Goal: Task Accomplishment & Management: Complete application form

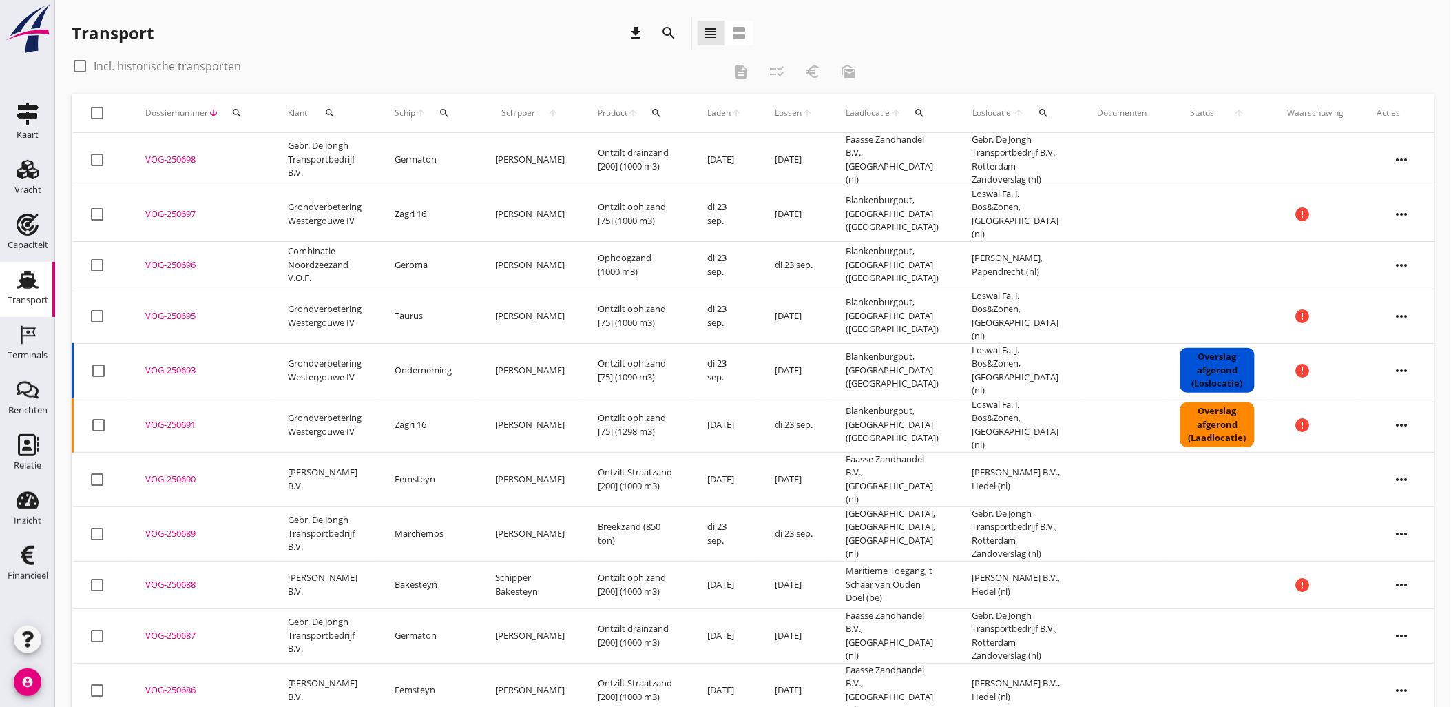
click at [446, 112] on icon "search" at bounding box center [444, 112] width 11 height 11
click at [587, 152] on div at bounding box center [595, 153] width 17 height 17
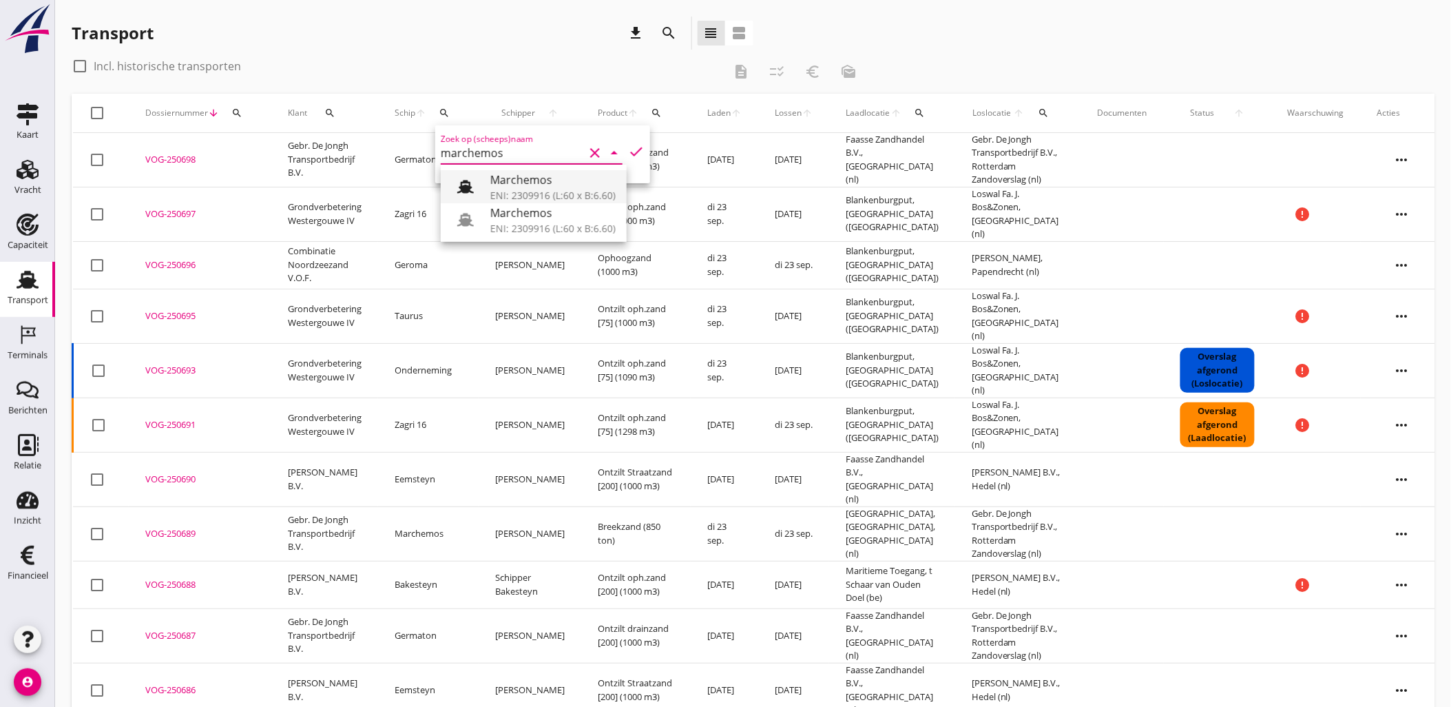
click at [566, 174] on div "Marchemos" at bounding box center [552, 180] width 125 height 17
click at [628, 143] on icon "check" at bounding box center [636, 151] width 17 height 17
type input "Marchemos"
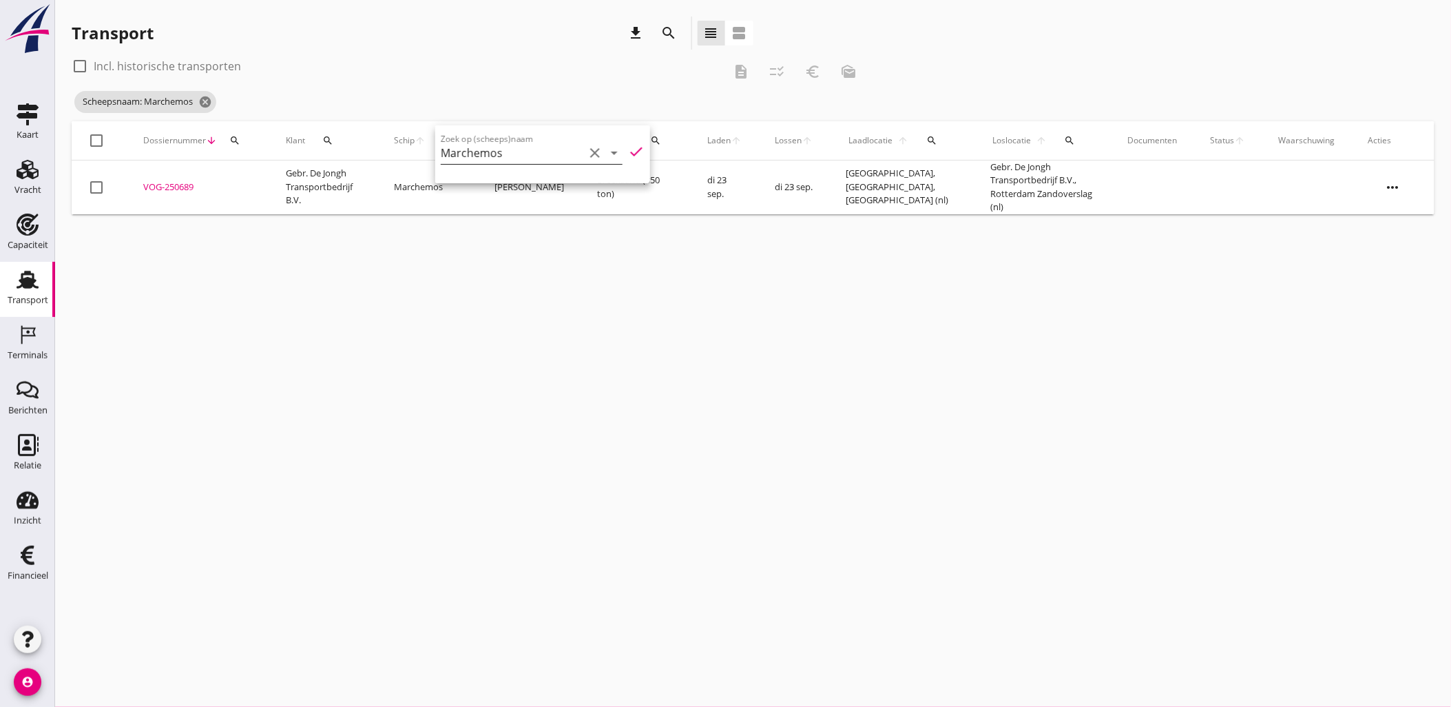
click at [490, 61] on div "check_box_outline_blank Incl. historische transporten" at bounding box center [398, 66] width 652 height 22
click at [12, 172] on div "Vracht" at bounding box center [27, 169] width 33 height 22
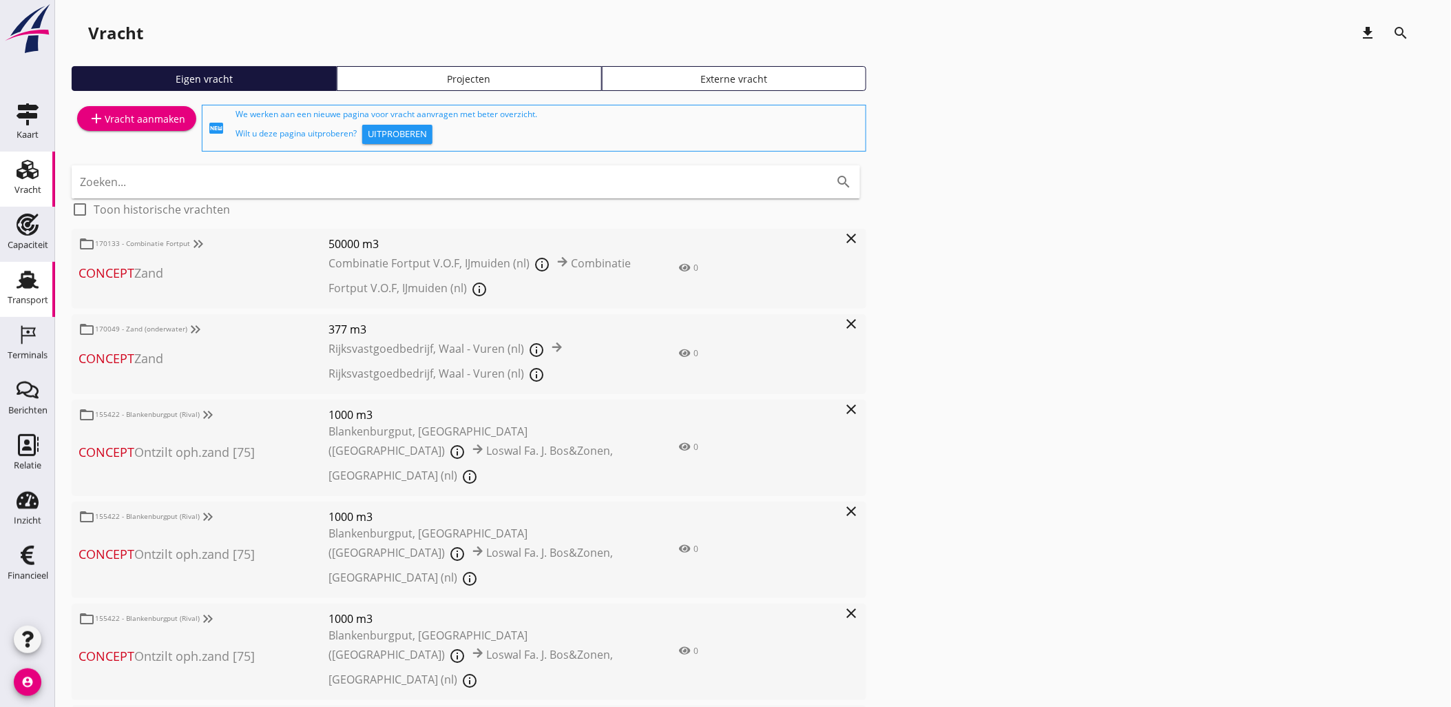
click at [28, 273] on use at bounding box center [28, 280] width 22 height 18
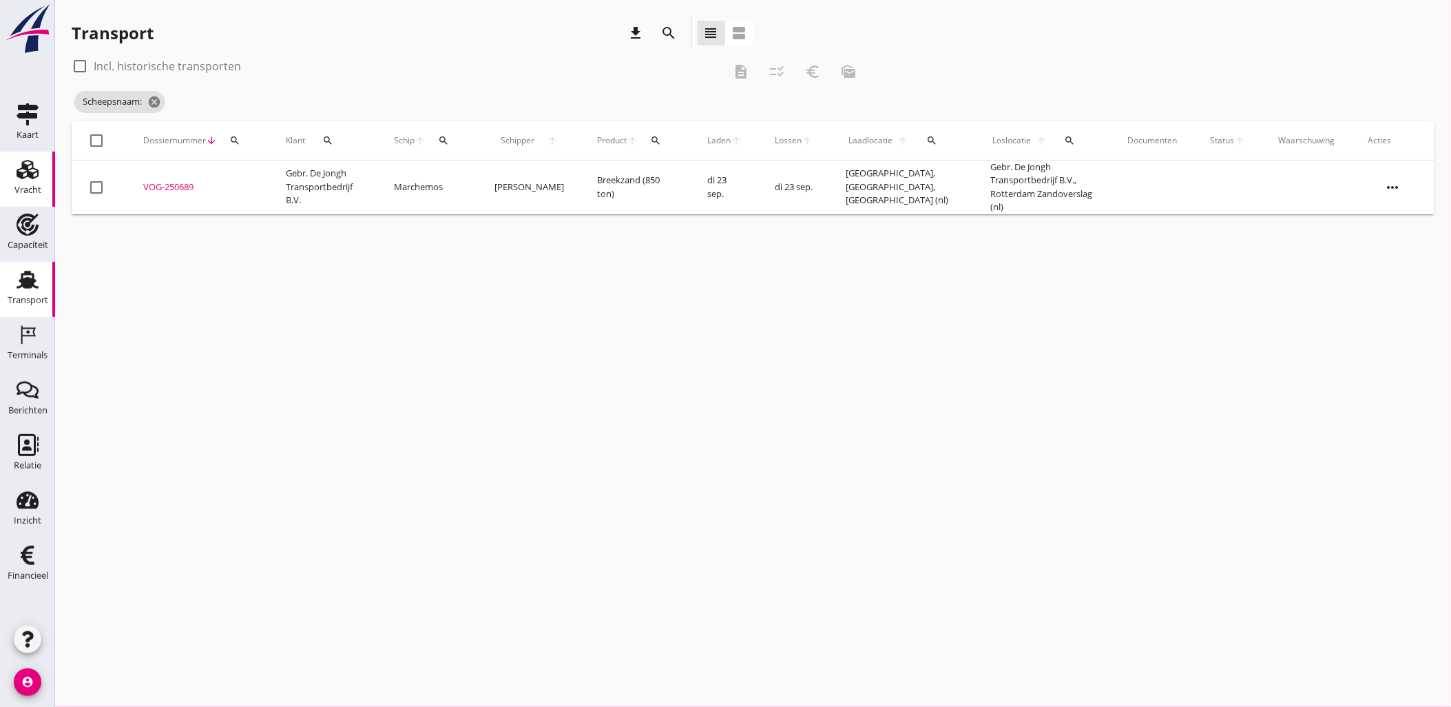
click at [25, 185] on div "Vracht" at bounding box center [27, 189] width 27 height 9
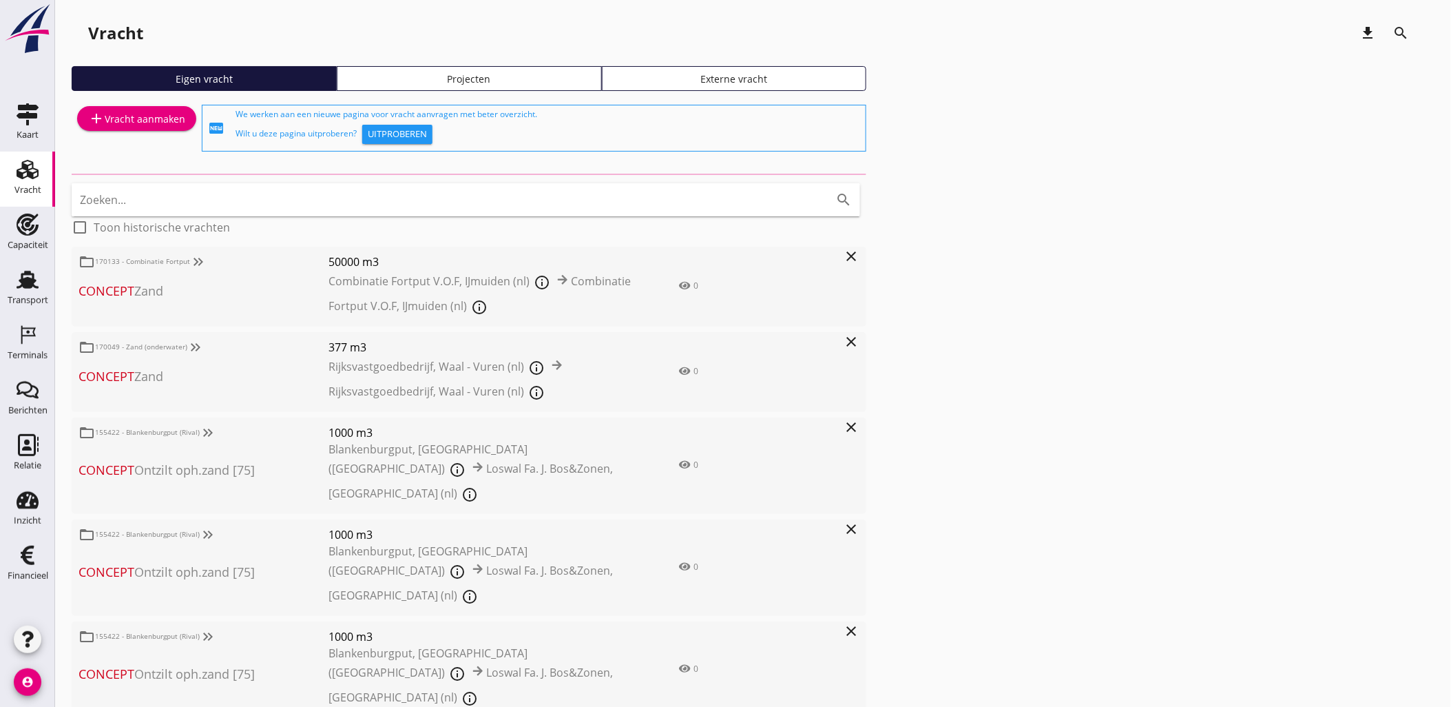
click at [391, 85] on link "Projecten" at bounding box center [469, 78] width 265 height 25
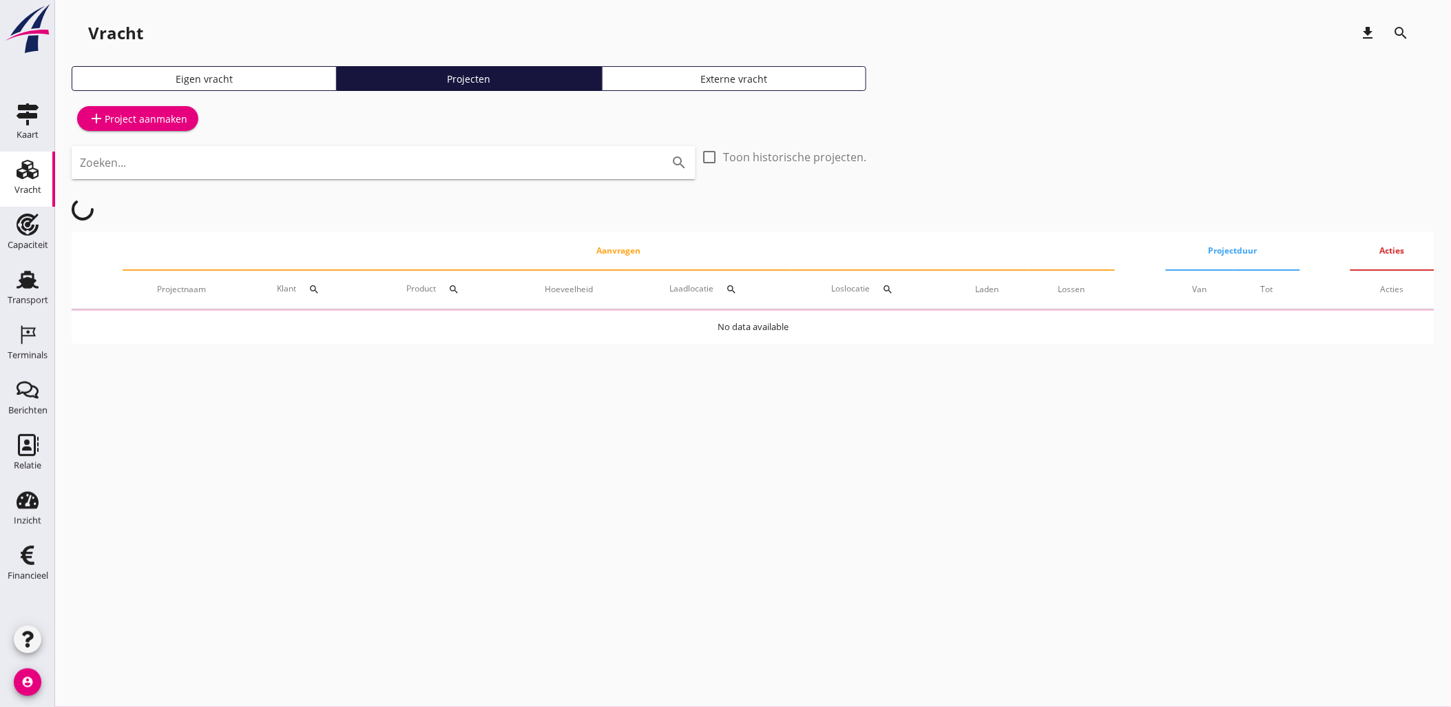
click at [394, 148] on div "Zoeken... search" at bounding box center [384, 162] width 624 height 33
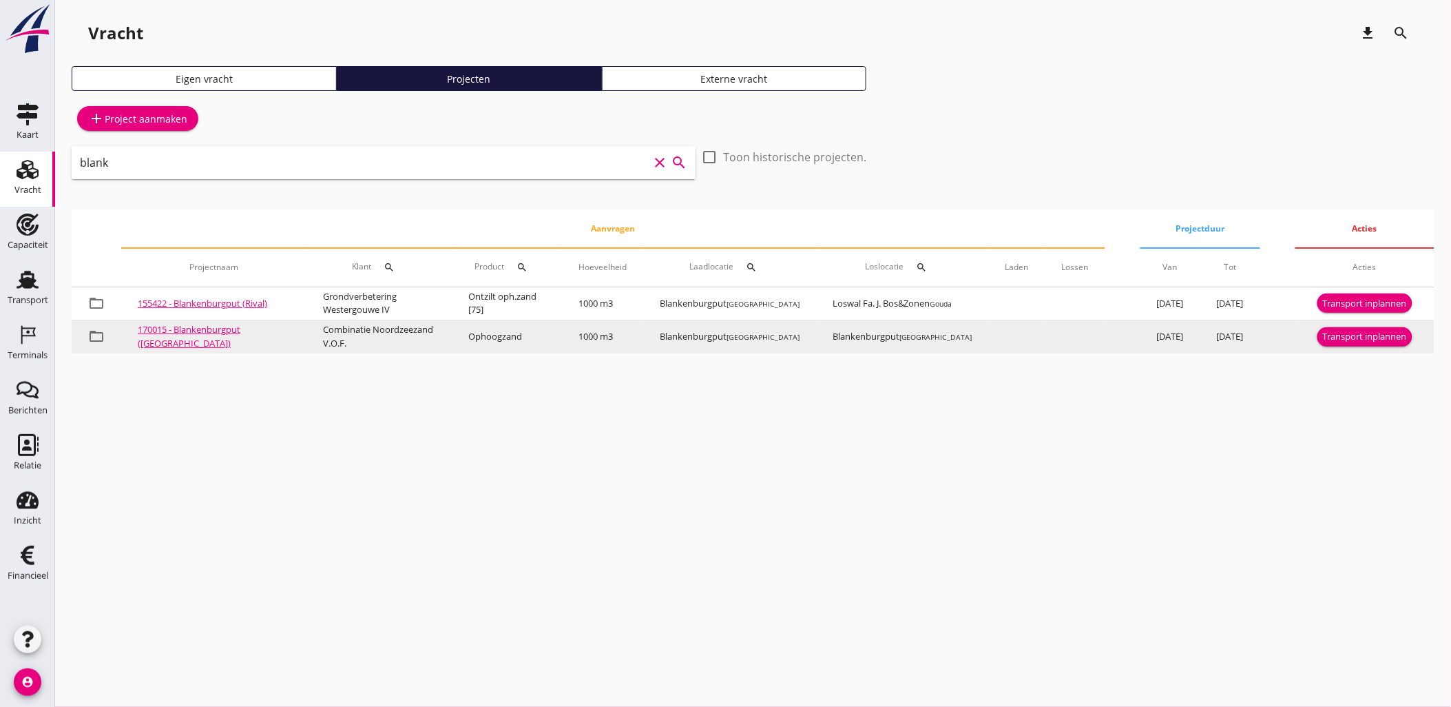
type input "blank"
click at [1364, 338] on div "Transport inplannen" at bounding box center [1365, 337] width 84 height 14
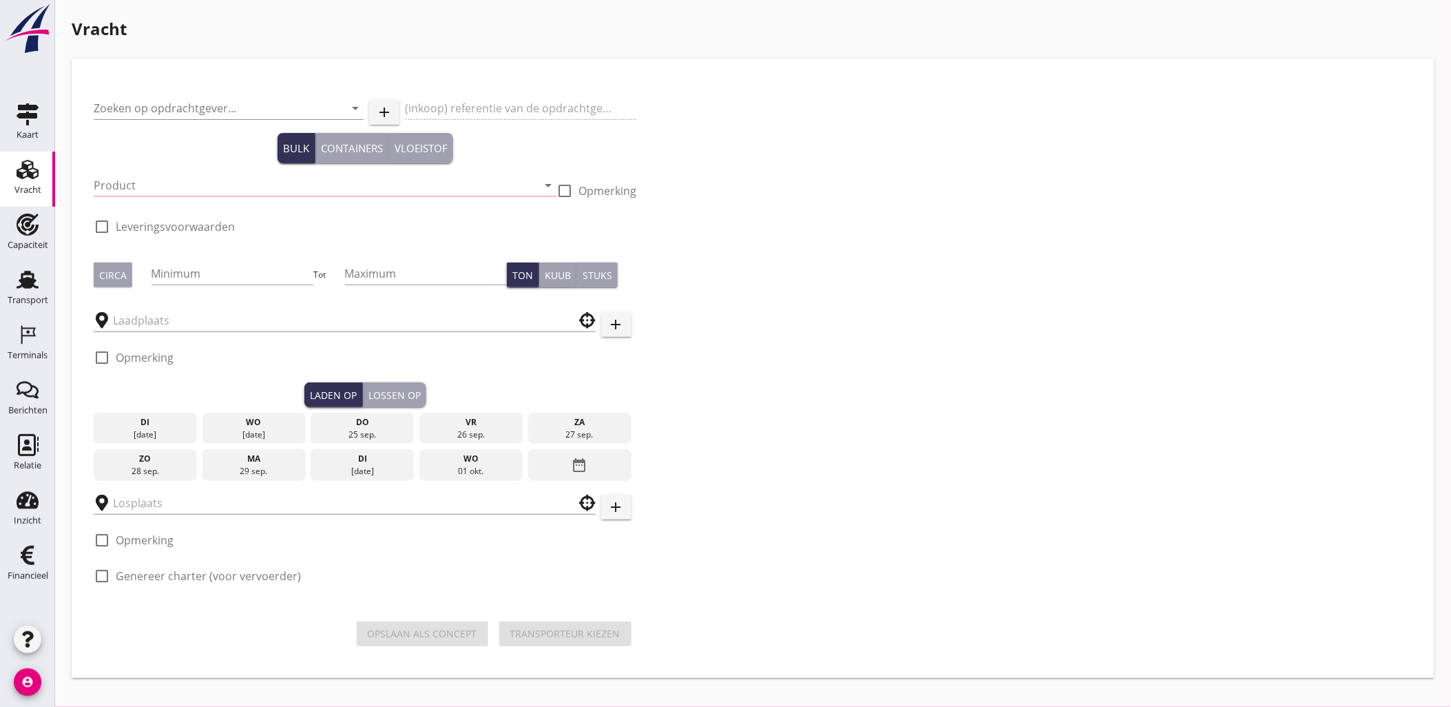
click at [258, 420] on div "wo" at bounding box center [254, 422] width 96 height 12
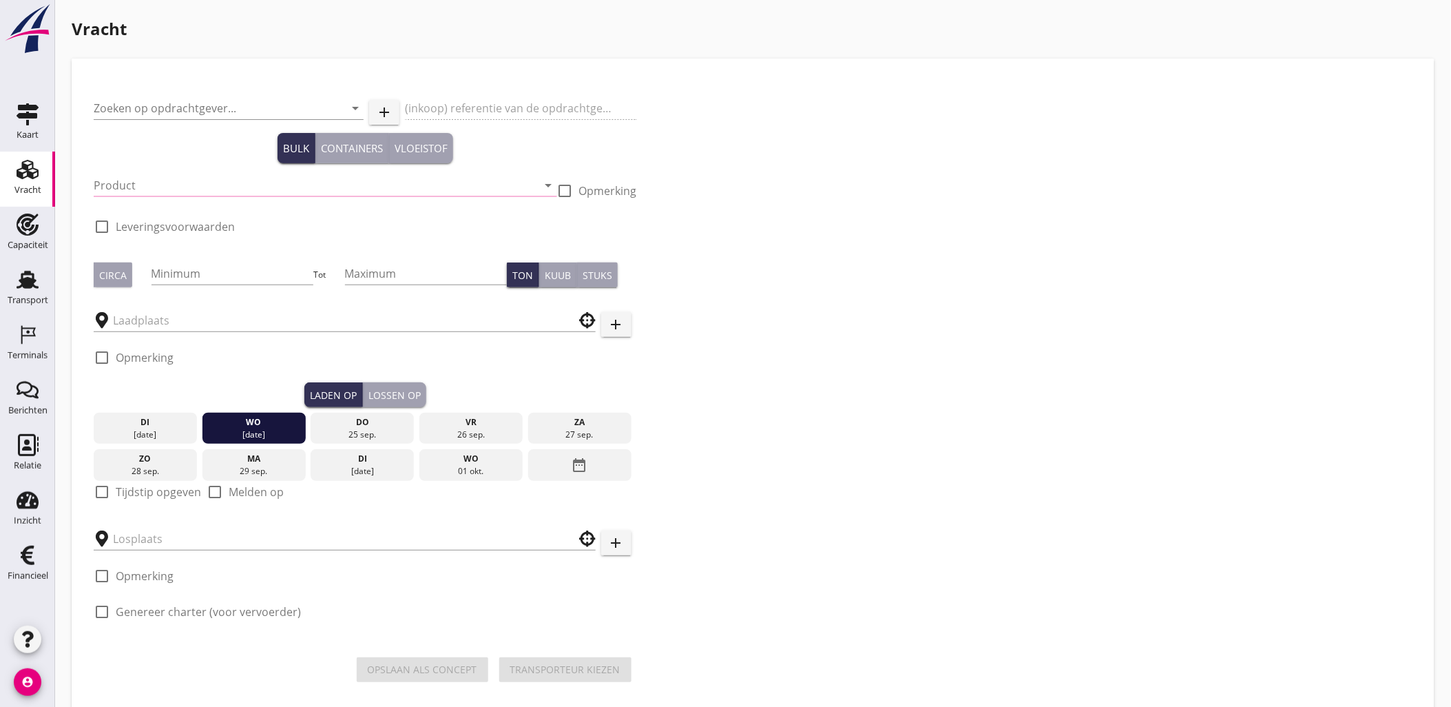
click at [136, 492] on label "Tijdstip opgeven" at bounding box center [158, 492] width 85 height 14
checkbox input "true"
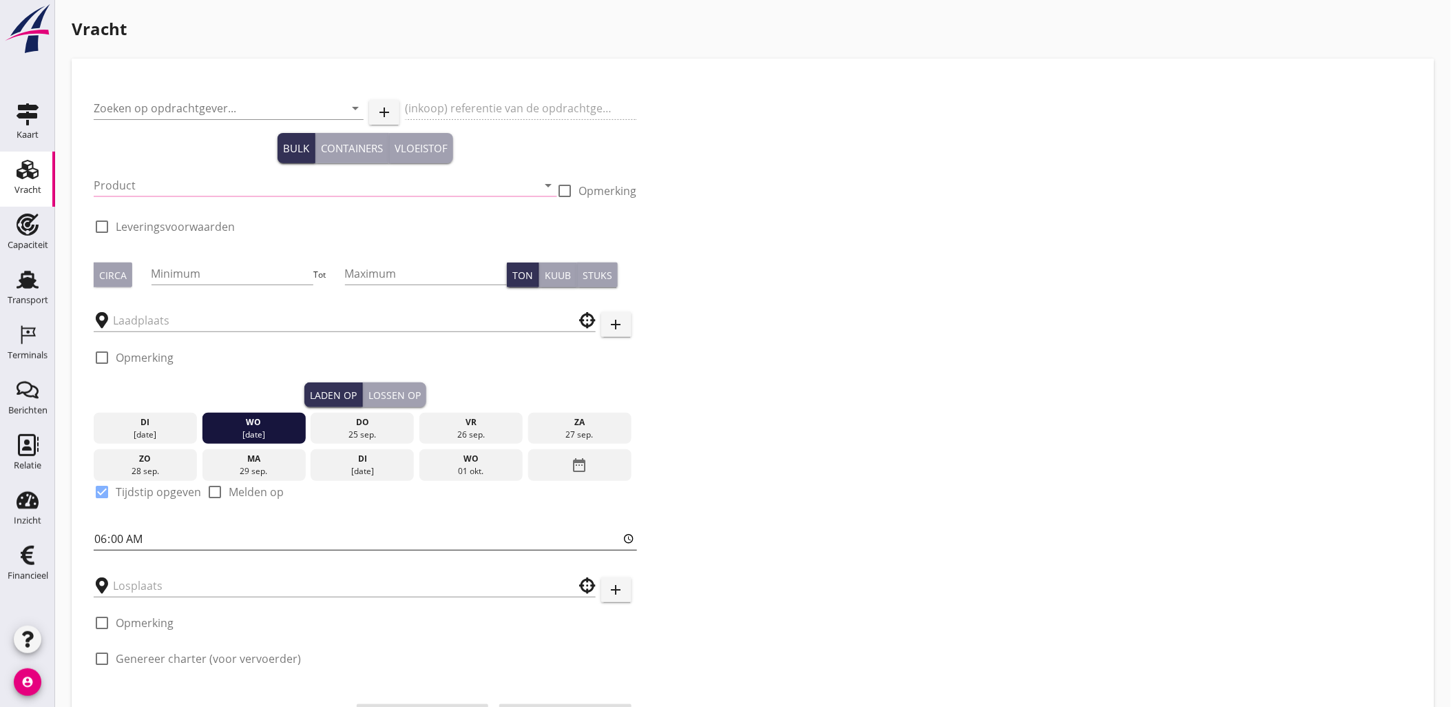
click at [100, 536] on input "06:00" at bounding box center [366, 539] width 544 height 22
type input "07:00"
click at [384, 383] on button "Lossen op" at bounding box center [394, 394] width 63 height 25
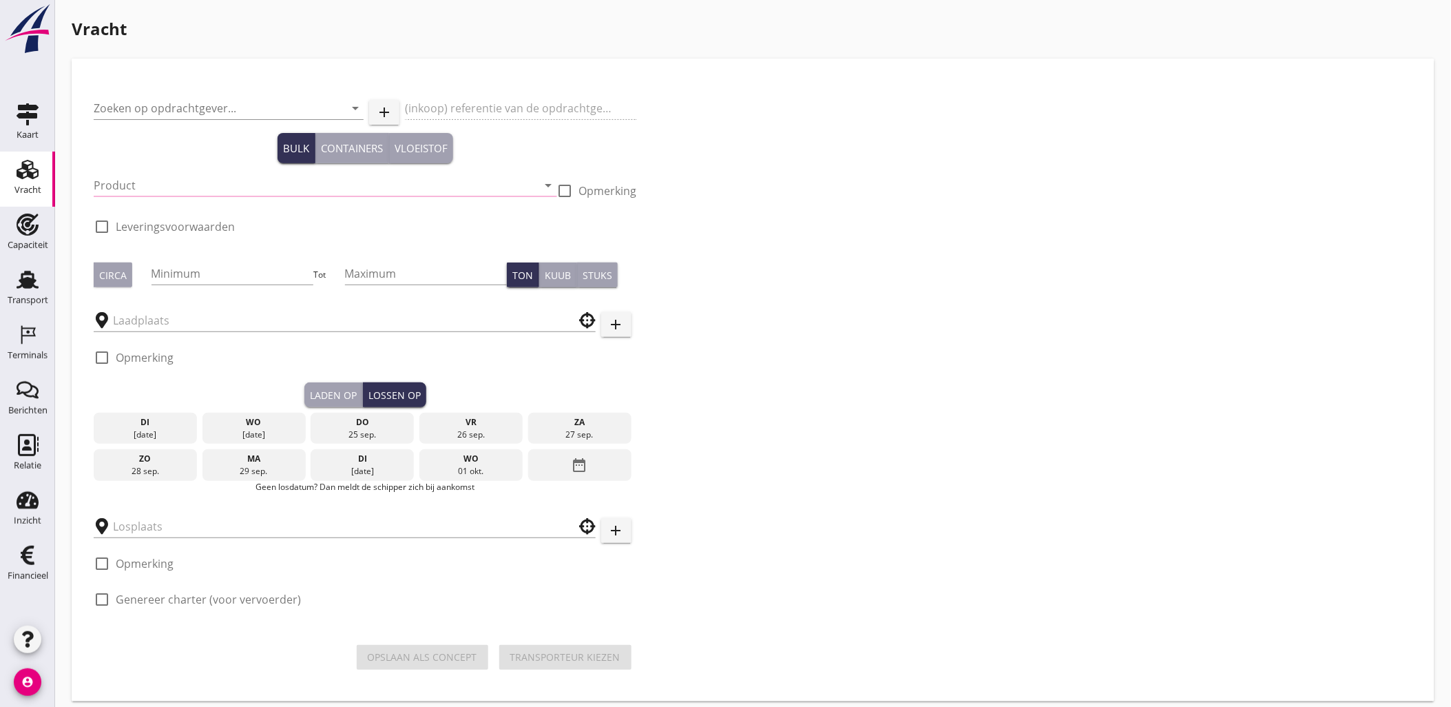
click at [269, 422] on div "wo" at bounding box center [254, 422] width 96 height 12
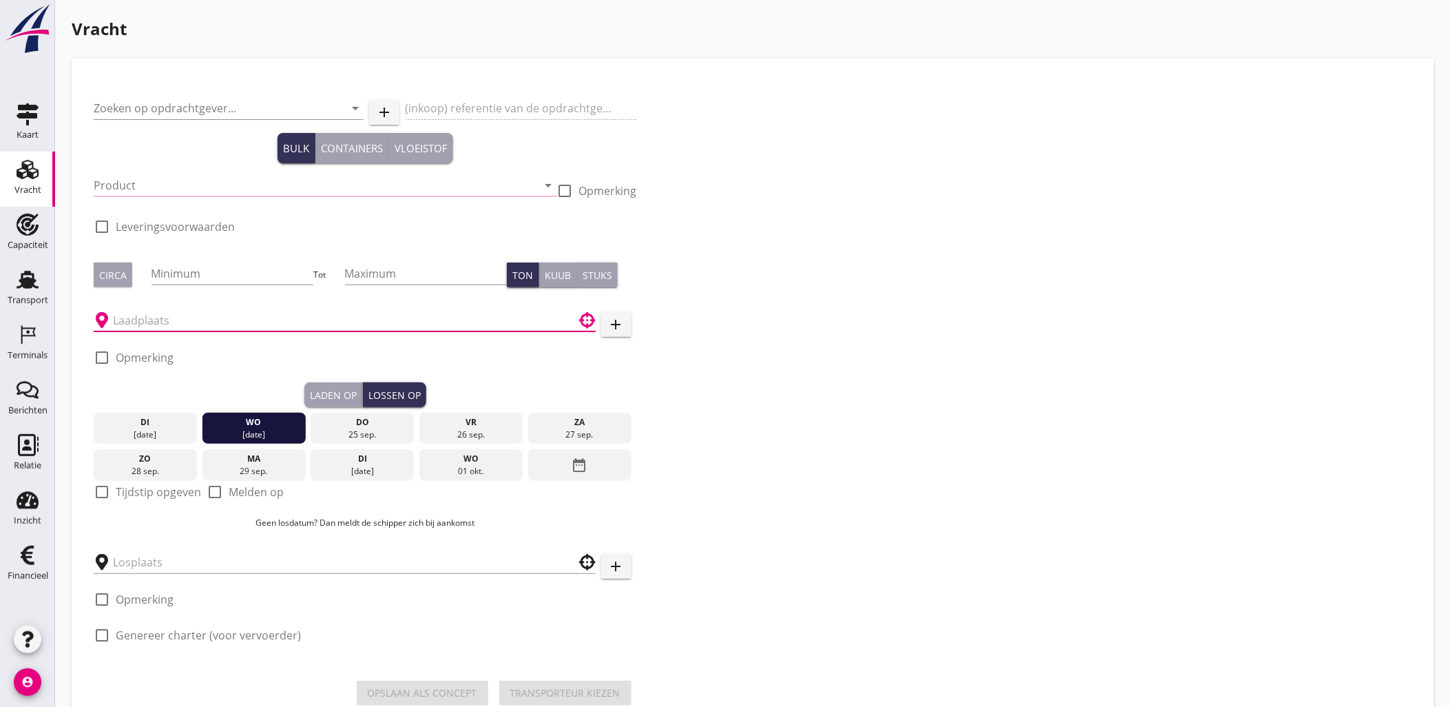
click at [198, 324] on input "text" at bounding box center [335, 320] width 444 height 22
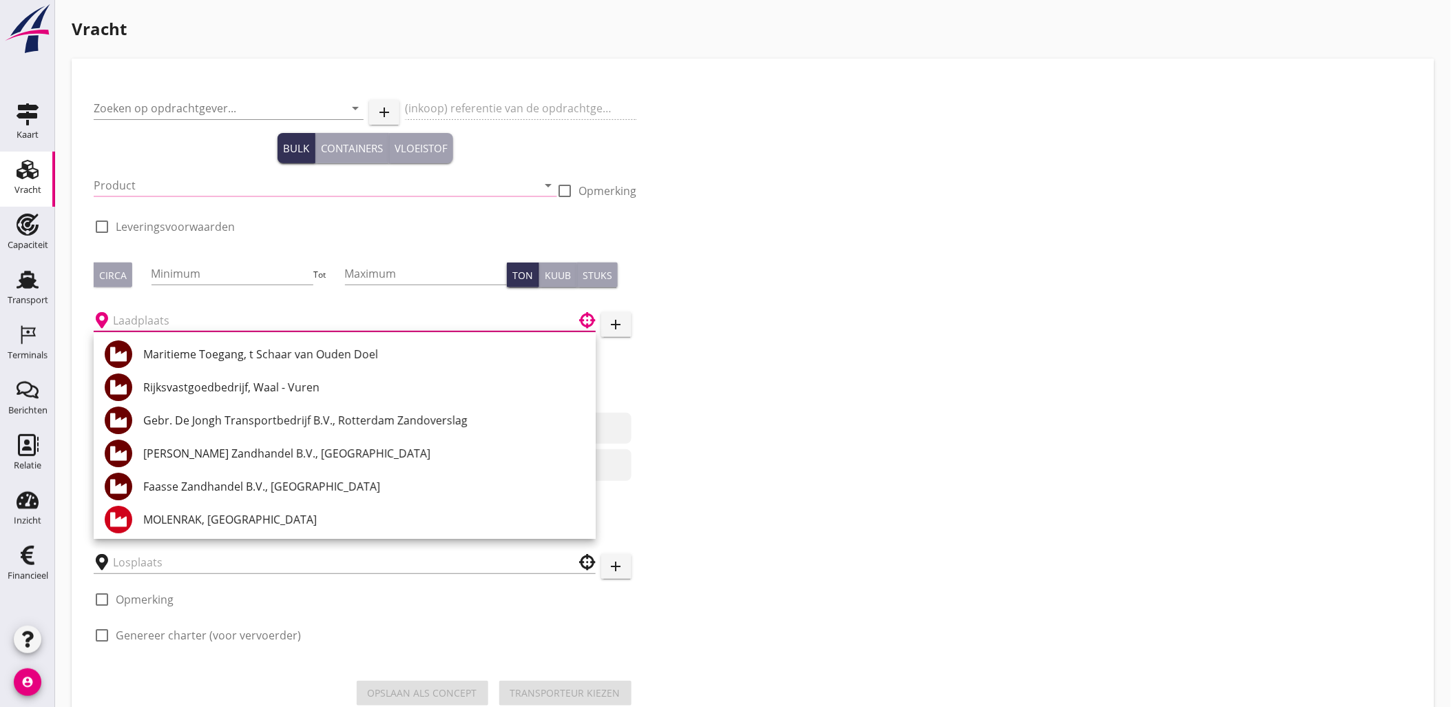
type input "Combinatie Noordzeezand V.O.F."
type input "Ophoogzand (6120)"
type input "1000"
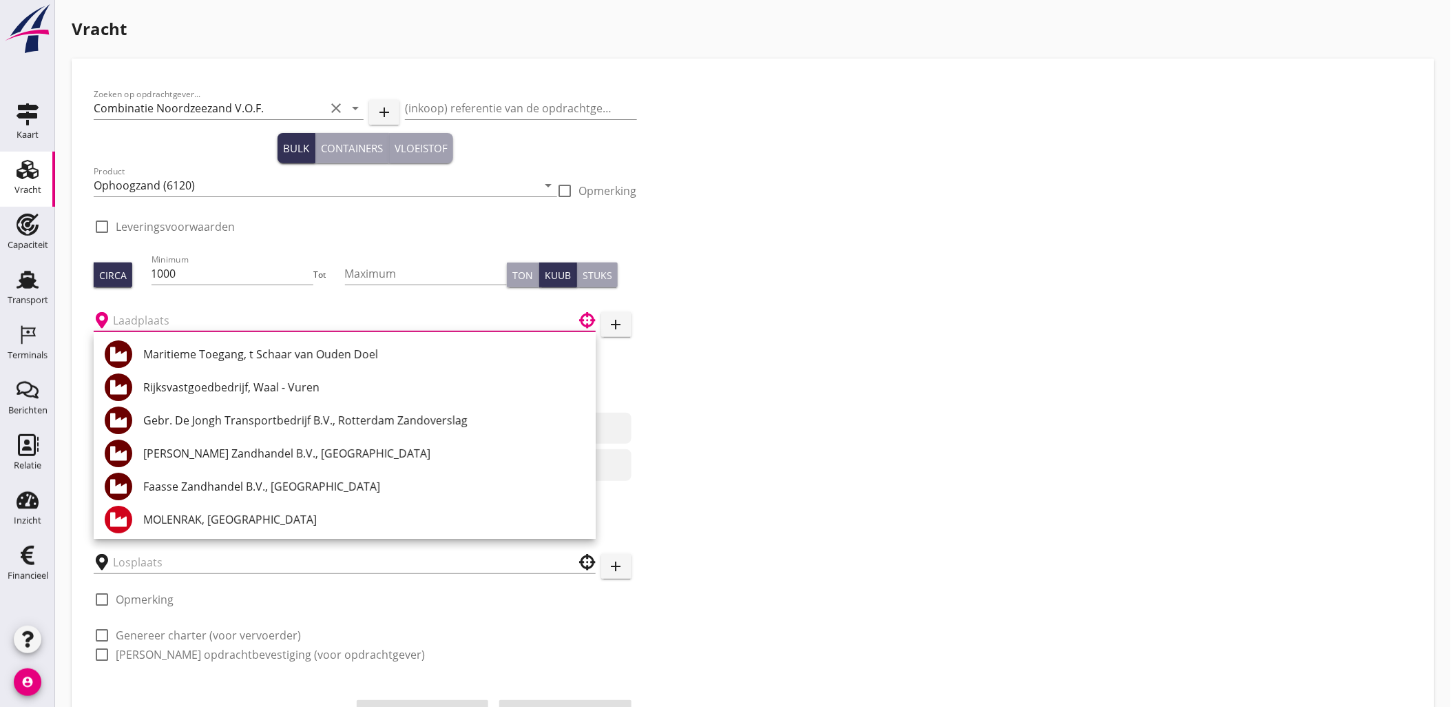
click at [897, 308] on div "Zoeken op opdrachtgever... Combinatie Noordzeezand V.O.F. clear arrow_drop_down…" at bounding box center [753, 380] width 1330 height 599
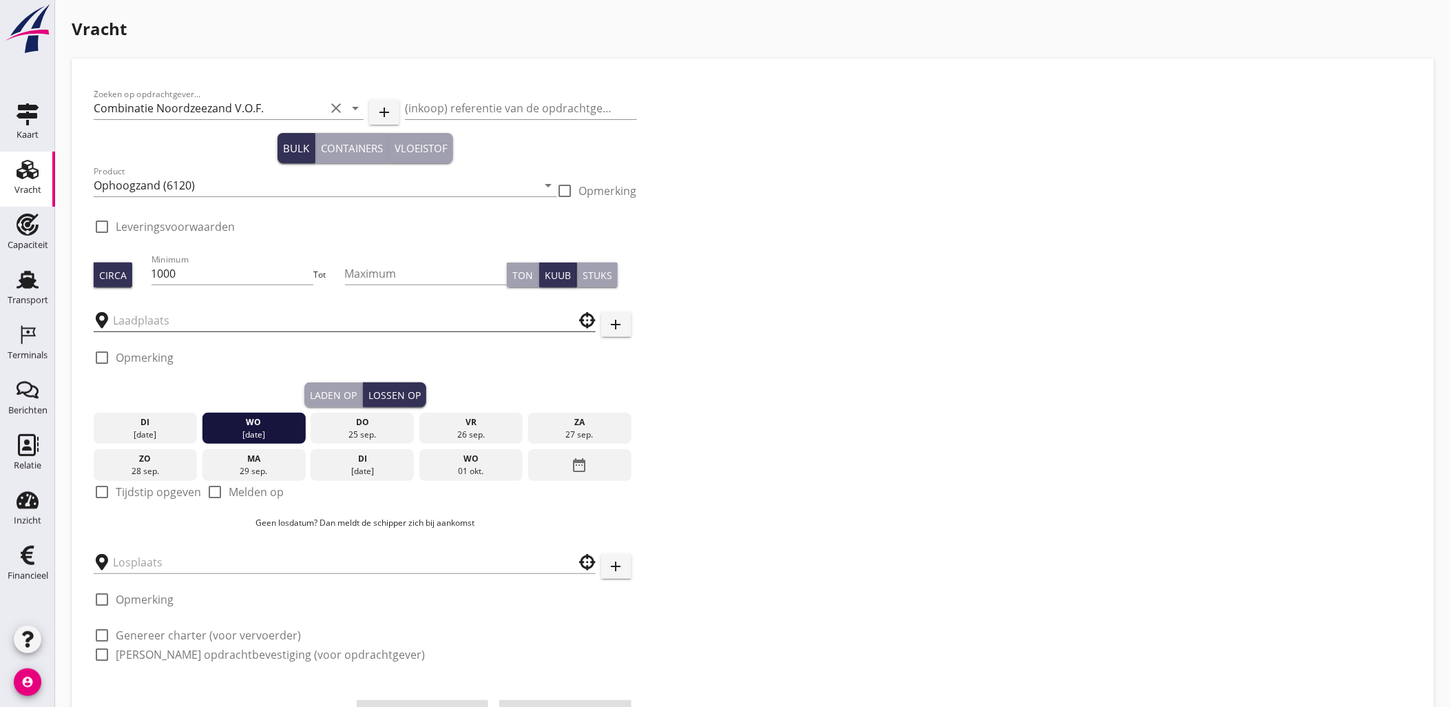
click at [395, 331] on div at bounding box center [345, 320] width 502 height 22
type input "Blankenburgput"
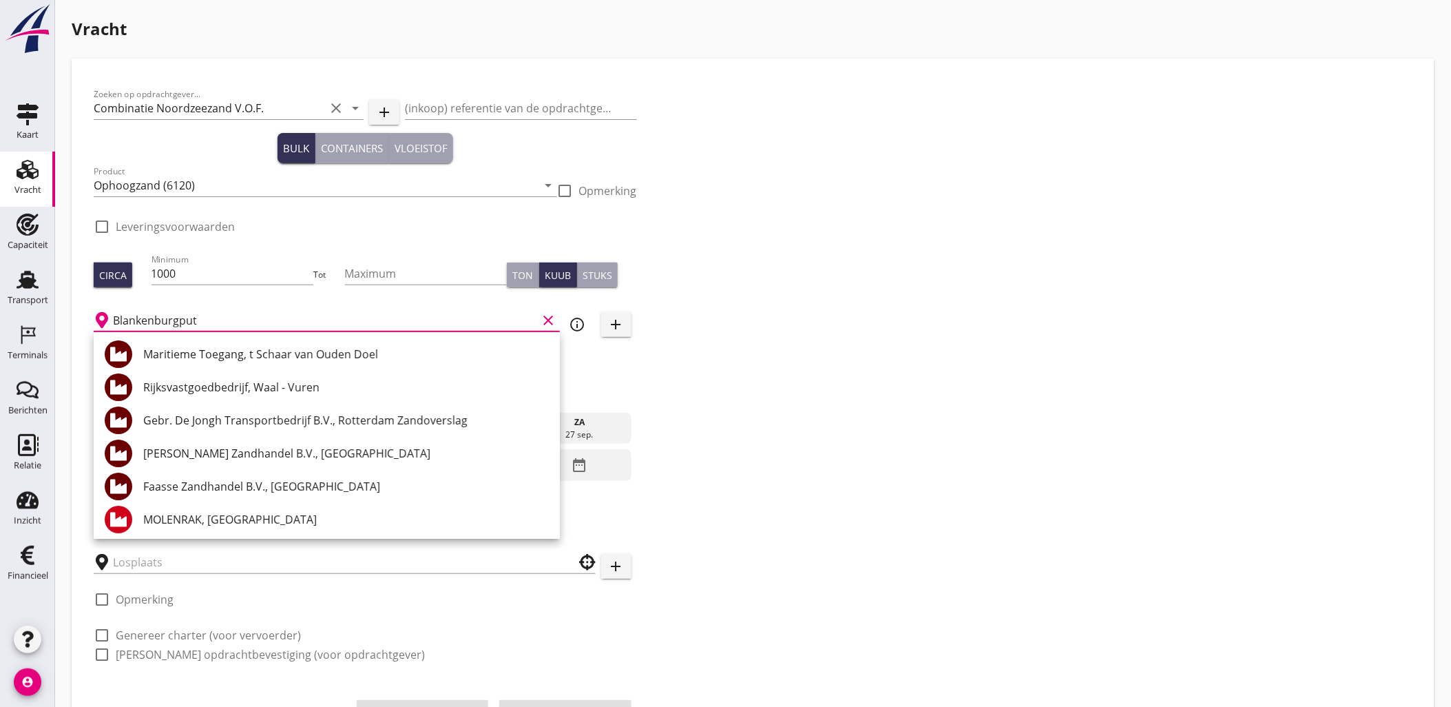
click at [828, 278] on div "Zoeken op opdrachtgever... Combinatie Noordzeezand V.O.F. clear arrow_drop_down…" at bounding box center [753, 380] width 1330 height 599
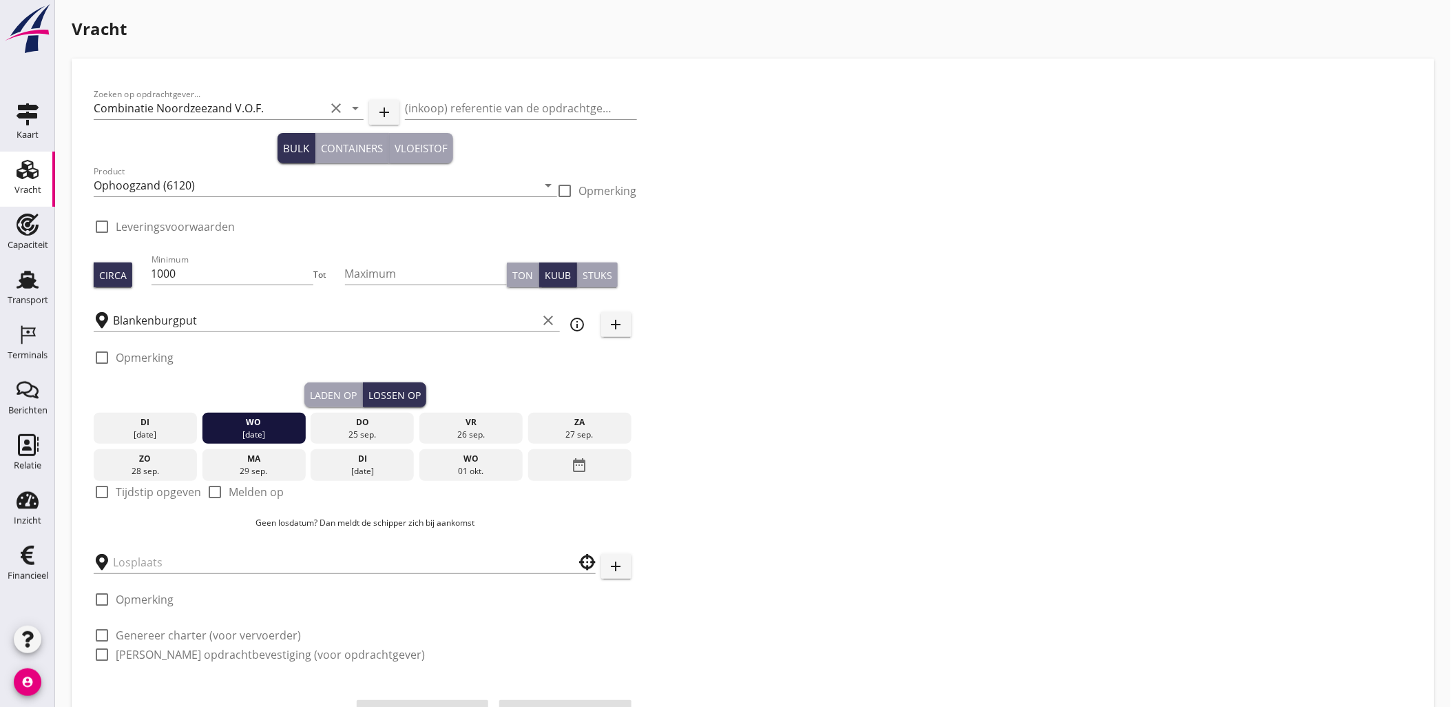
checkbox input "true"
type input "Blankenburgput"
checkbox input "true"
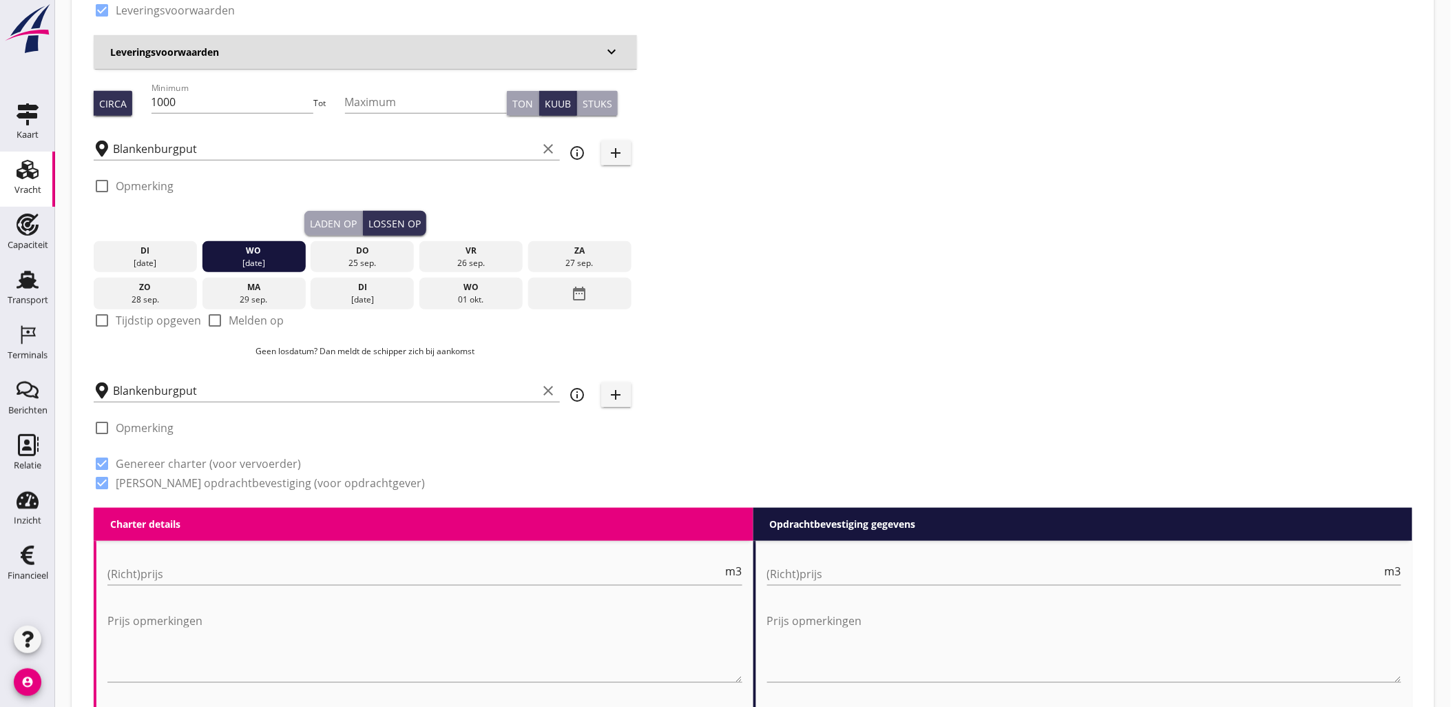
scroll to position [229, 0]
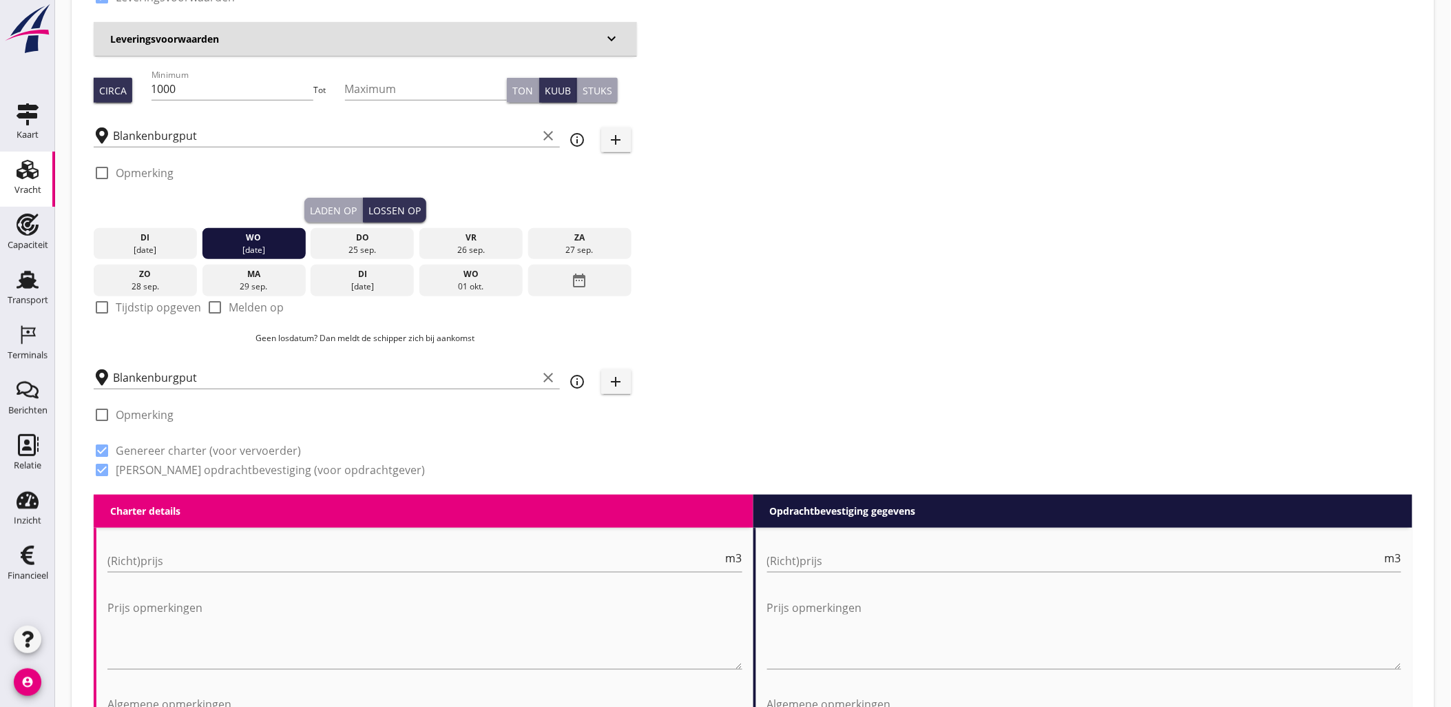
type input "1.15"
radio input "false"
type input "1.15"
radio input "false"
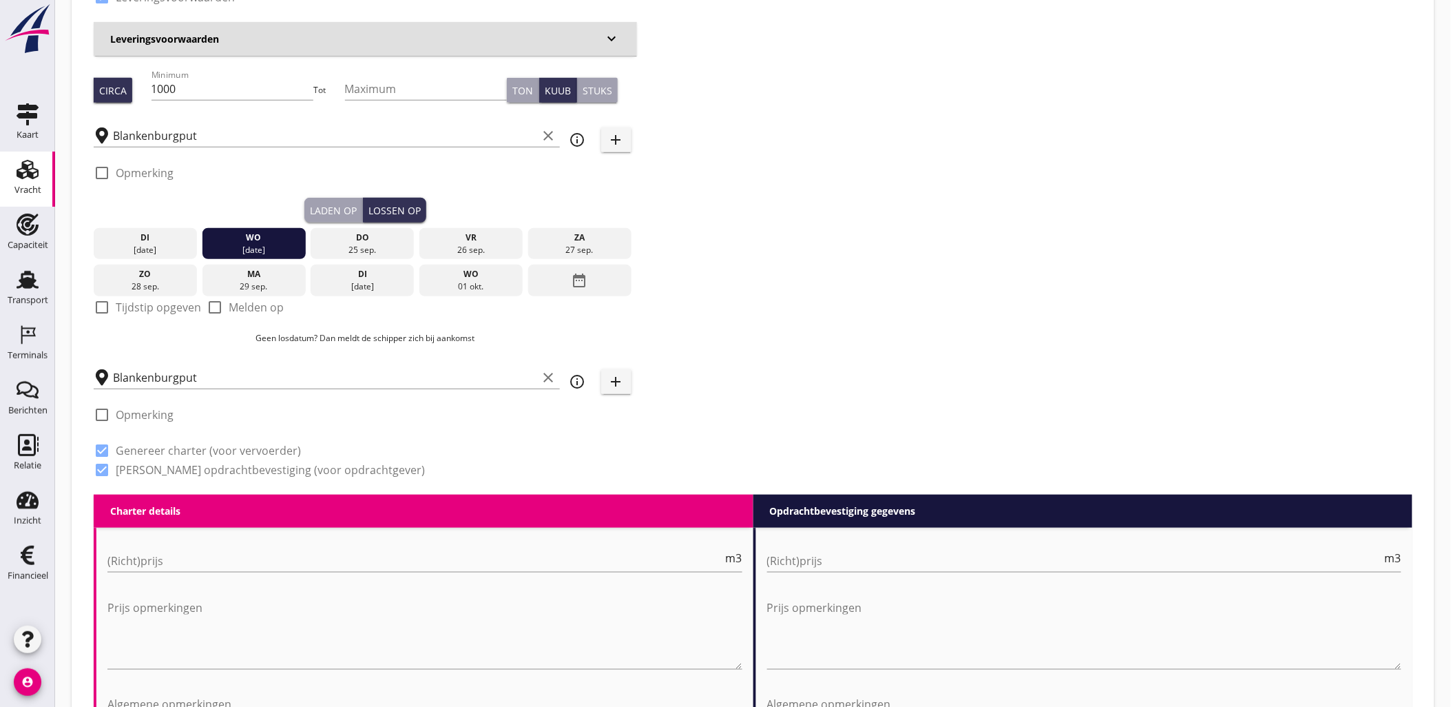
radio input "false"
click at [238, 373] on input "Blankenburgput" at bounding box center [325, 377] width 425 height 22
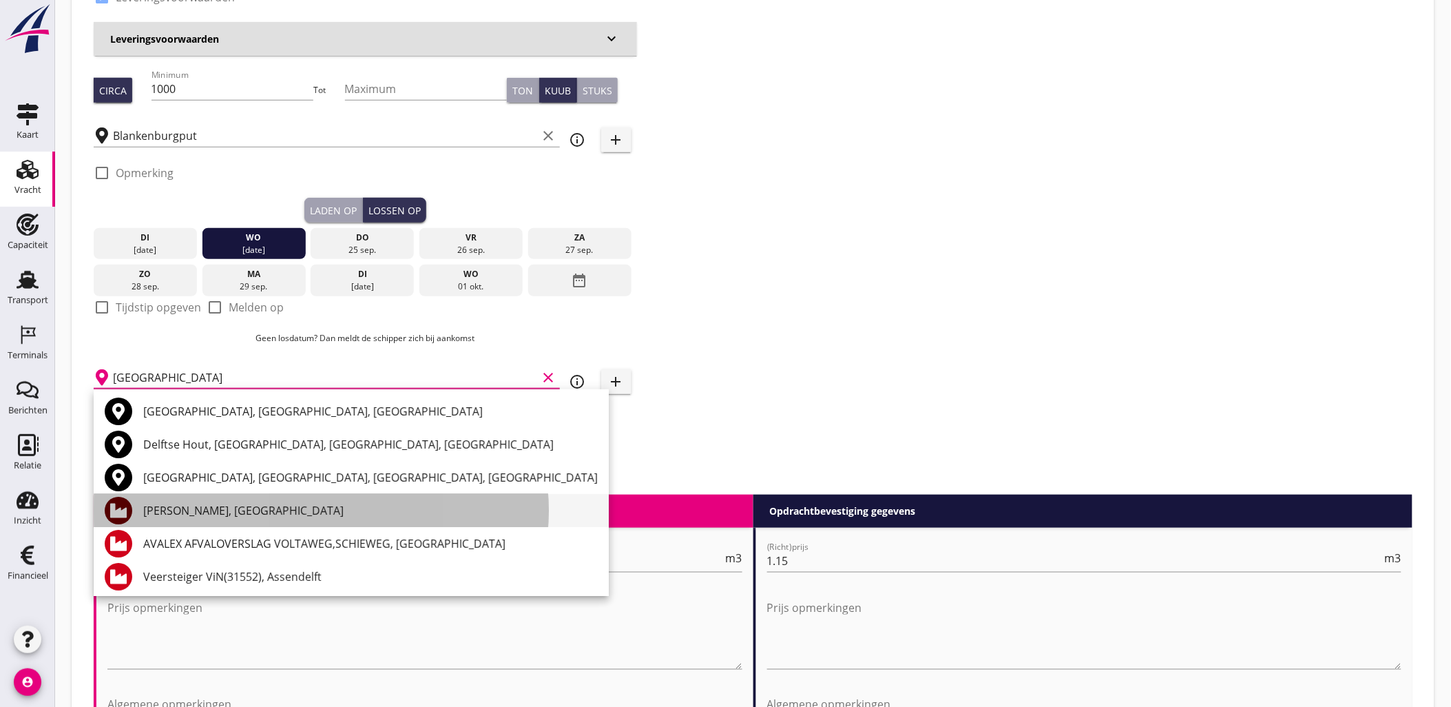
click at [248, 511] on div "[PERSON_NAME], [GEOGRAPHIC_DATA]" at bounding box center [370, 510] width 455 height 17
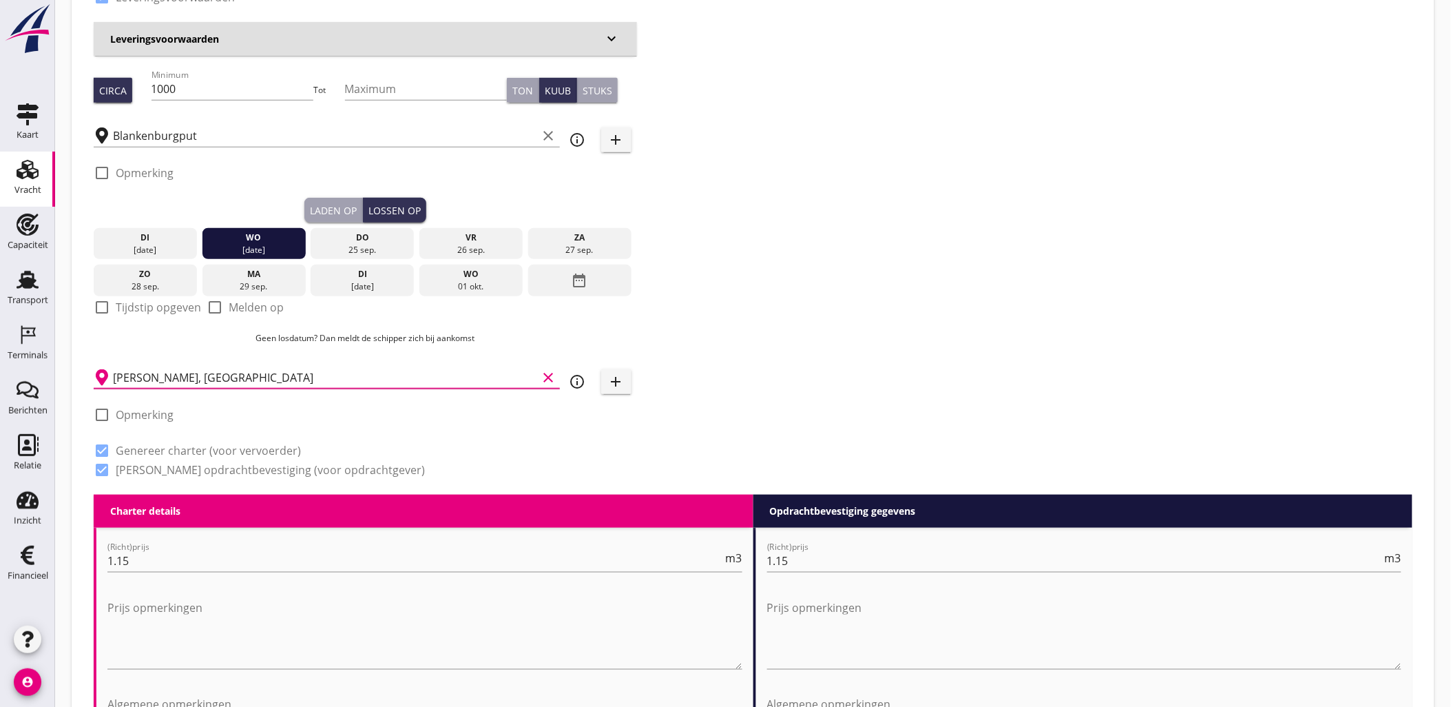
type input "[PERSON_NAME], [GEOGRAPHIC_DATA]"
click at [732, 360] on div "Zoeken op opdrachtgever... Combinatie Noordzeezand V.O.F. clear arrow_drop_down…" at bounding box center [753, 172] width 1330 height 643
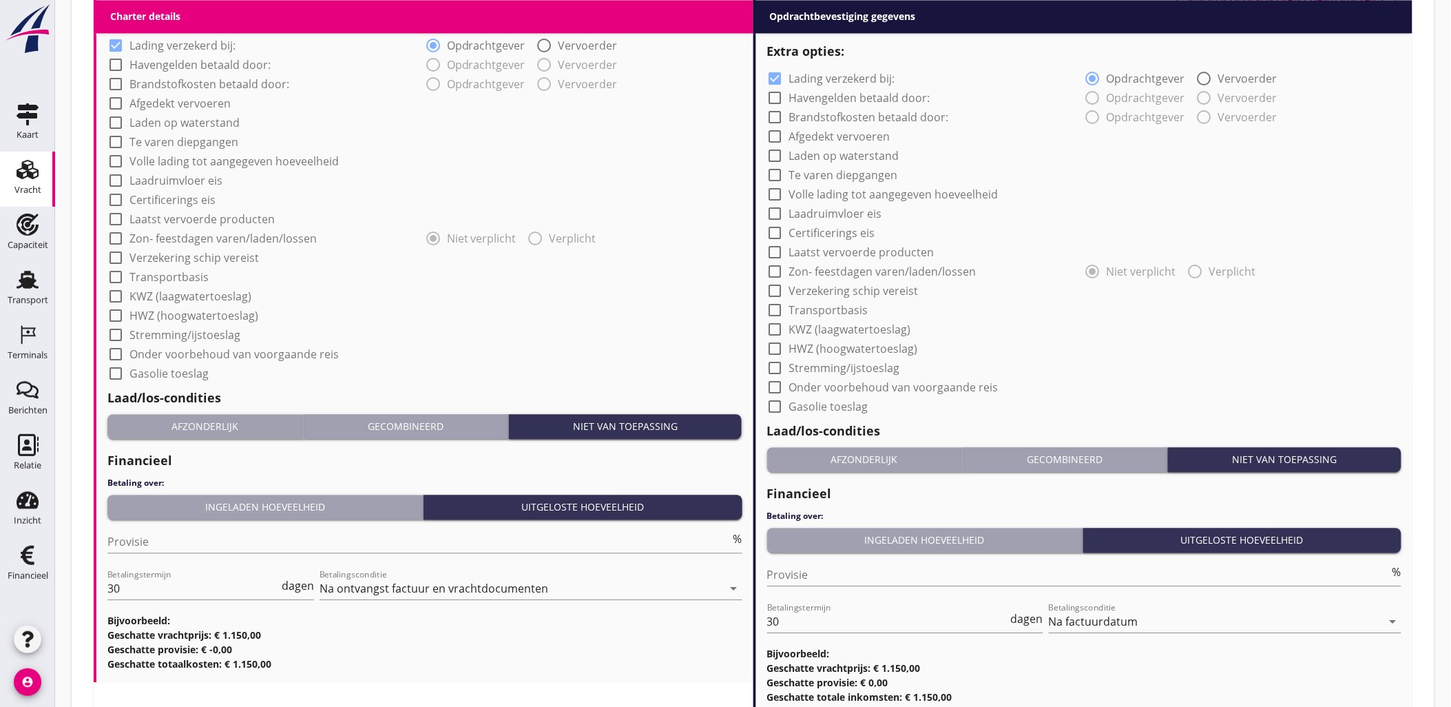
scroll to position [1175, 0]
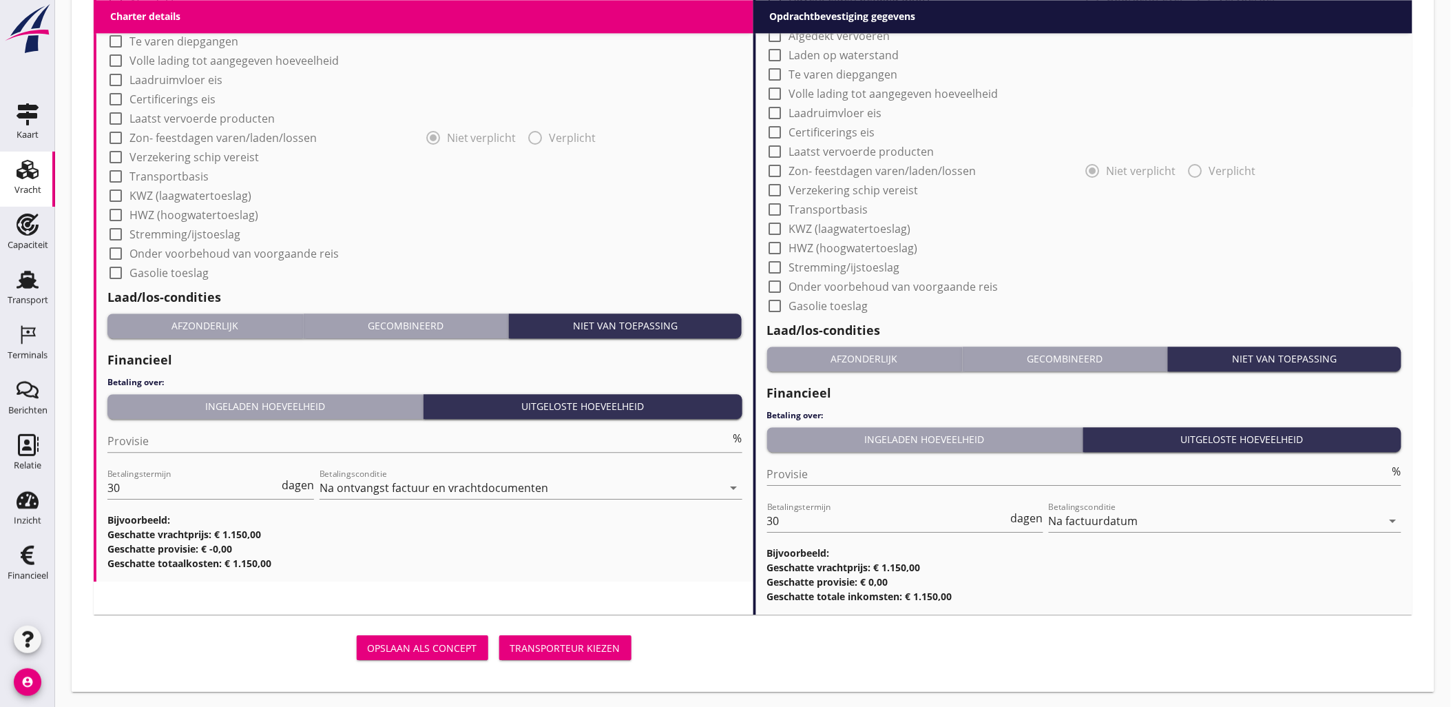
click at [552, 641] on div "Transporteur kiezen" at bounding box center [565, 648] width 110 height 14
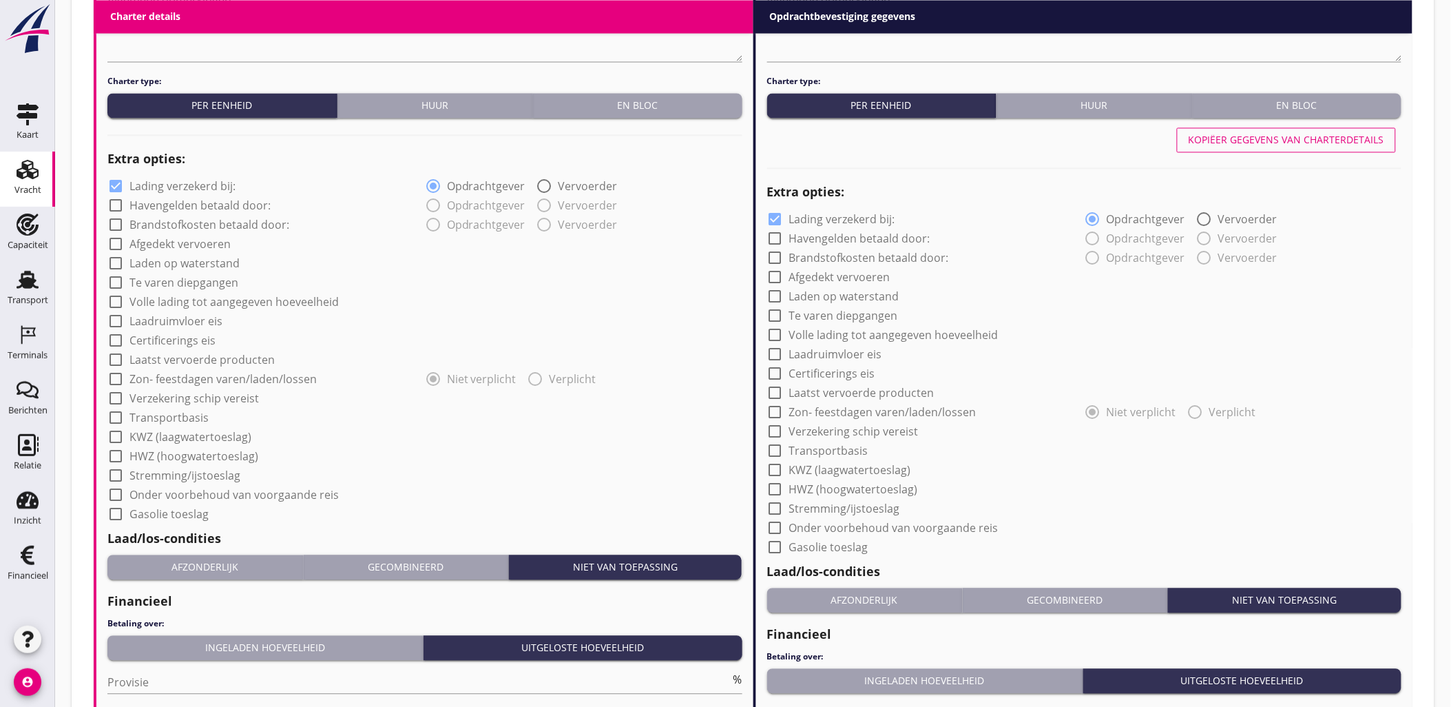
scroll to position [1165, 0]
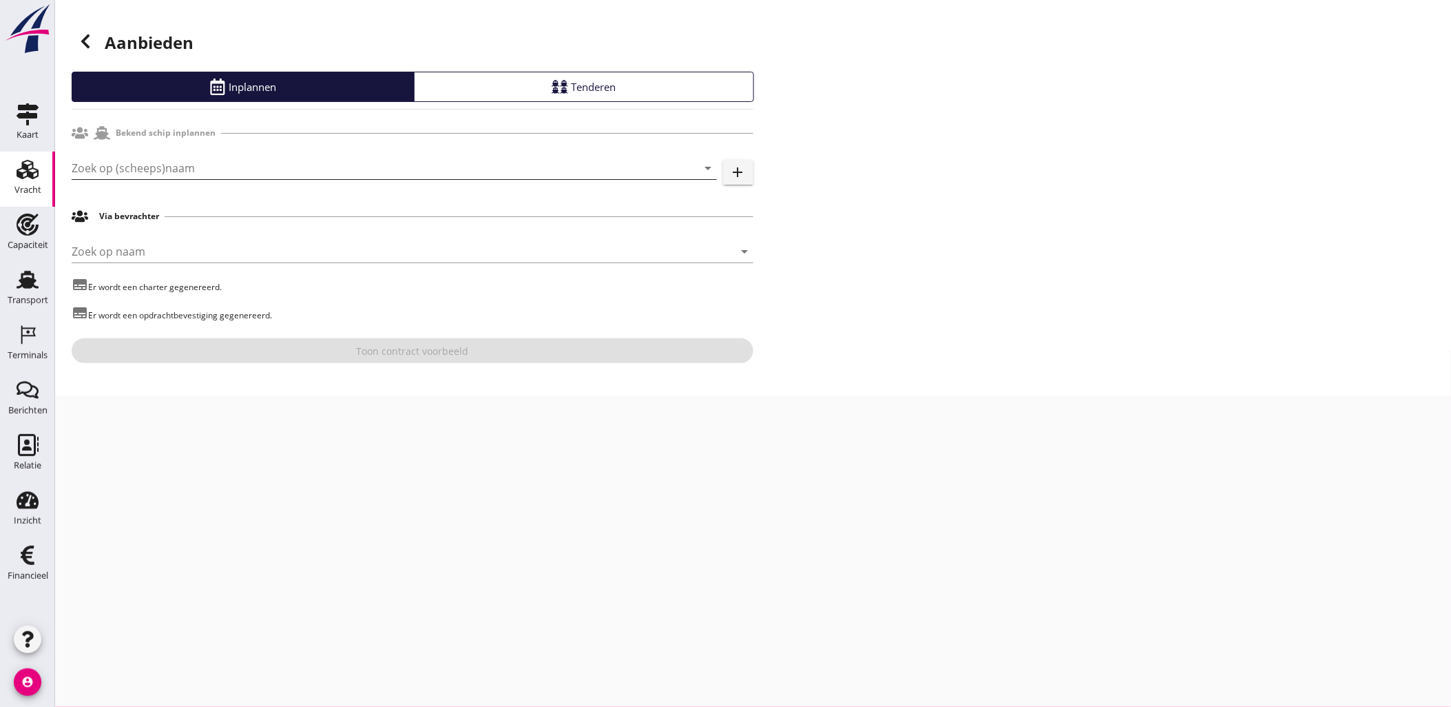
click at [532, 157] on input "Zoek op (scheeps)naam" at bounding box center [375, 168] width 607 height 22
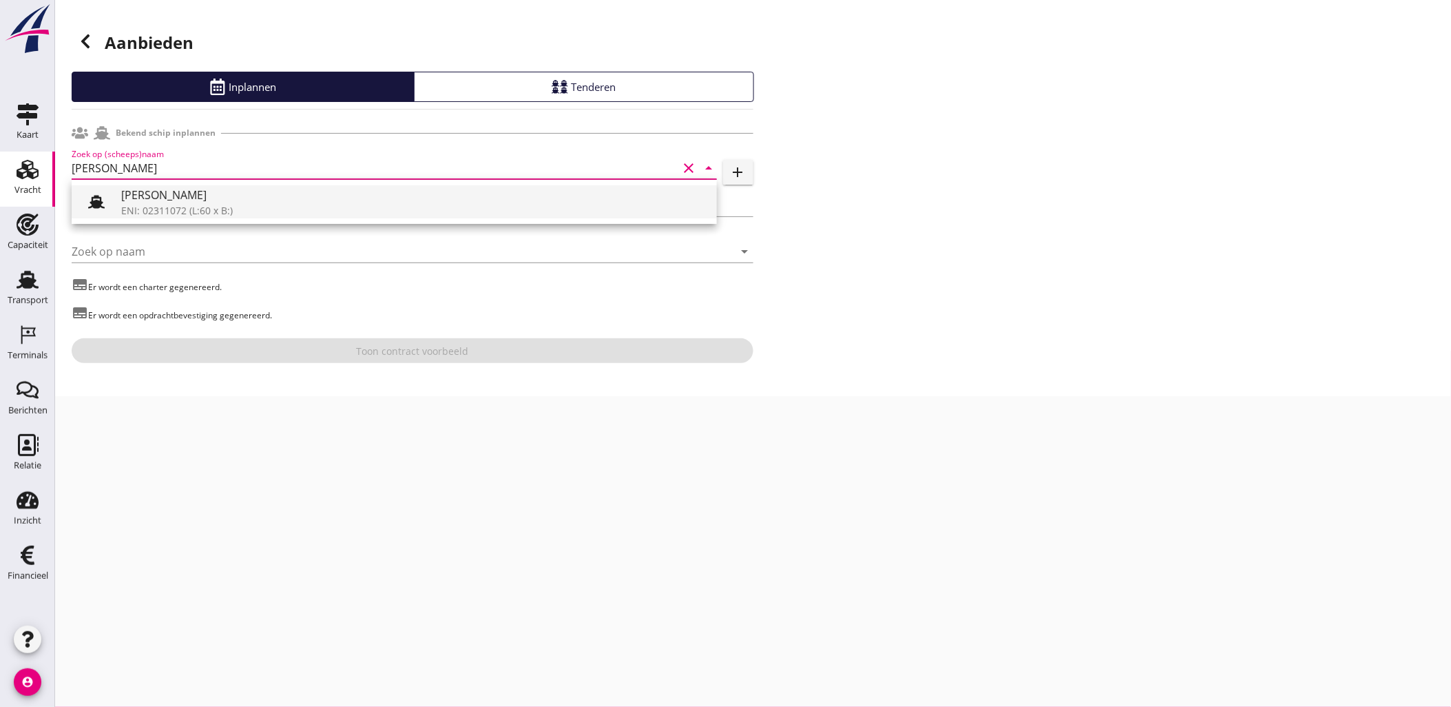
click at [327, 193] on div "[PERSON_NAME]" at bounding box center [413, 195] width 585 height 17
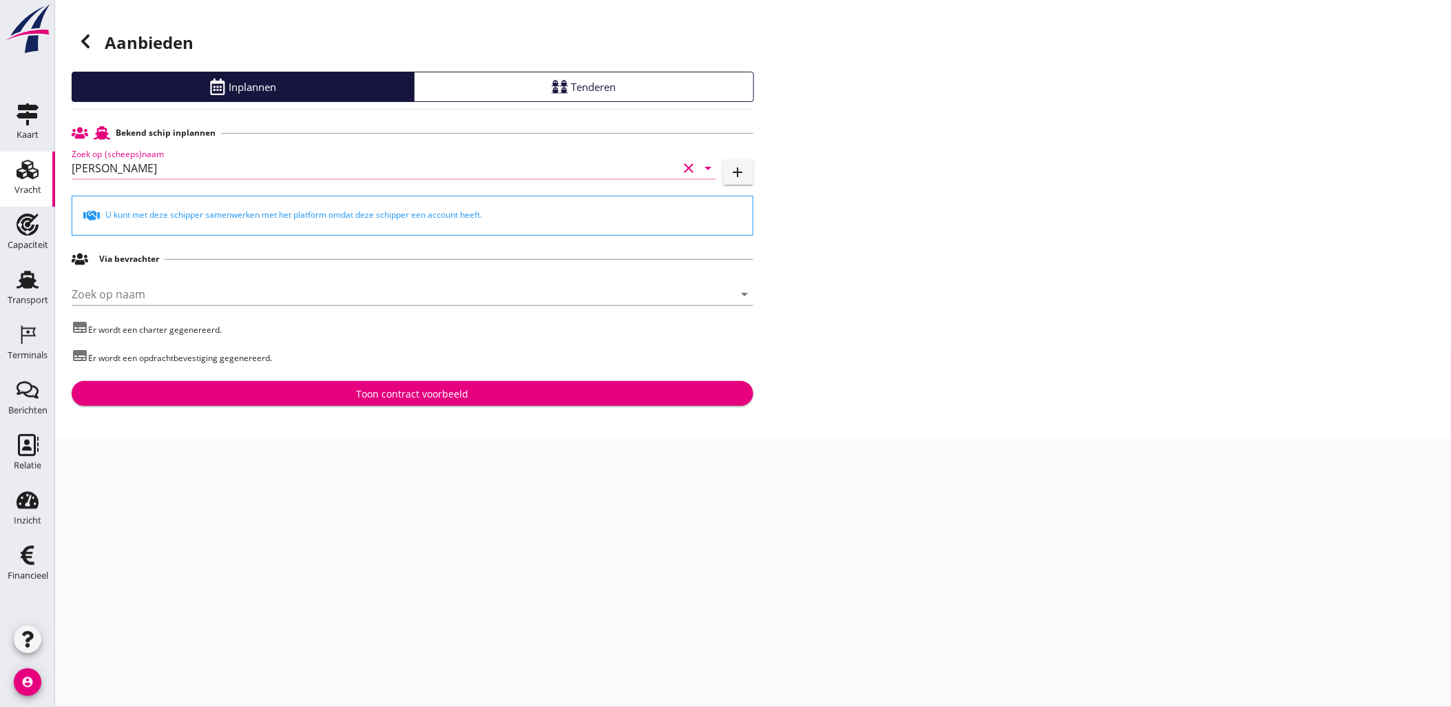
type input "[PERSON_NAME]"
click at [453, 400] on div "Toon contract voorbeeld" at bounding box center [412, 393] width 112 height 14
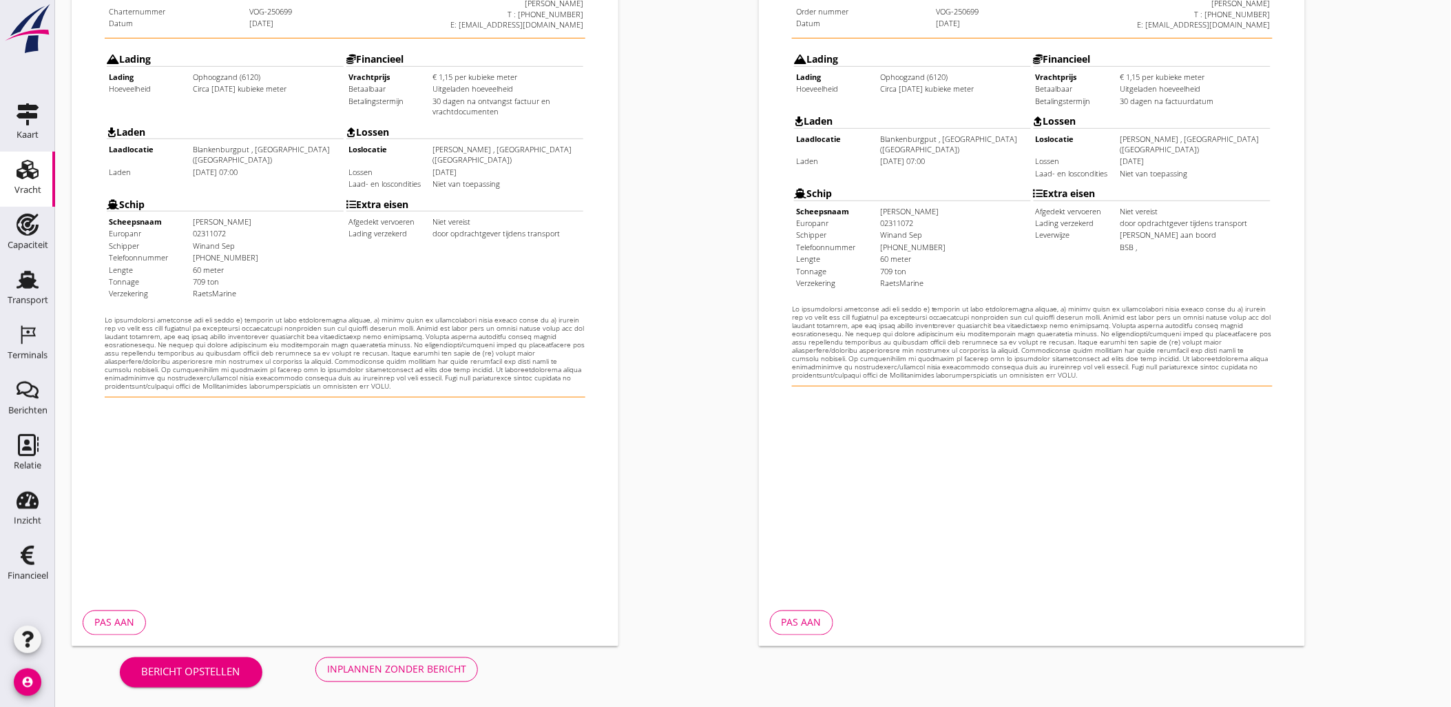
click at [448, 659] on button "Inplannen zonder bericht" at bounding box center [397, 669] width 163 height 25
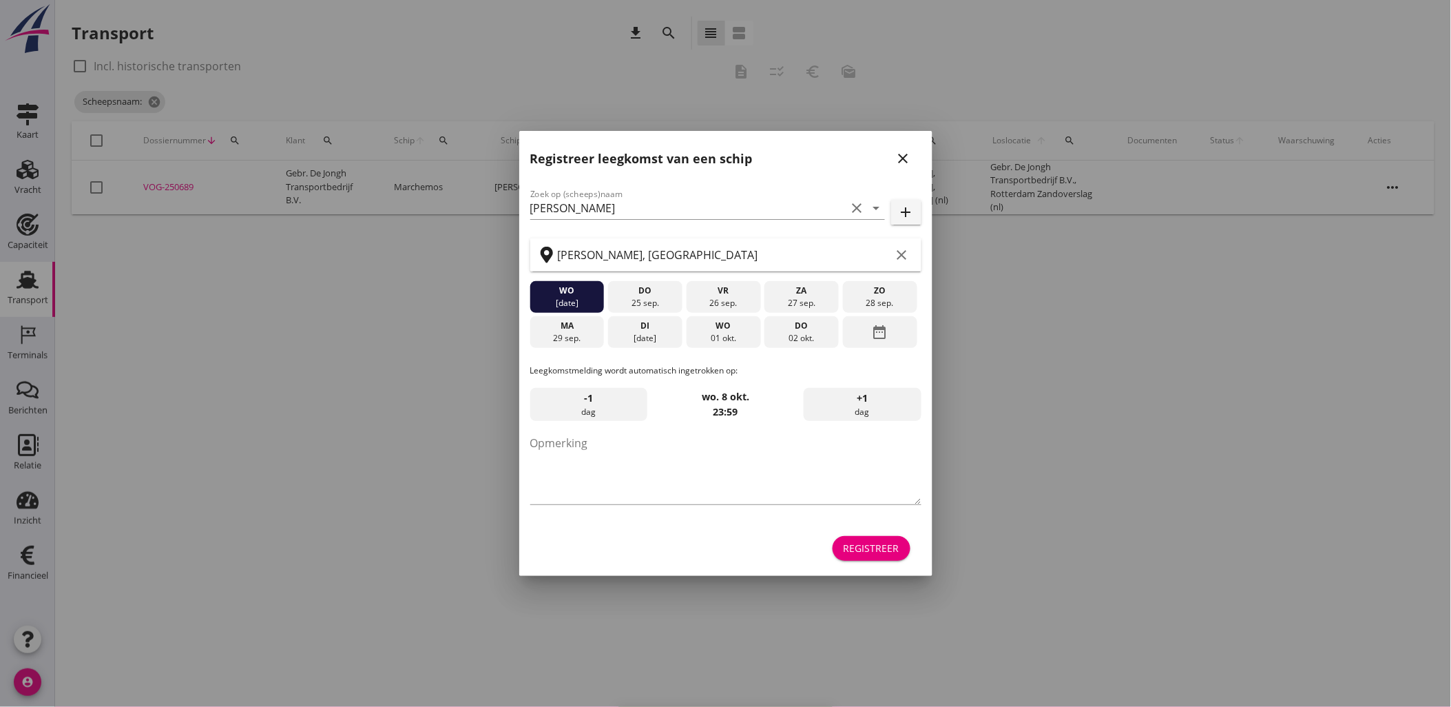
click at [893, 541] on div "Registreer" at bounding box center [872, 548] width 56 height 14
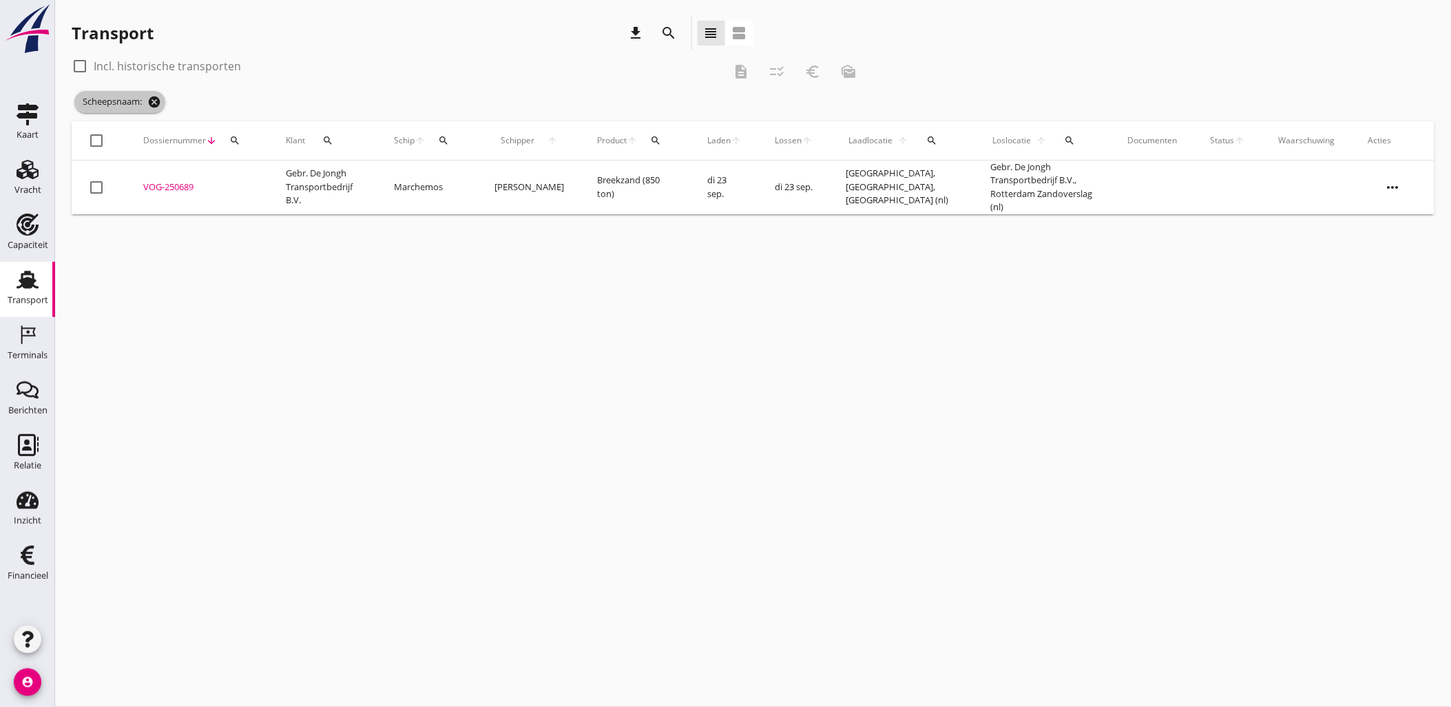
click at [161, 102] on icon "cancel" at bounding box center [154, 102] width 14 height 14
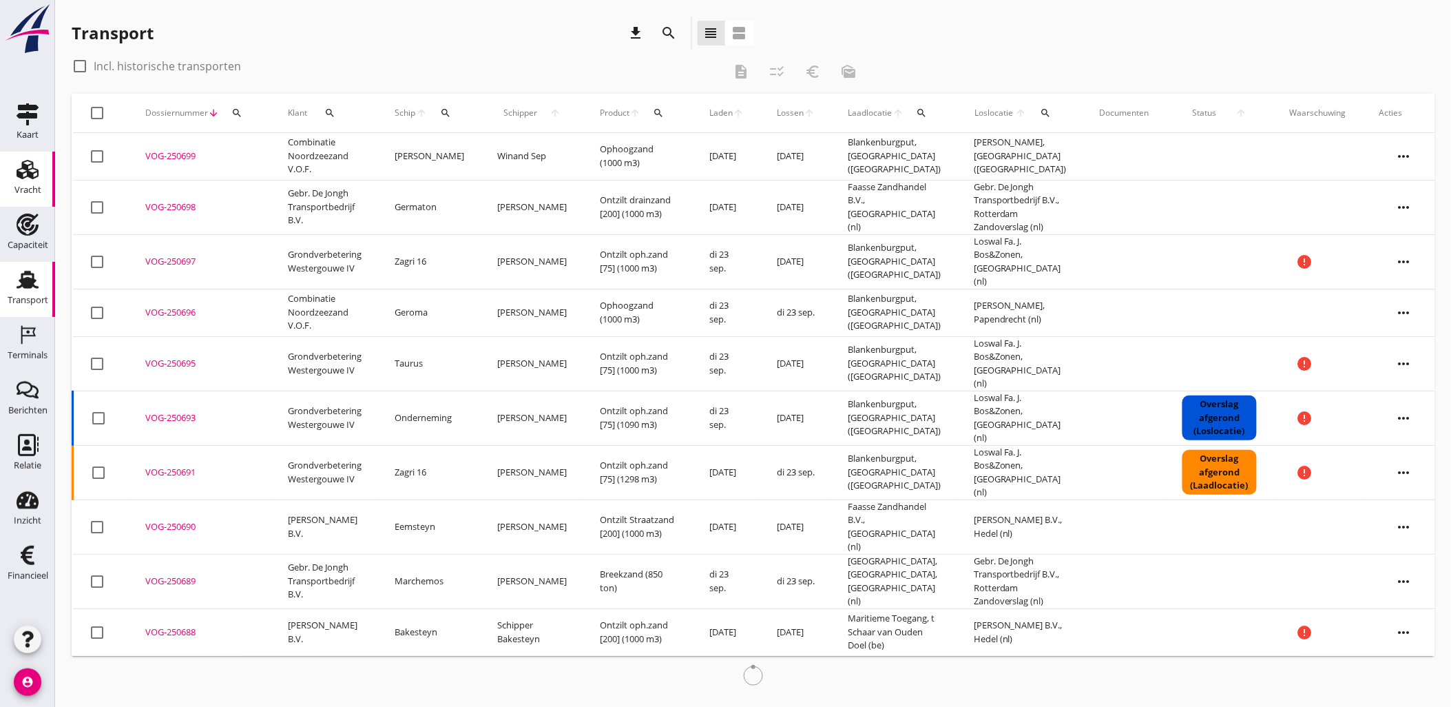
click at [32, 178] on use at bounding box center [28, 169] width 22 height 19
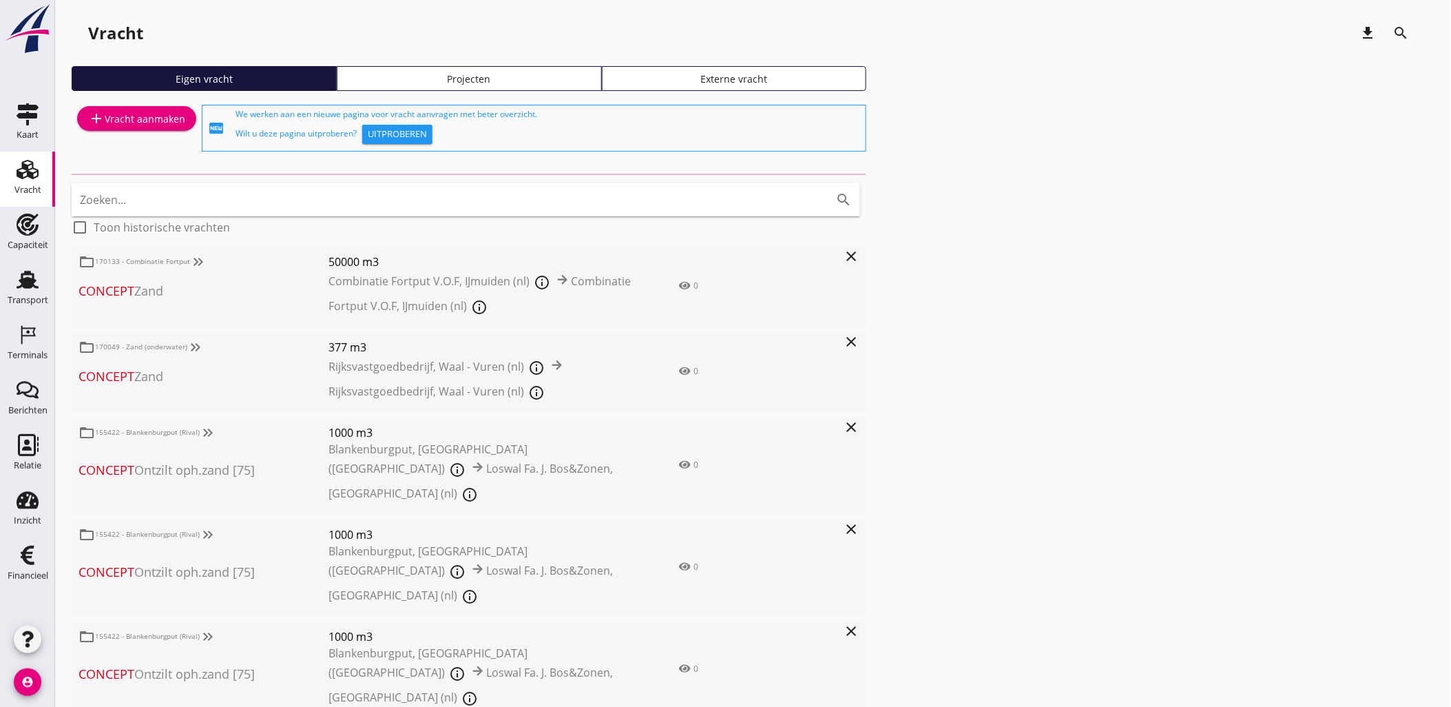
click at [498, 80] on div "Projecten" at bounding box center [469, 79] width 253 height 14
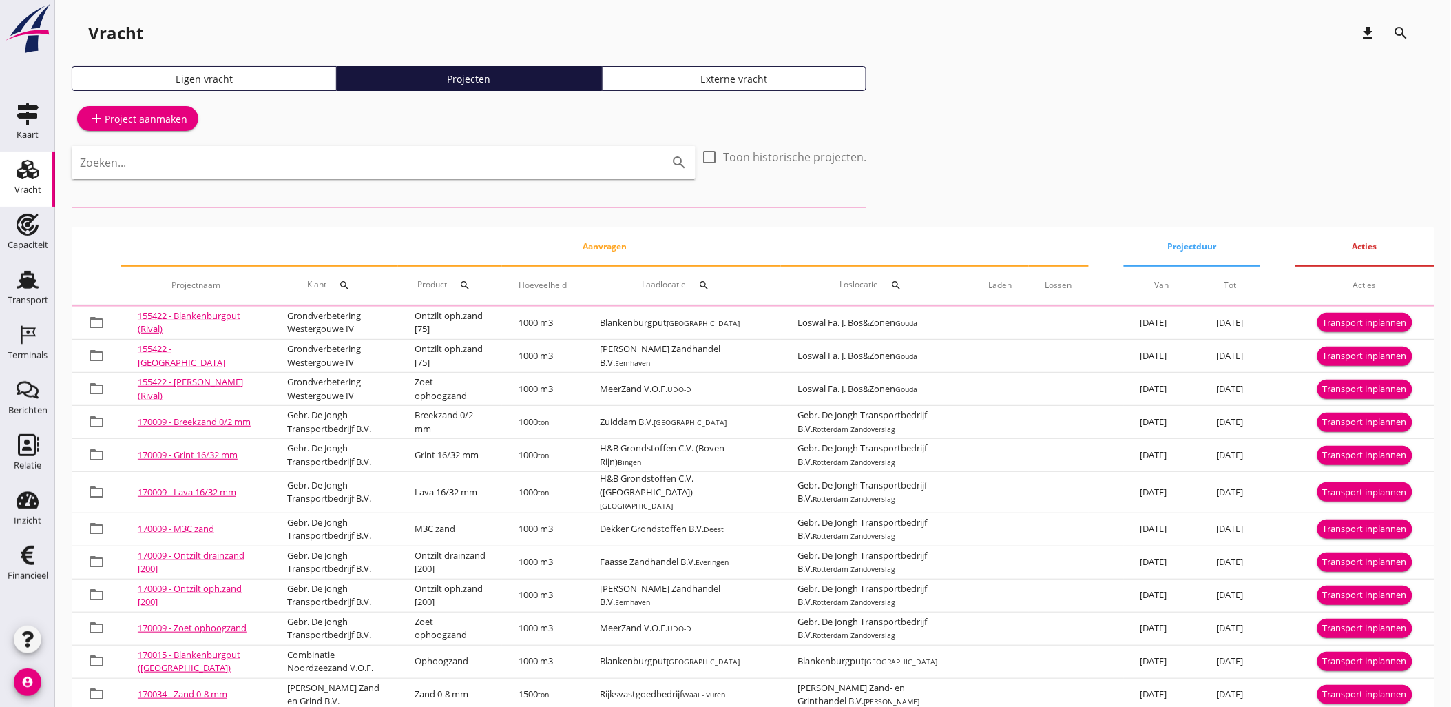
click at [382, 155] on input "Zoeken..." at bounding box center [364, 163] width 569 height 22
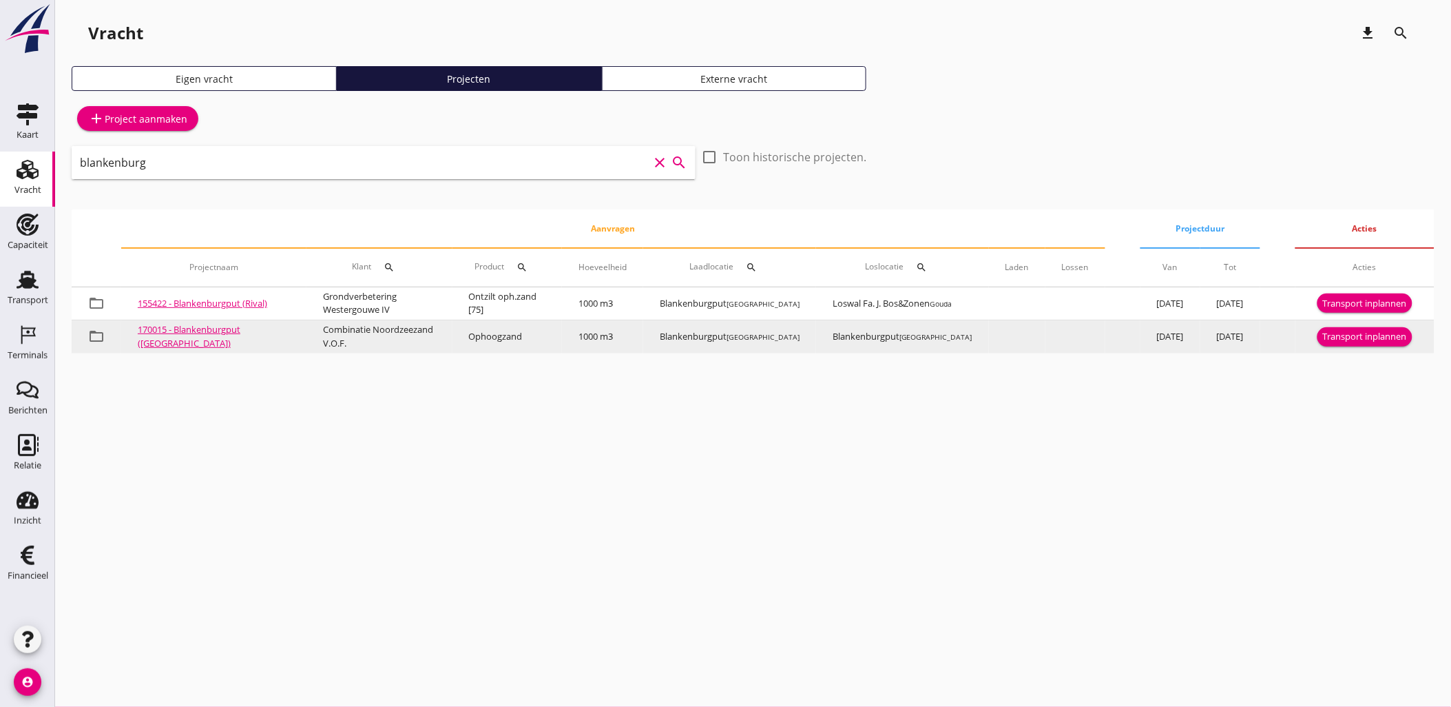
type input "blankenburg"
click at [1341, 334] on div "Transport inplannen" at bounding box center [1365, 337] width 84 height 14
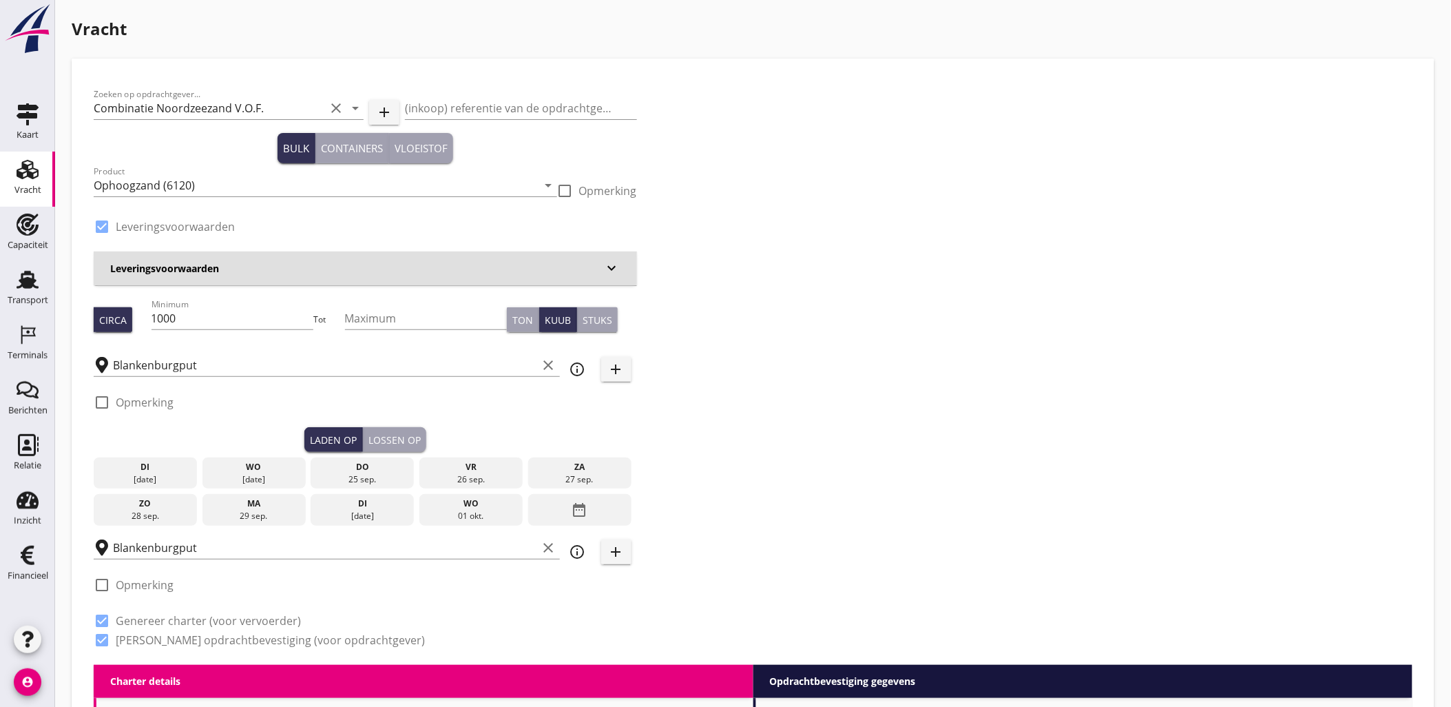
click at [238, 470] on div "wo" at bounding box center [254, 467] width 96 height 12
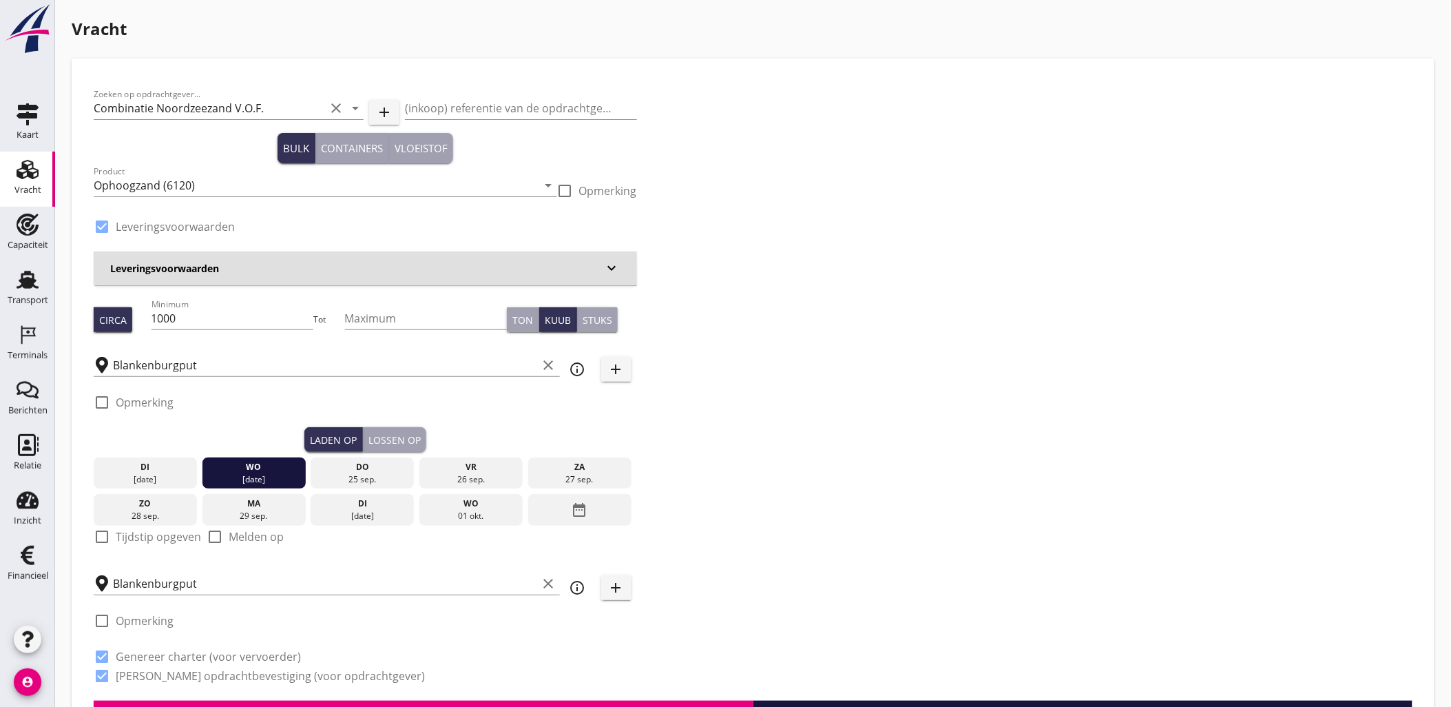
click at [149, 532] on label "Tijdstip opgeven" at bounding box center [158, 537] width 85 height 14
checkbox input "true"
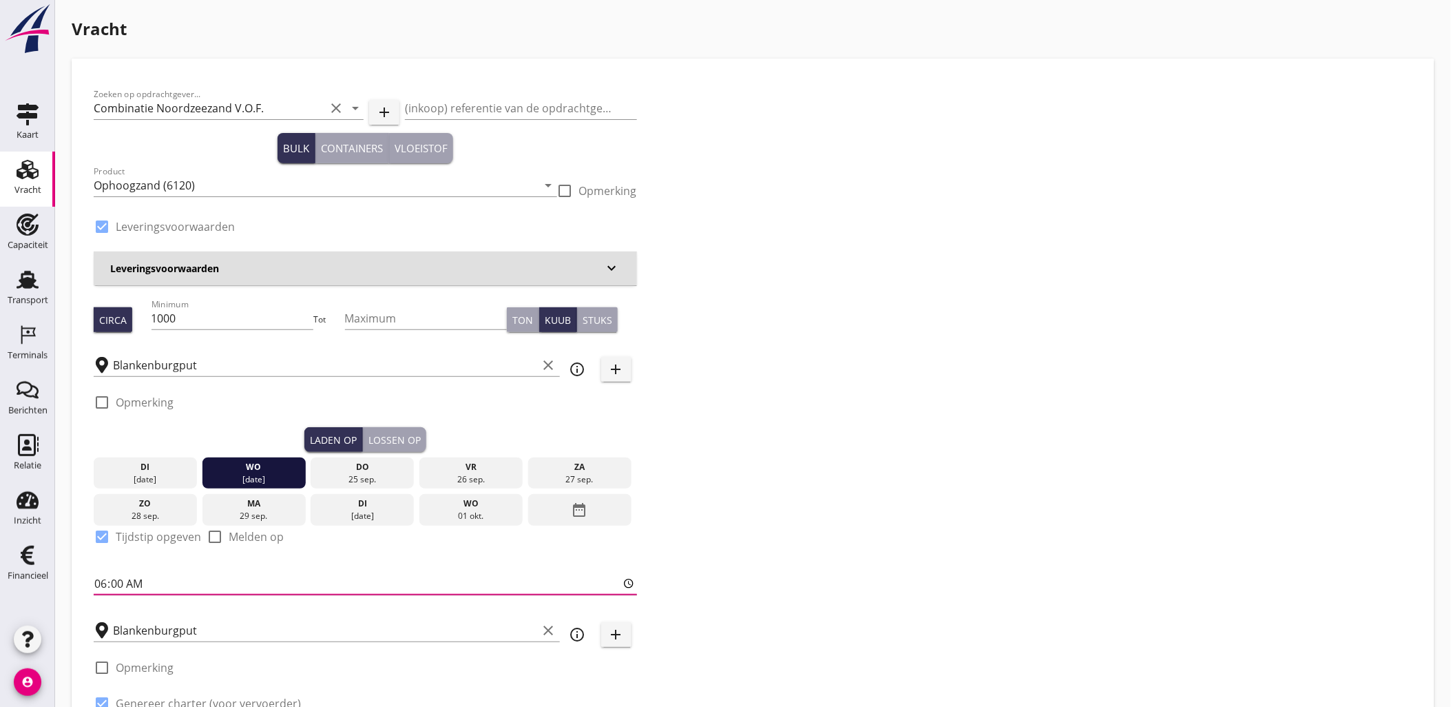
click at [101, 580] on input "06:00" at bounding box center [366, 583] width 544 height 22
type input "11:00"
click at [406, 439] on div "Lossen op" at bounding box center [395, 440] width 52 height 14
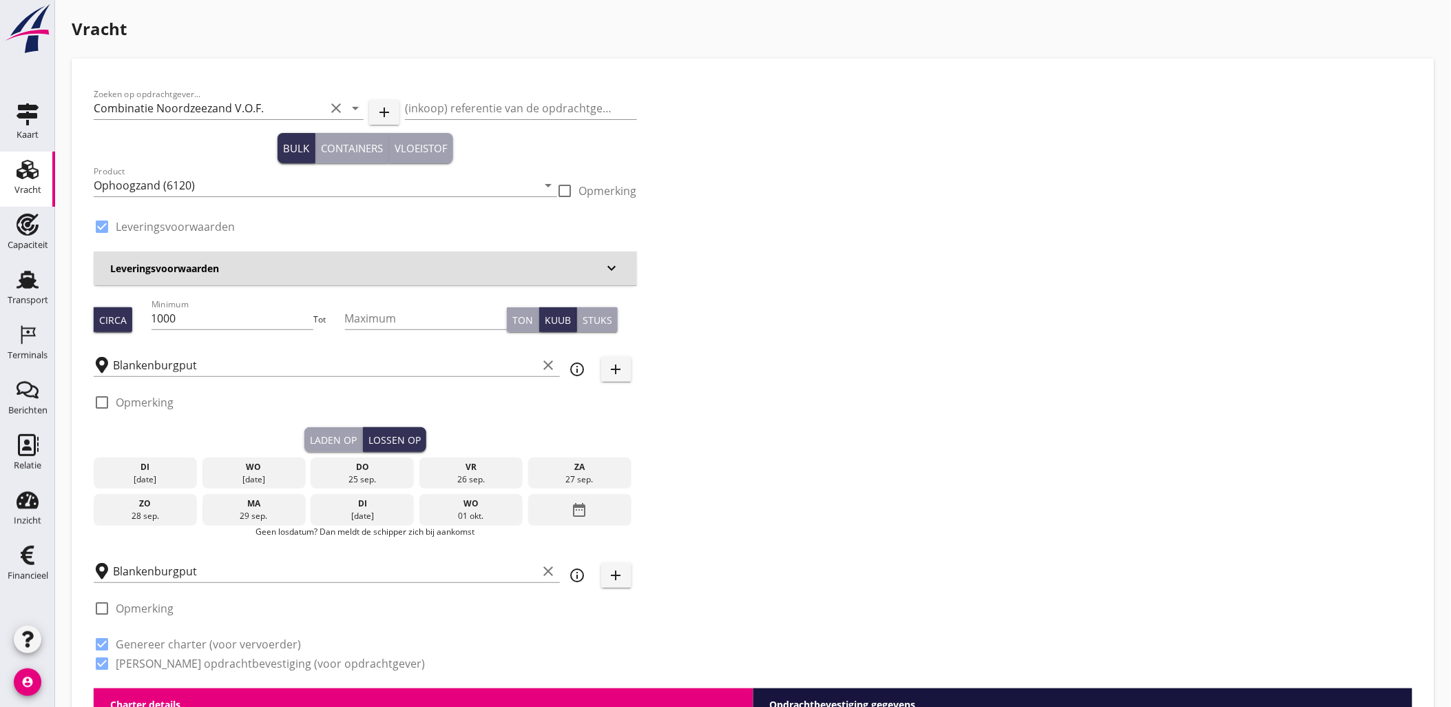
click at [241, 470] on div "wo" at bounding box center [254, 467] width 96 height 12
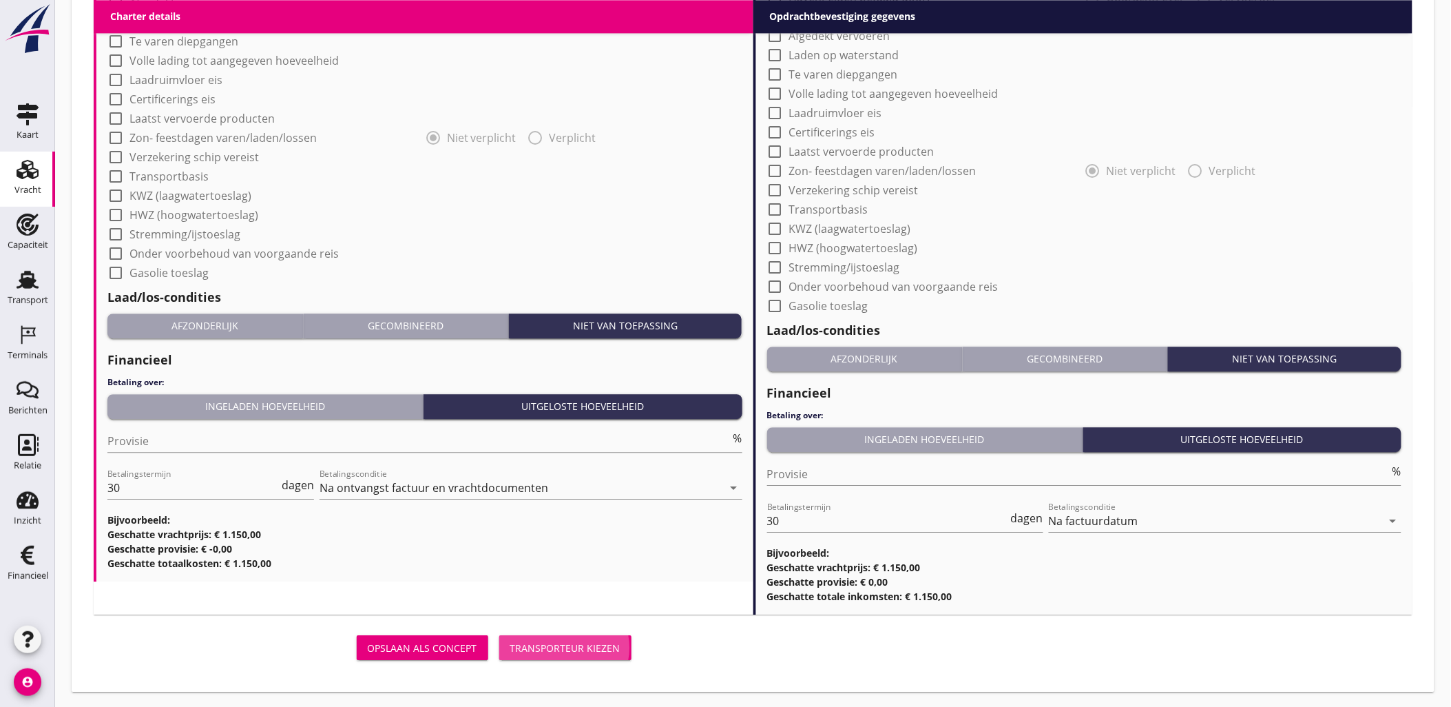
click at [591, 643] on div "Transporteur kiezen" at bounding box center [565, 648] width 110 height 14
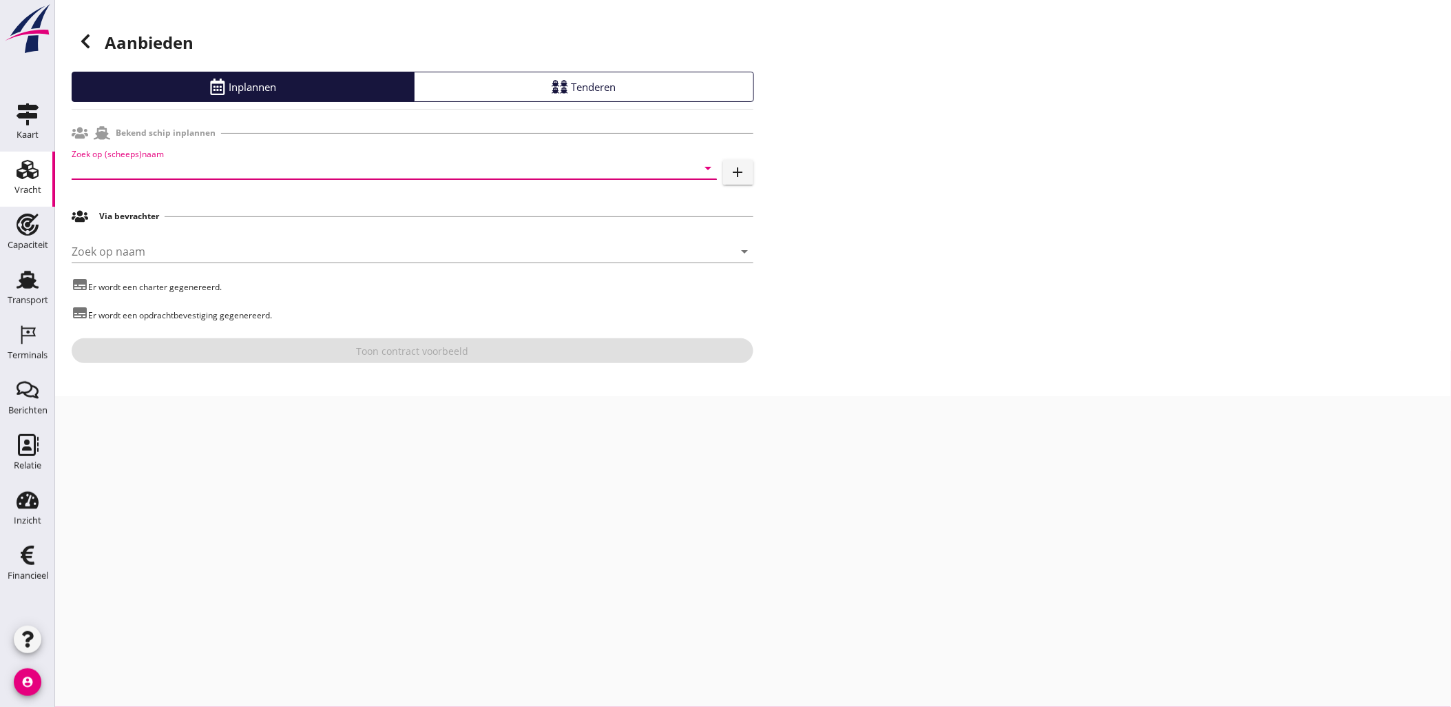
click at [202, 161] on input "Zoek op (scheeps)naam" at bounding box center [375, 168] width 607 height 22
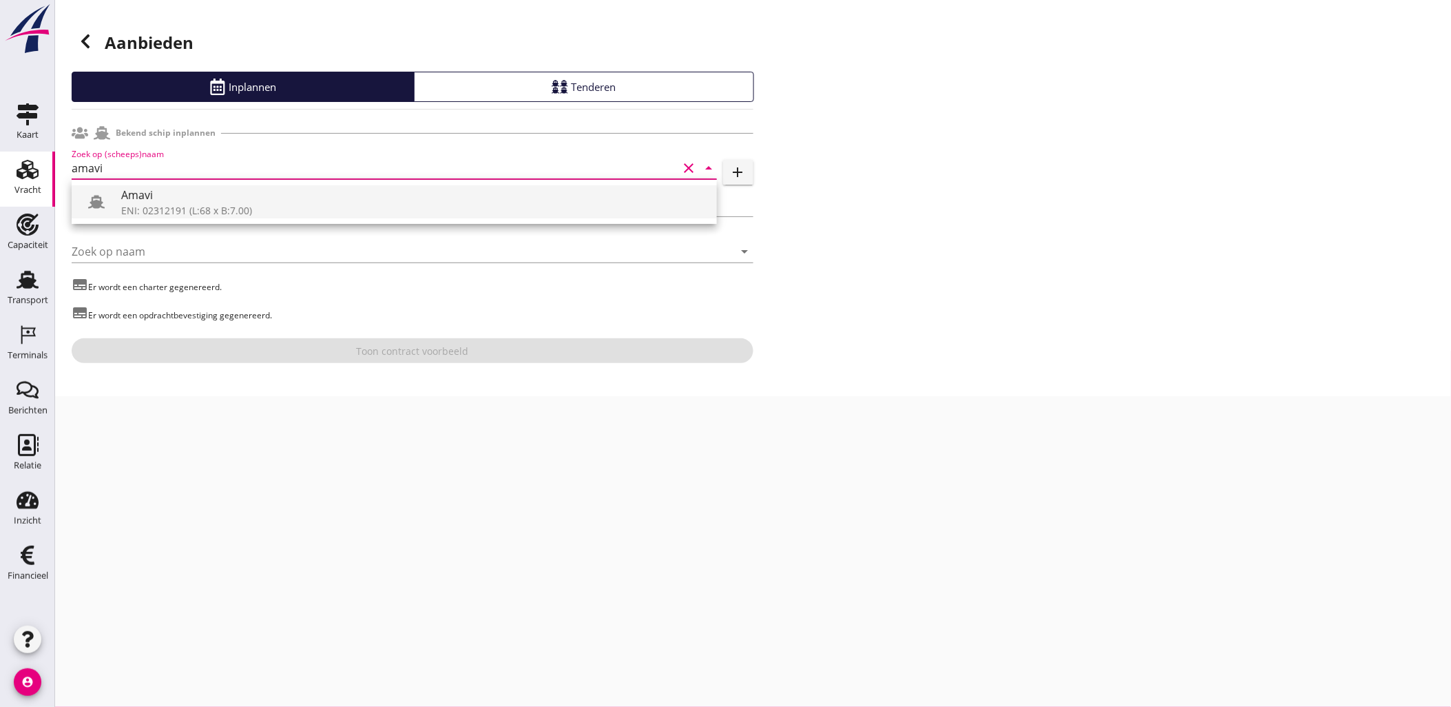
click at [218, 200] on div "Amavi" at bounding box center [413, 195] width 585 height 17
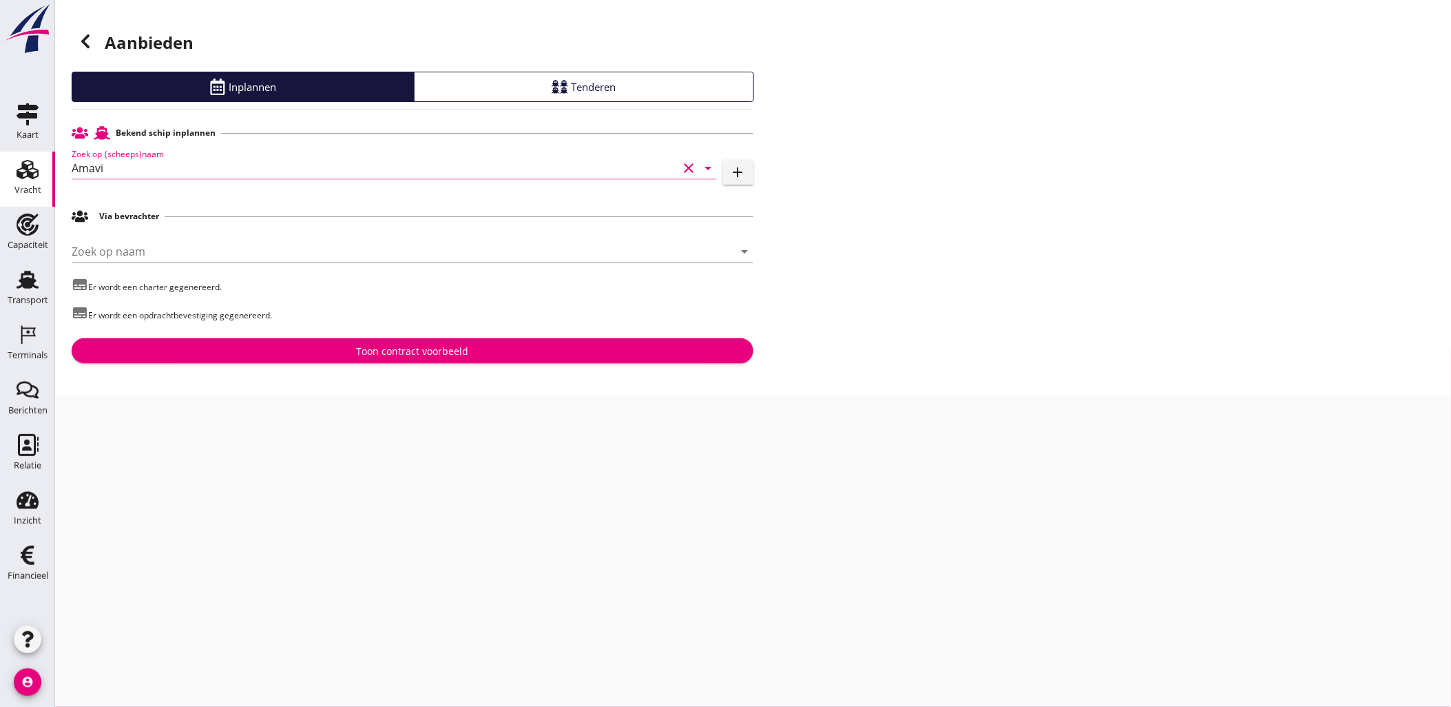
type input "Amavi"
click at [446, 344] on div "Toon contract voorbeeld" at bounding box center [412, 351] width 112 height 14
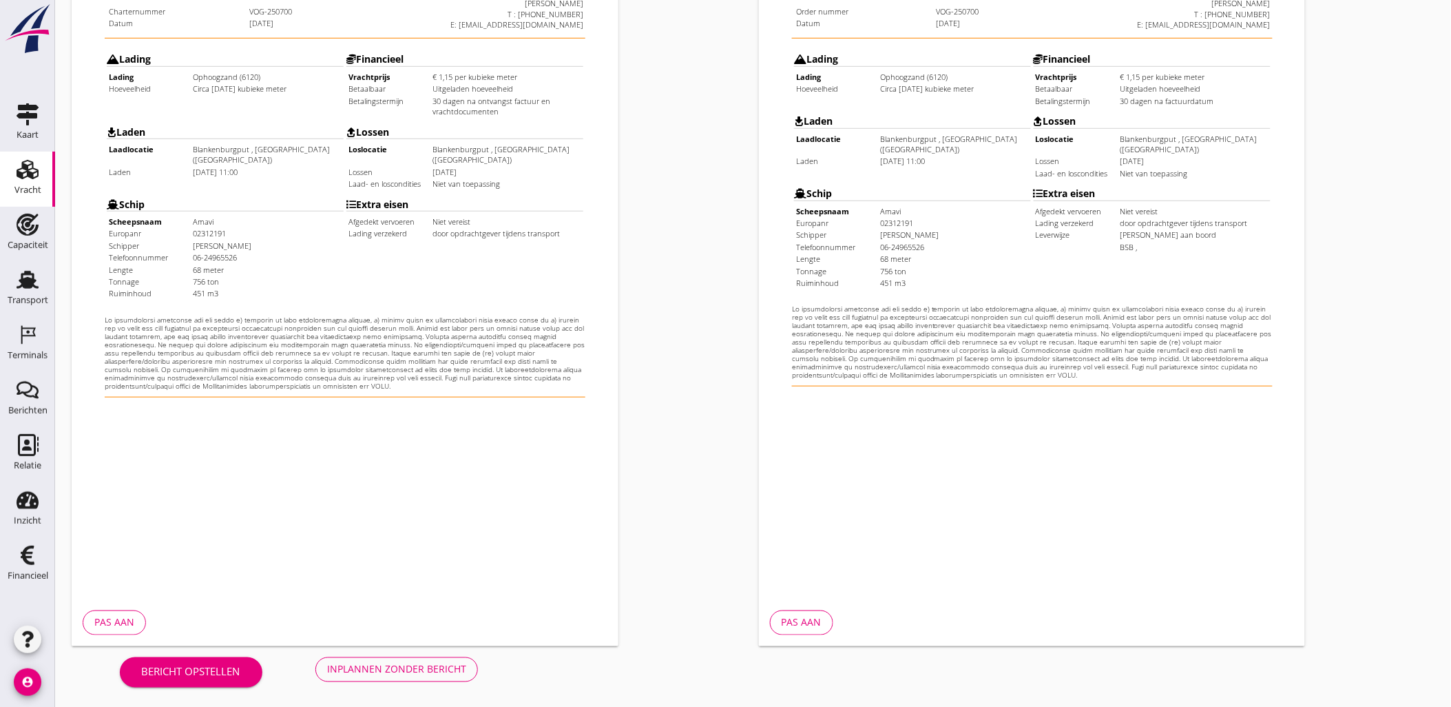
click at [448, 675] on div "Inplannen zonder bericht" at bounding box center [396, 669] width 139 height 14
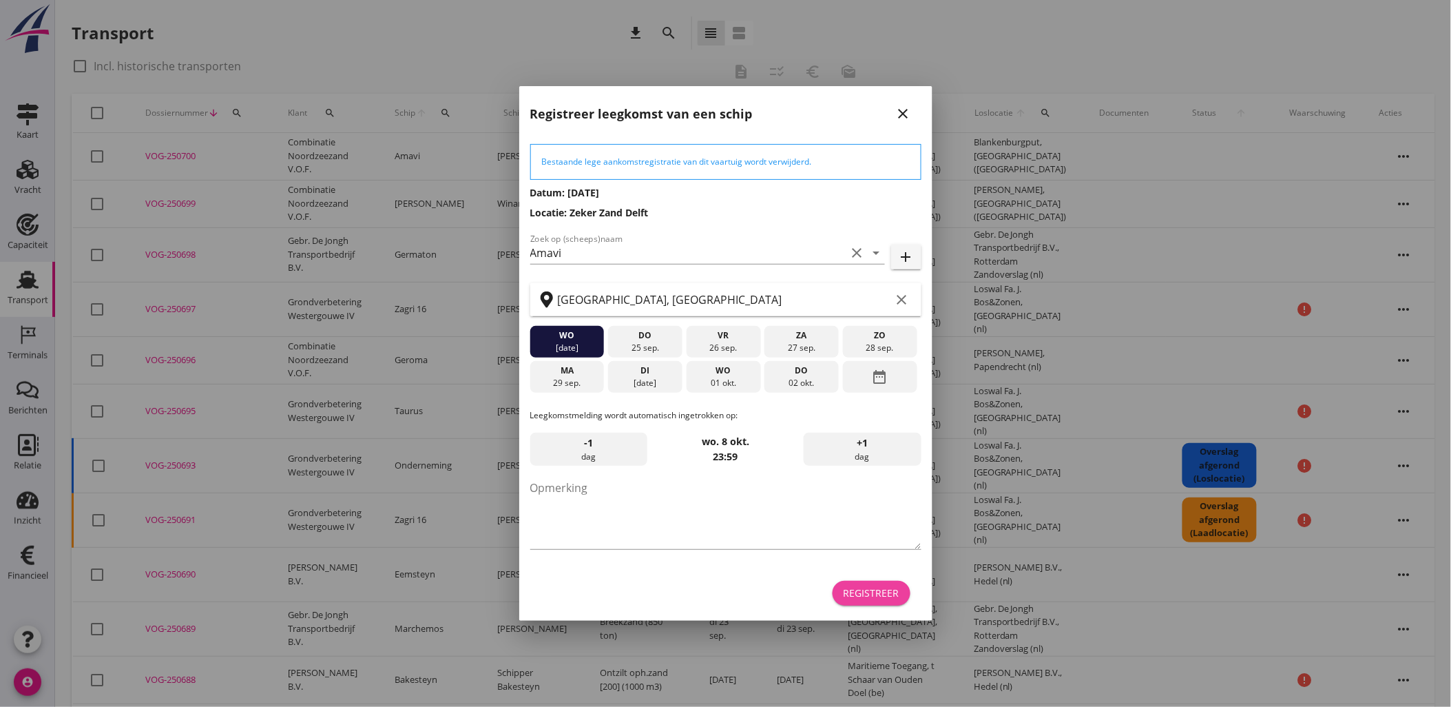
click at [898, 589] on div "Registreer" at bounding box center [872, 593] width 56 height 14
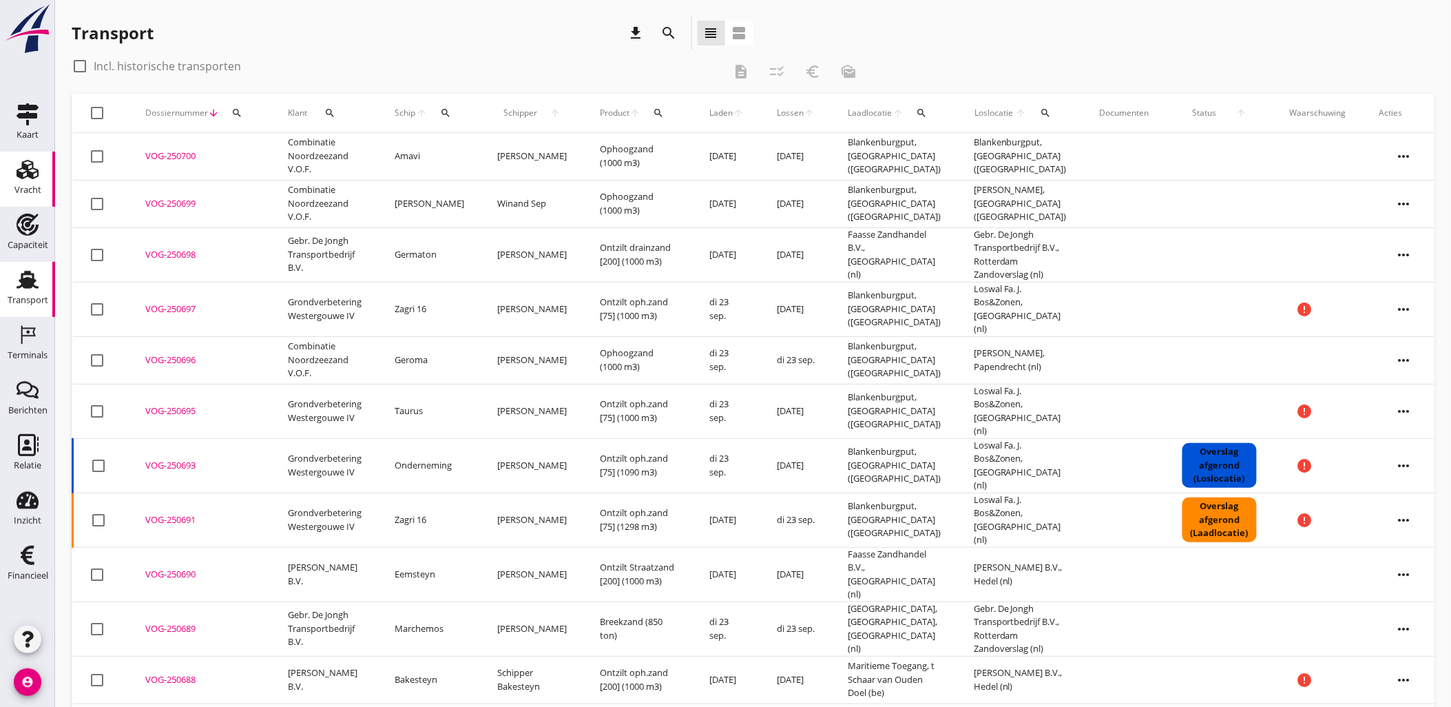
click at [35, 165] on icon "Vracht" at bounding box center [28, 169] width 22 height 22
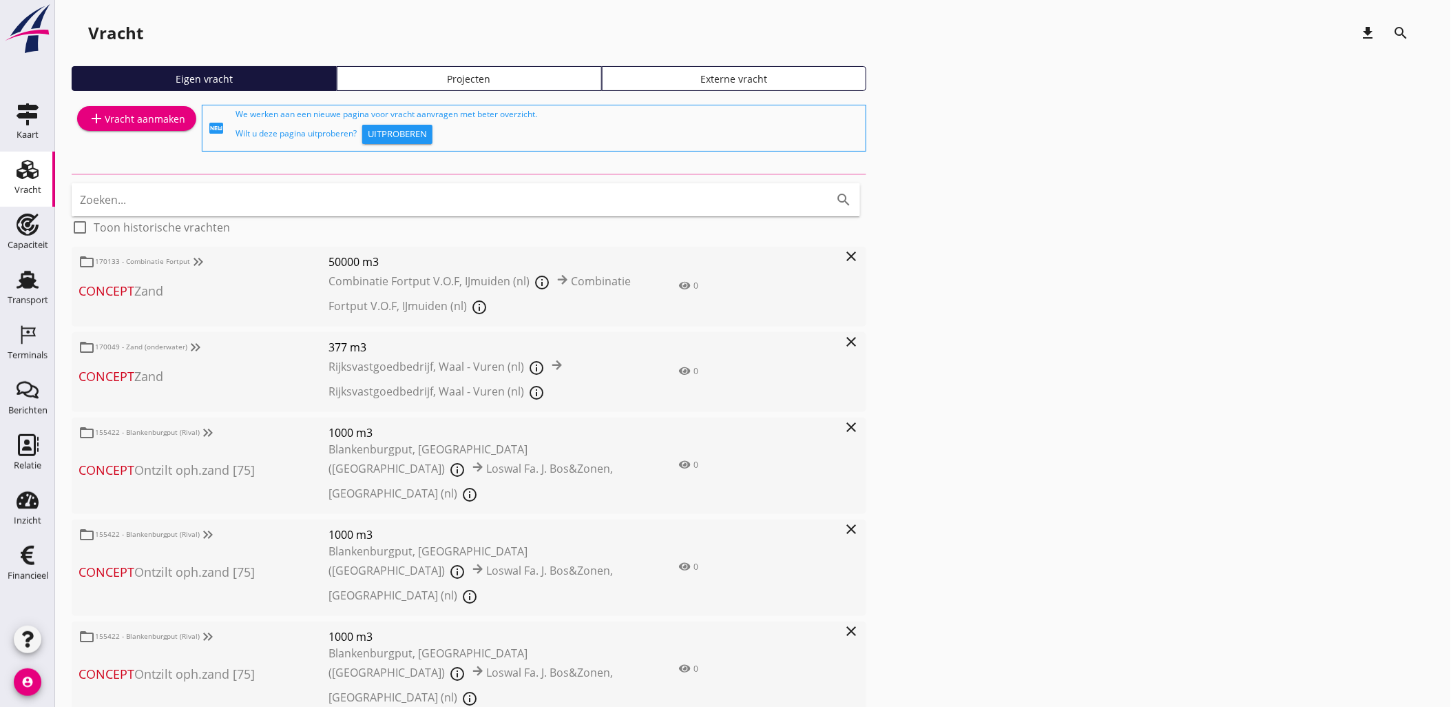
click at [397, 79] on div "Projecten" at bounding box center [469, 79] width 253 height 14
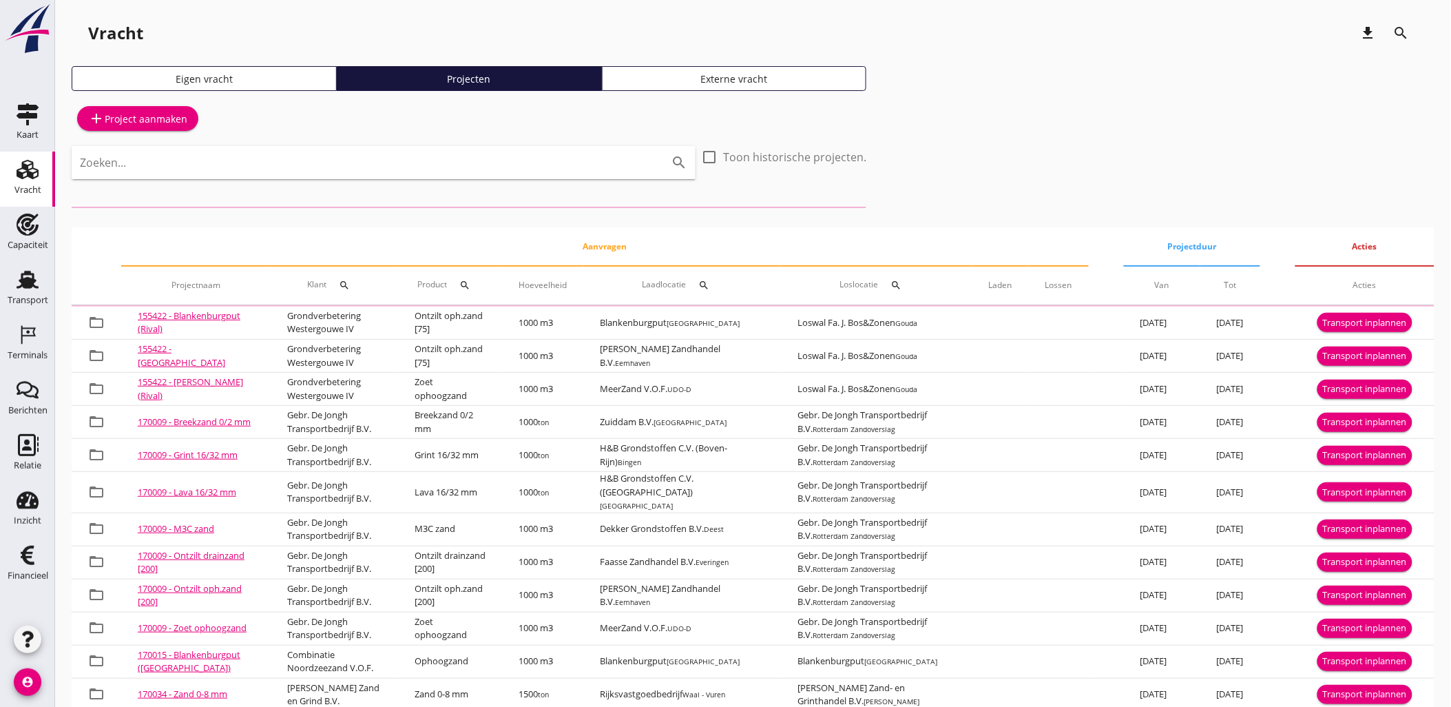
click at [457, 161] on input "Zoeken..." at bounding box center [364, 163] width 569 height 22
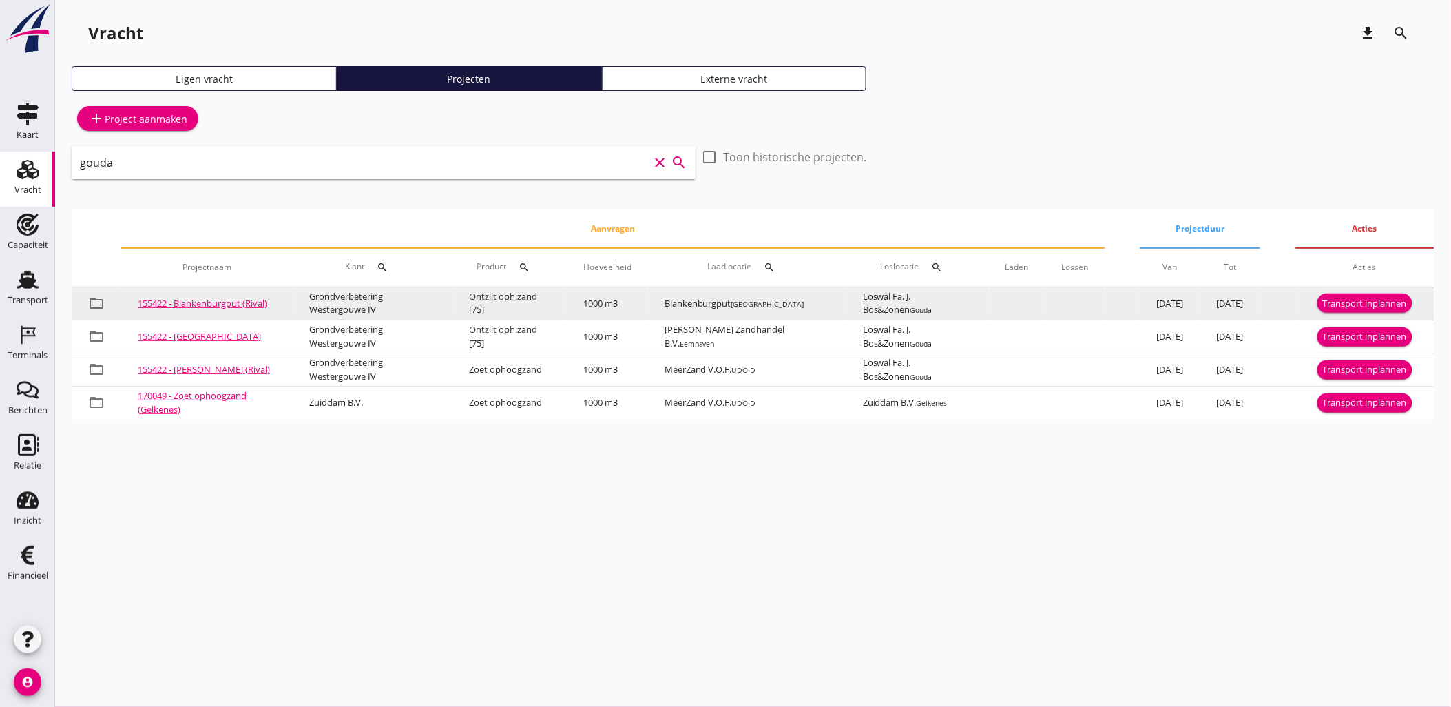
type input "gouda"
click at [1348, 303] on div "Transport inplannen" at bounding box center [1365, 304] width 84 height 14
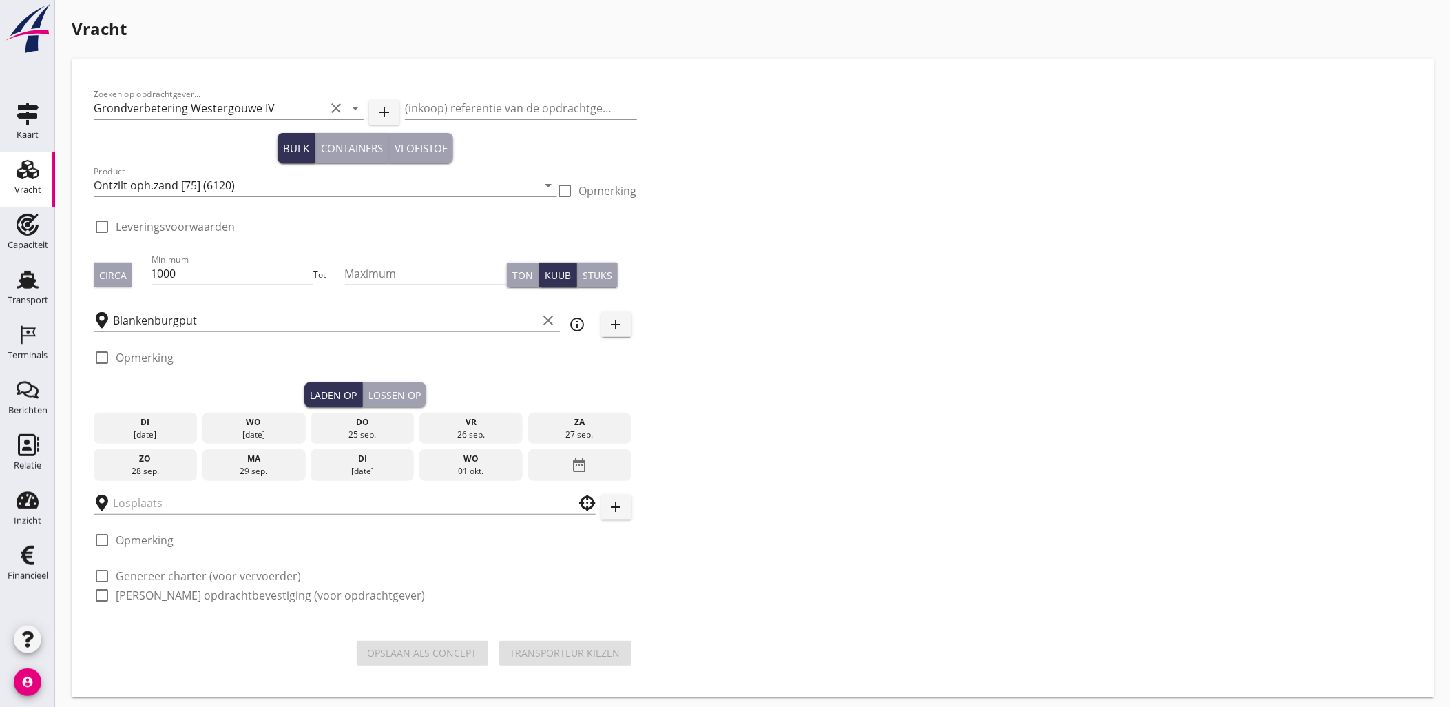
checkbox input "true"
type input "Loswal Fa. J. Bos&Zonen"
checkbox input "true"
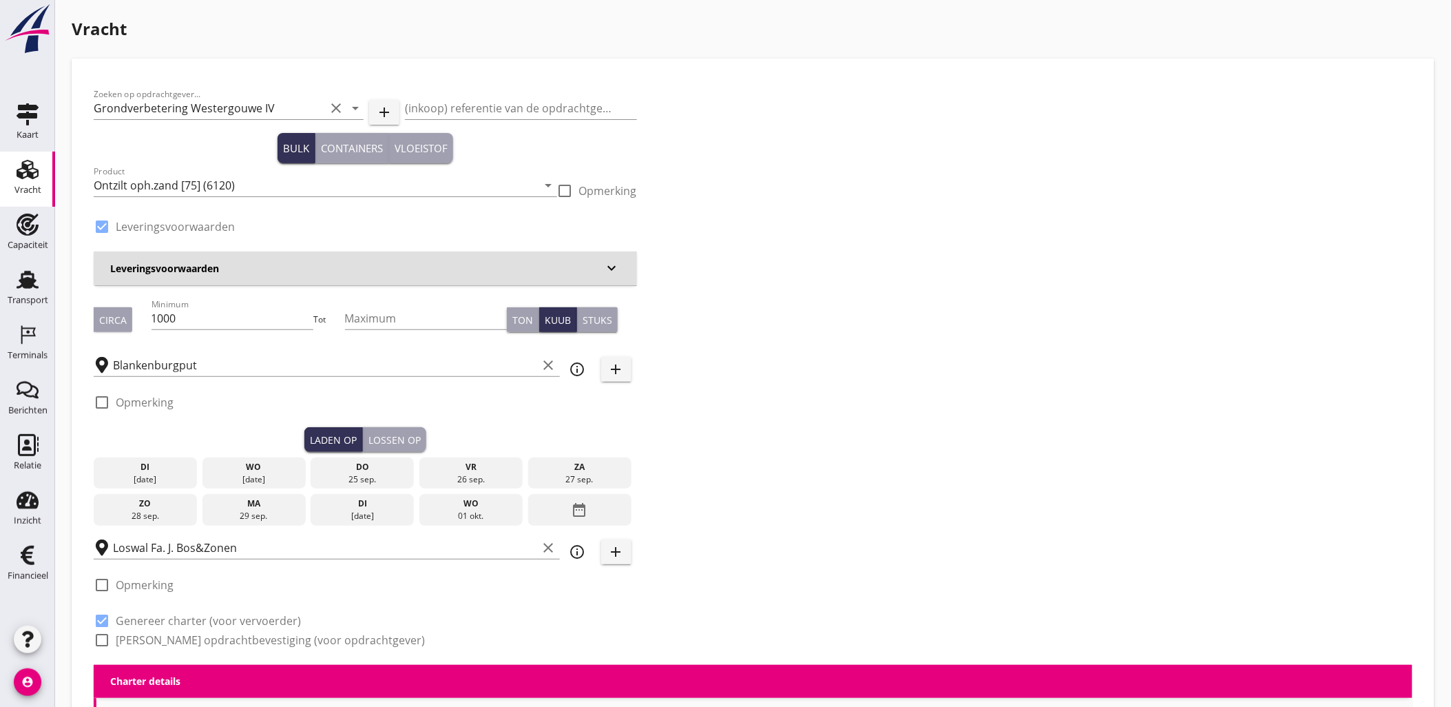
click at [273, 470] on div "wo" at bounding box center [254, 467] width 96 height 12
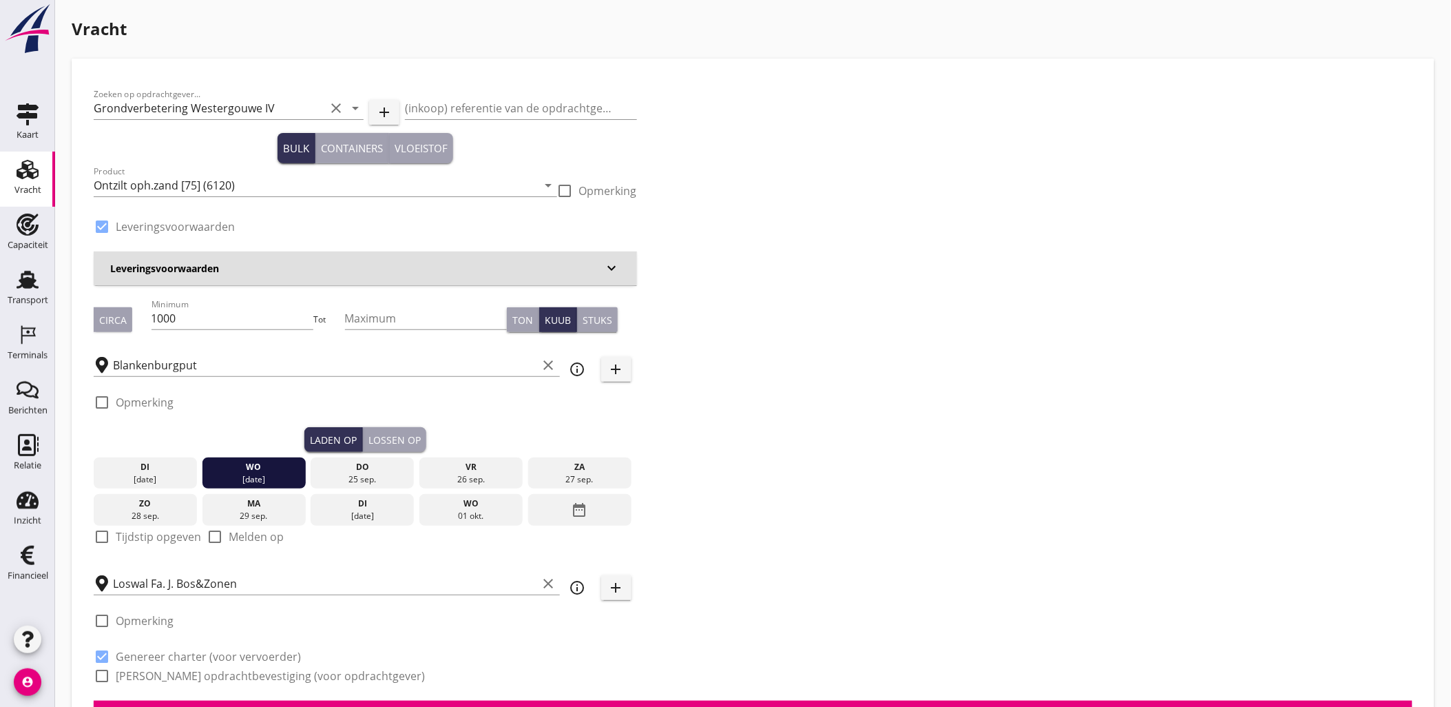
click at [162, 541] on label "Tijdstip opgeven" at bounding box center [158, 537] width 85 height 14
checkbox input "true"
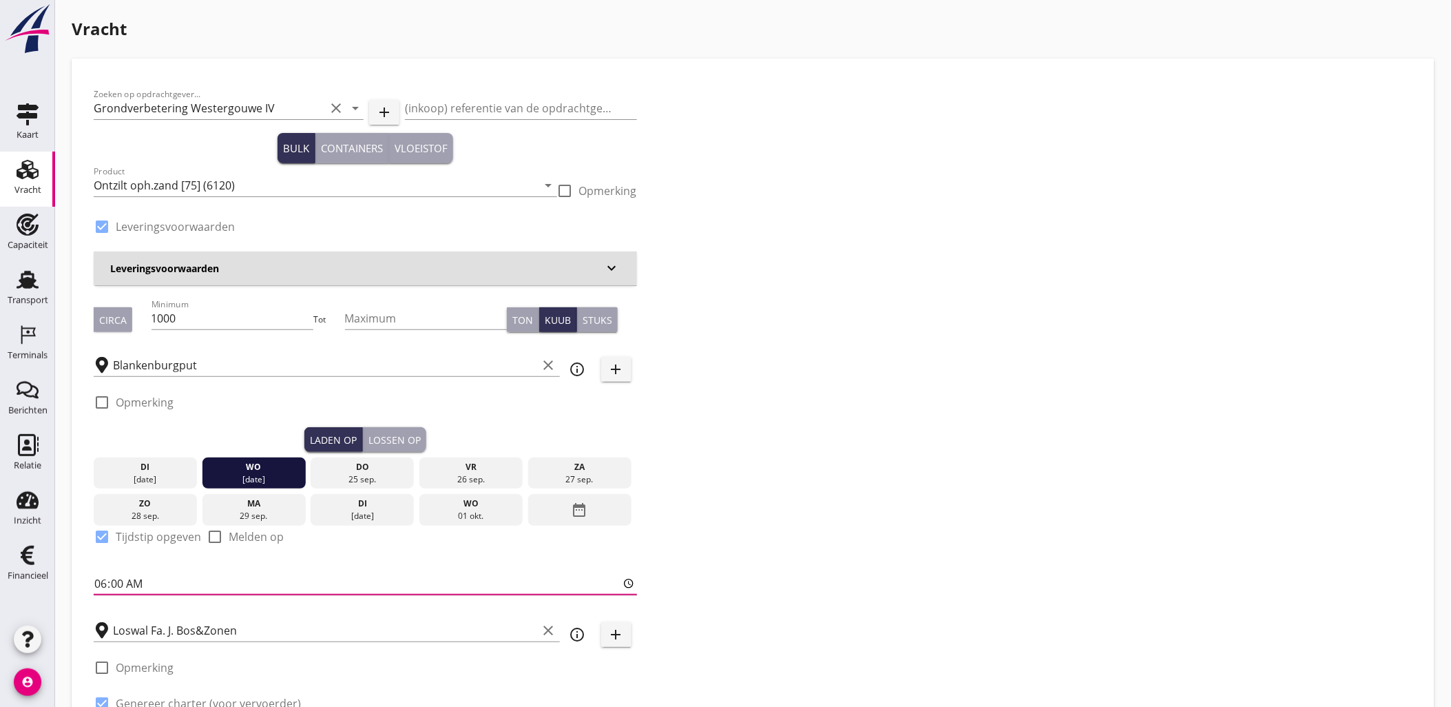
click at [106, 577] on input "06:00" at bounding box center [366, 583] width 544 height 22
type input "12:00"
click at [391, 438] on div "Lossen op" at bounding box center [395, 440] width 52 height 14
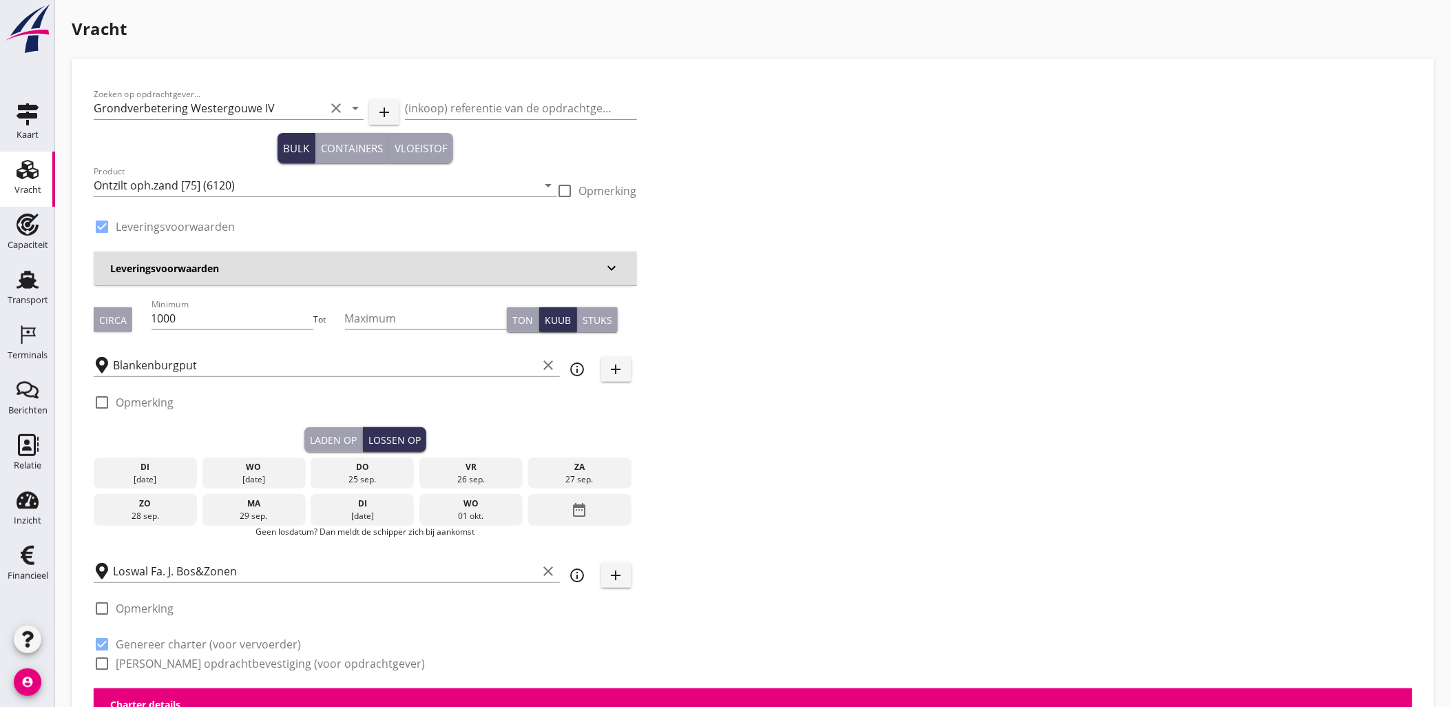
click at [360, 470] on div "do" at bounding box center [362, 467] width 96 height 12
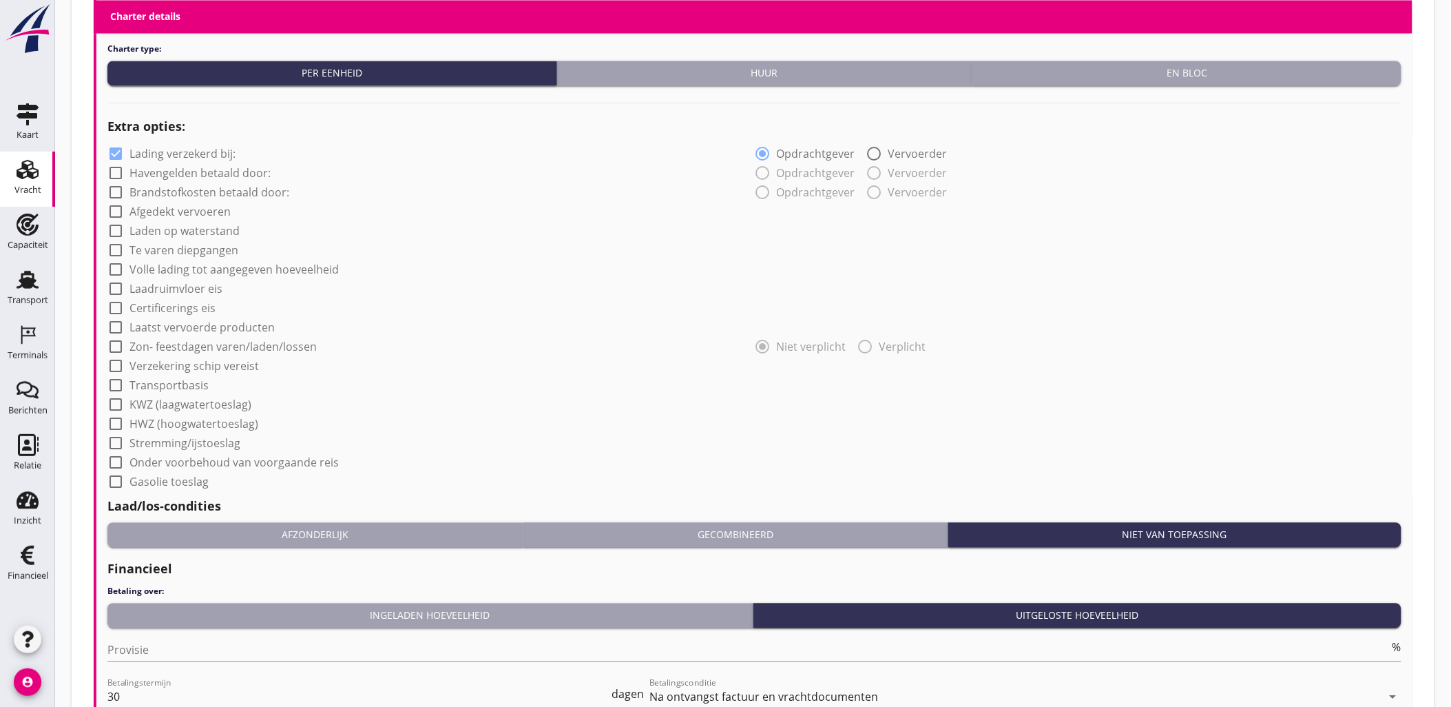
scroll to position [1142, 0]
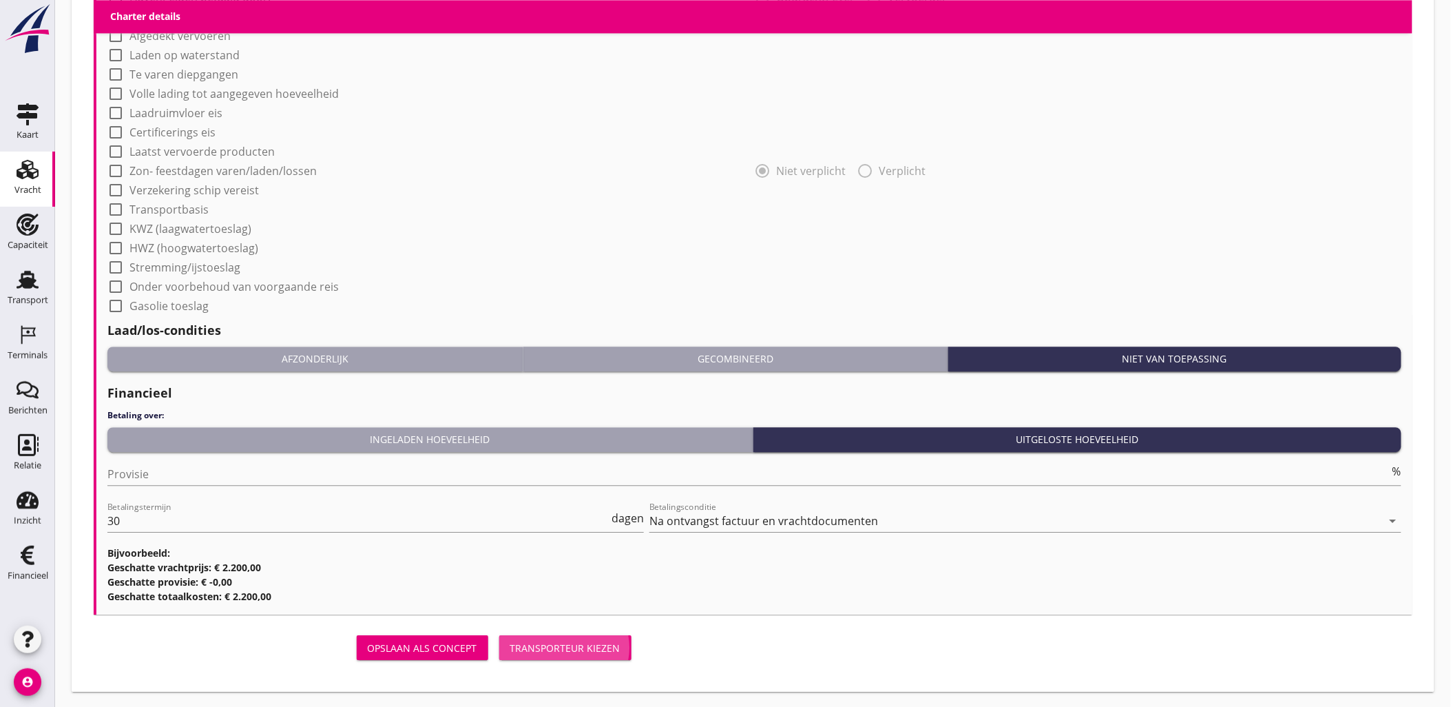
click at [602, 643] on div "Transporteur kiezen" at bounding box center [565, 648] width 110 height 14
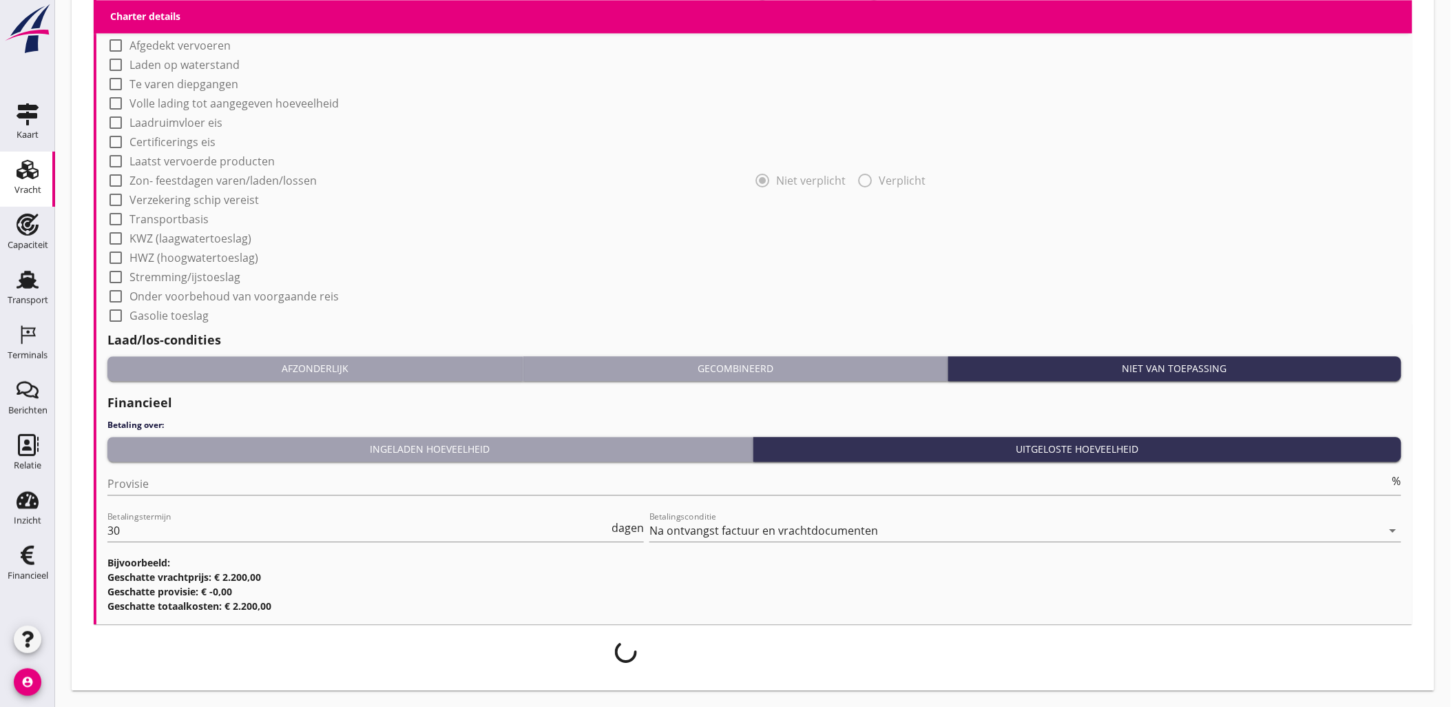
scroll to position [1131, 0]
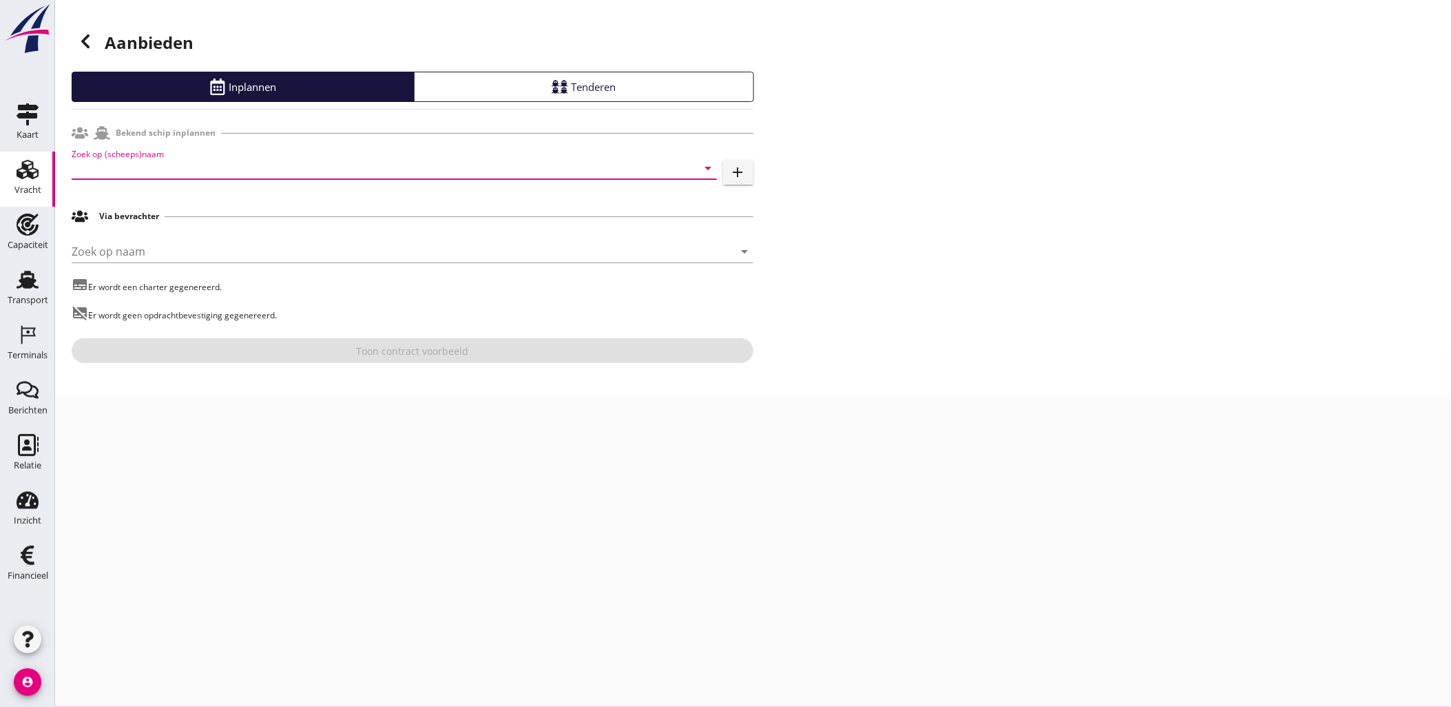
click at [293, 166] on input "Zoek op (scheeps)naam" at bounding box center [375, 168] width 607 height 22
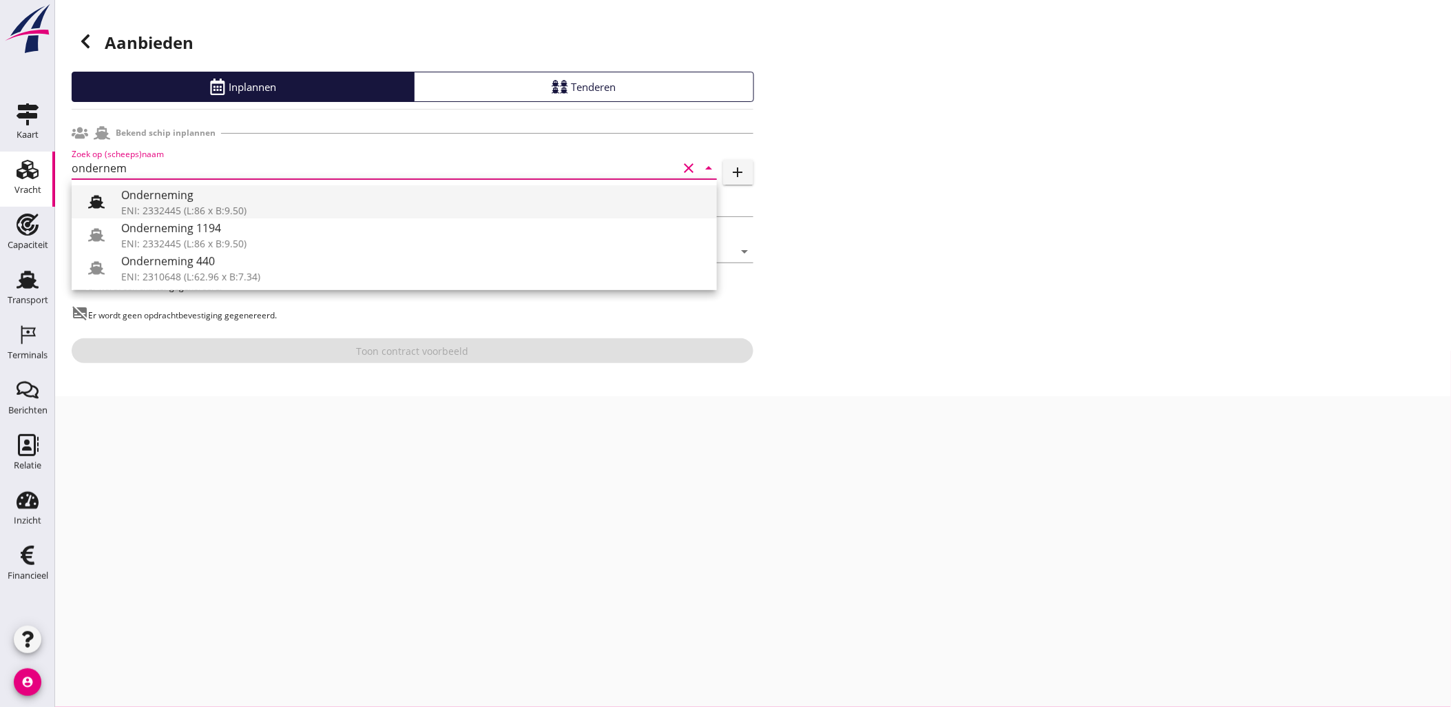
click at [295, 201] on div "Onderneming" at bounding box center [413, 195] width 585 height 17
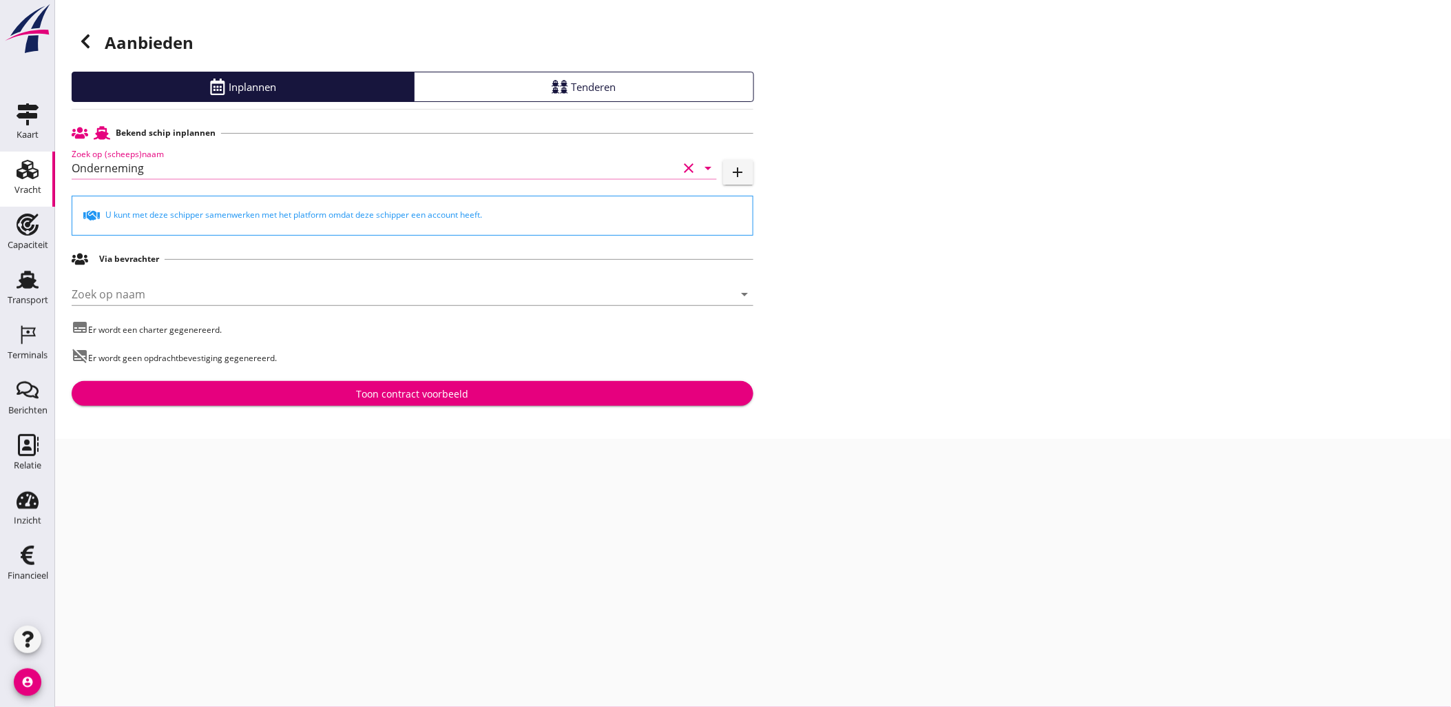
type input "Onderneming"
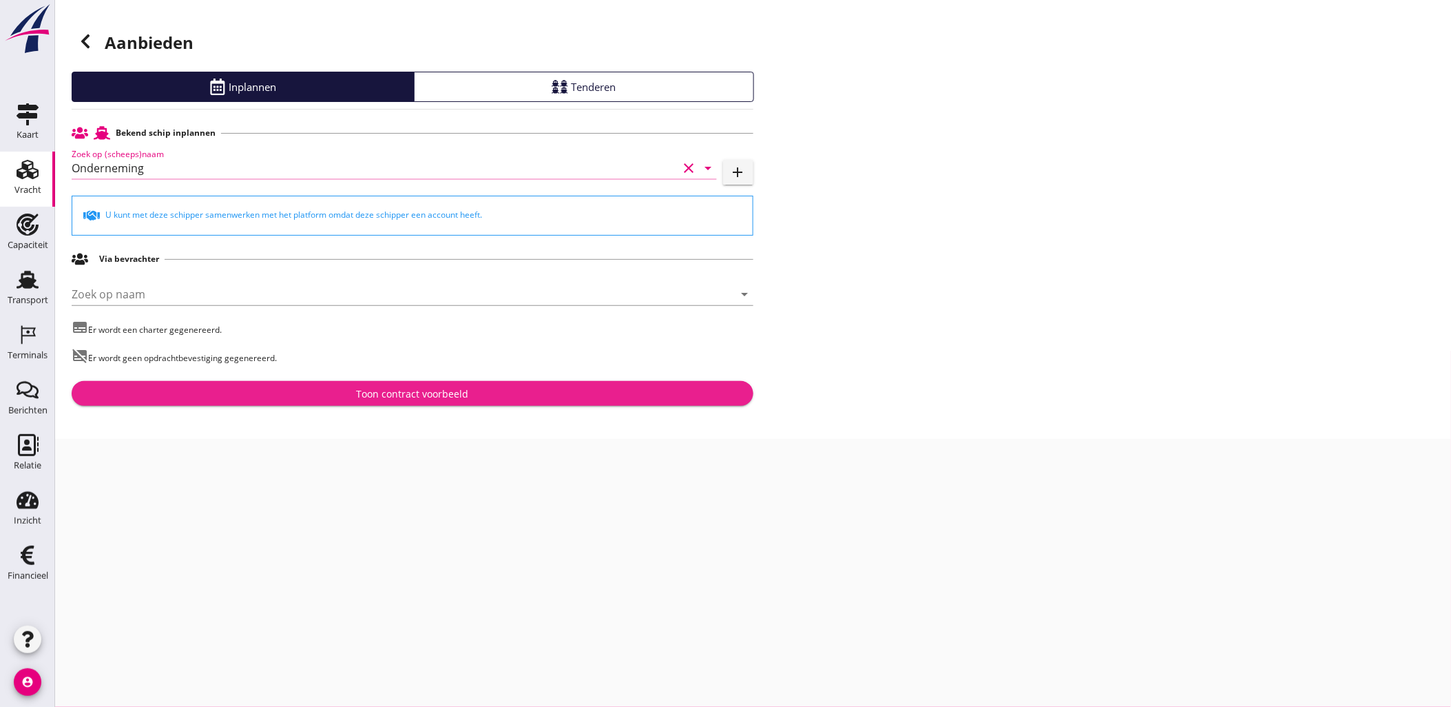
click at [418, 382] on button "Toon contract voorbeeld" at bounding box center [413, 393] width 682 height 25
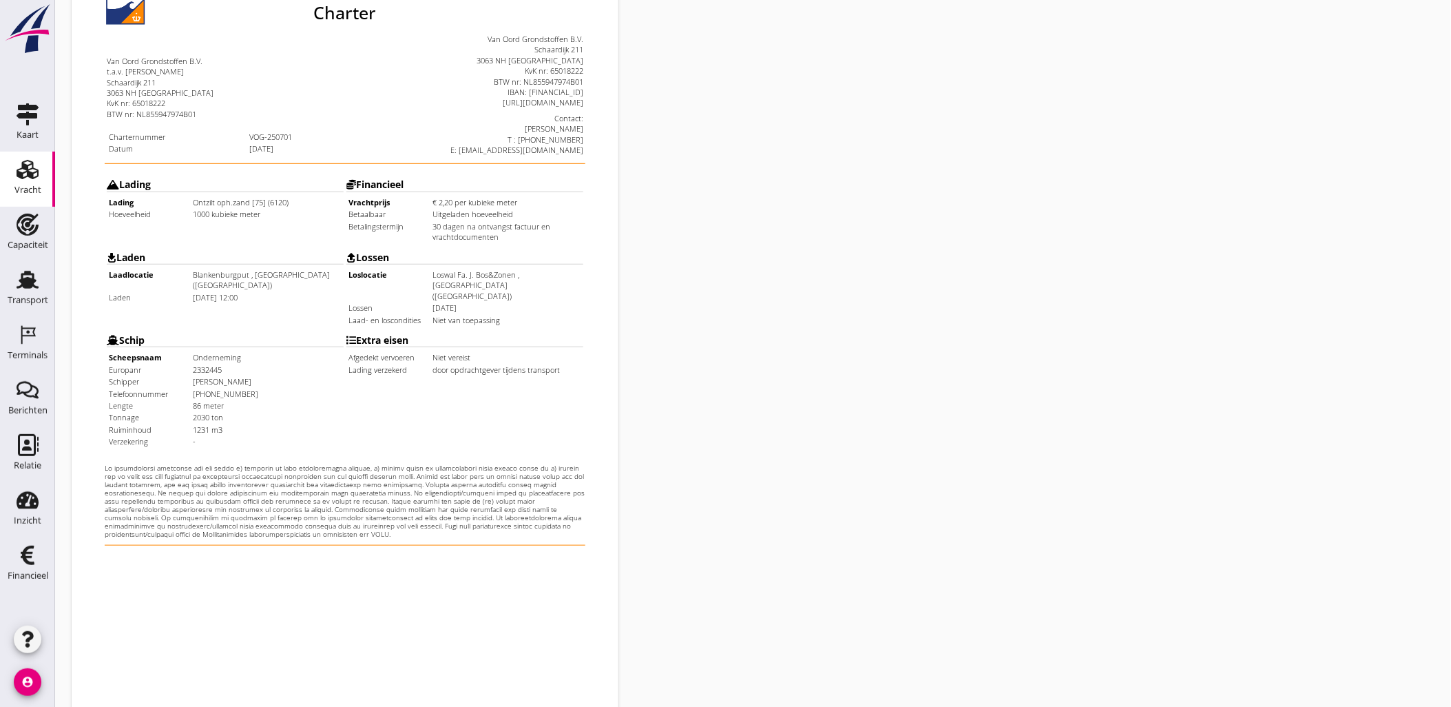
scroll to position [312, 0]
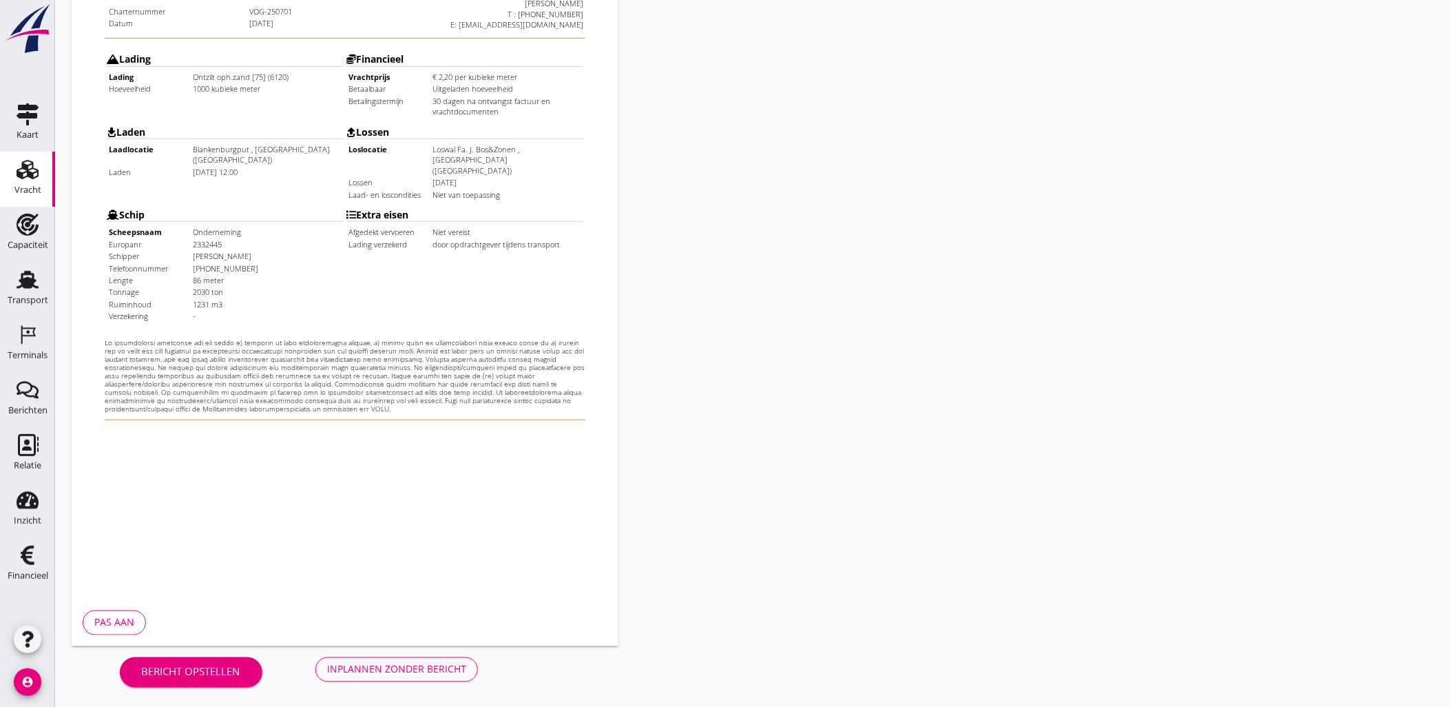
click at [373, 676] on div "Inplannen zonder bericht" at bounding box center [396, 669] width 139 height 14
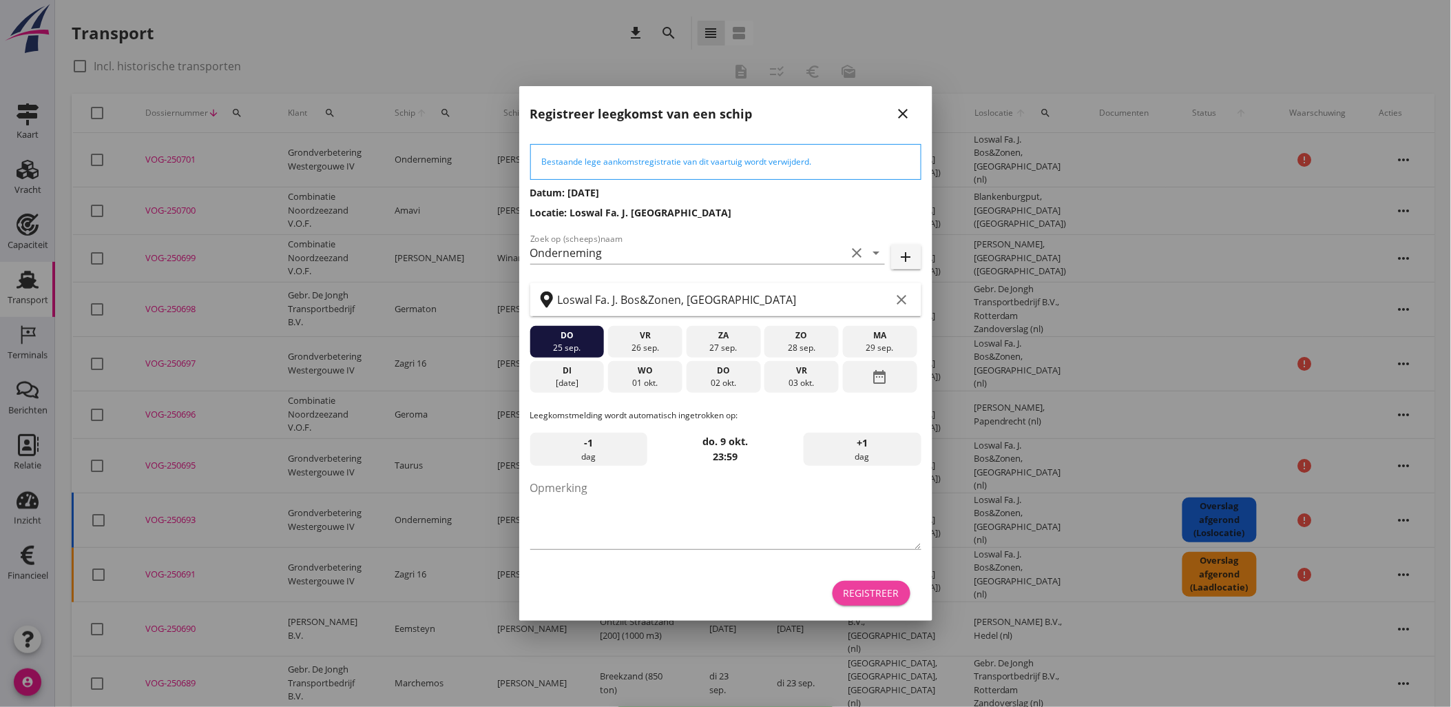
click at [887, 591] on div "Registreer" at bounding box center [872, 593] width 56 height 14
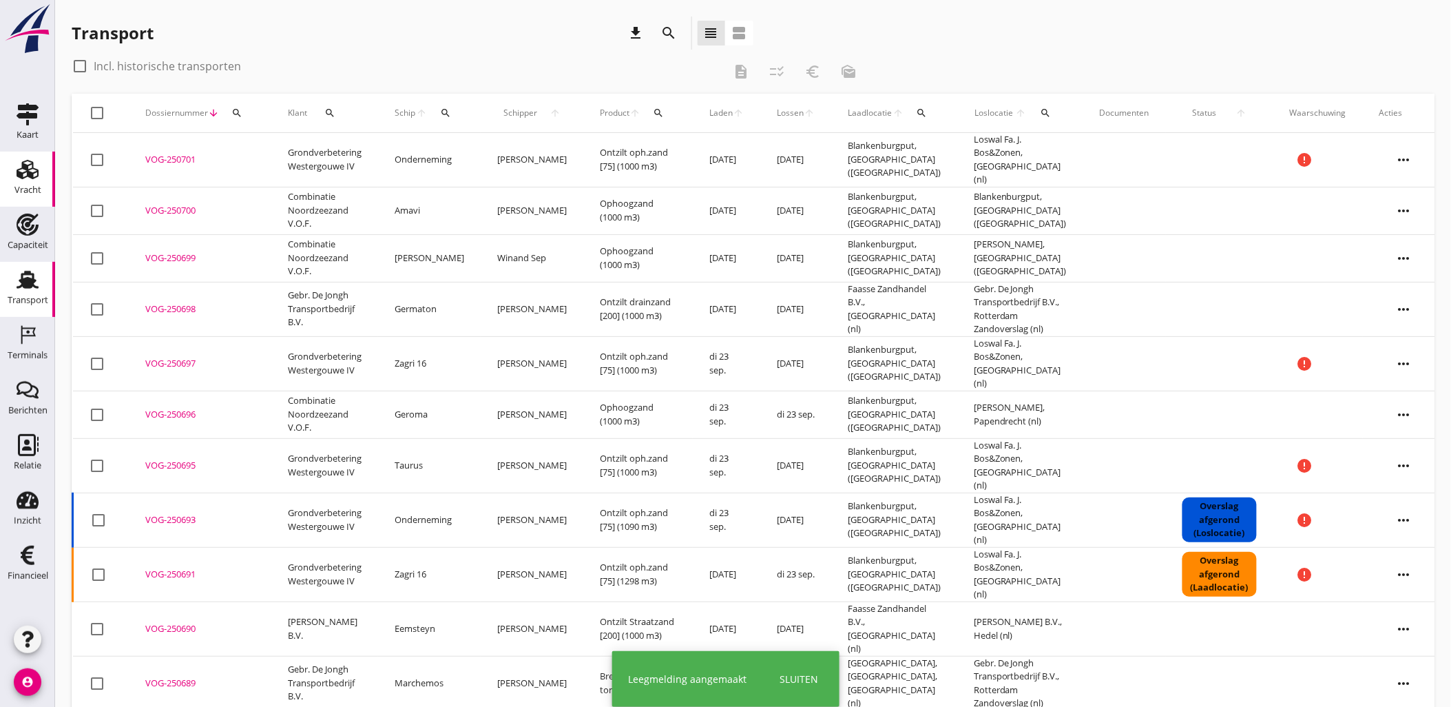
click at [30, 186] on div "Vracht" at bounding box center [27, 189] width 27 height 9
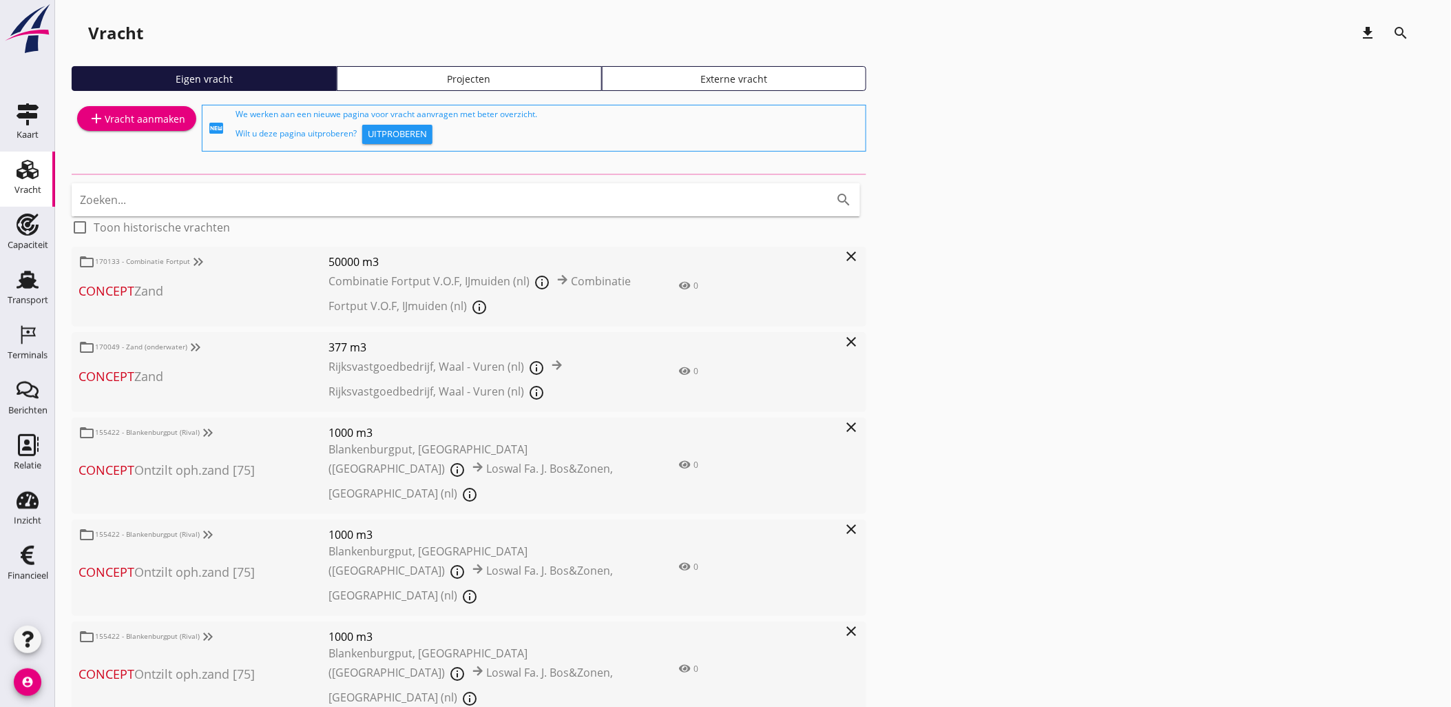
click at [443, 74] on div "Projecten" at bounding box center [469, 79] width 253 height 14
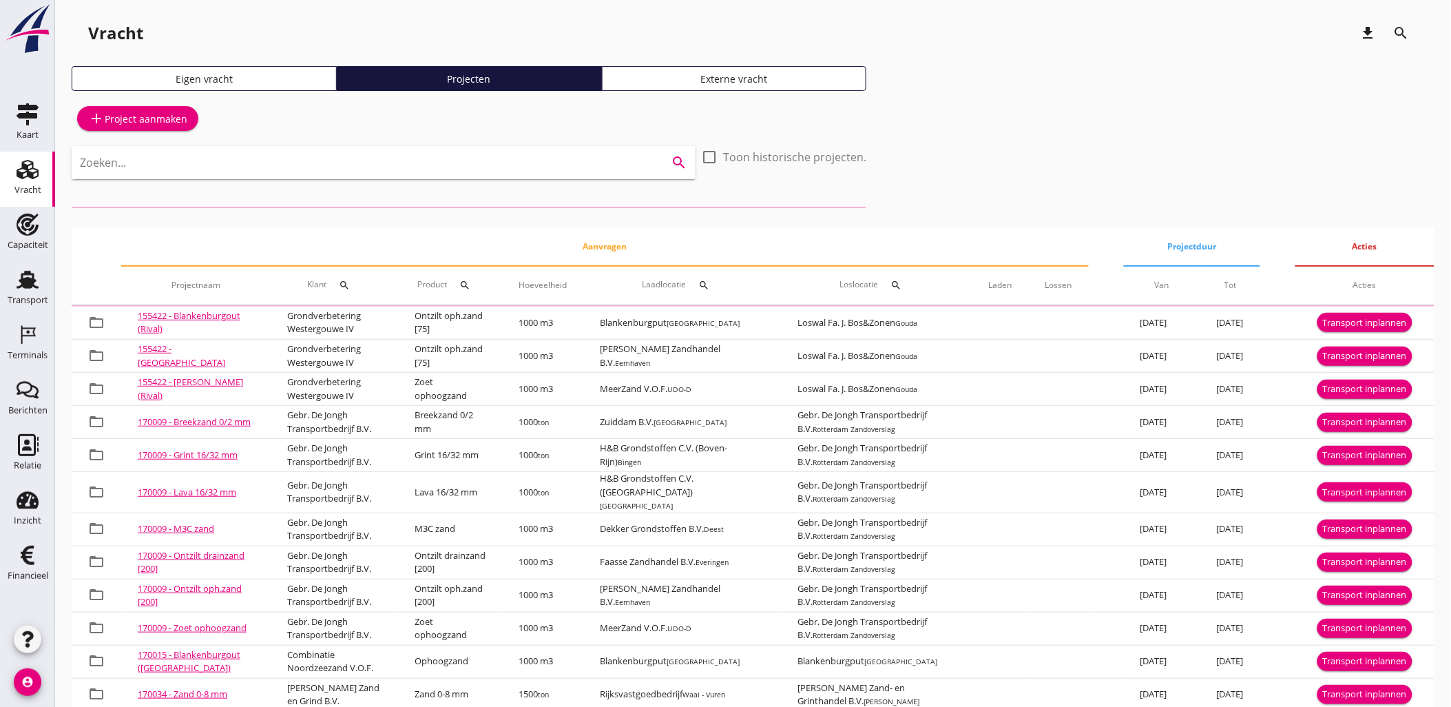
click at [452, 156] on input "Zoeken..." at bounding box center [364, 163] width 569 height 22
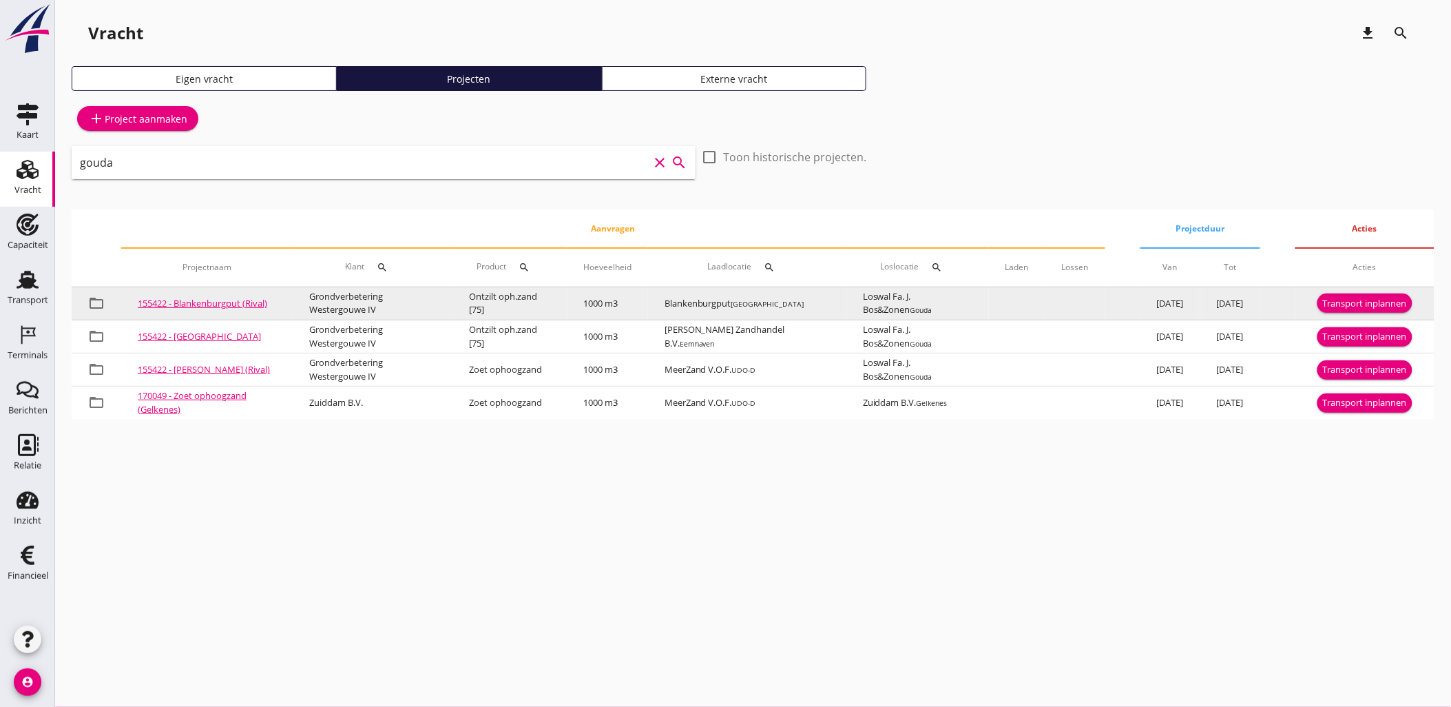
type input "gouda"
click at [1399, 299] on div "Transport inplannen" at bounding box center [1365, 304] width 84 height 14
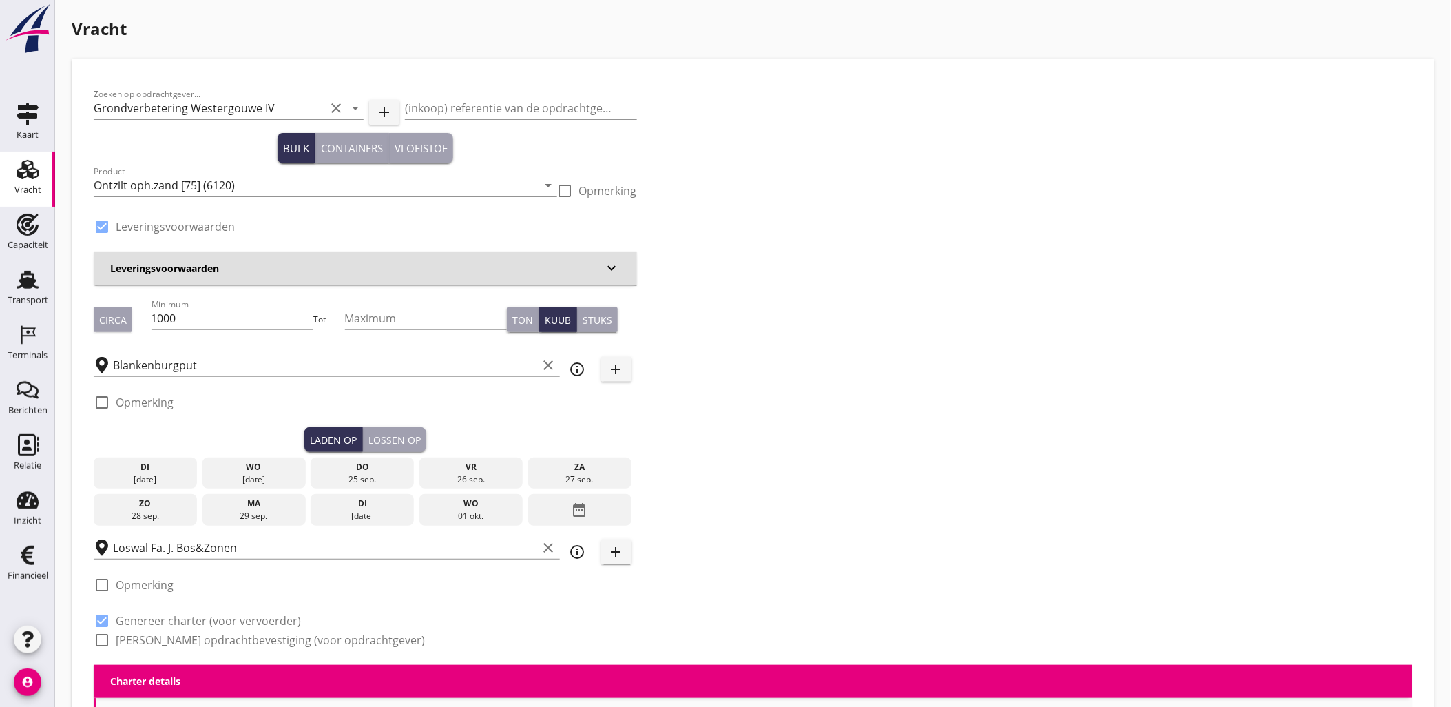
drag, startPoint x: 258, startPoint y: 480, endPoint x: 311, endPoint y: 469, distance: 54.2
click at [258, 479] on div "[DATE]" at bounding box center [254, 479] width 96 height 12
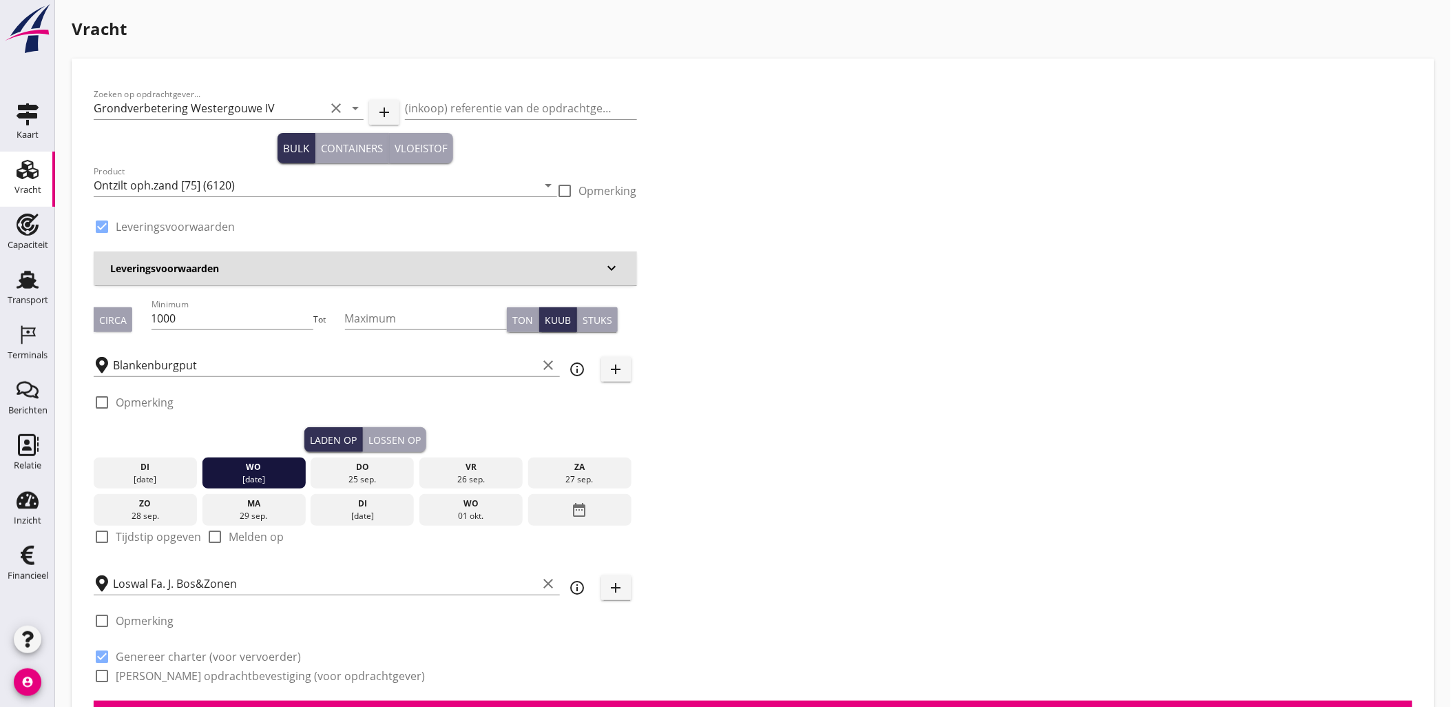
click at [159, 541] on label "Tijdstip opgeven" at bounding box center [158, 537] width 85 height 14
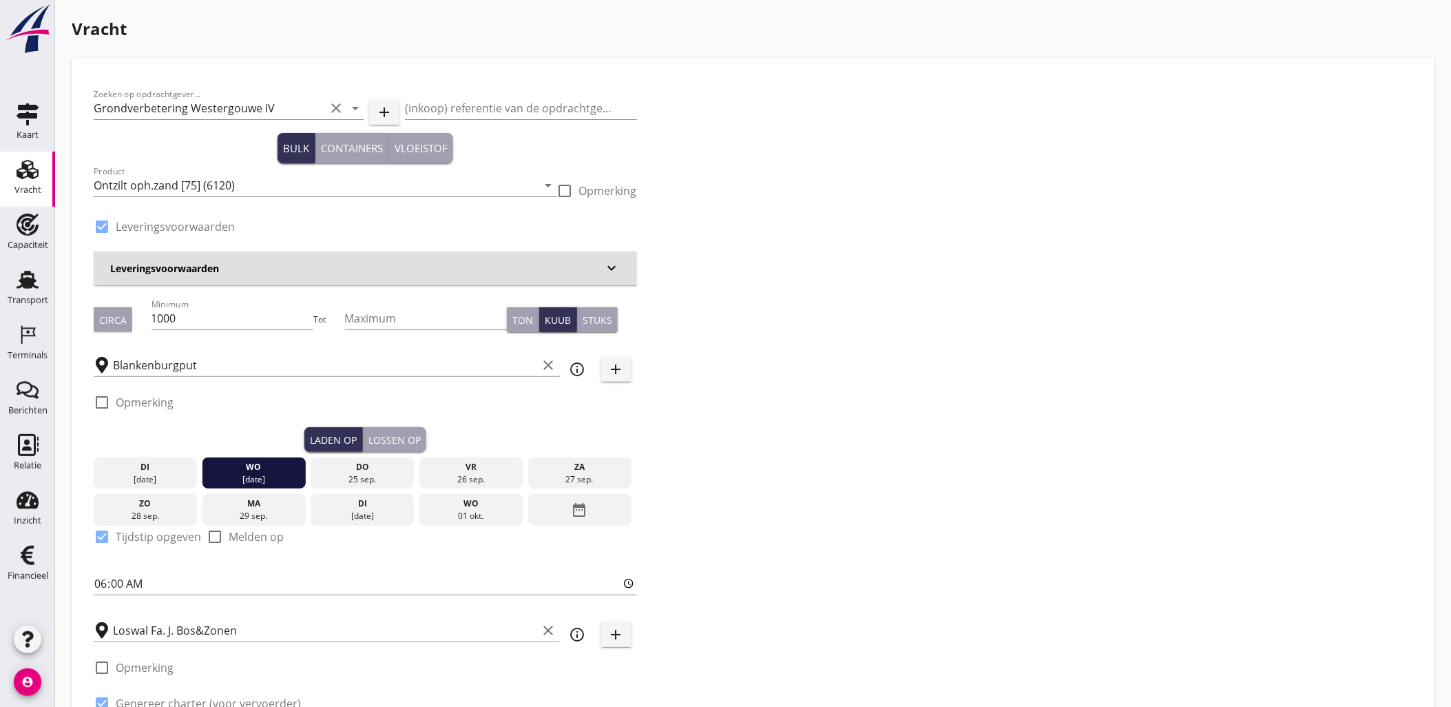
checkbox input "true"
click at [91, 581] on div "Zoeken op opdrachtgever... Grondverbetering Westergouwe IV clear arrow_drop_dow…" at bounding box center [365, 414] width 555 height 667
click at [98, 583] on input "06:00" at bounding box center [366, 583] width 544 height 22
type input "14:30"
click at [405, 437] on div "Lossen op" at bounding box center [395, 440] width 52 height 14
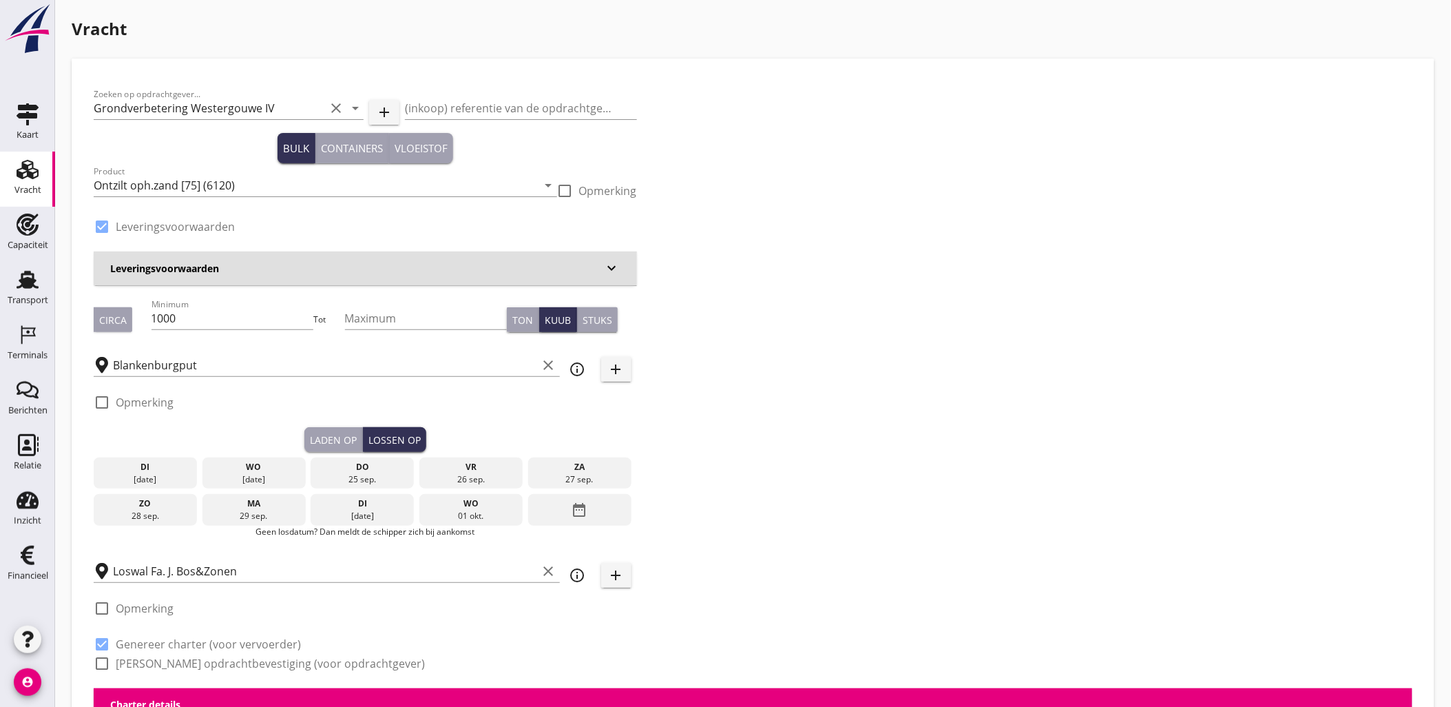
click at [355, 477] on div "25 sep." at bounding box center [362, 479] width 96 height 12
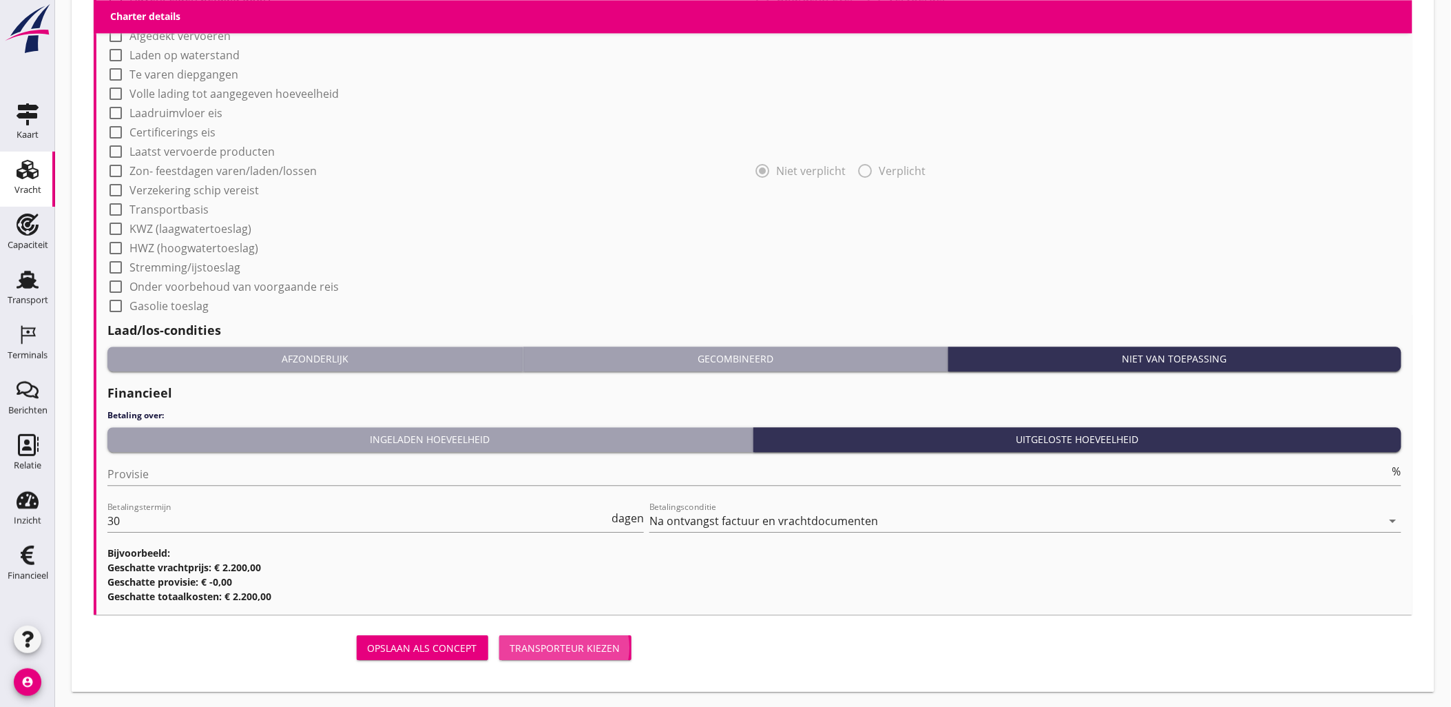
click at [601, 645] on div "Transporteur kiezen" at bounding box center [565, 648] width 110 height 14
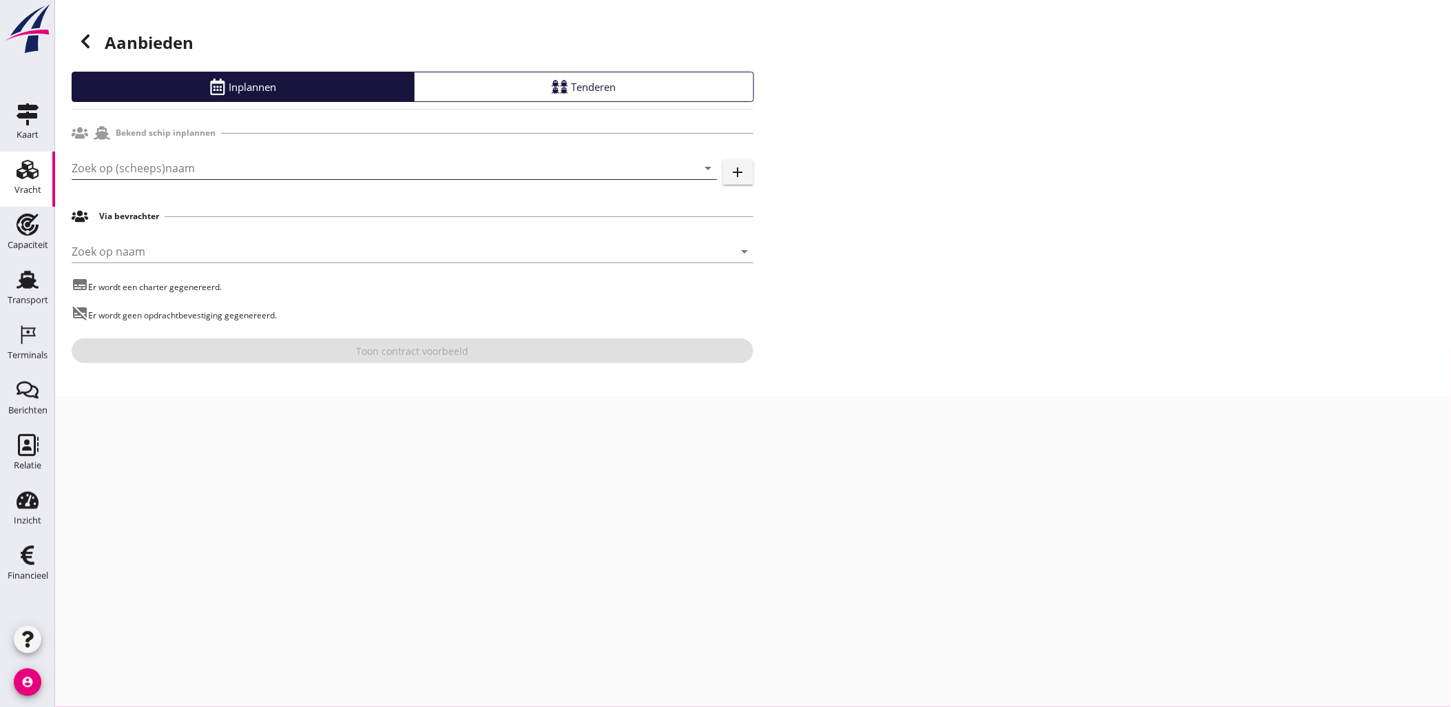
click at [267, 167] on input "Zoek op (scheeps)naam" at bounding box center [375, 168] width 607 height 22
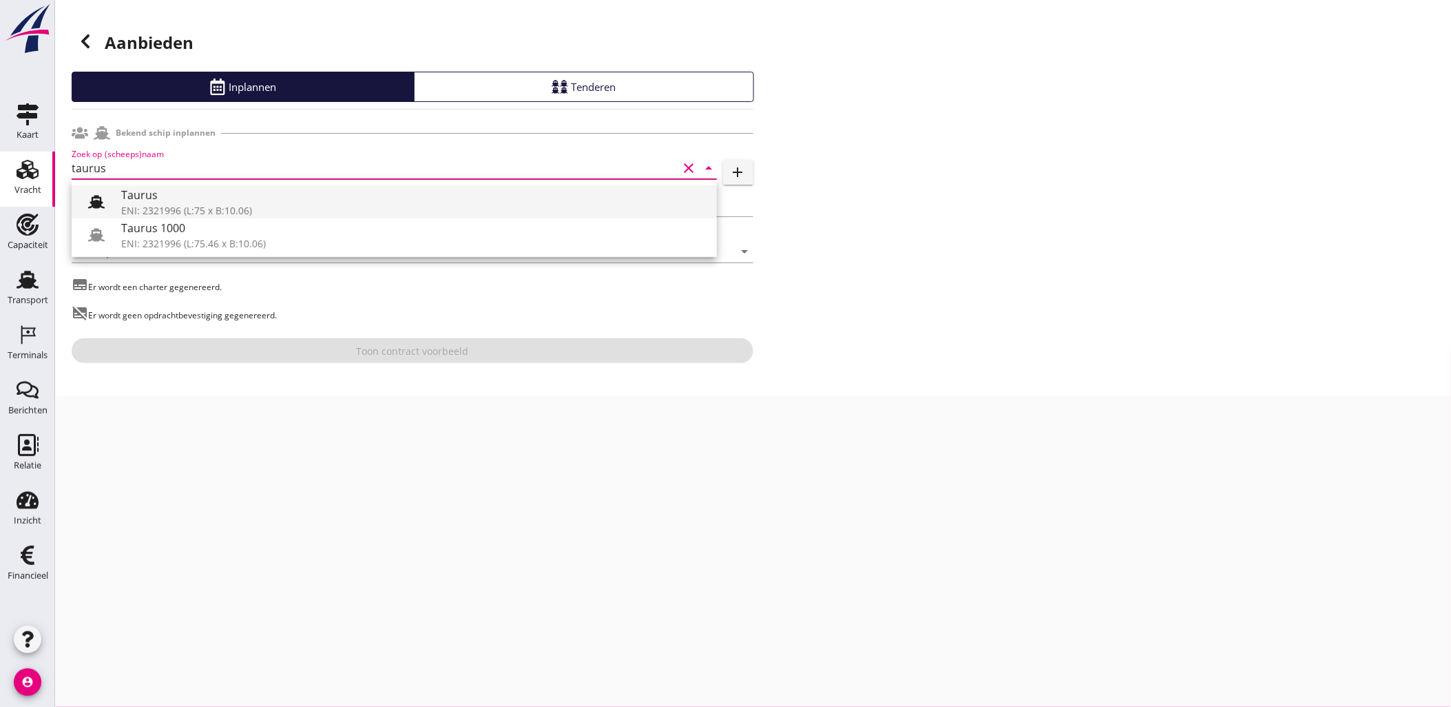
click at [251, 203] on div "ENI: 2321996 (L:75 x B:10.06)" at bounding box center [413, 210] width 585 height 14
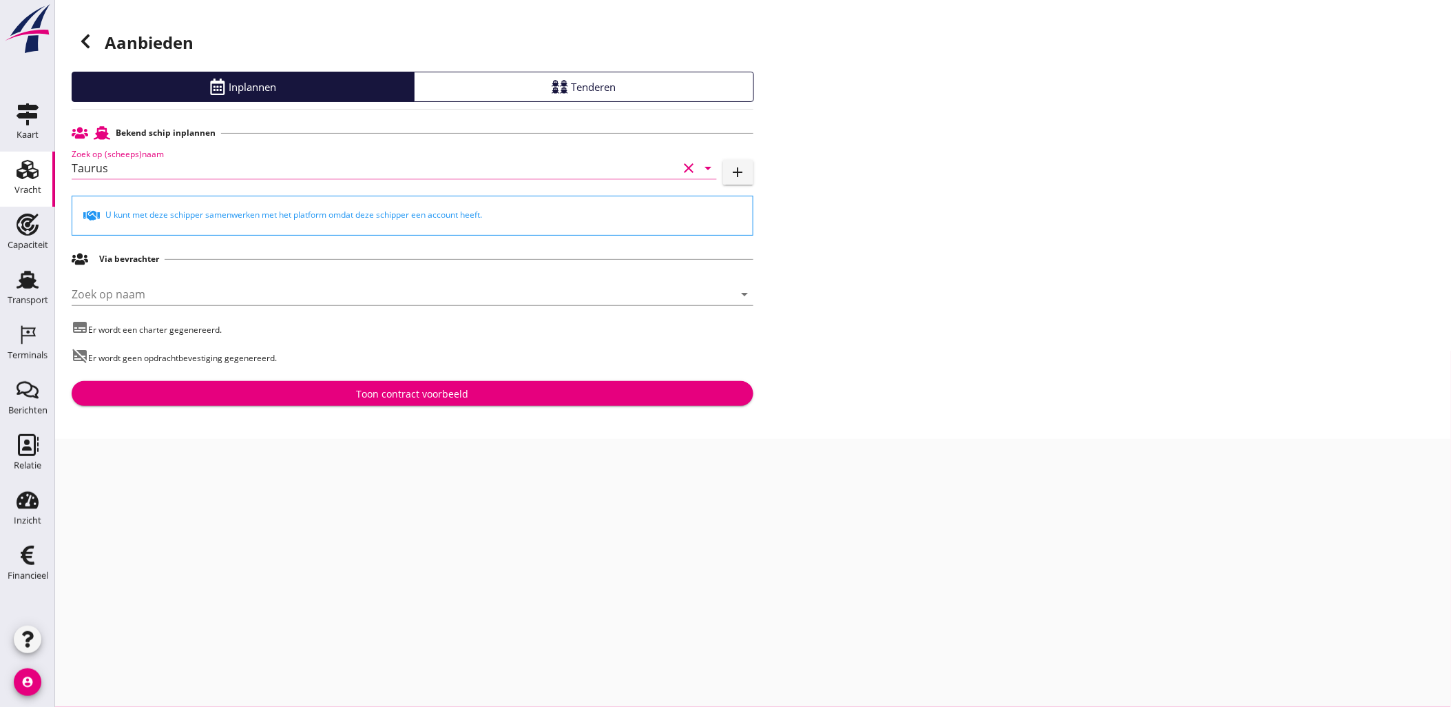
type input "Taurus"
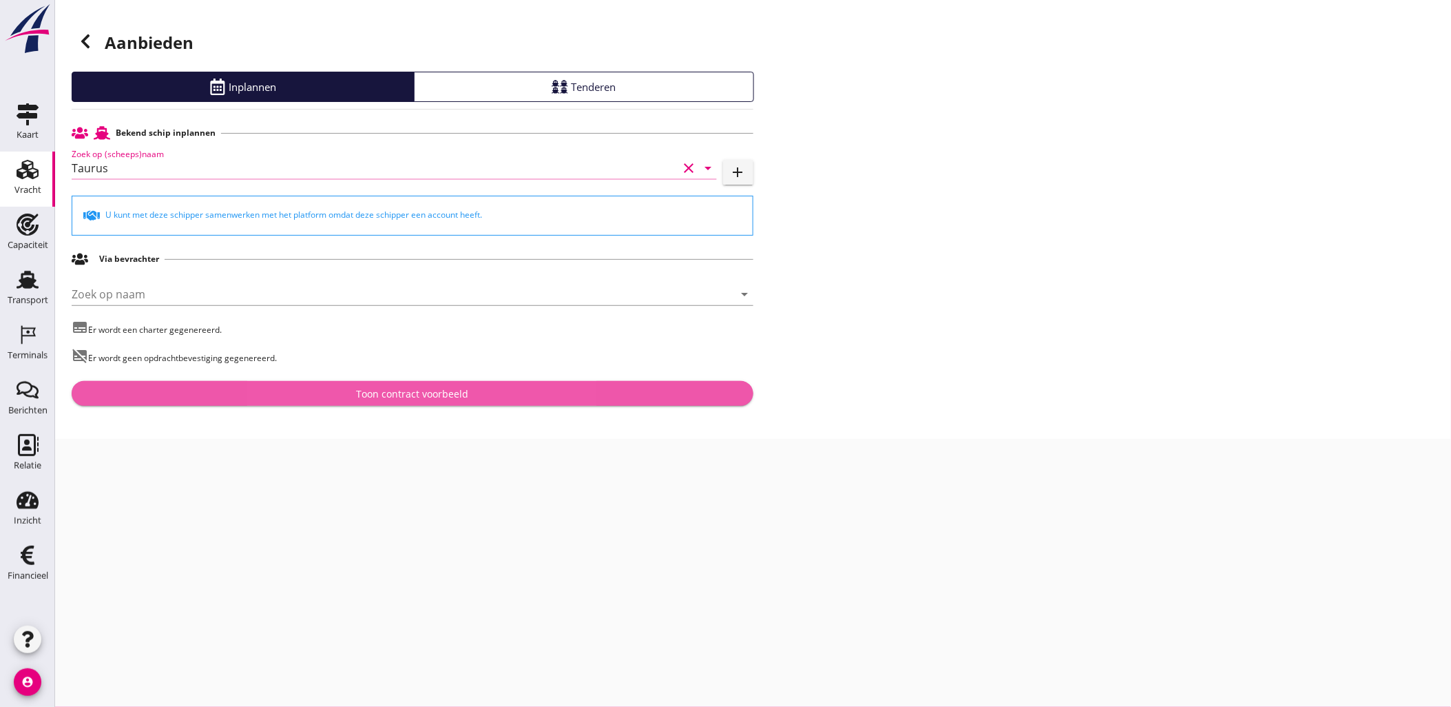
click at [422, 391] on div "Toon contract voorbeeld" at bounding box center [412, 393] width 112 height 14
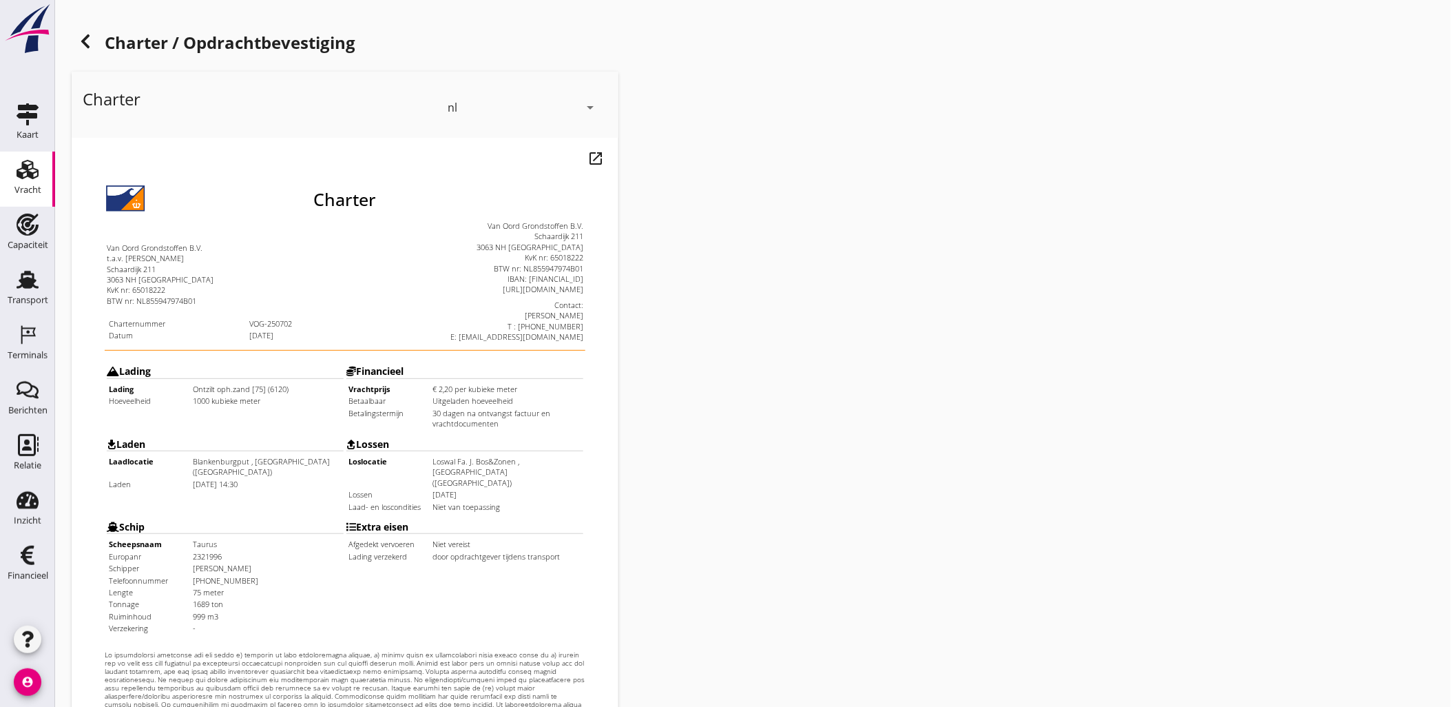
scroll to position [312, 0]
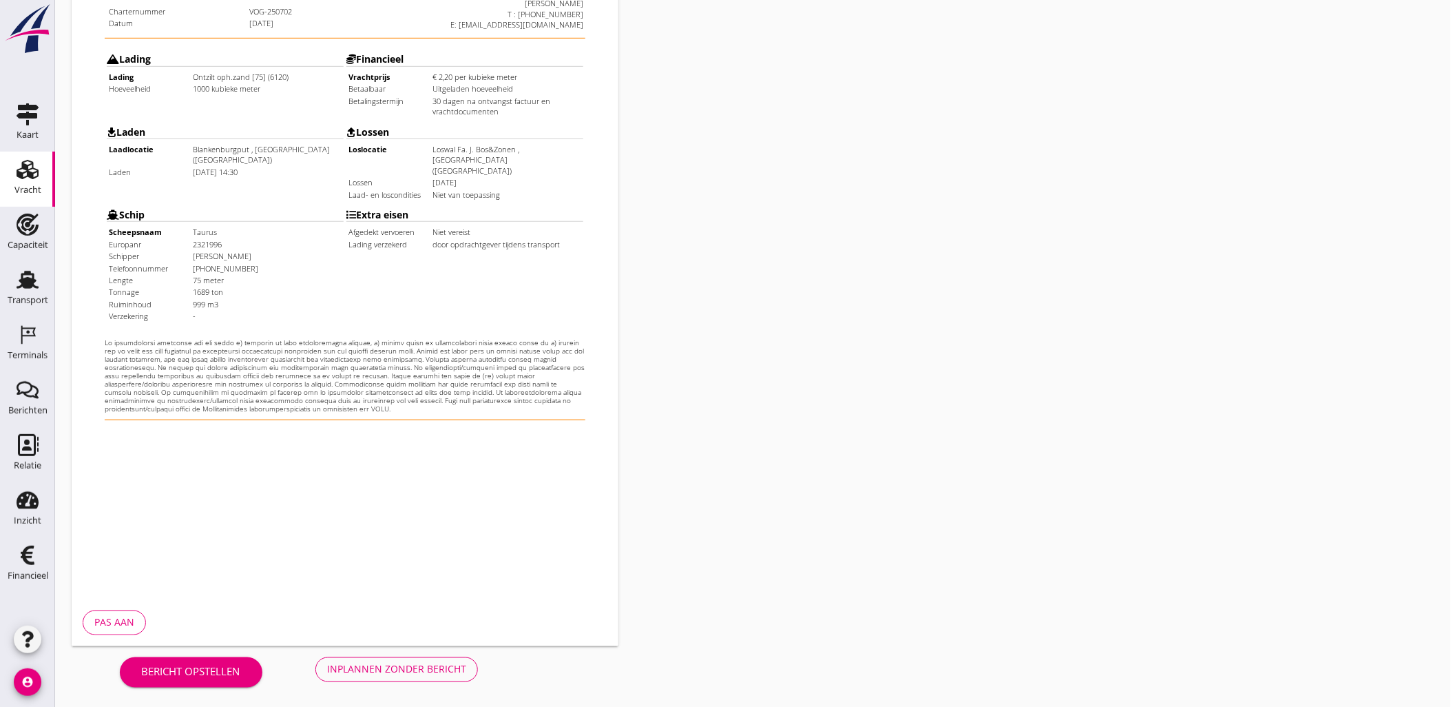
click at [397, 672] on div "Inplannen zonder bericht" at bounding box center [396, 669] width 139 height 14
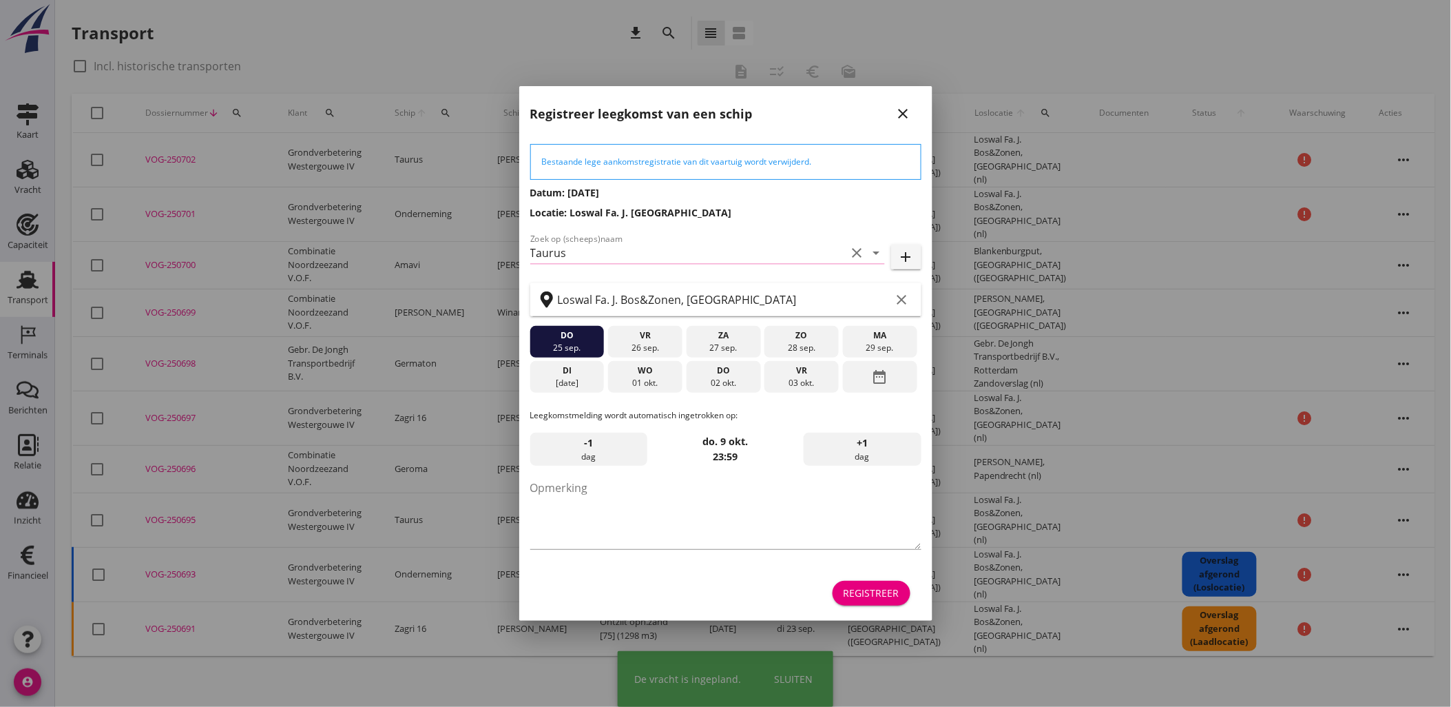
click at [894, 594] on div "Registreer" at bounding box center [872, 593] width 56 height 14
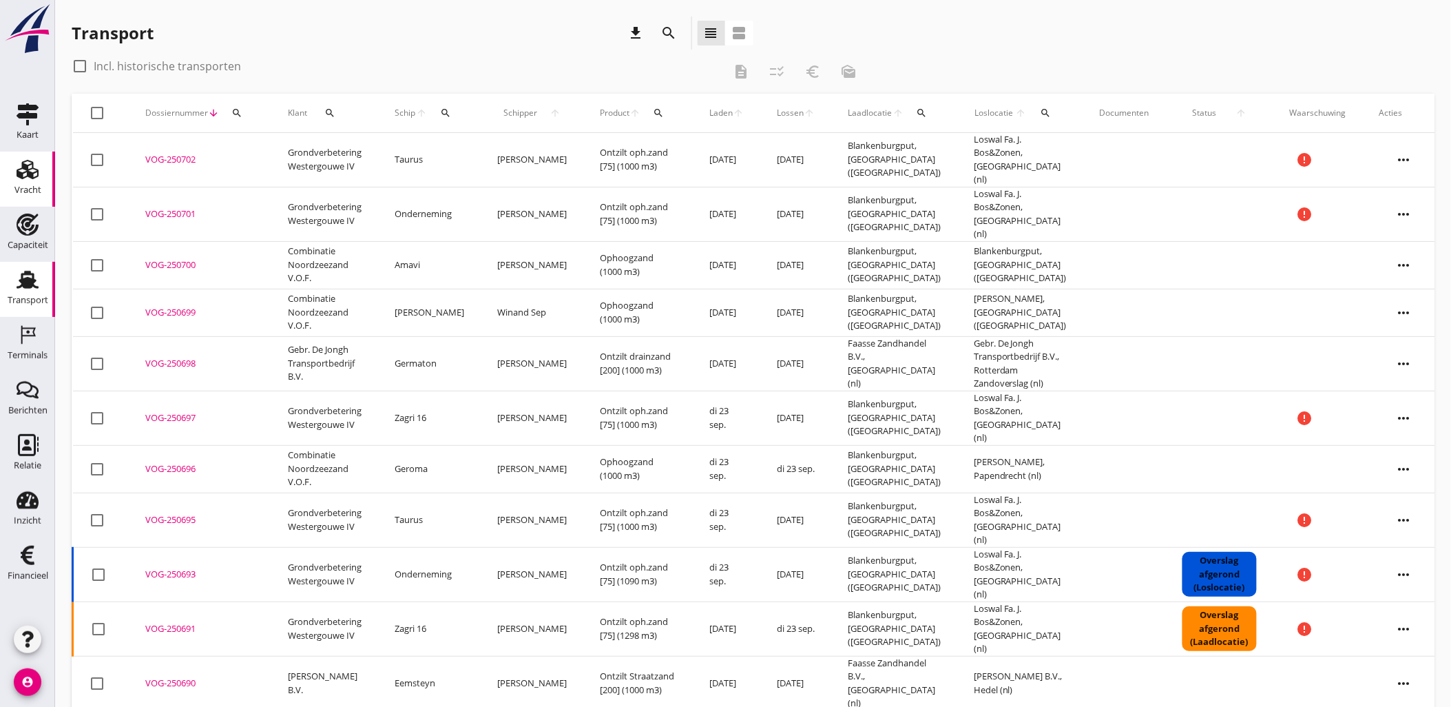
click at [21, 170] on icon "Vracht" at bounding box center [28, 169] width 22 height 22
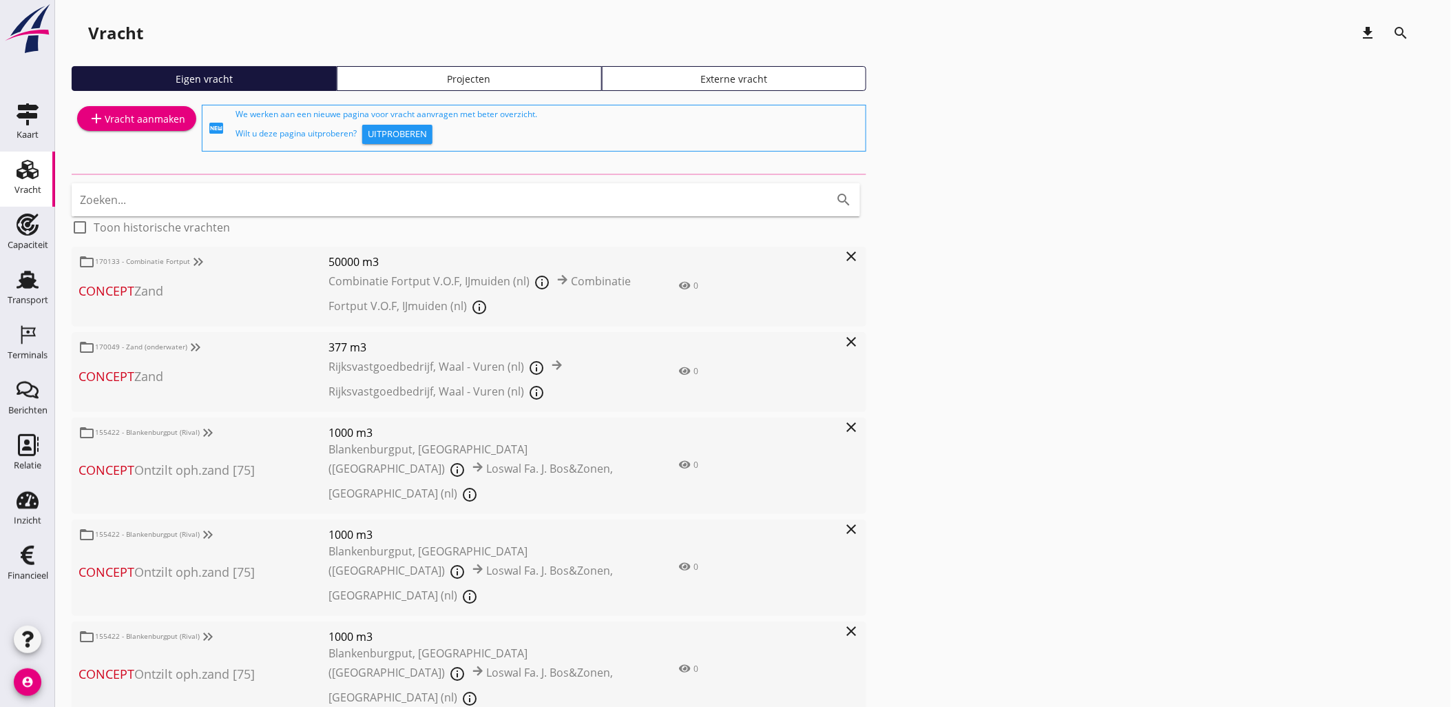
click at [488, 79] on div "Projecten" at bounding box center [469, 79] width 253 height 14
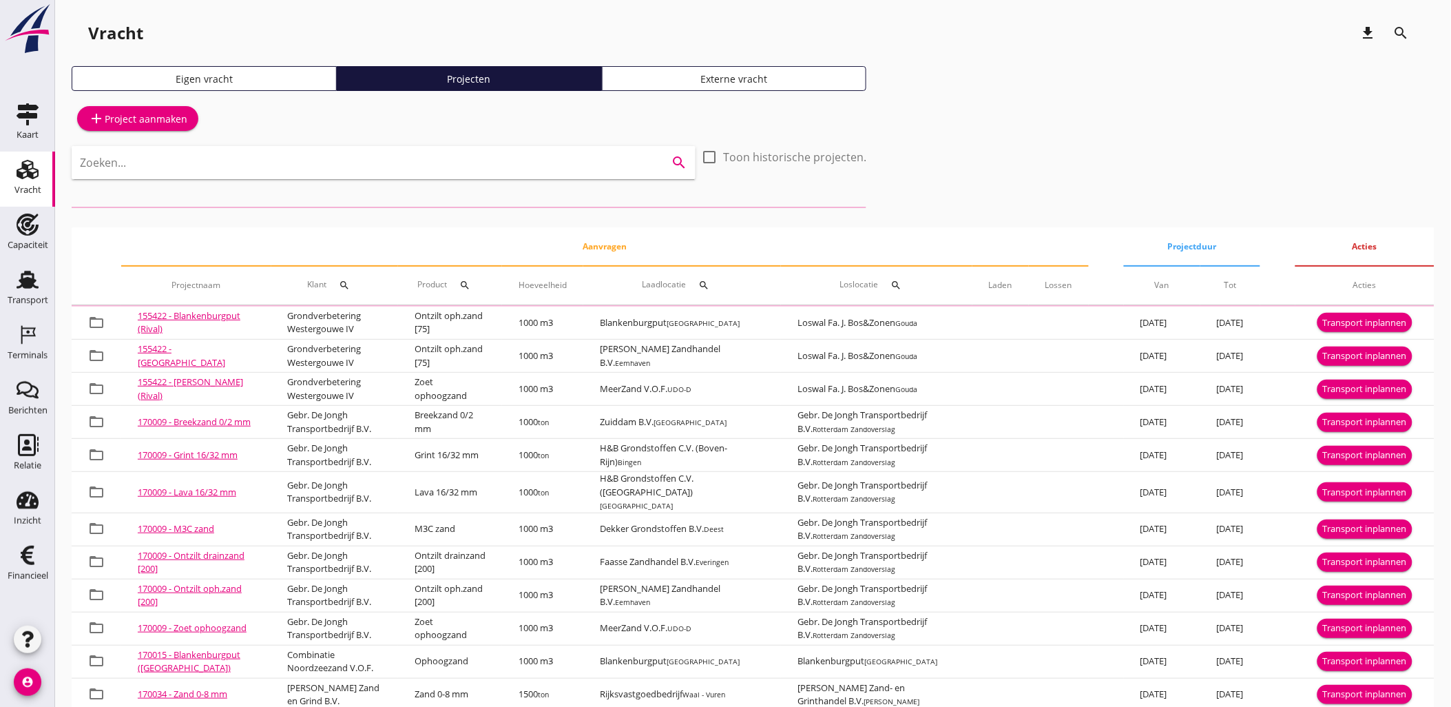
click at [391, 158] on input "Zoeken..." at bounding box center [364, 163] width 569 height 22
type input "g"
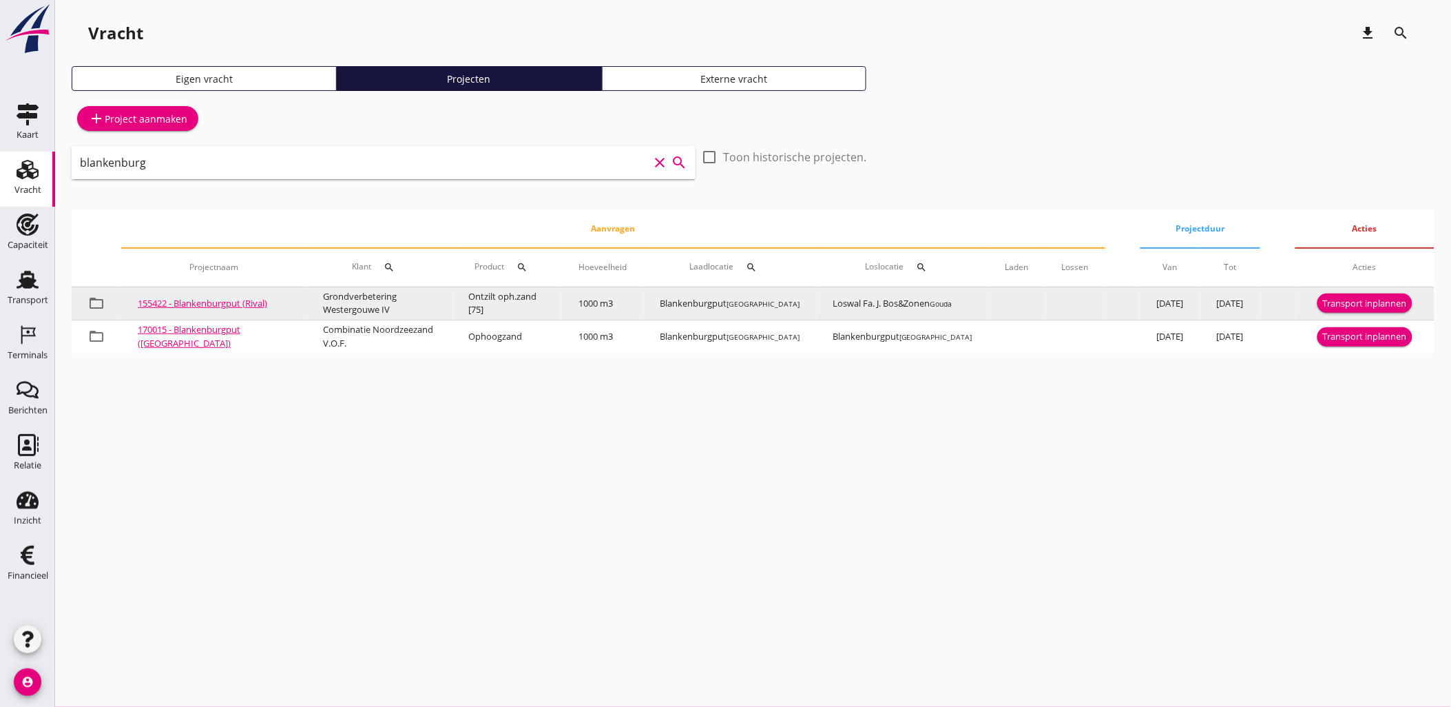
type input "blankenburg"
click at [1347, 300] on div "Transport inplannen" at bounding box center [1365, 304] width 84 height 14
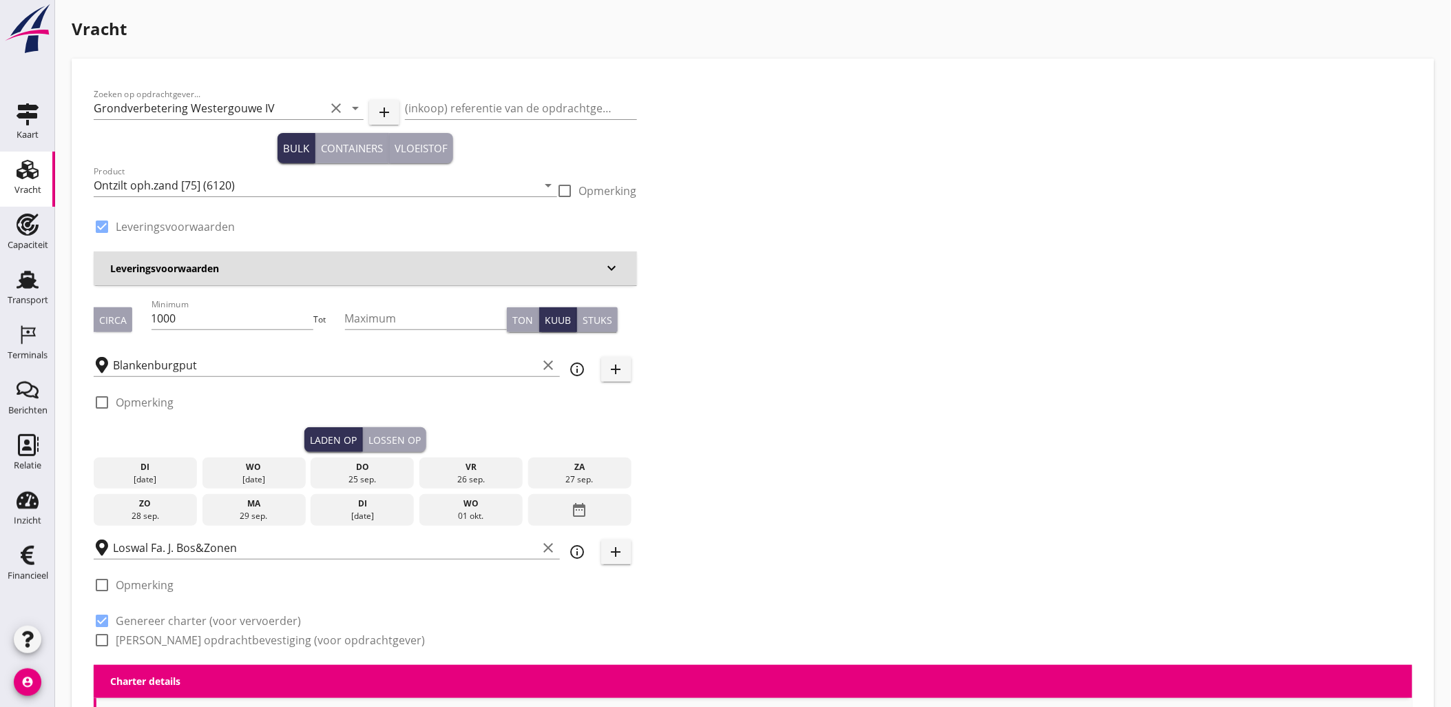
click at [246, 473] on div "[DATE]" at bounding box center [254, 479] width 96 height 12
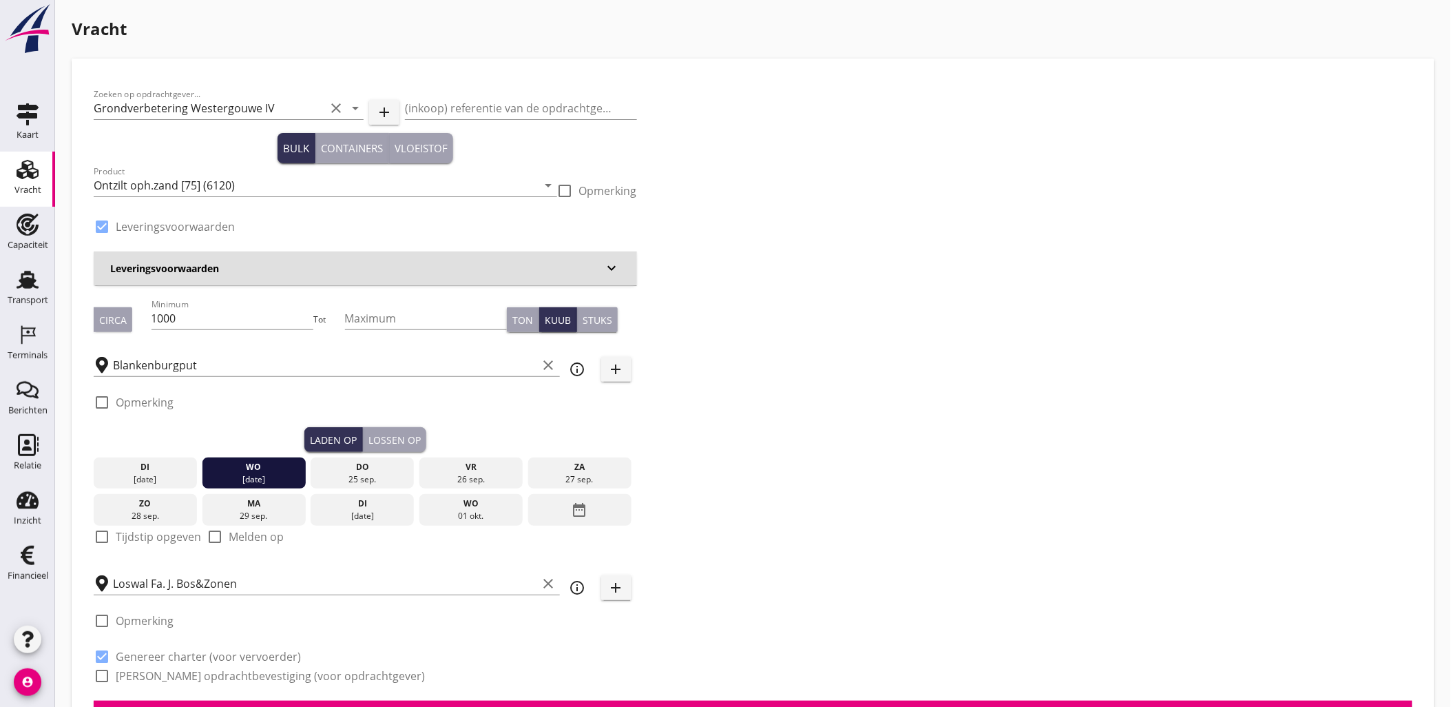
click at [171, 532] on label "Tijdstip opgeven" at bounding box center [158, 537] width 85 height 14
checkbox input "true"
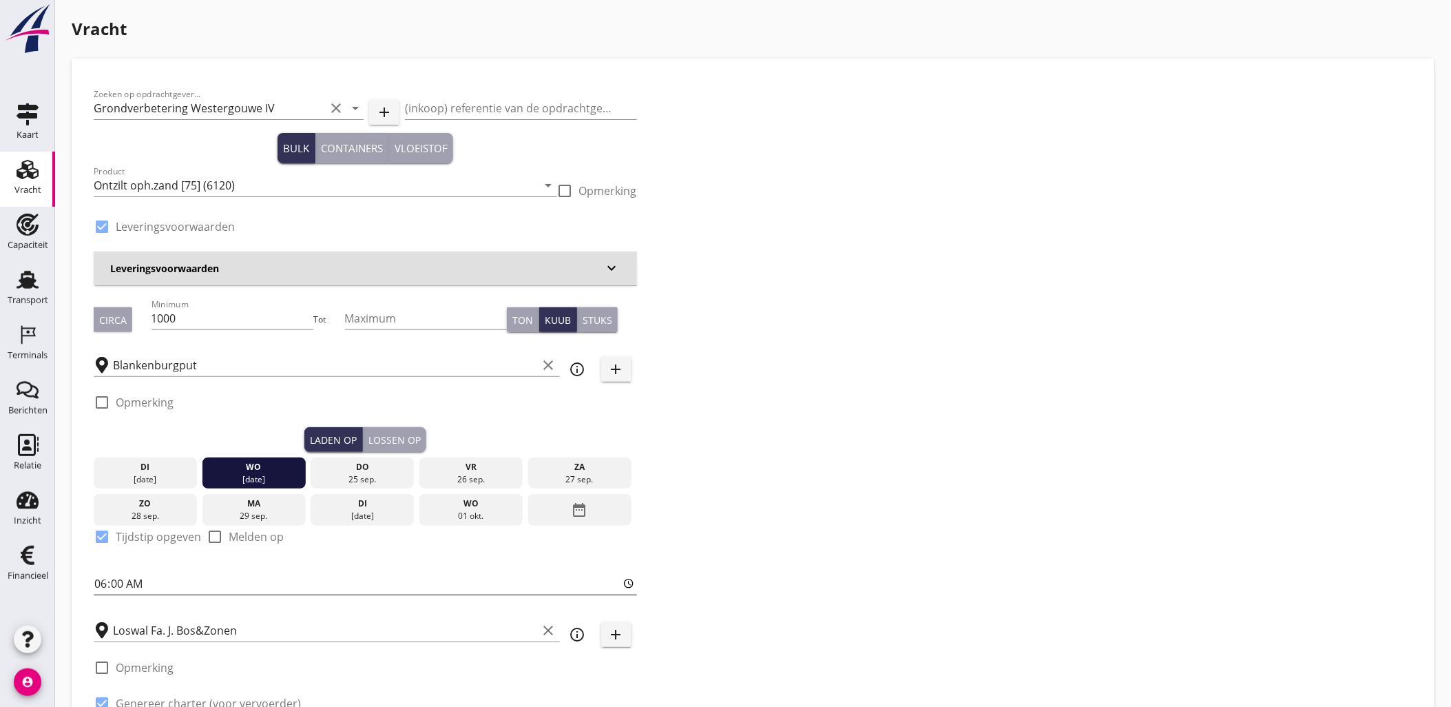
click at [103, 581] on input "06:00" at bounding box center [366, 583] width 544 height 22
type input "17:00"
click at [397, 439] on div "Lossen op" at bounding box center [395, 440] width 52 height 14
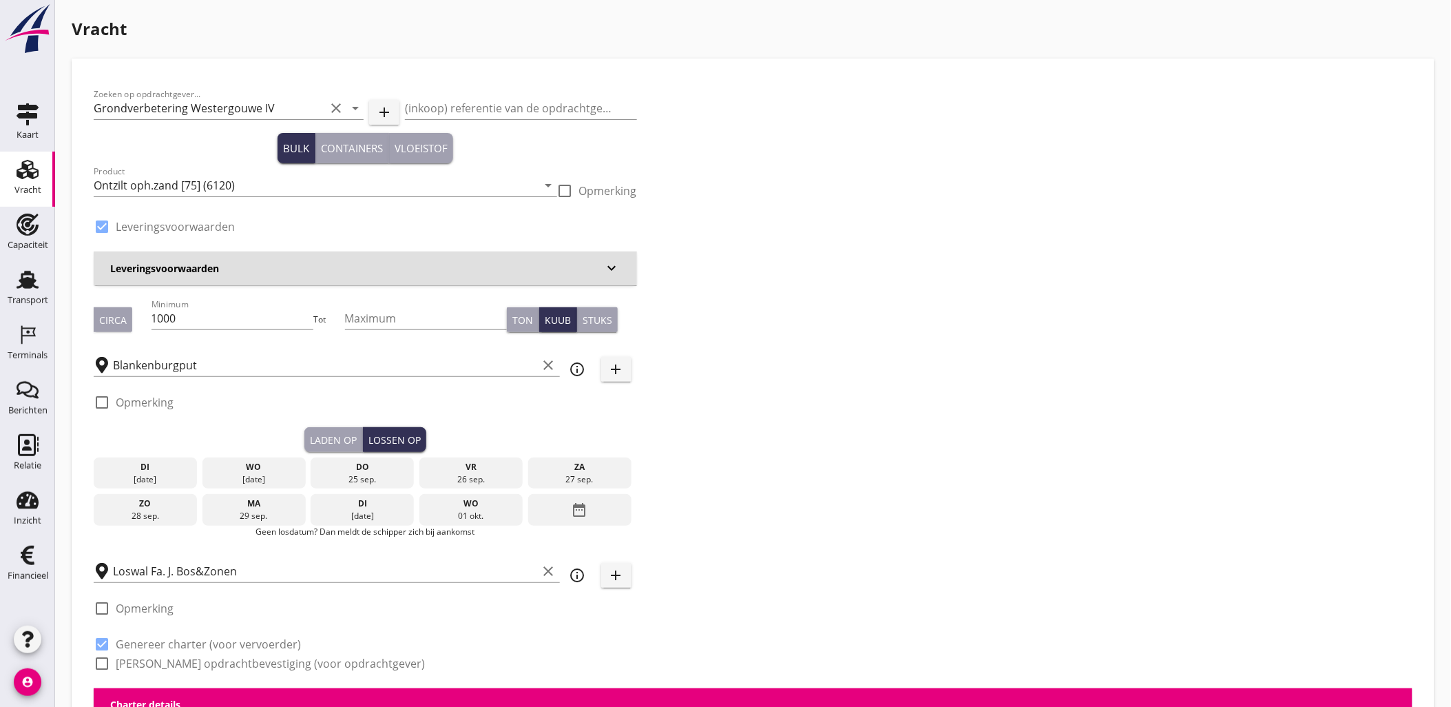
click at [276, 471] on div "wo" at bounding box center [254, 467] width 96 height 12
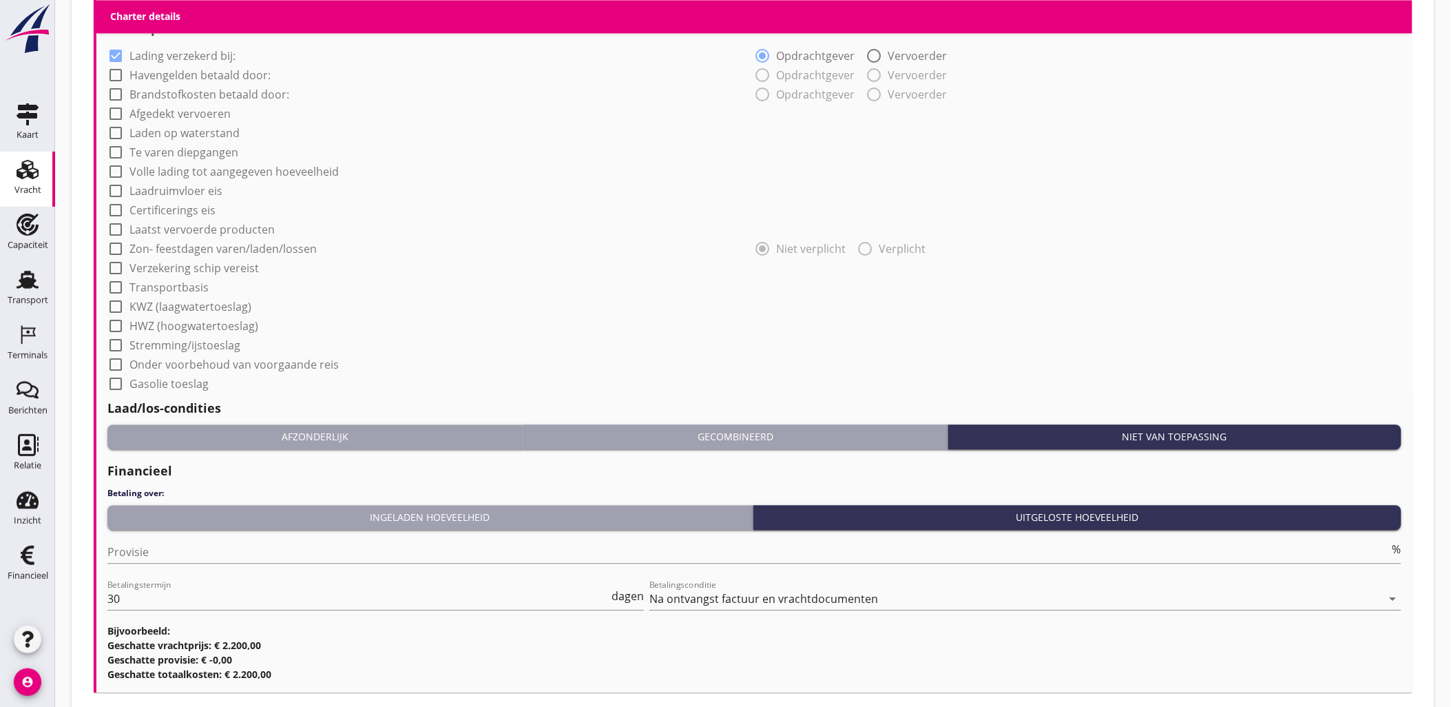
scroll to position [1142, 0]
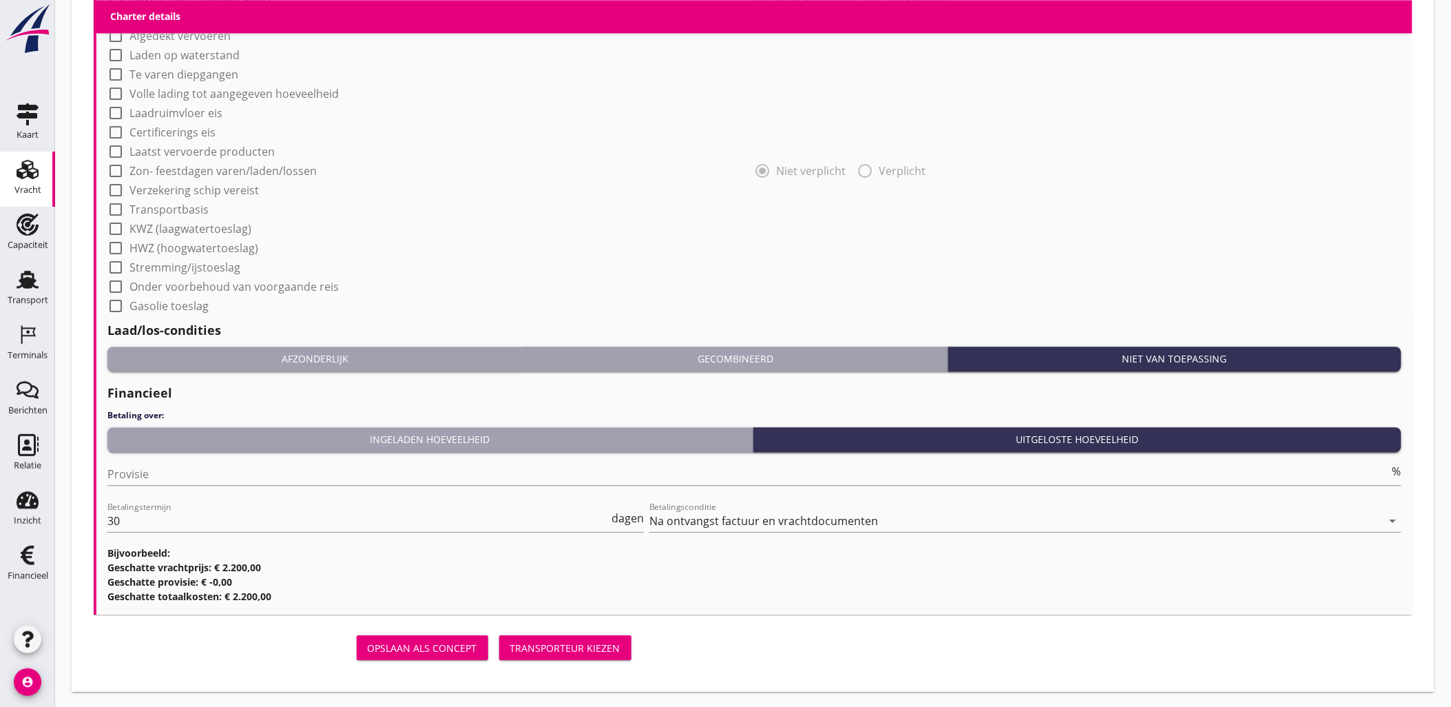
click at [553, 645] on div "Transporteur kiezen" at bounding box center [565, 648] width 110 height 14
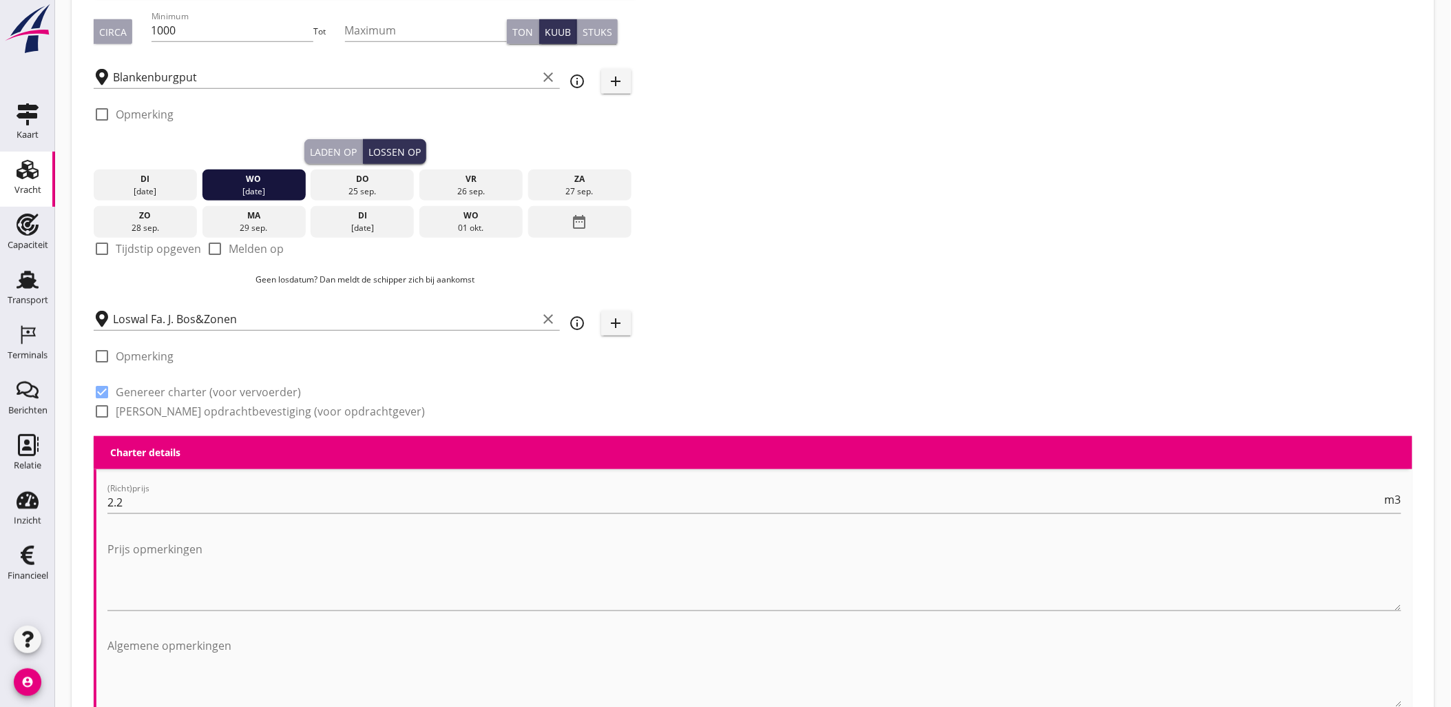
scroll to position [0, 0]
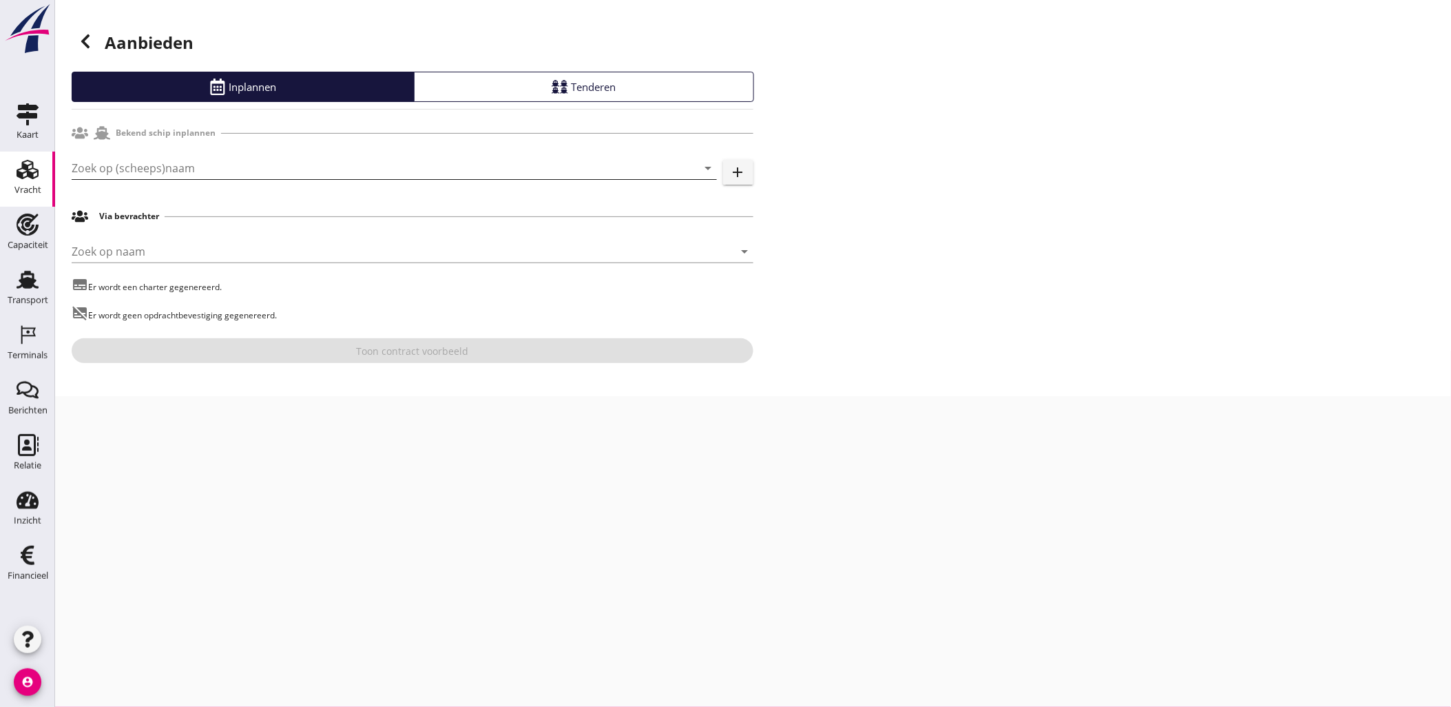
click at [184, 163] on input "Zoek op (scheeps)naam" at bounding box center [375, 168] width 607 height 22
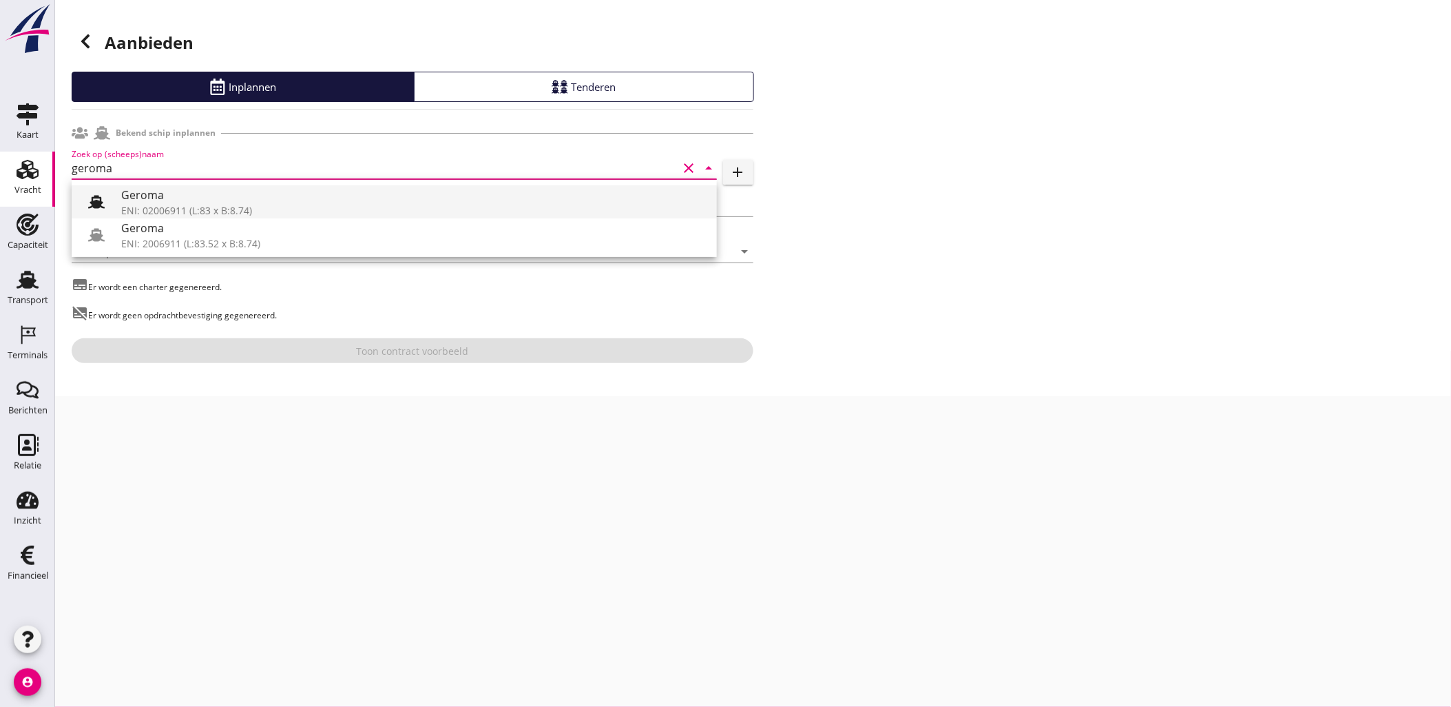
click at [205, 196] on div "Geroma" at bounding box center [413, 195] width 585 height 17
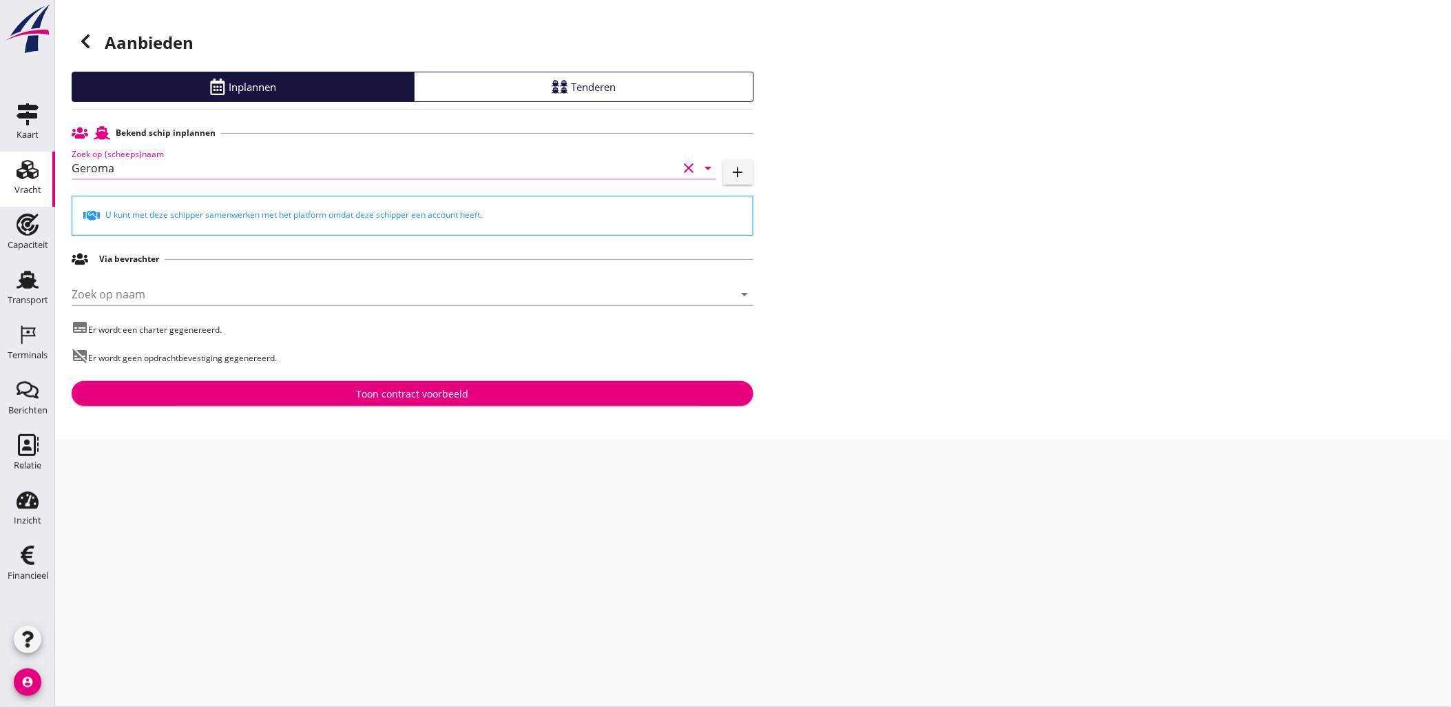
type input "Geroma"
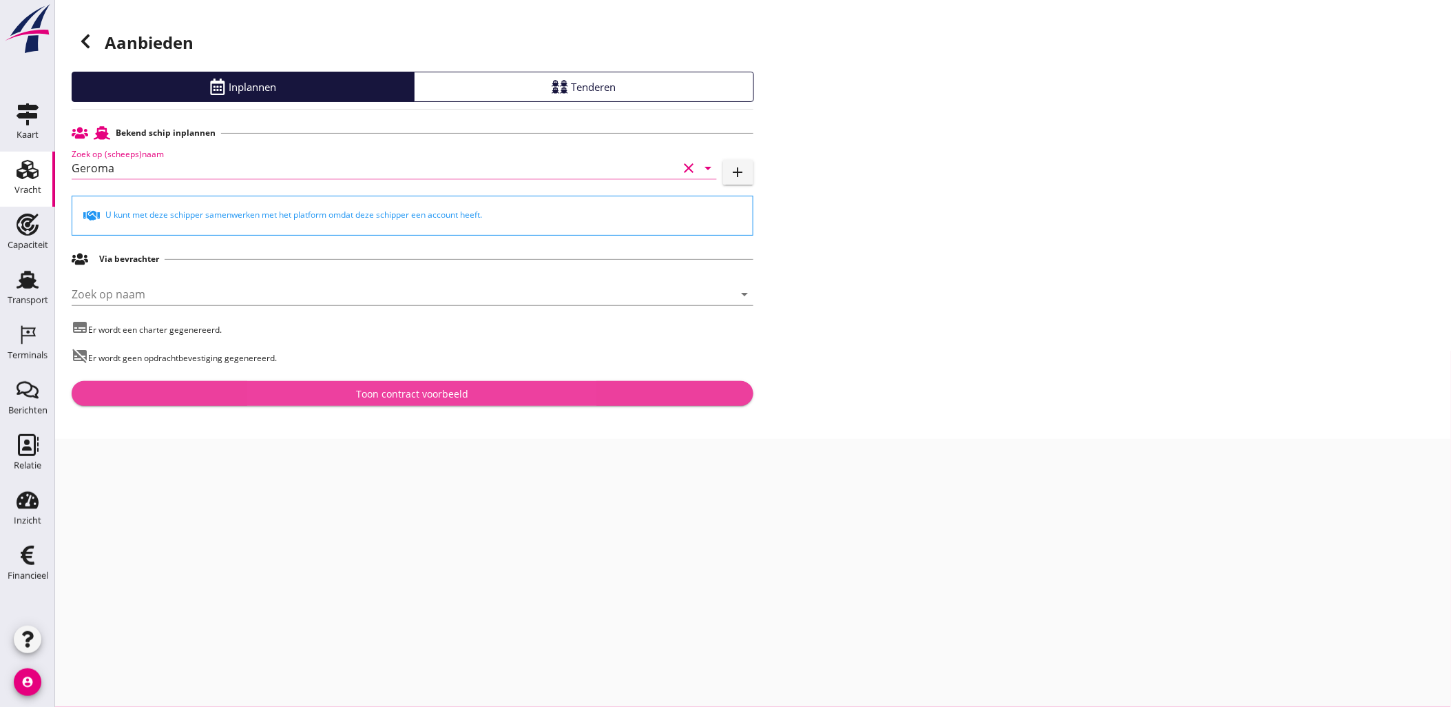
click at [389, 395] on div "Toon contract voorbeeld" at bounding box center [412, 393] width 112 height 14
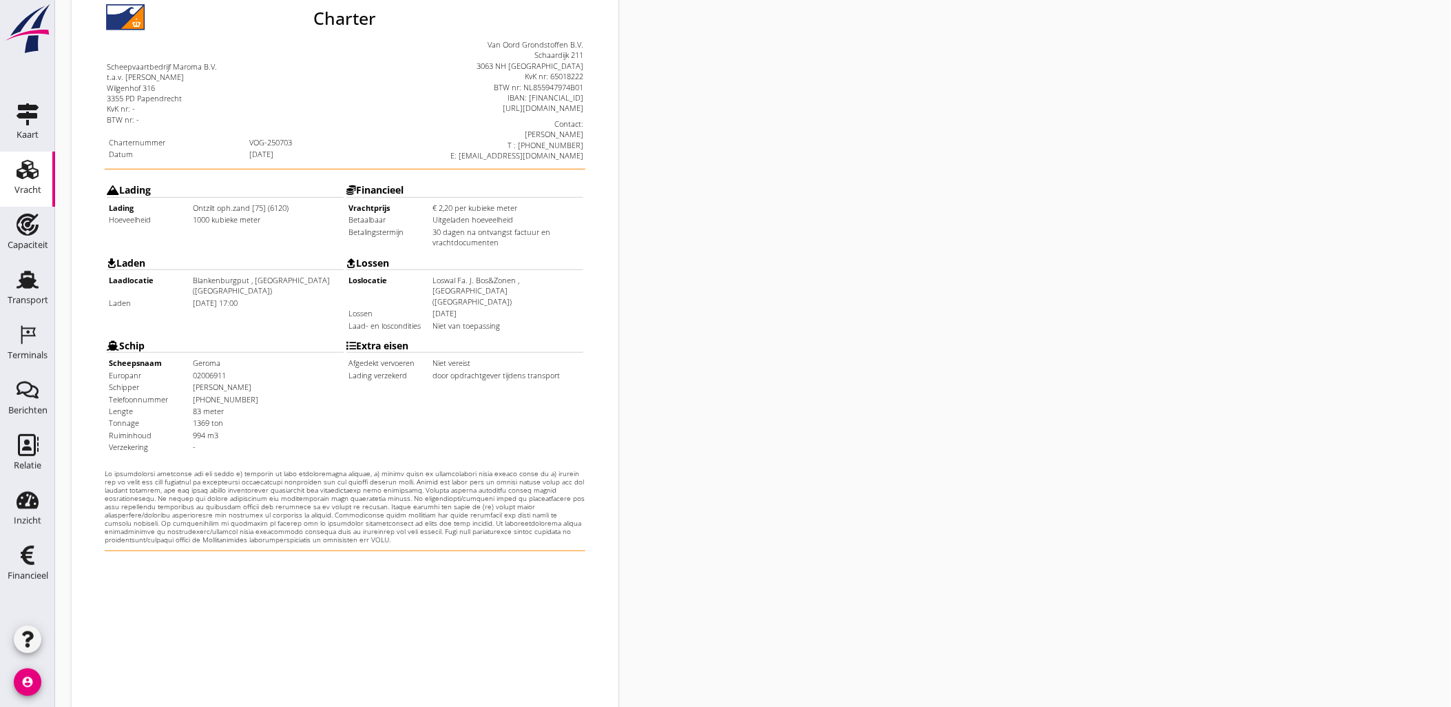
scroll to position [312, 0]
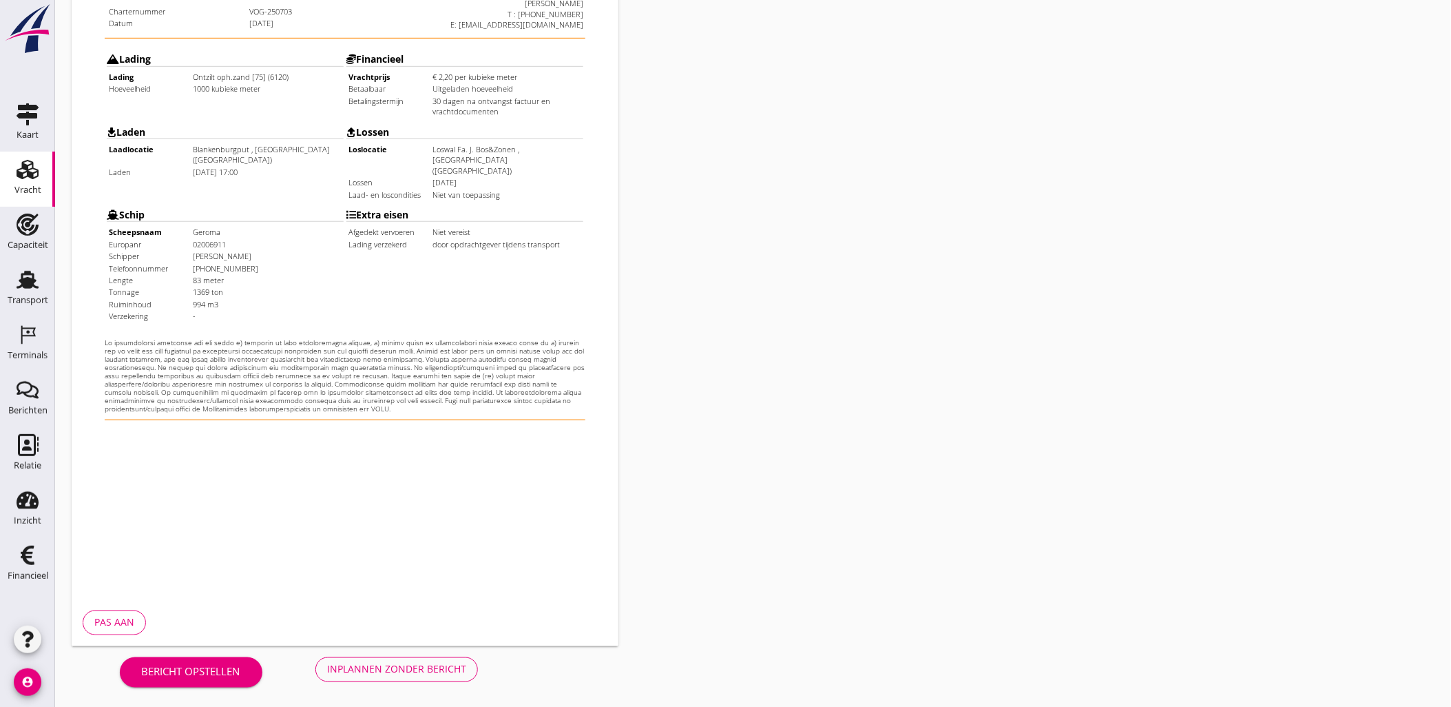
click at [400, 666] on div "Inplannen zonder bericht" at bounding box center [396, 669] width 139 height 14
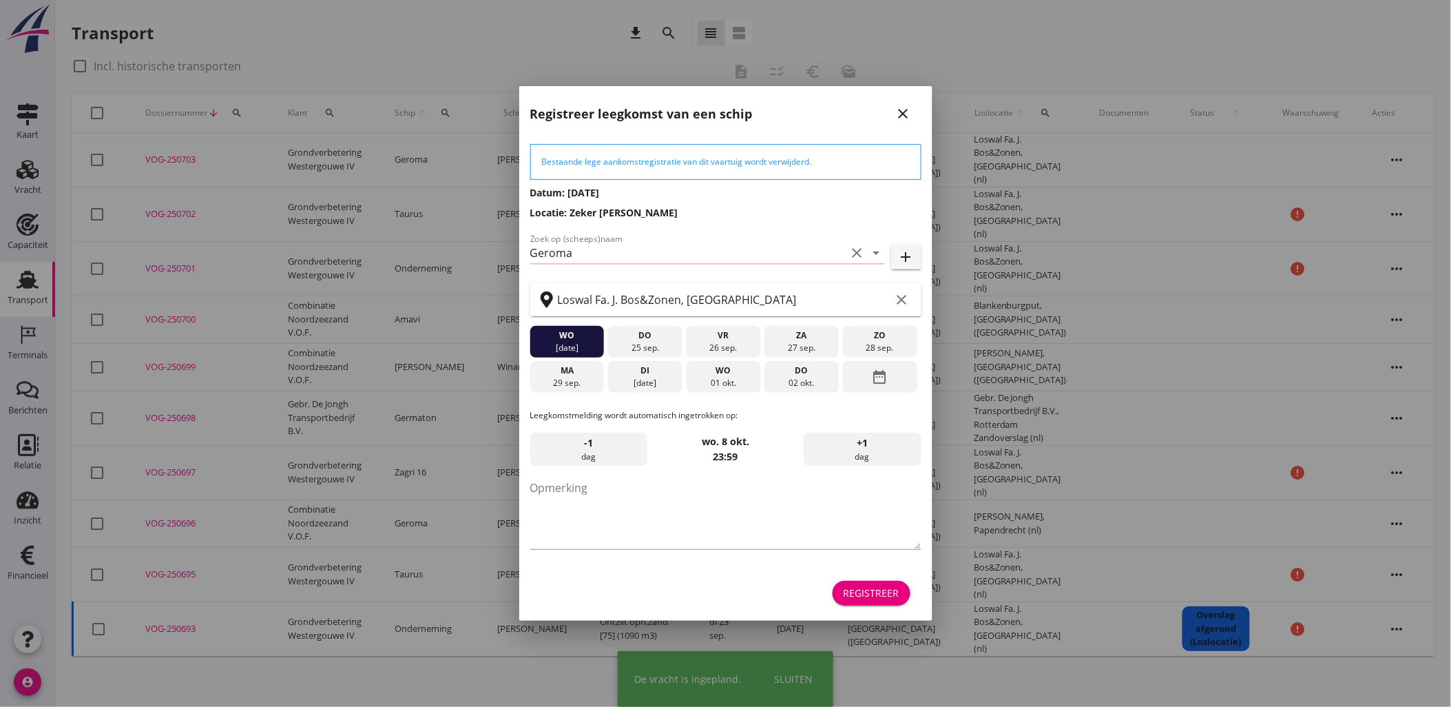
click at [876, 593] on div "Registreer" at bounding box center [872, 593] width 56 height 14
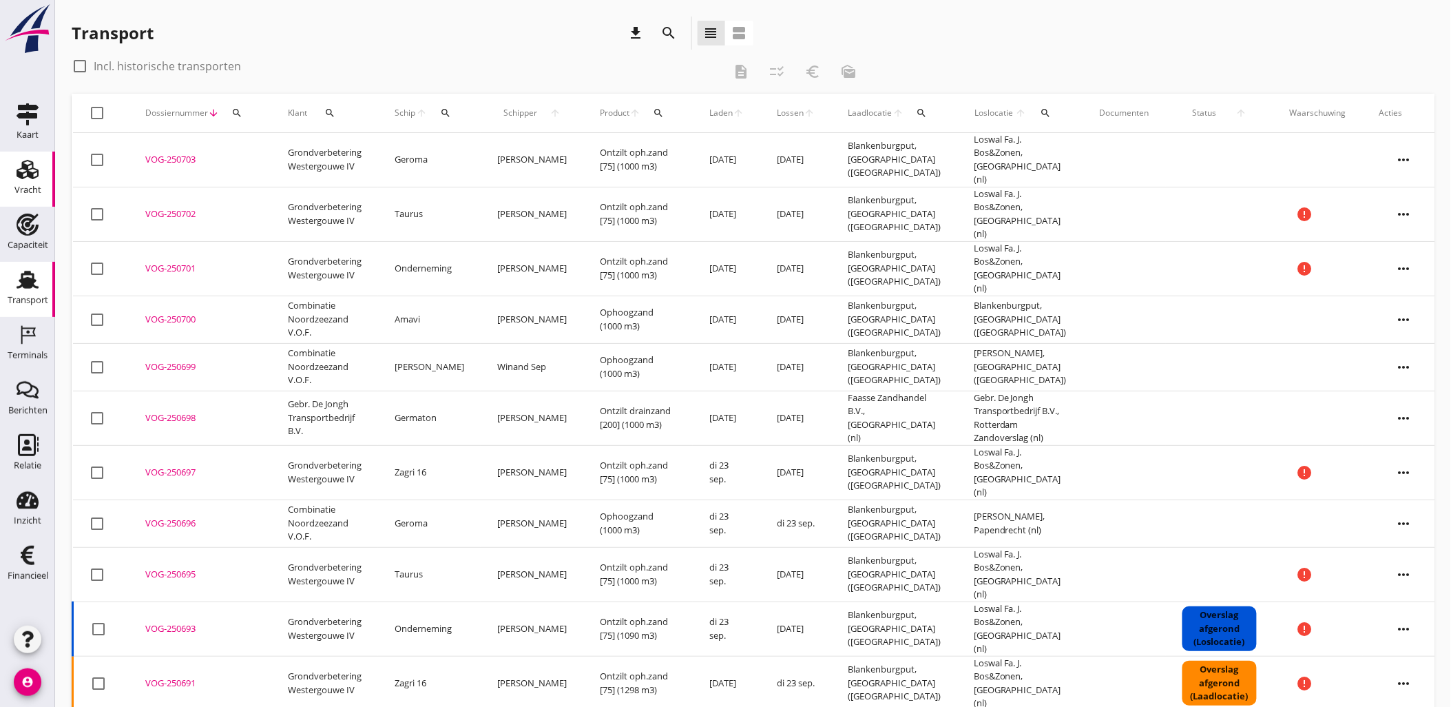
click at [34, 169] on icon "Vracht" at bounding box center [28, 169] width 22 height 22
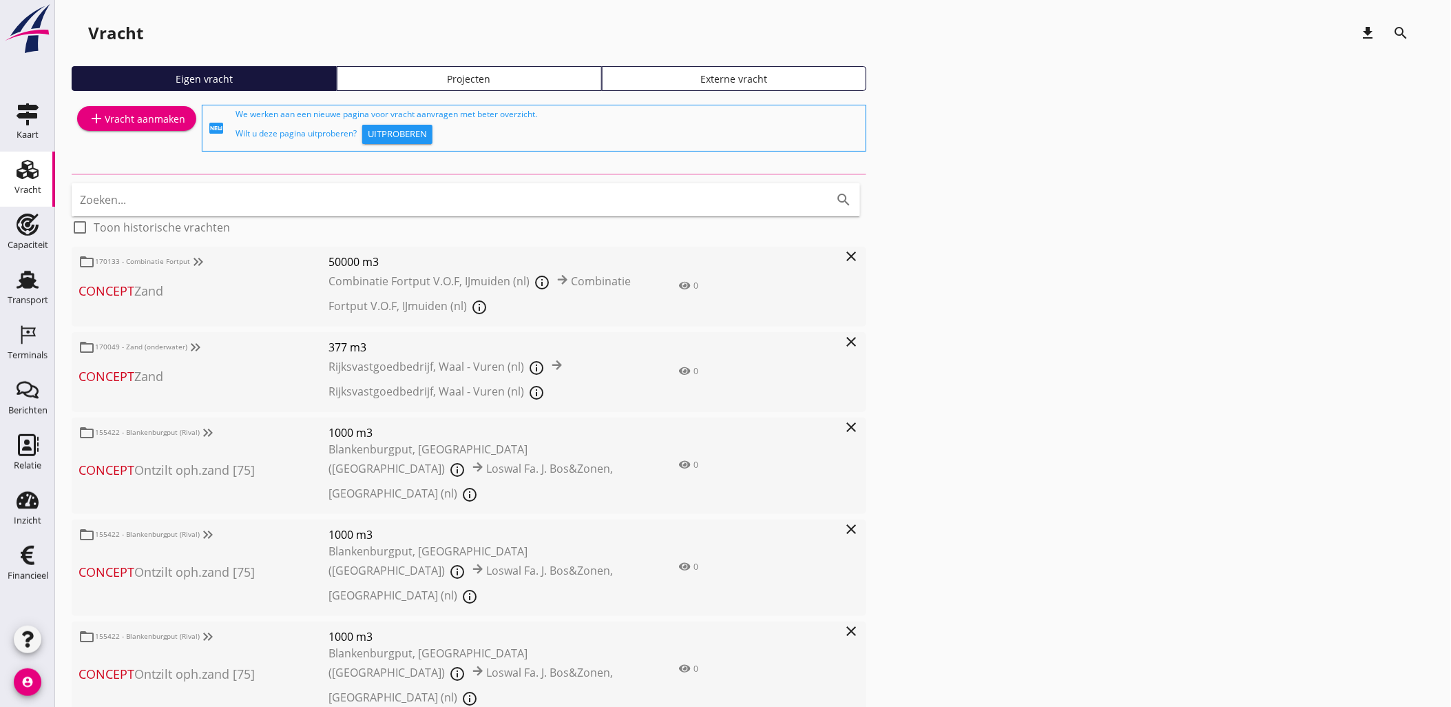
click at [510, 83] on div "Projecten" at bounding box center [469, 79] width 253 height 14
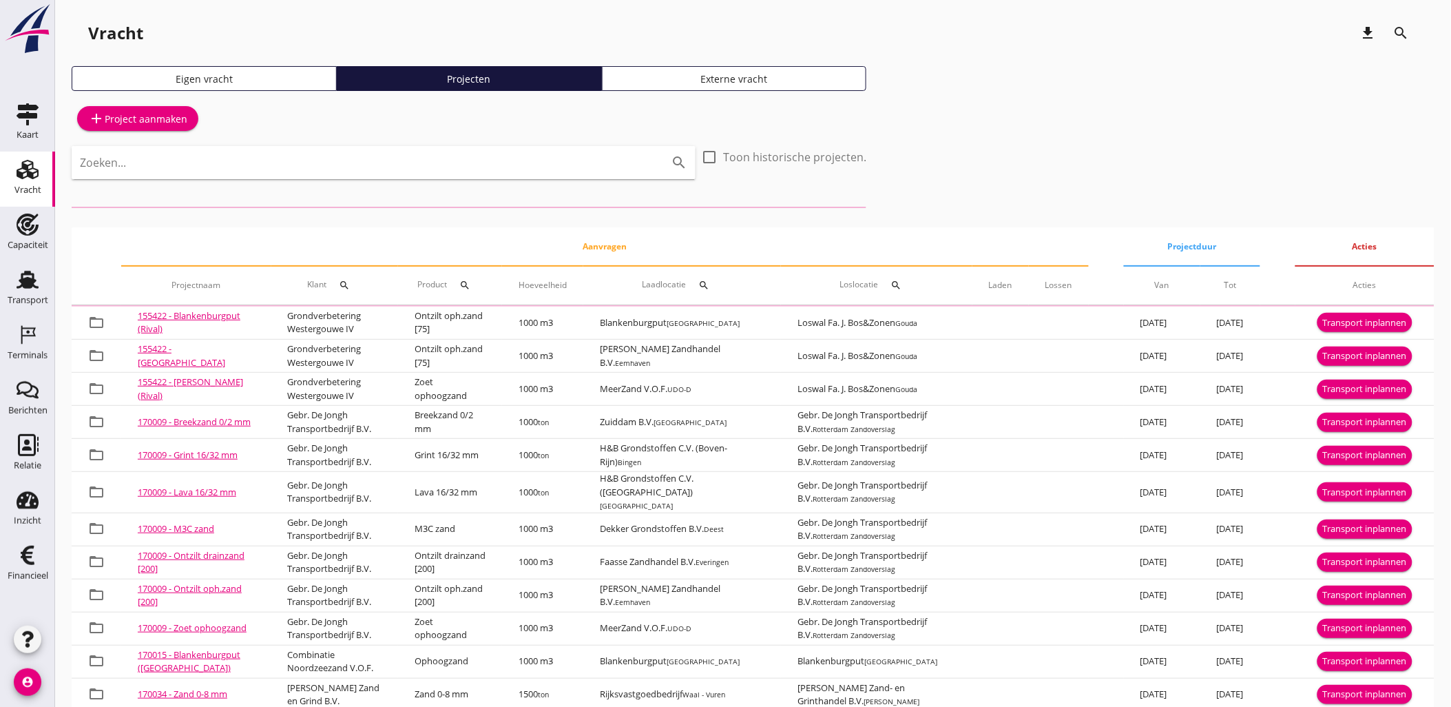
click at [470, 167] on input "Zoeken..." at bounding box center [364, 163] width 569 height 22
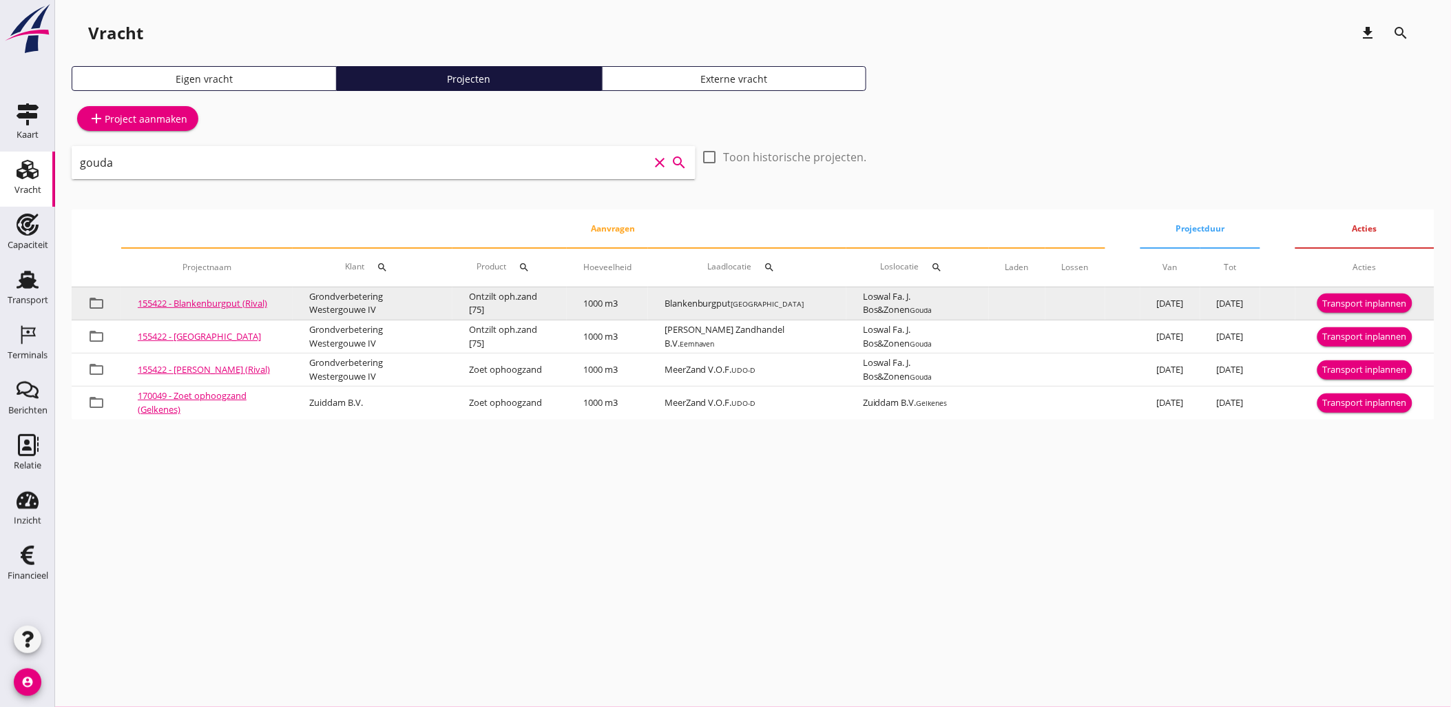
type input "gouda"
click at [1352, 304] on div "Transport inplannen" at bounding box center [1365, 304] width 84 height 14
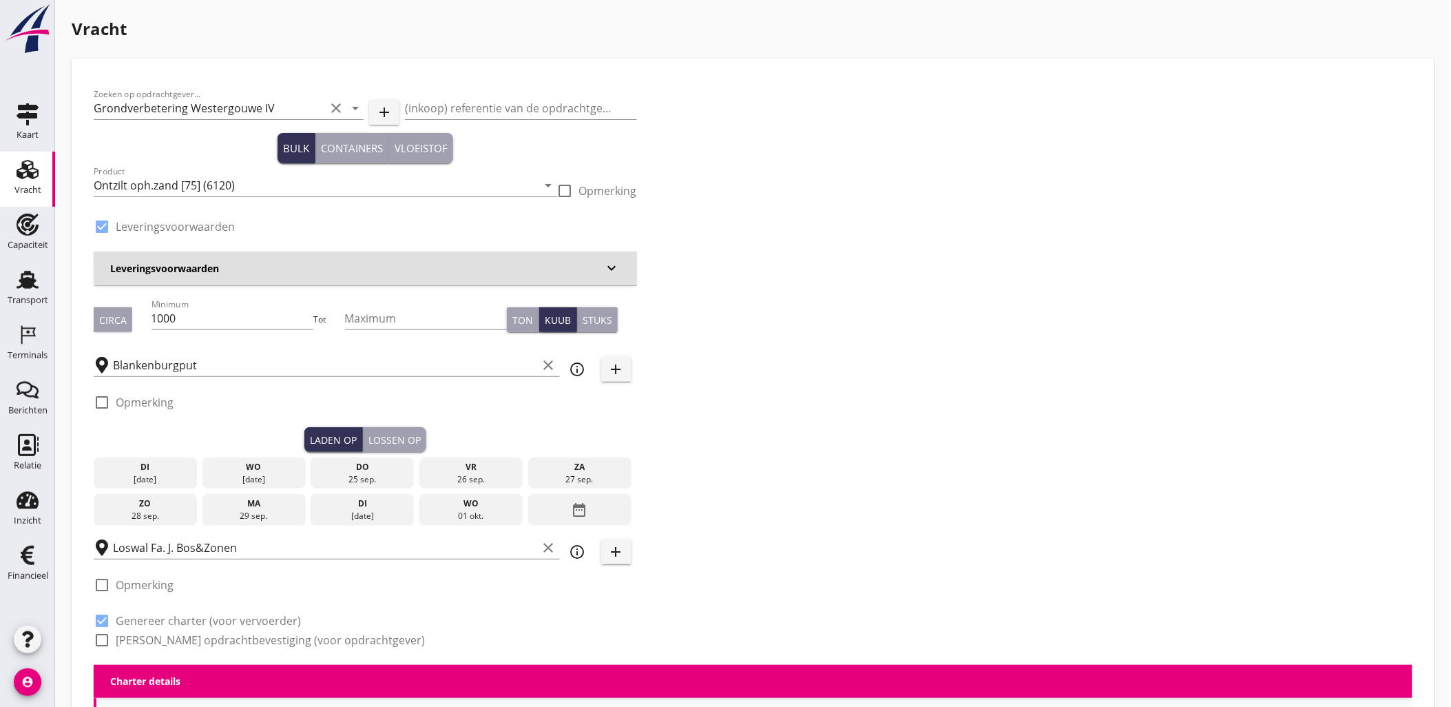
click at [171, 476] on div "[DATE]" at bounding box center [145, 479] width 96 height 12
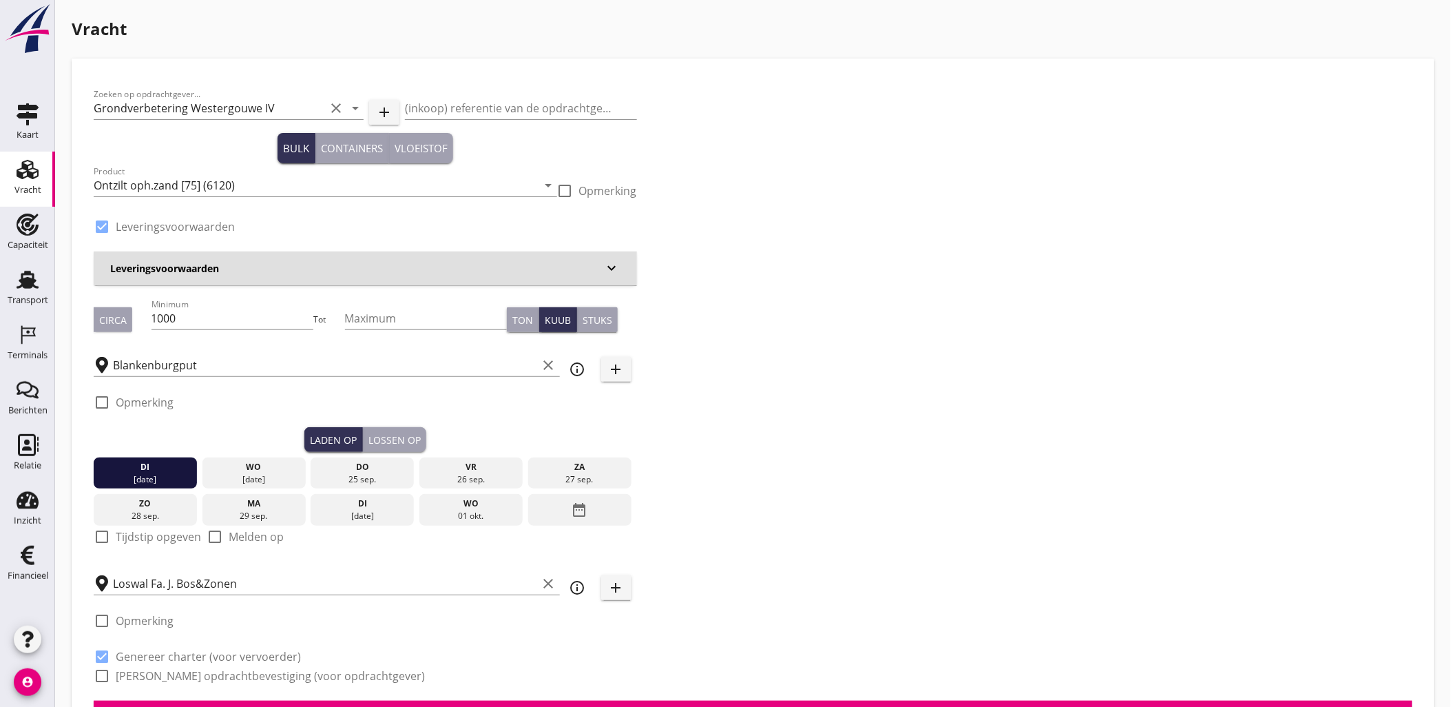
click at [147, 539] on label "Tijdstip opgeven" at bounding box center [158, 537] width 85 height 14
checkbox input "true"
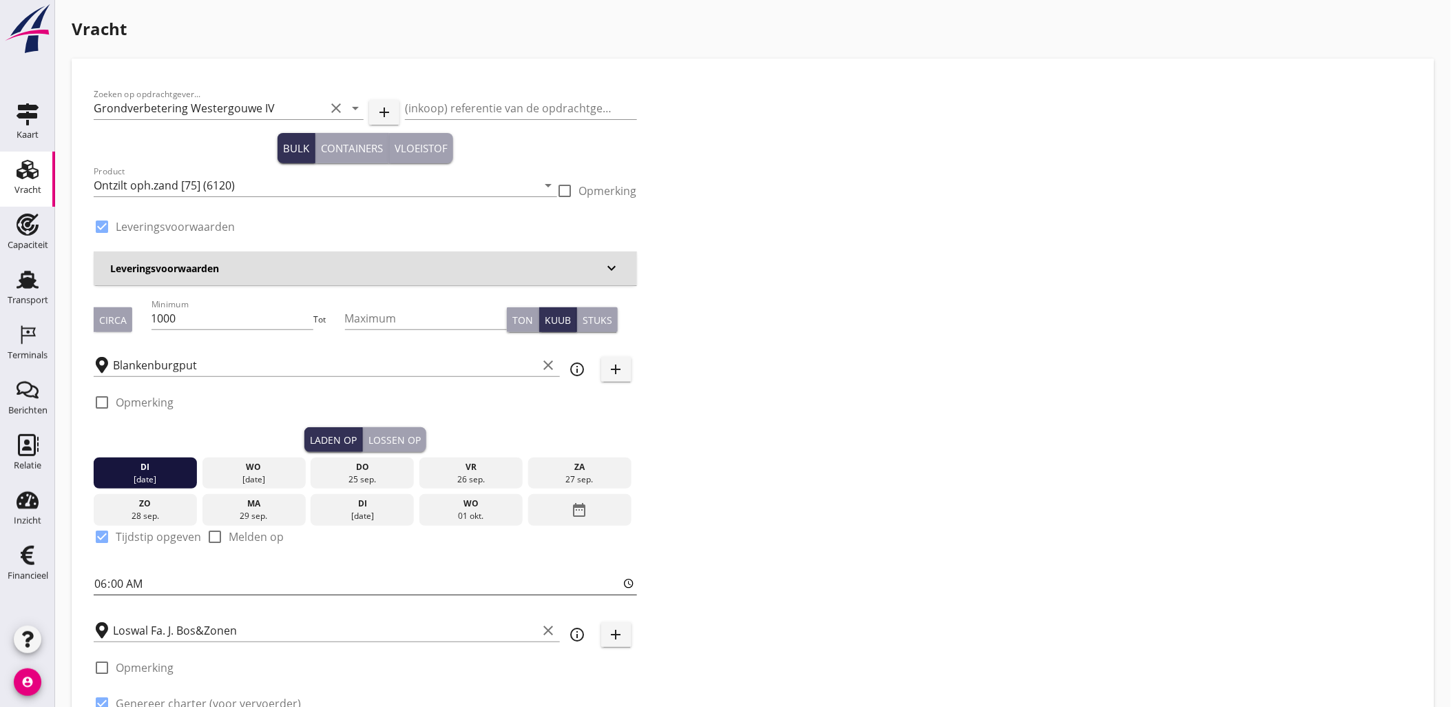
click at [104, 581] on input "06:00" at bounding box center [366, 583] width 544 height 22
type input "19:00"
click at [406, 439] on div "Lossen op" at bounding box center [395, 440] width 52 height 14
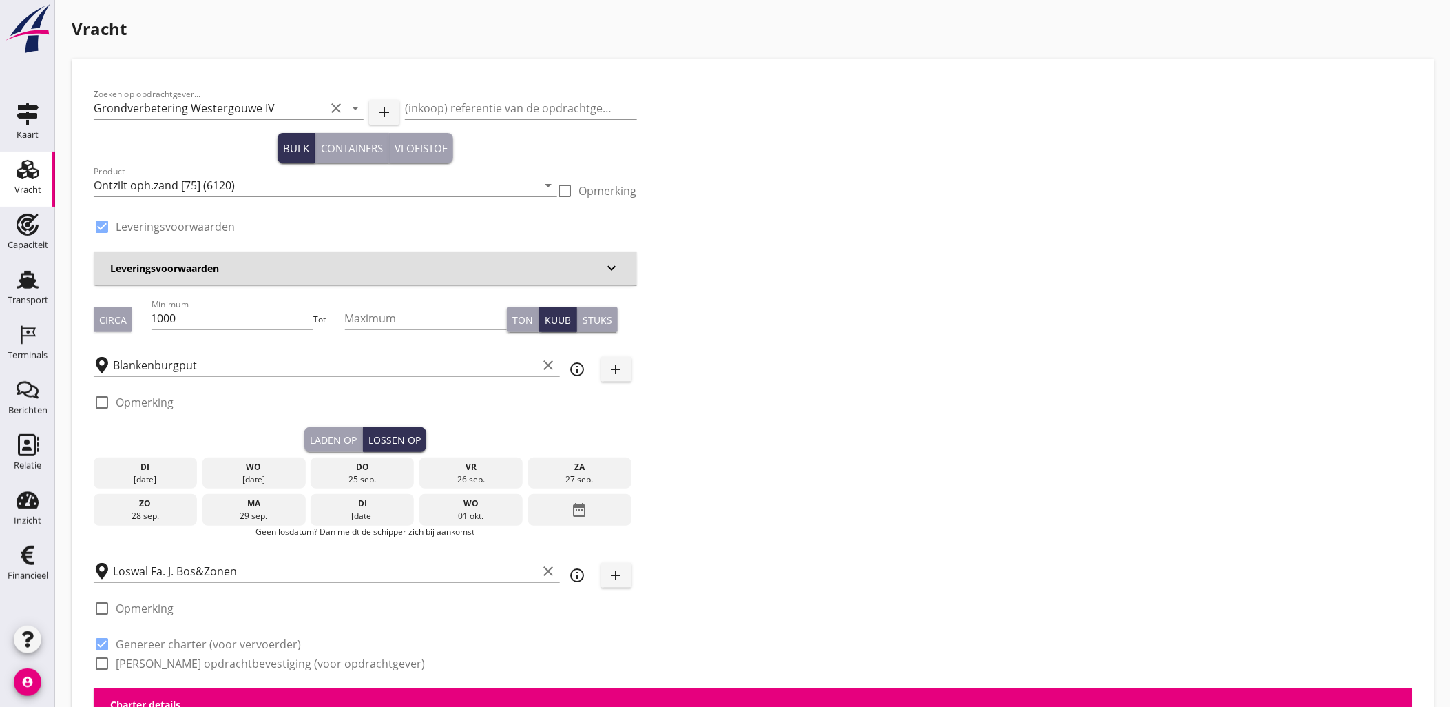
click at [351, 473] on div "25 sep." at bounding box center [362, 479] width 96 height 12
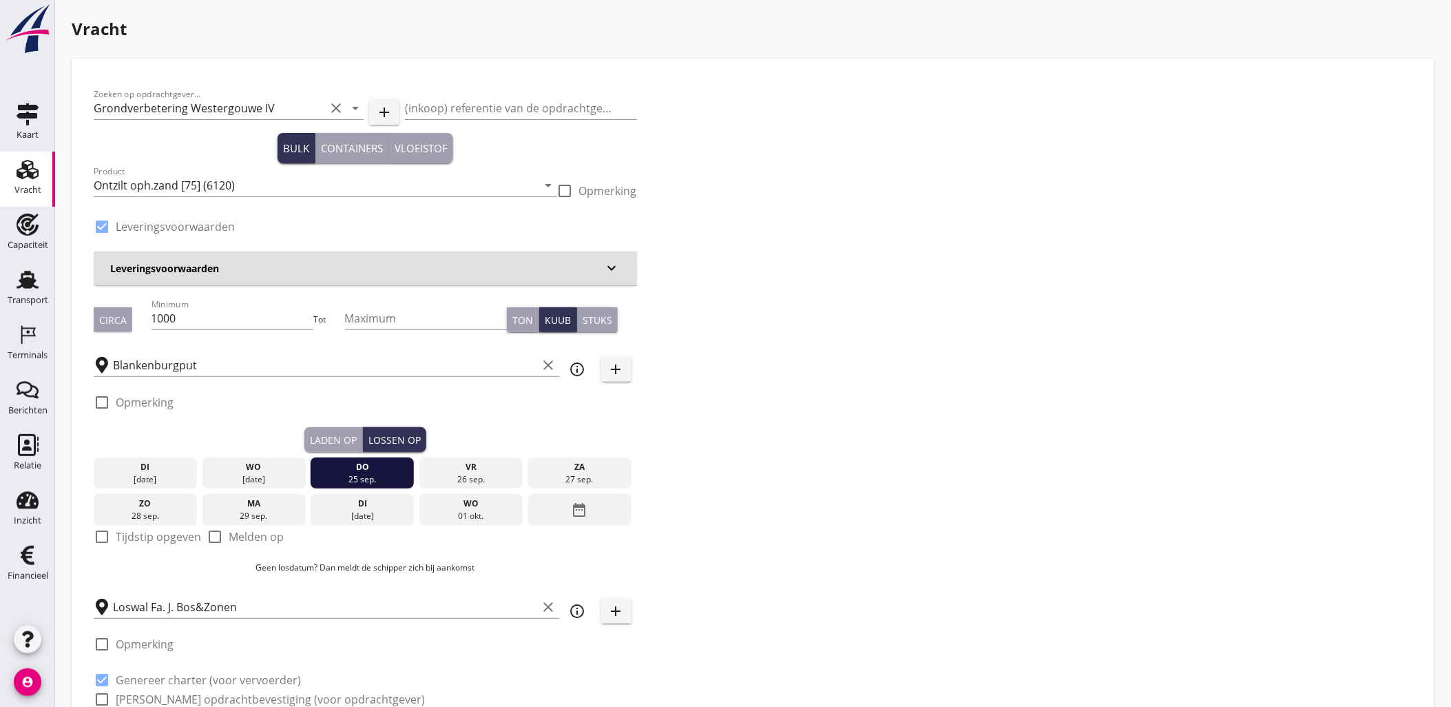
click at [343, 435] on div "Laden op" at bounding box center [333, 440] width 47 height 14
checkbox input "true"
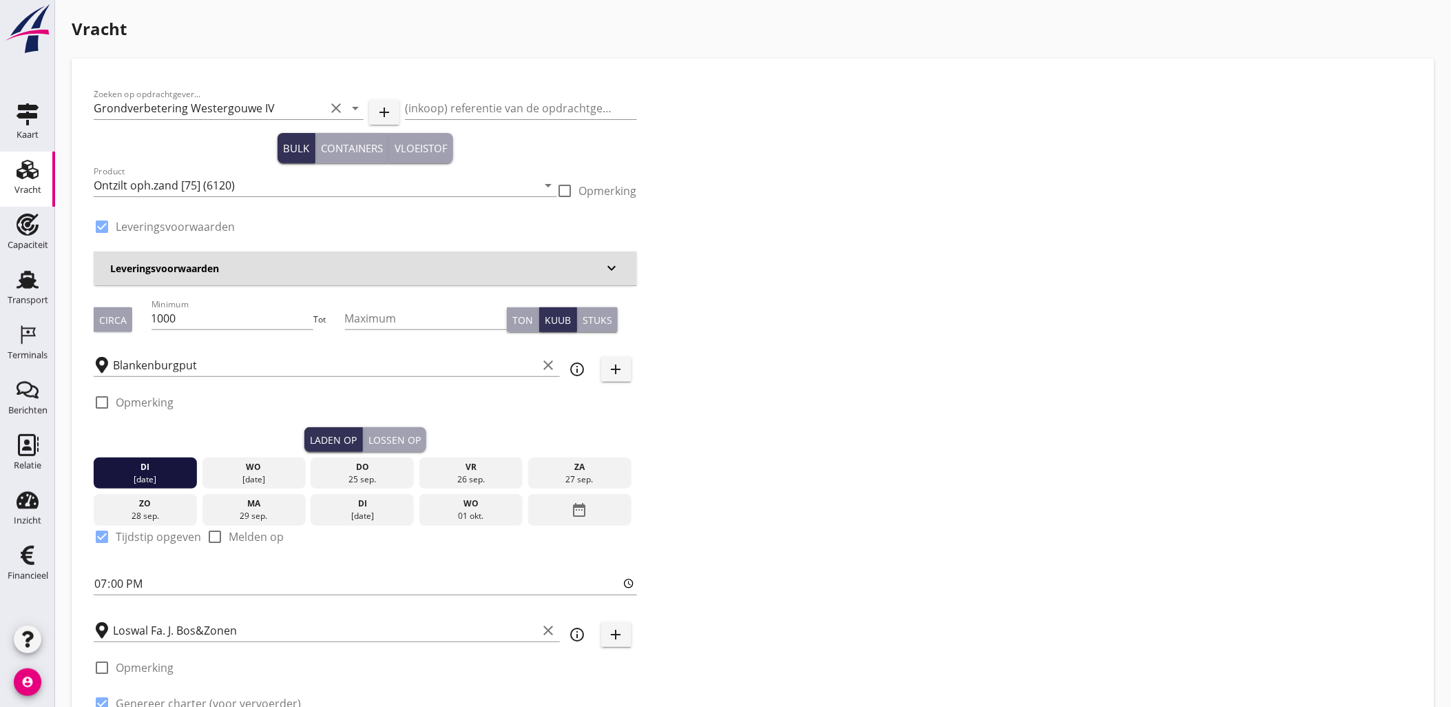
click at [265, 479] on div "[DATE]" at bounding box center [254, 479] width 96 height 12
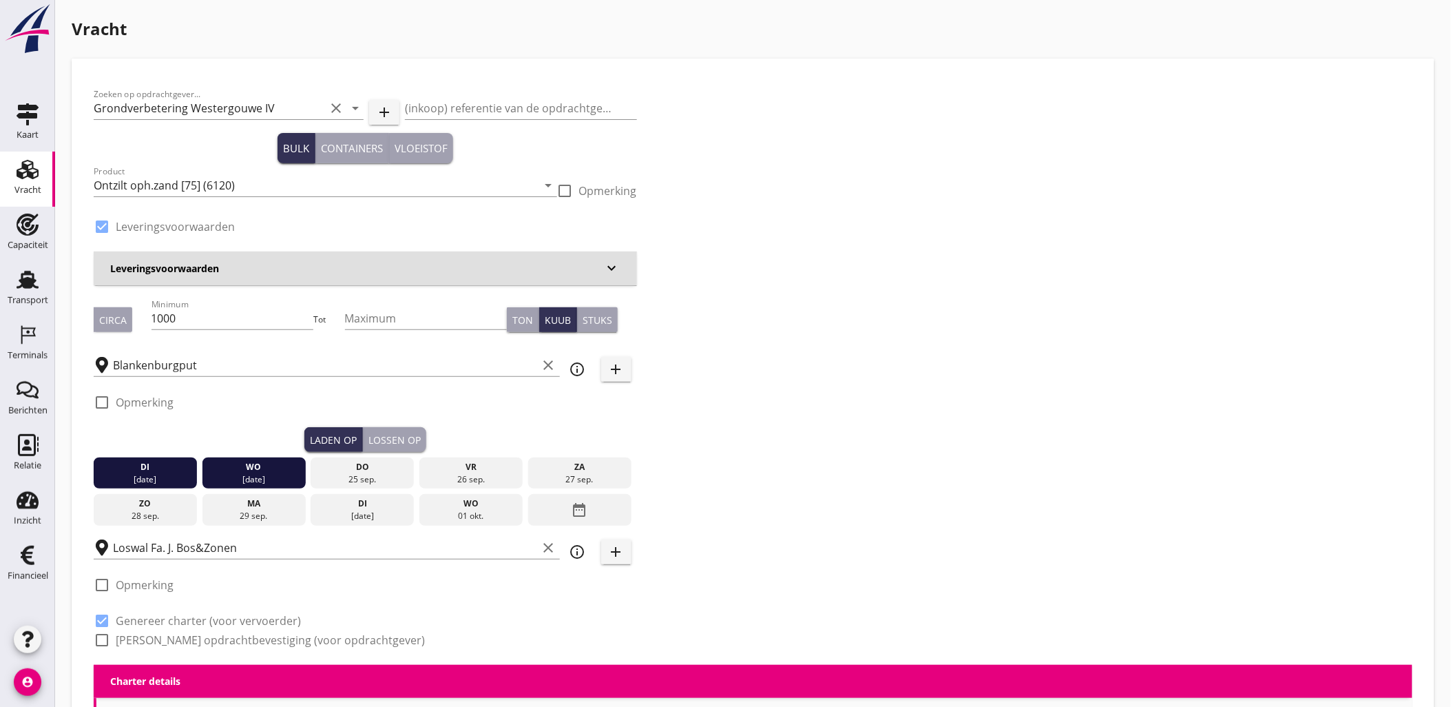
click at [255, 478] on div "[DATE]" at bounding box center [254, 479] width 96 height 12
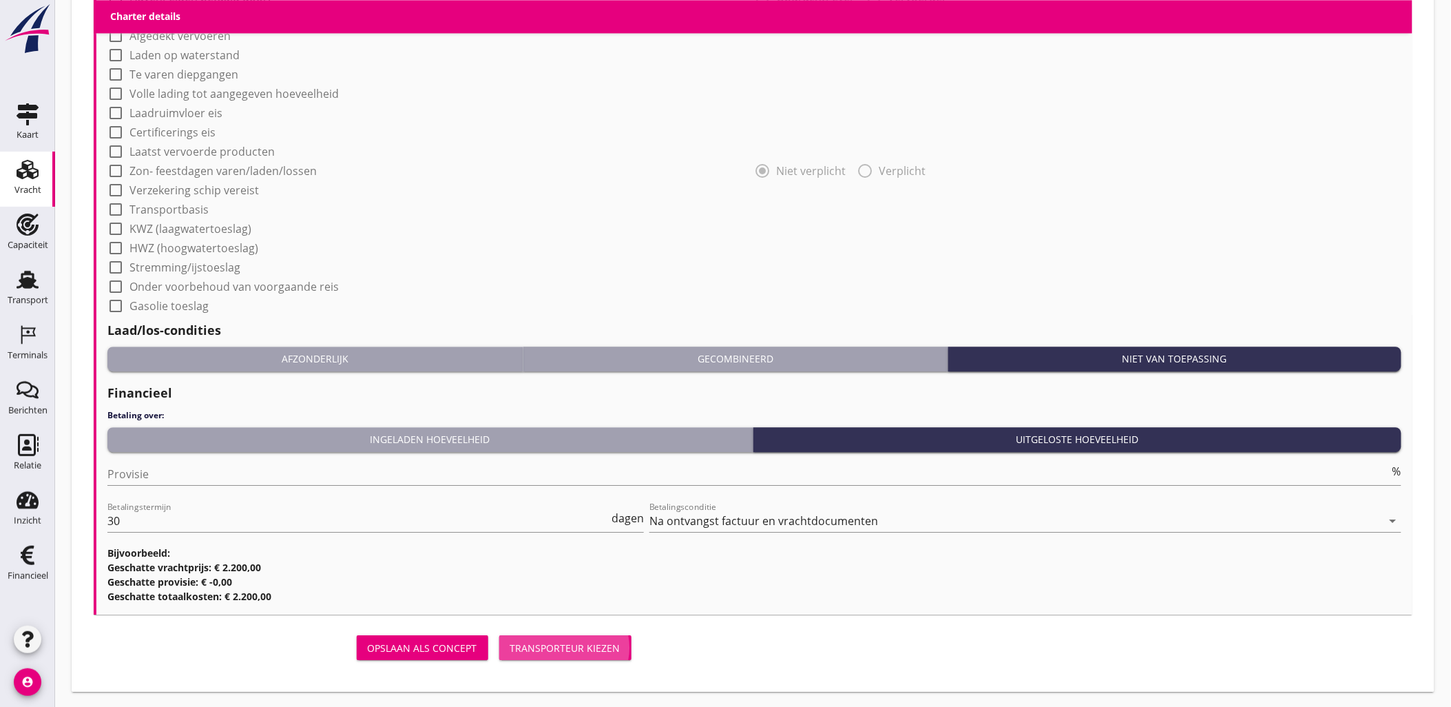
click at [534, 643] on div "Transporteur kiezen" at bounding box center [565, 648] width 110 height 14
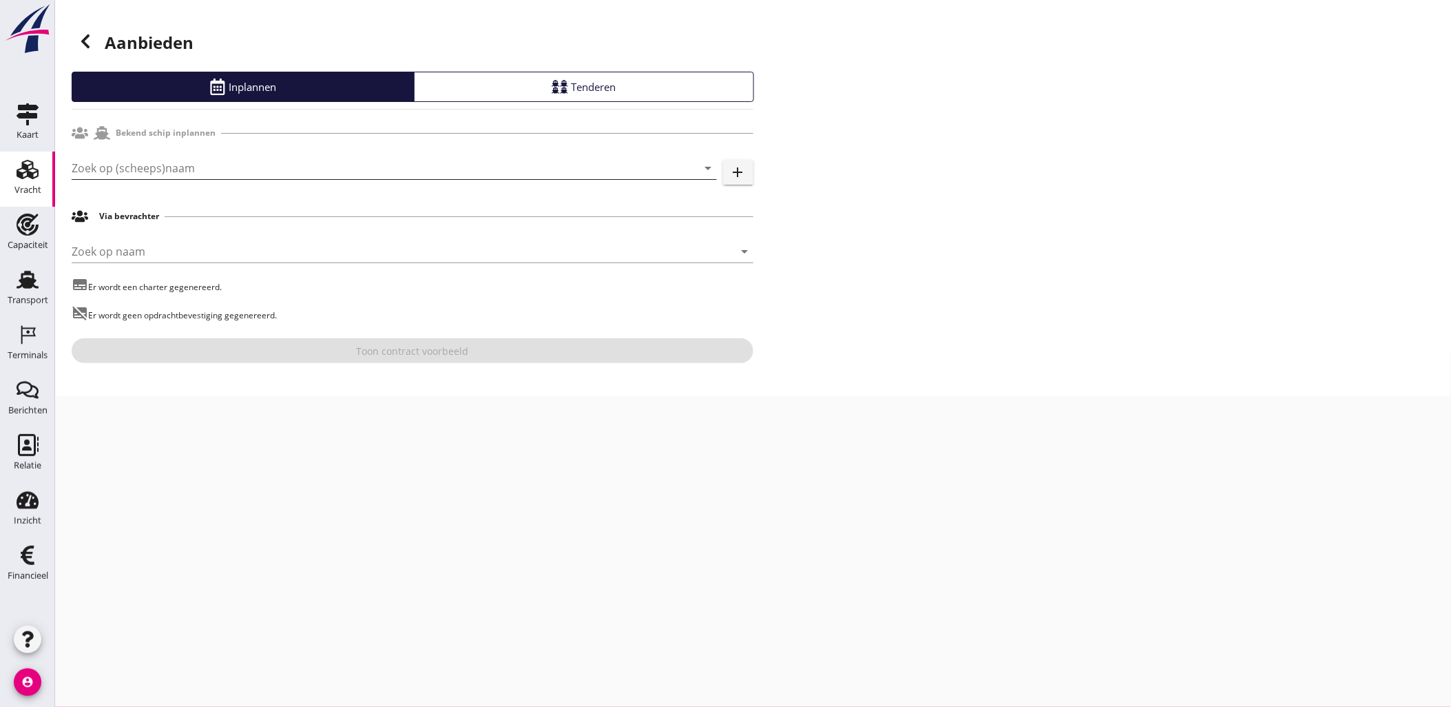
click at [168, 166] on input "Zoek op (scheeps)naam" at bounding box center [375, 168] width 607 height 22
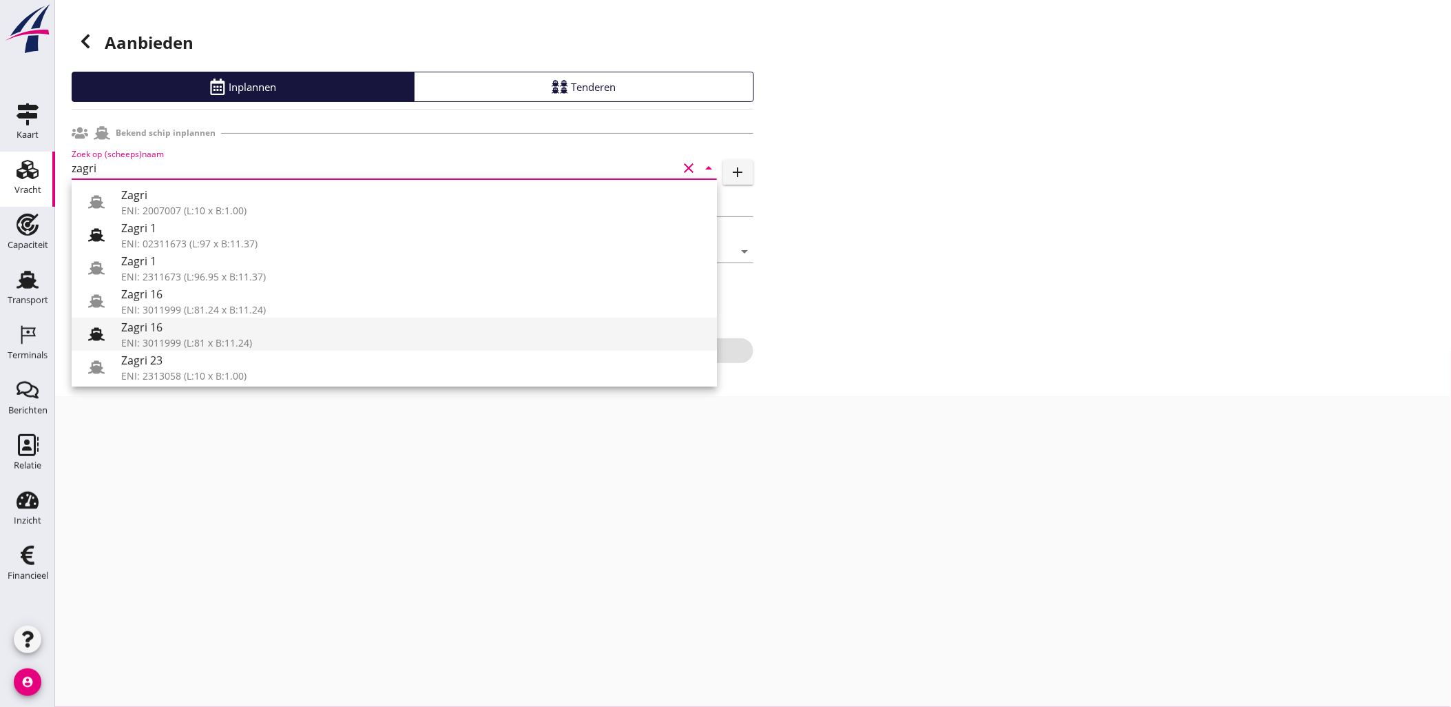
click at [214, 333] on div "Zagri 16" at bounding box center [413, 327] width 585 height 17
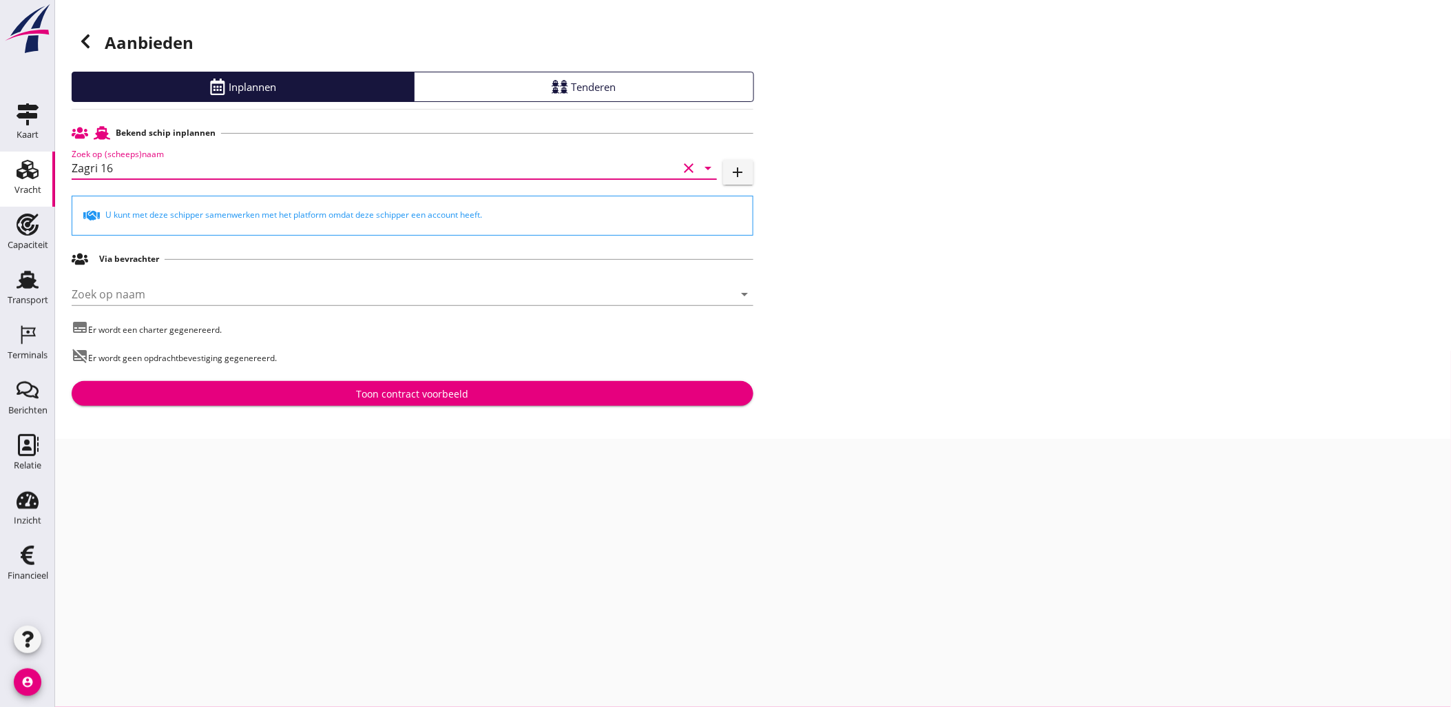
type input "Zagri 16"
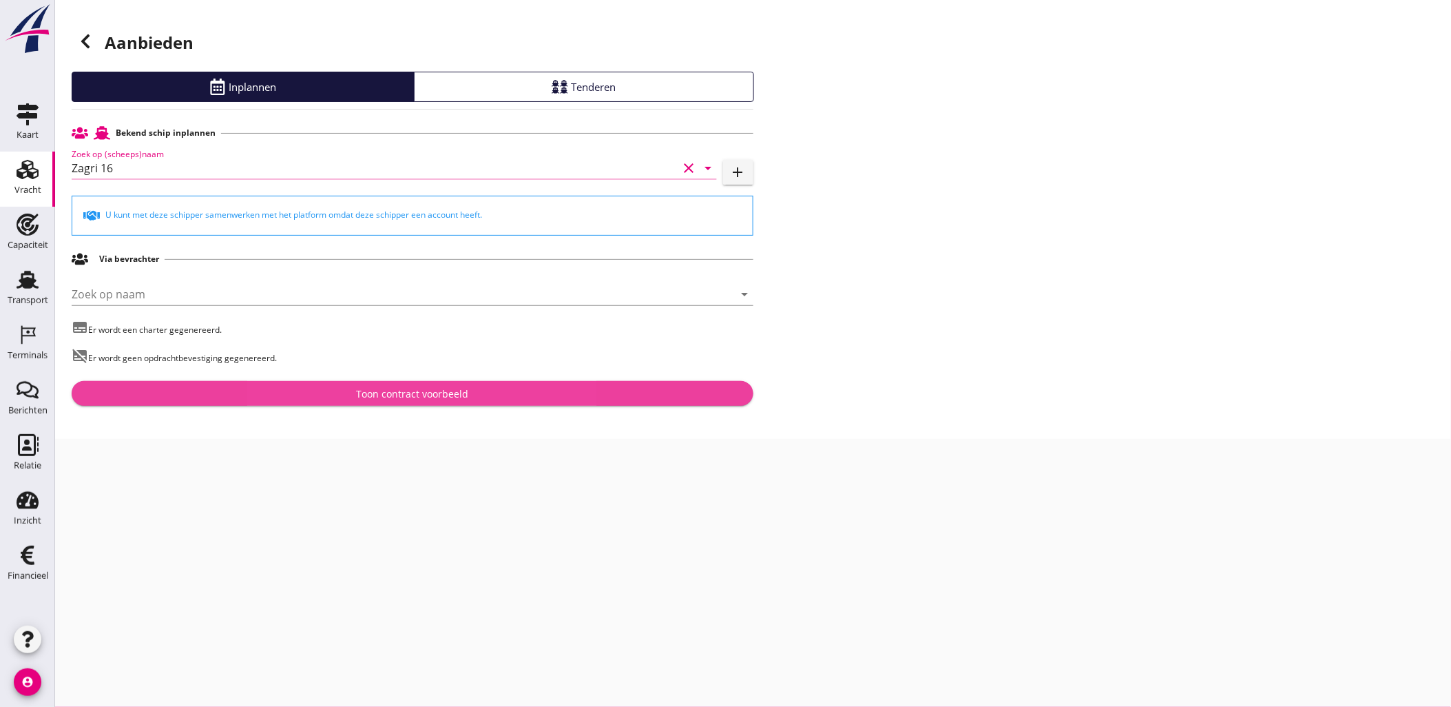
click at [479, 397] on div "Toon contract voorbeeld" at bounding box center [413, 393] width 660 height 14
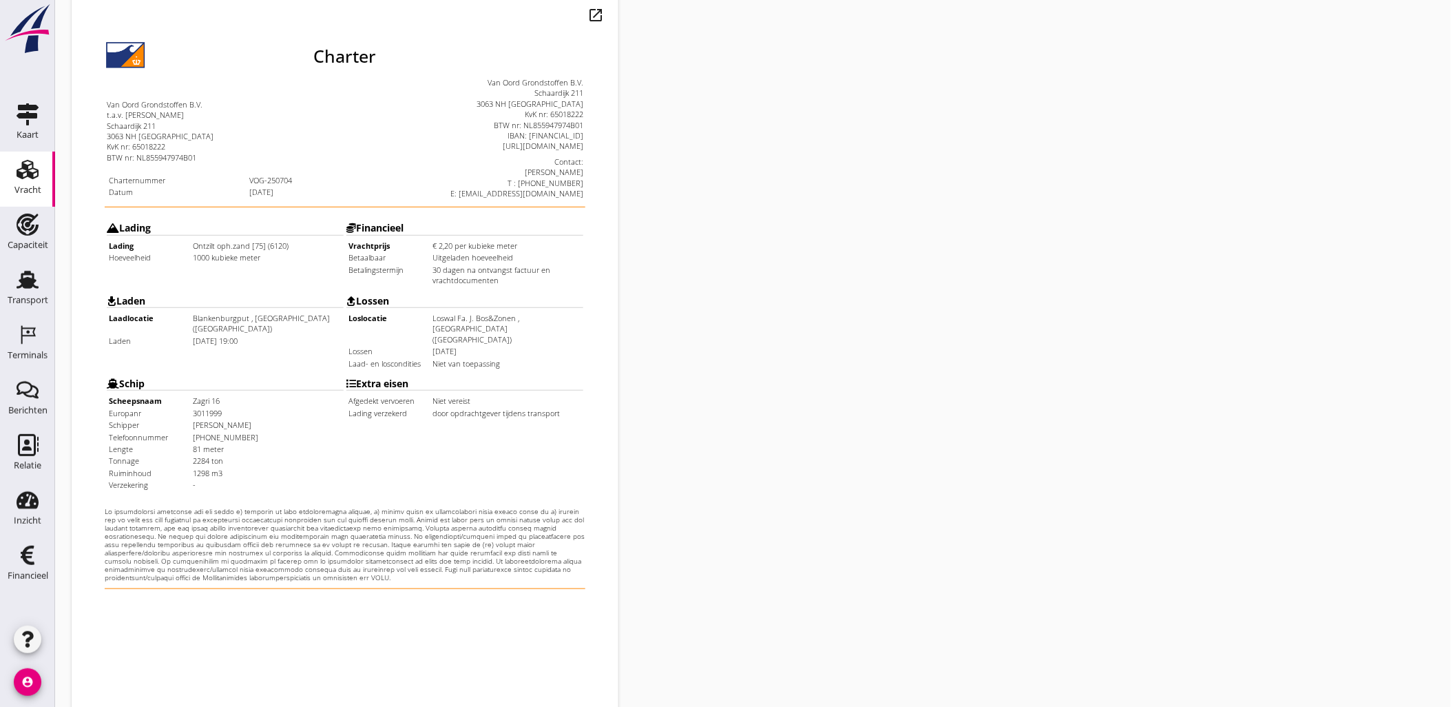
scroll to position [312, 0]
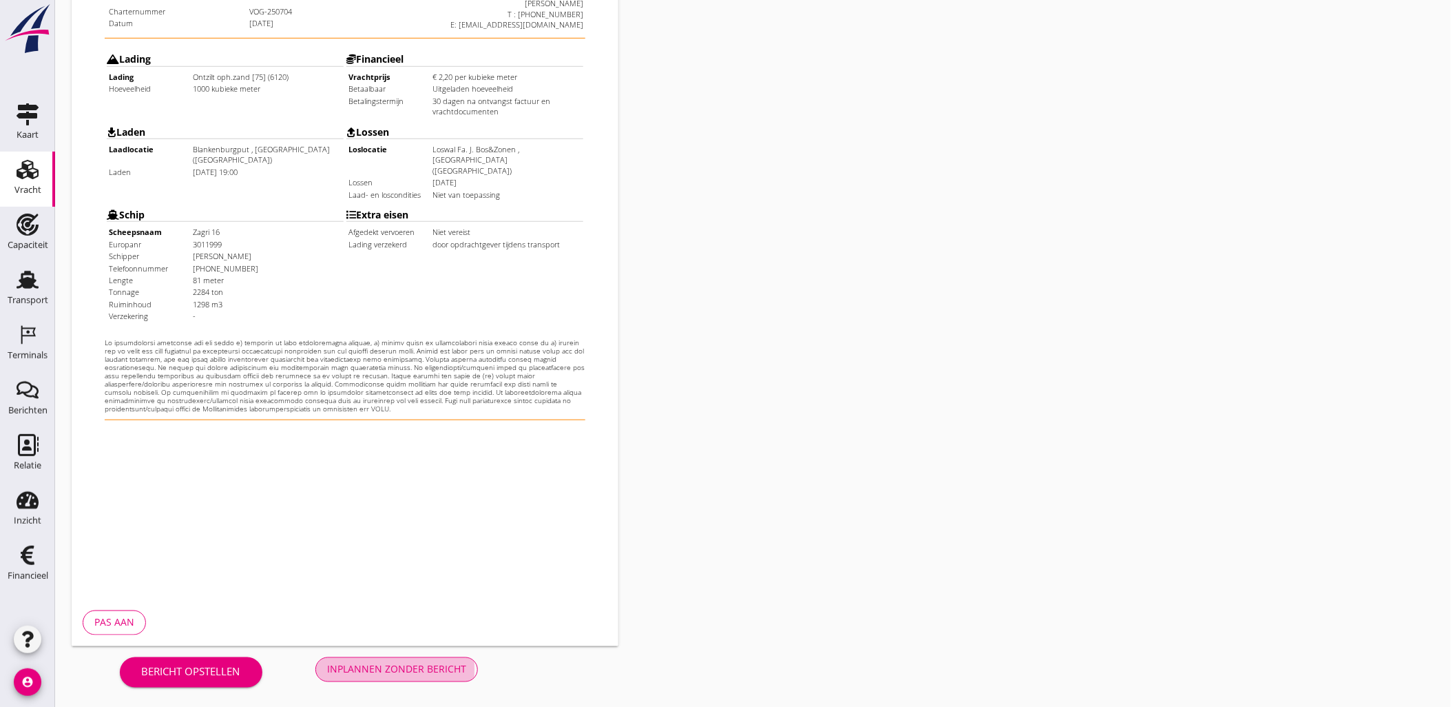
click at [402, 664] on div "Inplannen zonder bericht" at bounding box center [396, 669] width 139 height 14
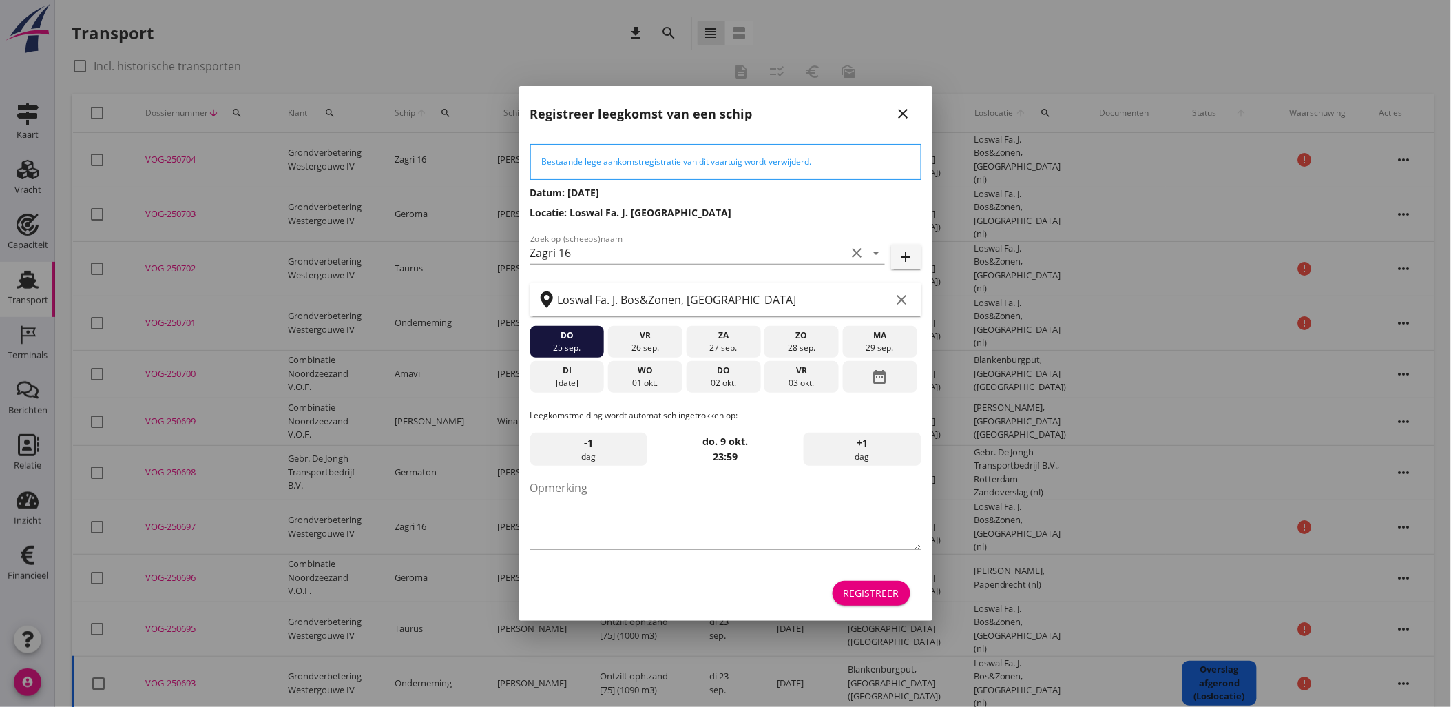
click at [871, 598] on div "Registreer" at bounding box center [872, 593] width 56 height 14
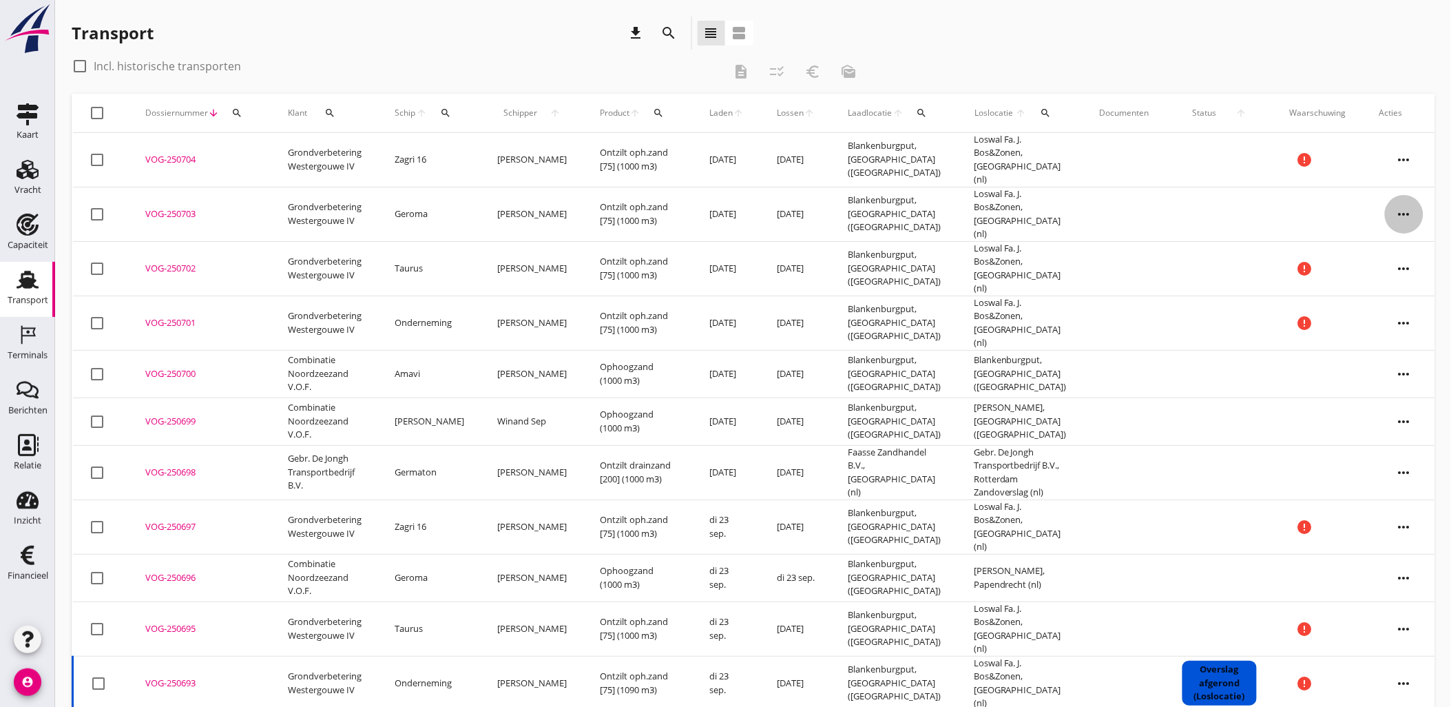
click at [1392, 198] on icon "more_horiz" at bounding box center [1404, 214] width 39 height 39
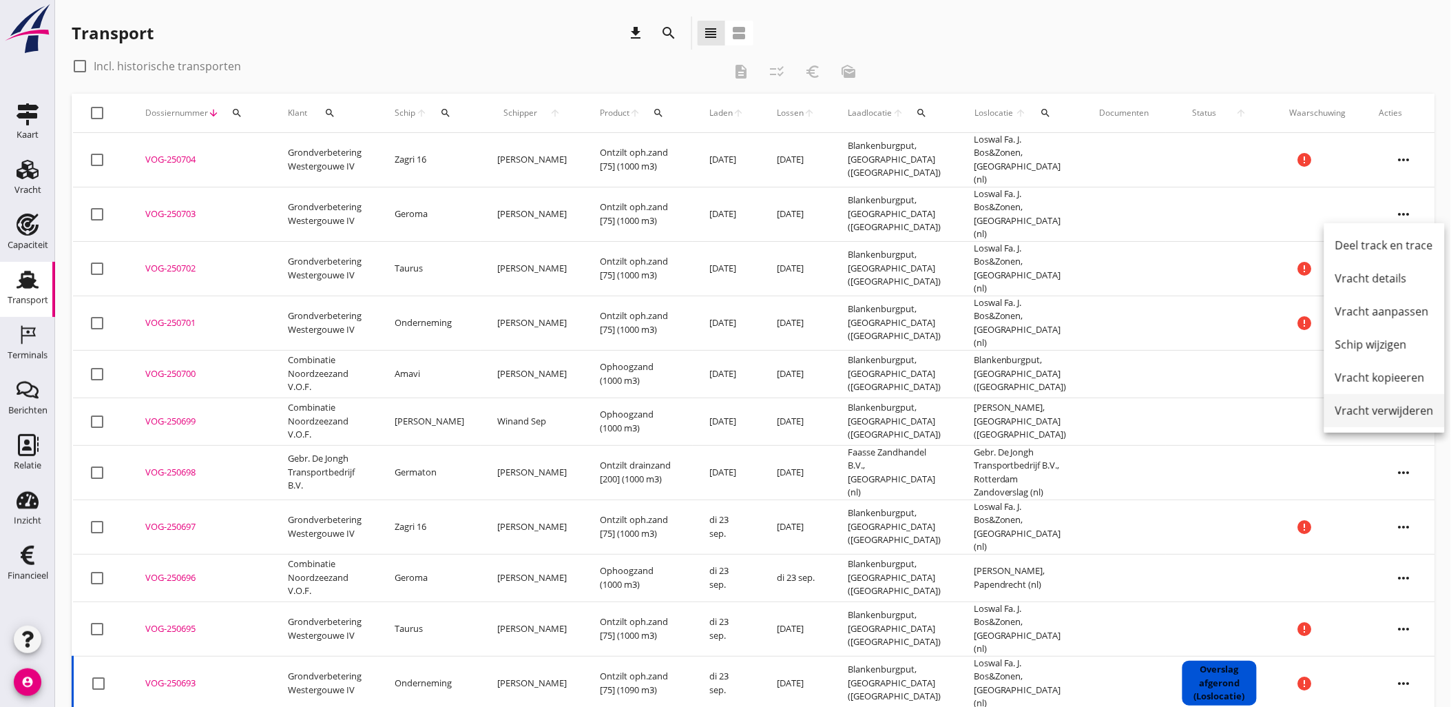
click at [1404, 411] on div "Vracht verwijderen" at bounding box center [1385, 410] width 99 height 17
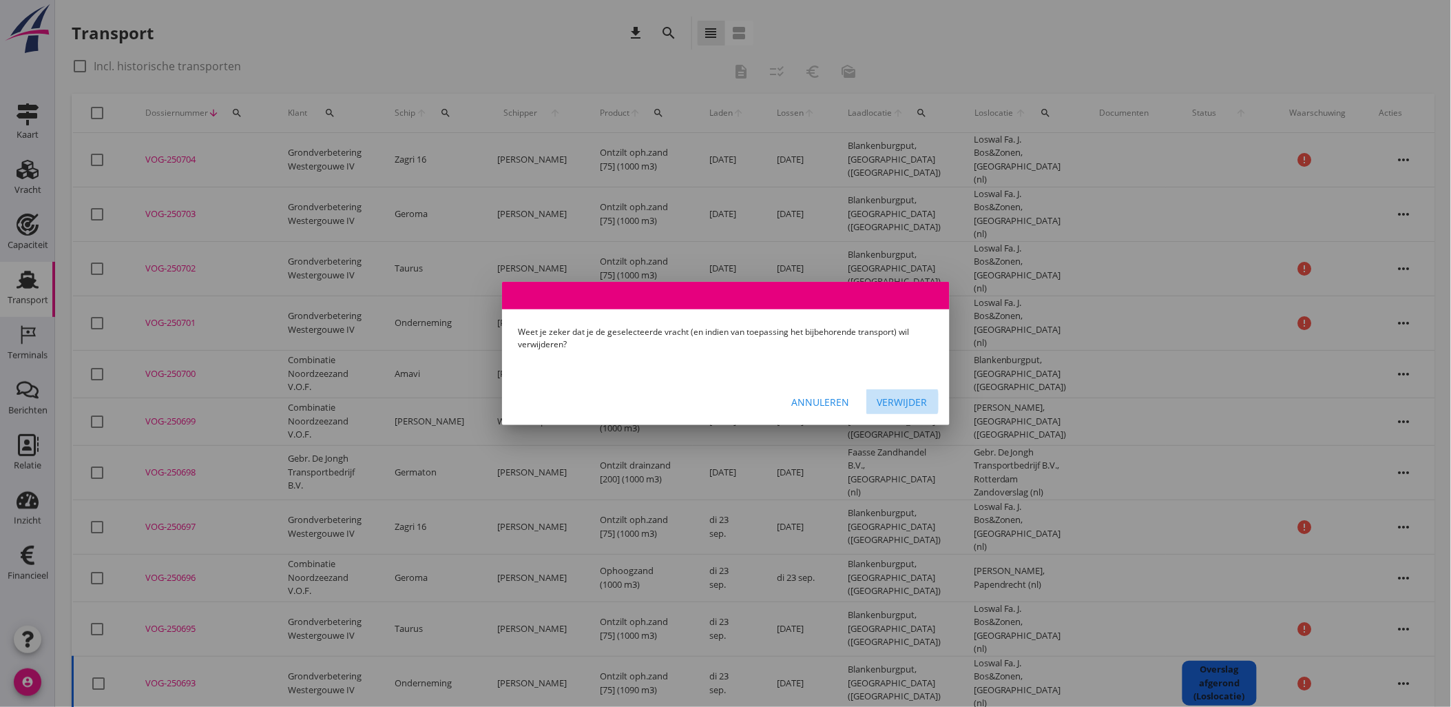
click at [897, 398] on div "Verwijder" at bounding box center [903, 402] width 50 height 14
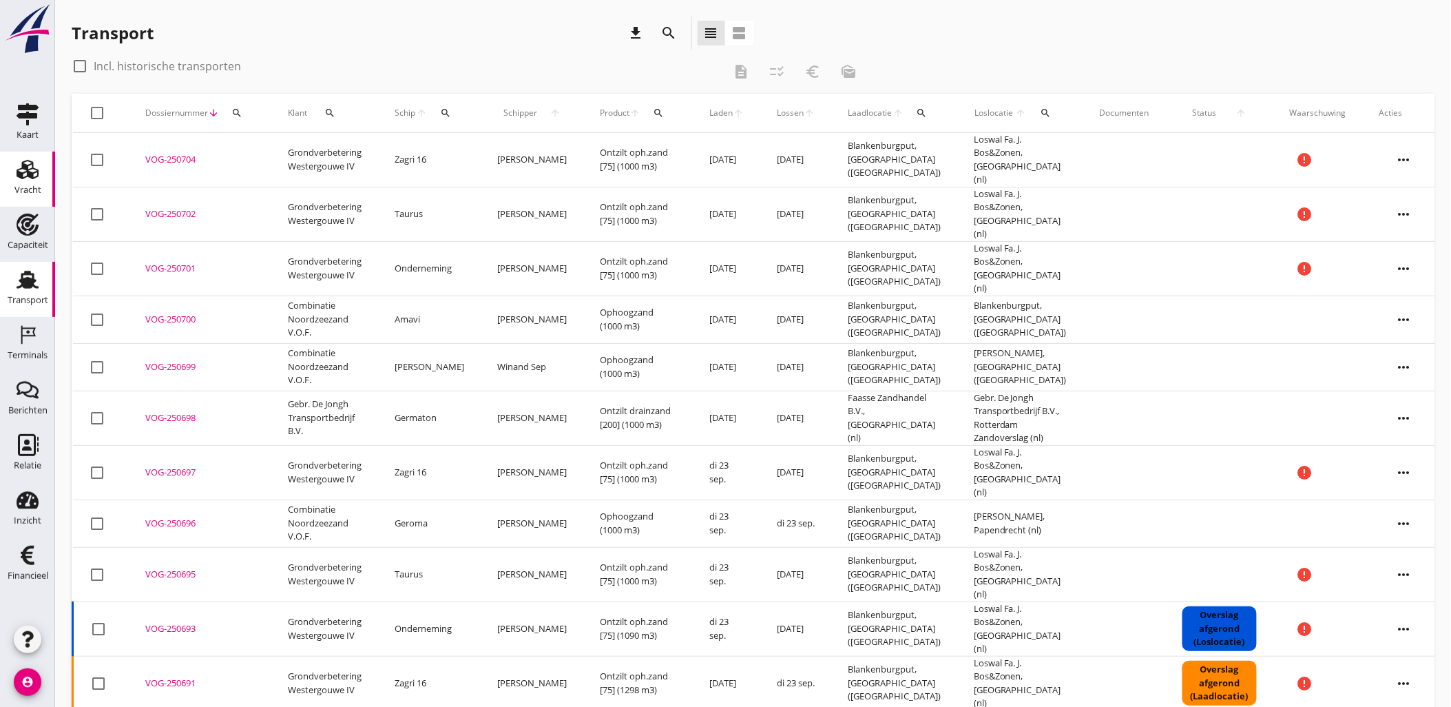
click at [15, 174] on div "Vracht" at bounding box center [27, 169] width 33 height 22
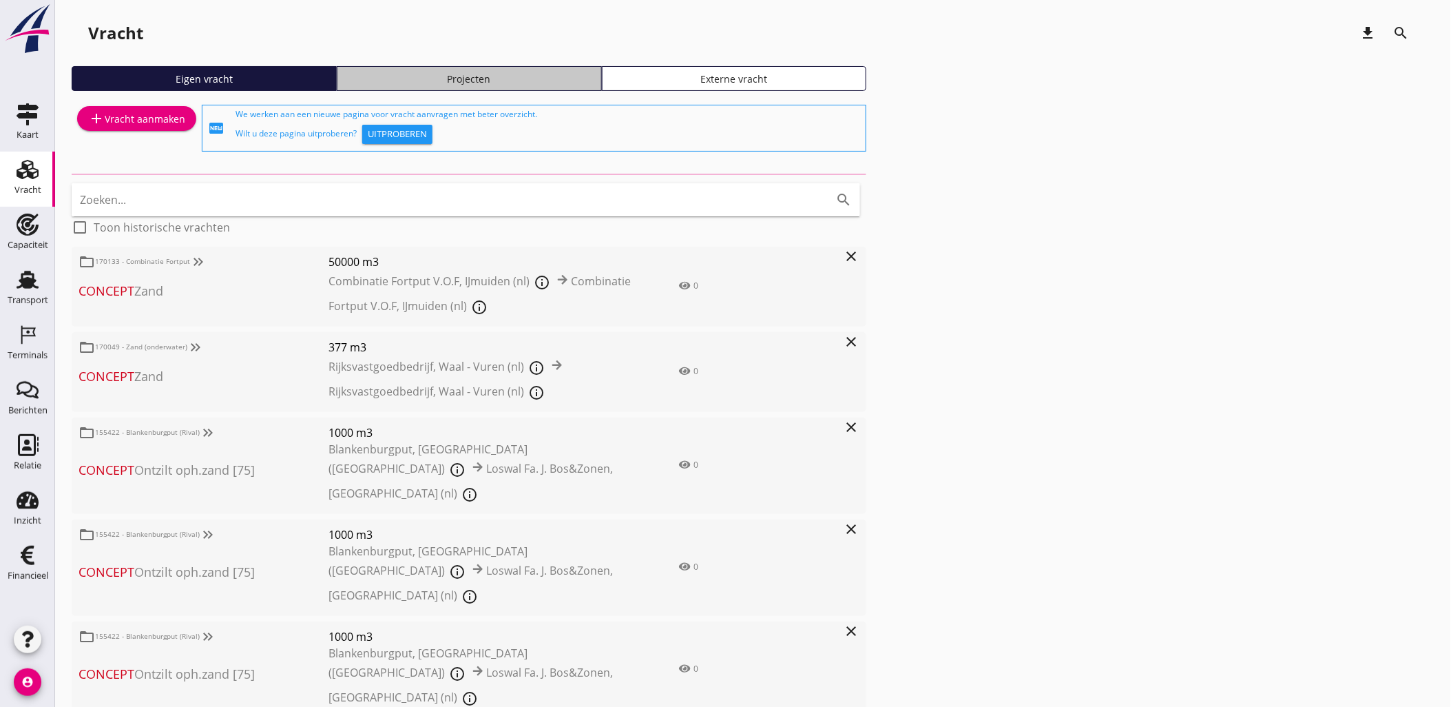
click at [470, 83] on div "Projecten" at bounding box center [469, 79] width 253 height 14
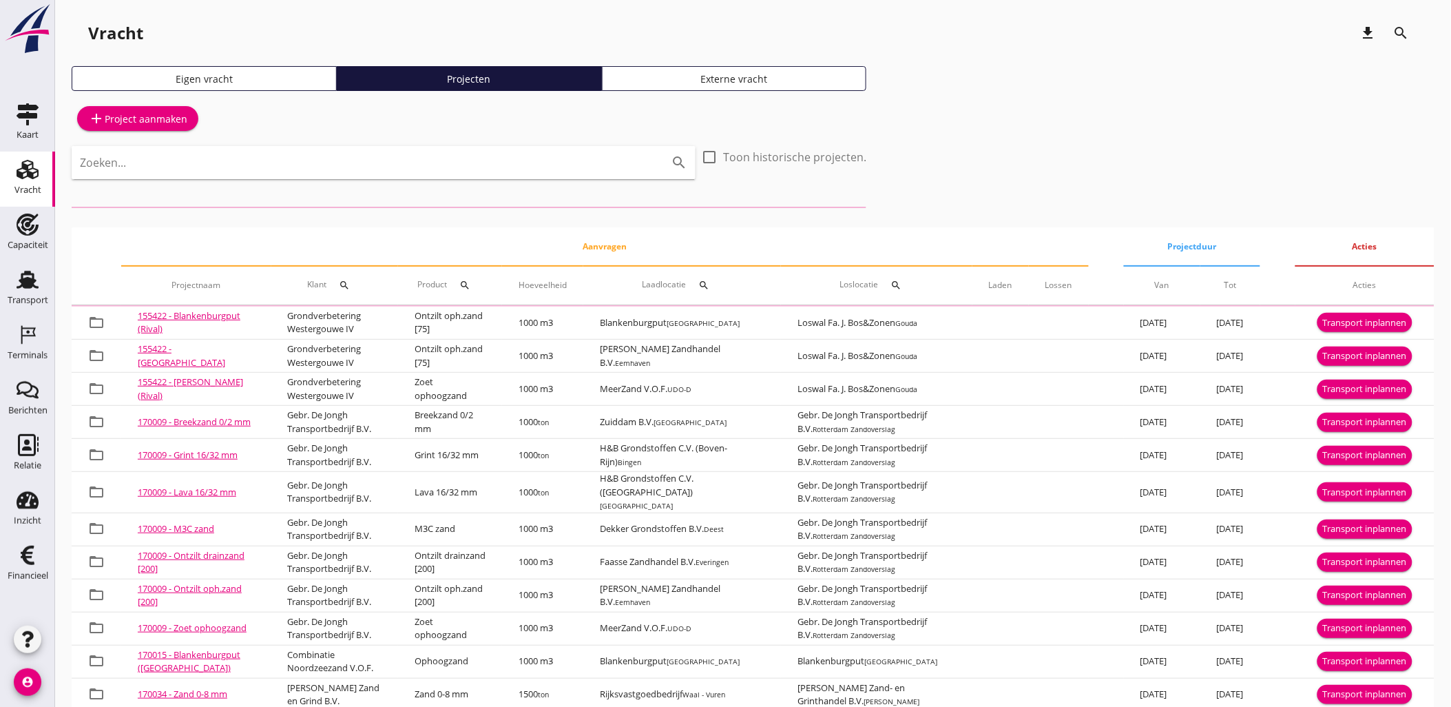
click at [548, 161] on input "Zoeken..." at bounding box center [364, 163] width 569 height 22
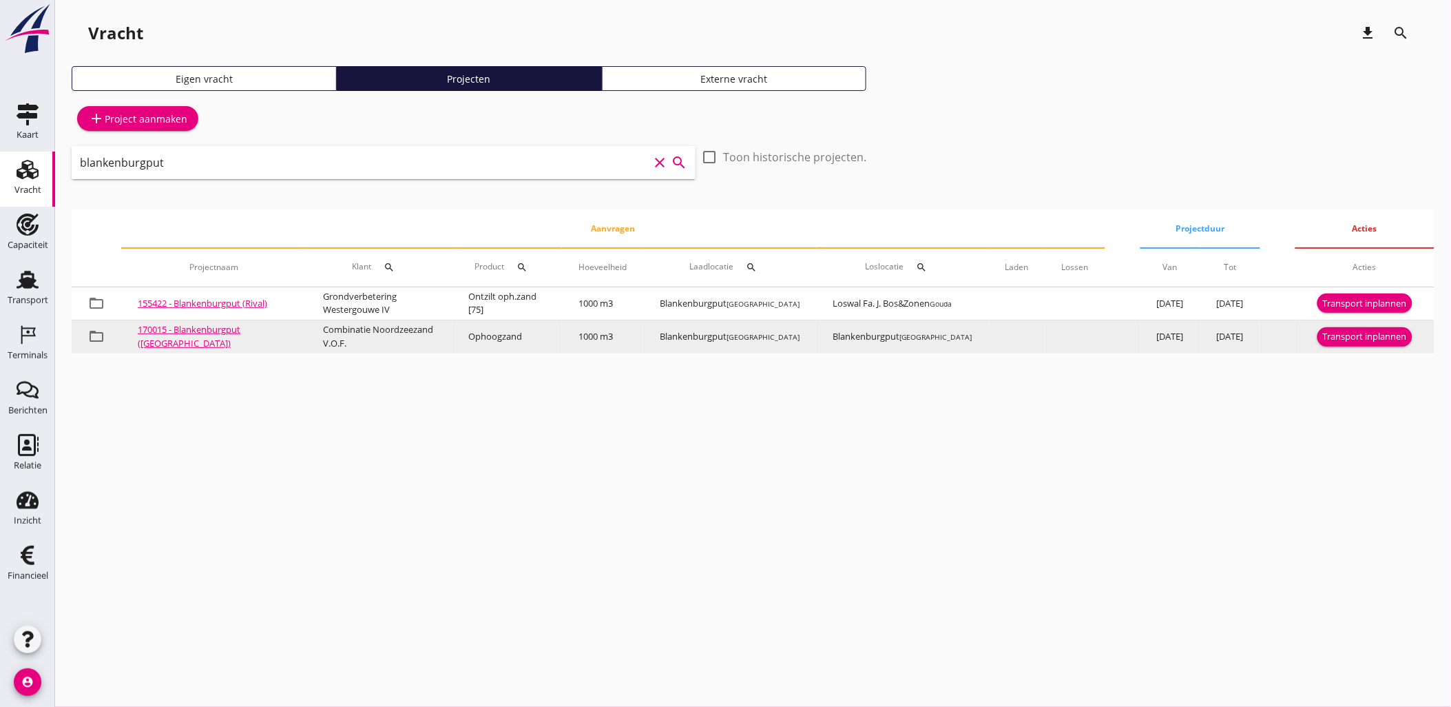
type input "blankenburgput"
click at [1345, 338] on div "Transport inplannen" at bounding box center [1365, 337] width 84 height 14
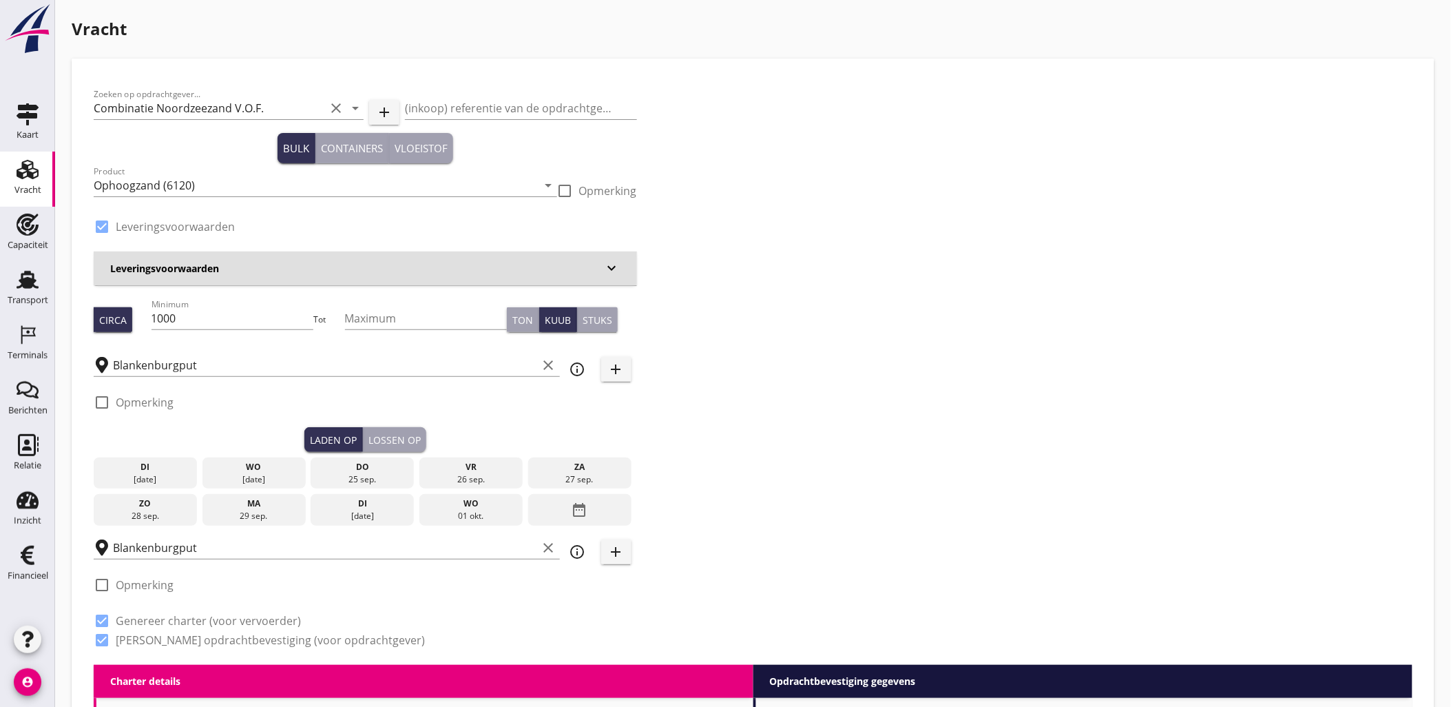
click at [251, 475] on div "[DATE]" at bounding box center [254, 479] width 96 height 12
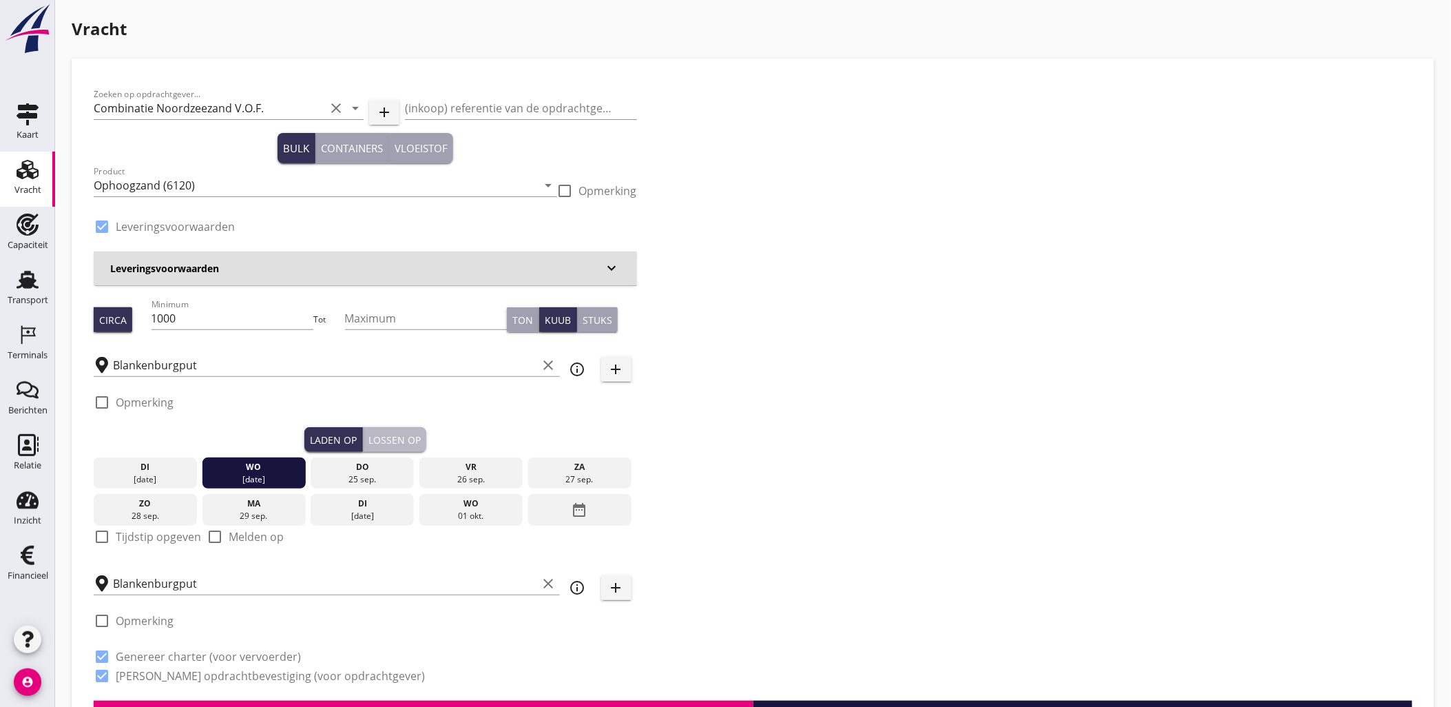
click at [401, 437] on div "Lossen op" at bounding box center [395, 440] width 52 height 14
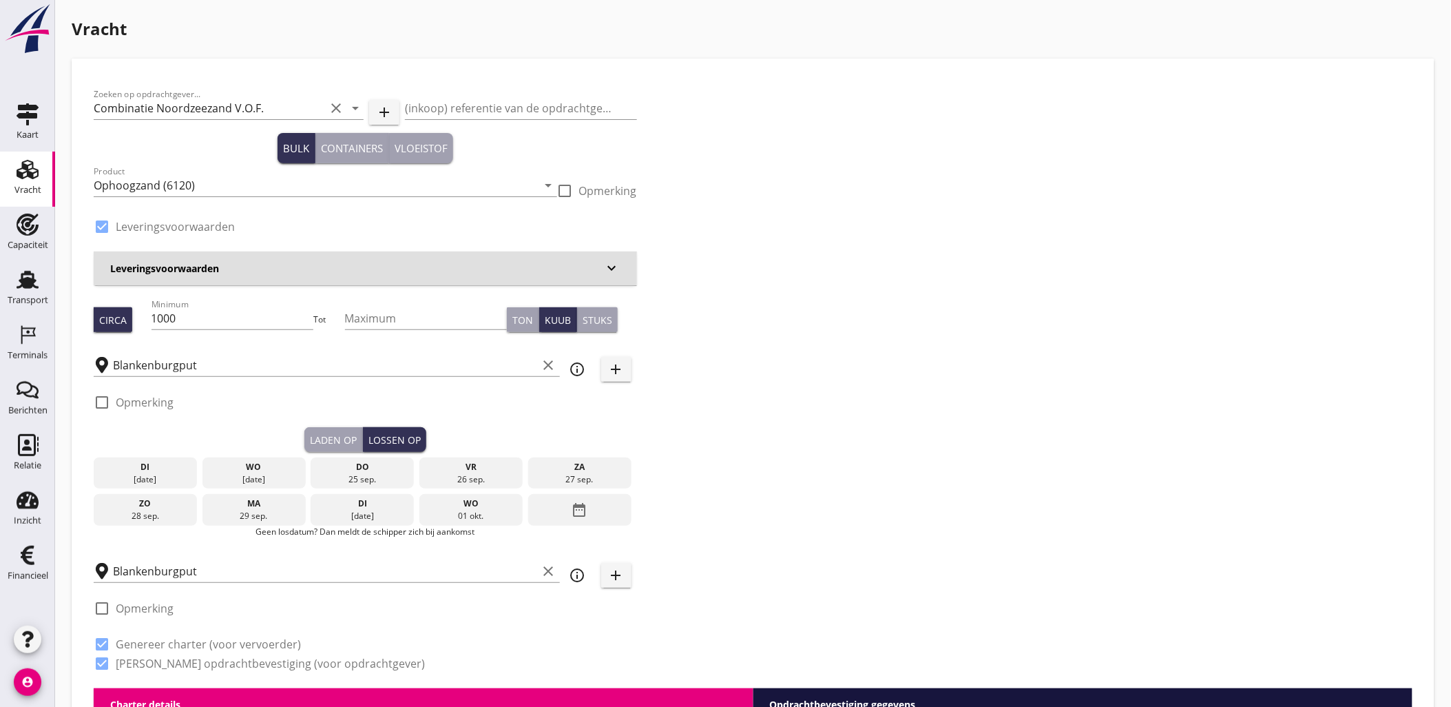
click at [246, 466] on div "wo" at bounding box center [254, 467] width 96 height 12
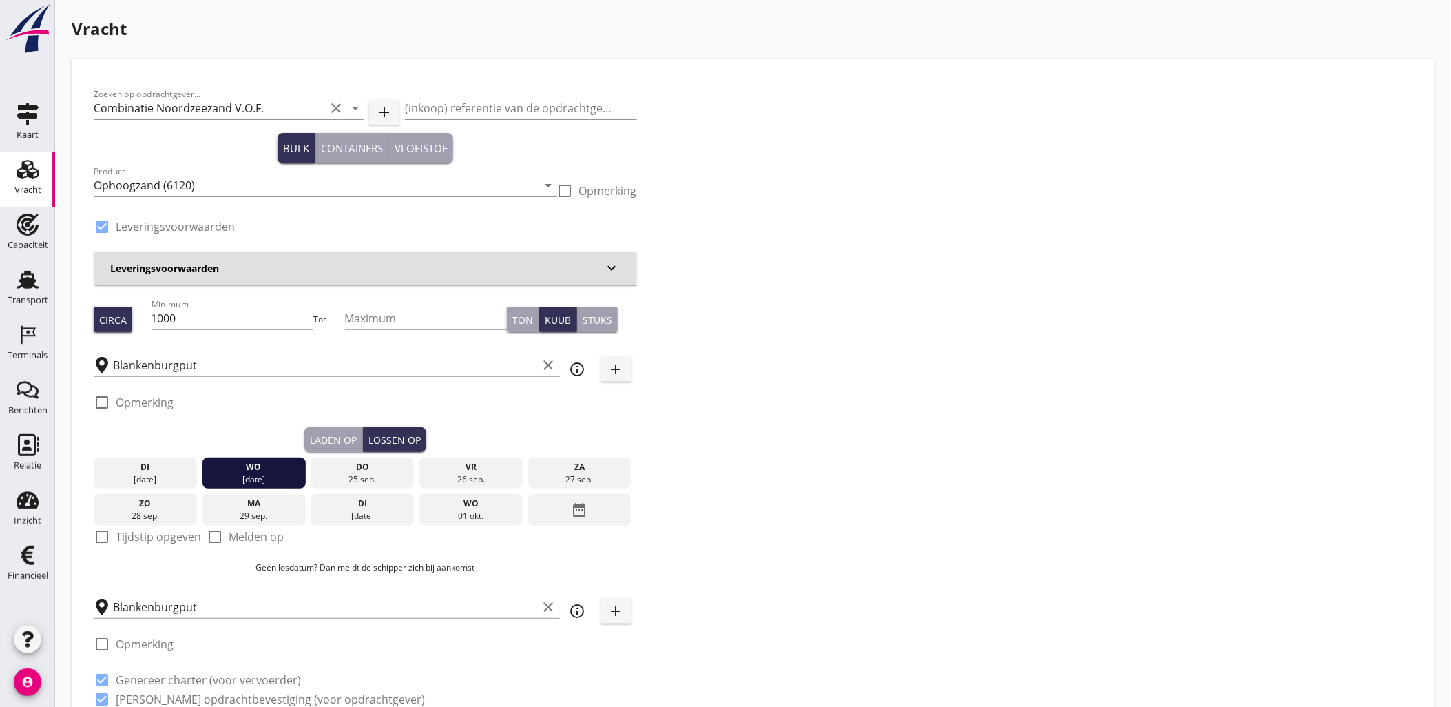
click at [333, 430] on button "Laden op" at bounding box center [333, 439] width 59 height 25
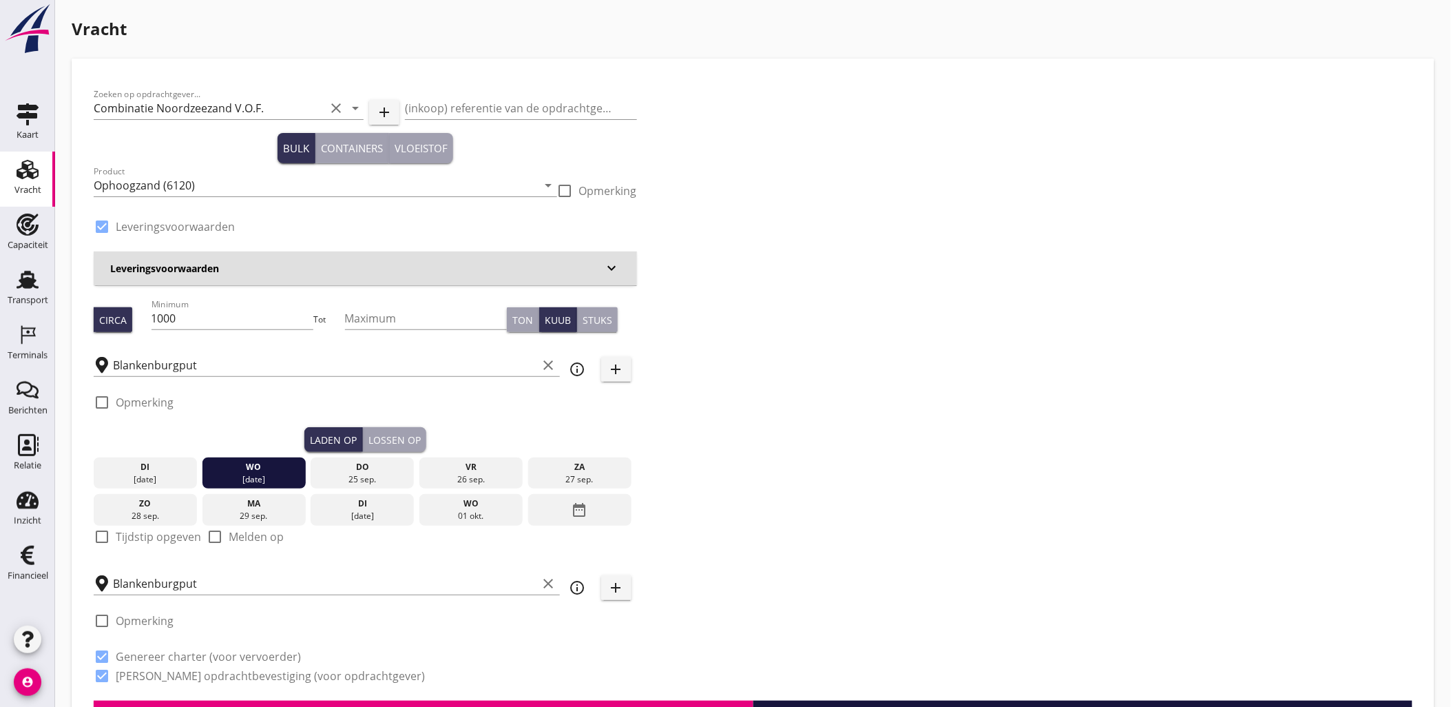
click at [156, 535] on label "Tijdstip opgeven" at bounding box center [158, 537] width 85 height 14
checkbox input "true"
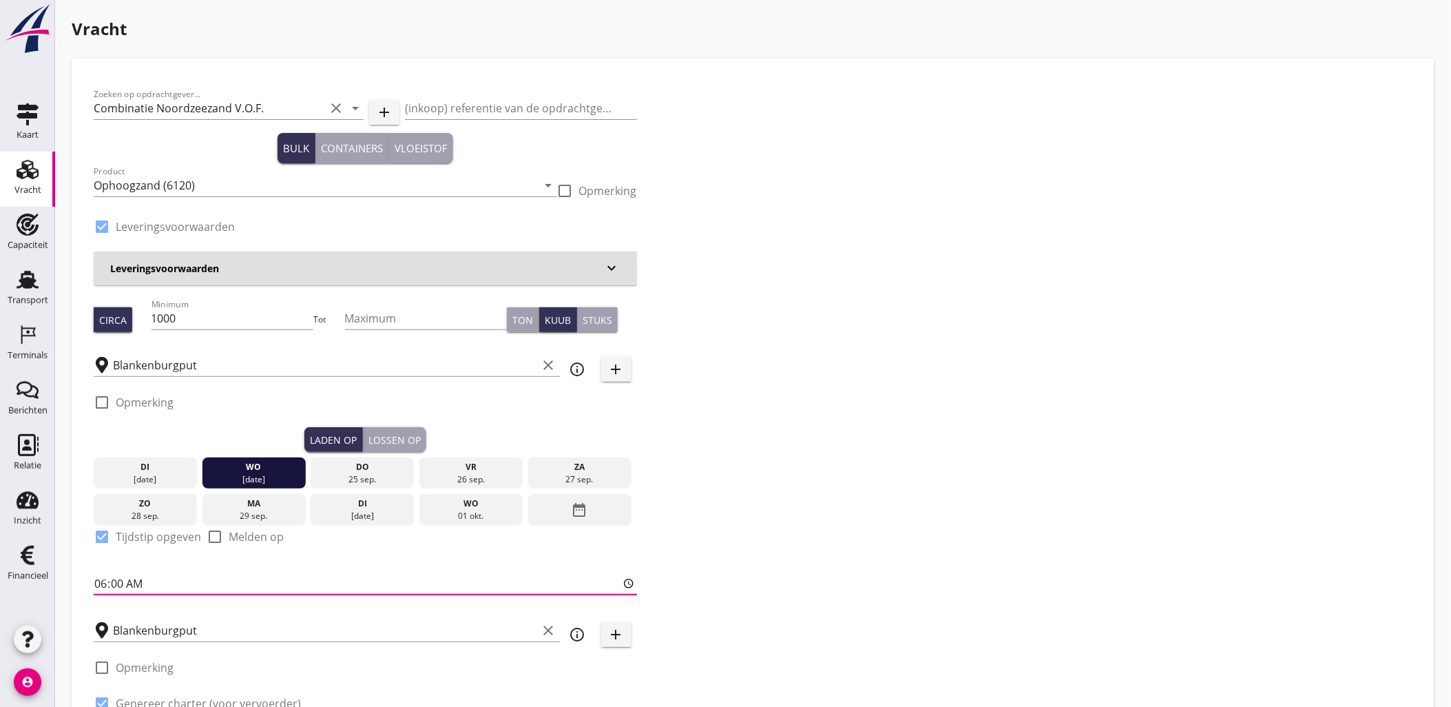
click at [105, 581] on input "06:00" at bounding box center [366, 583] width 544 height 22
type input "17:00"
click at [167, 619] on input "Blankenburgput" at bounding box center [325, 630] width 425 height 22
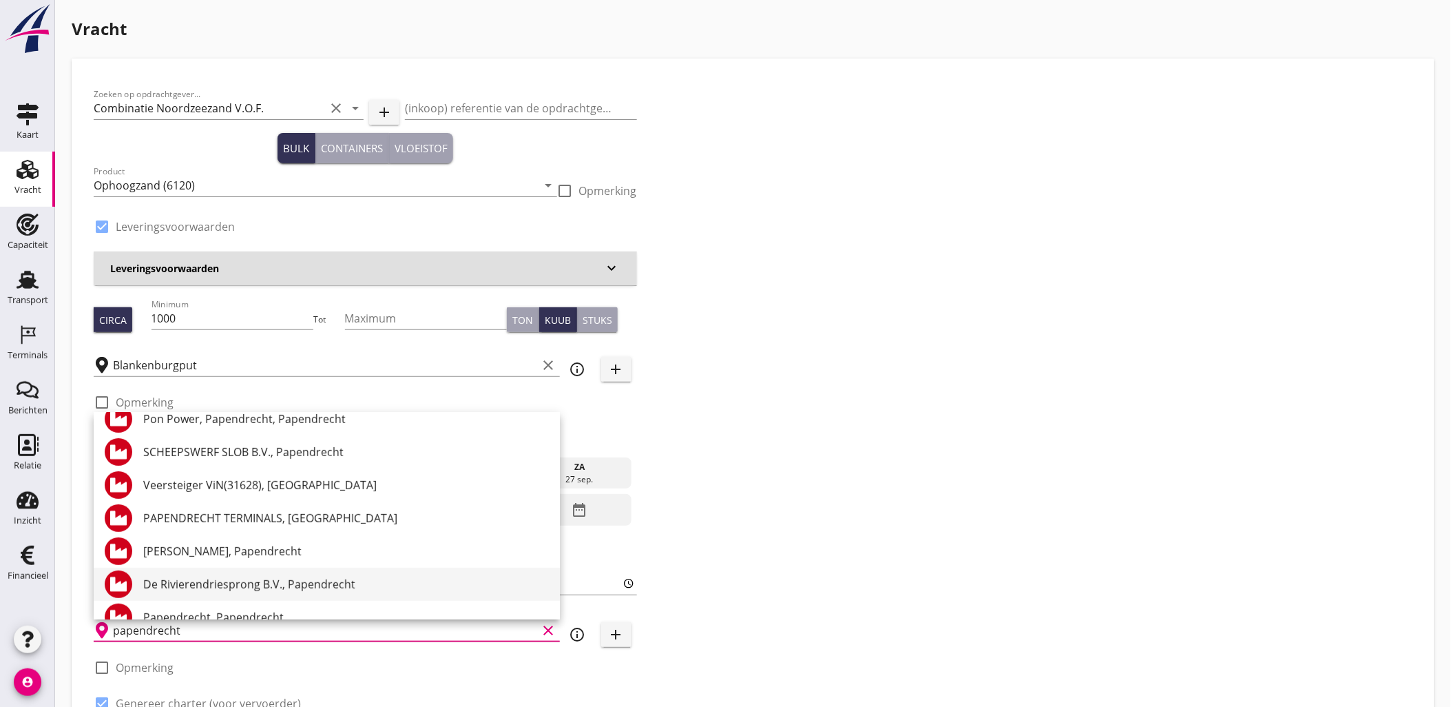
scroll to position [229, 0]
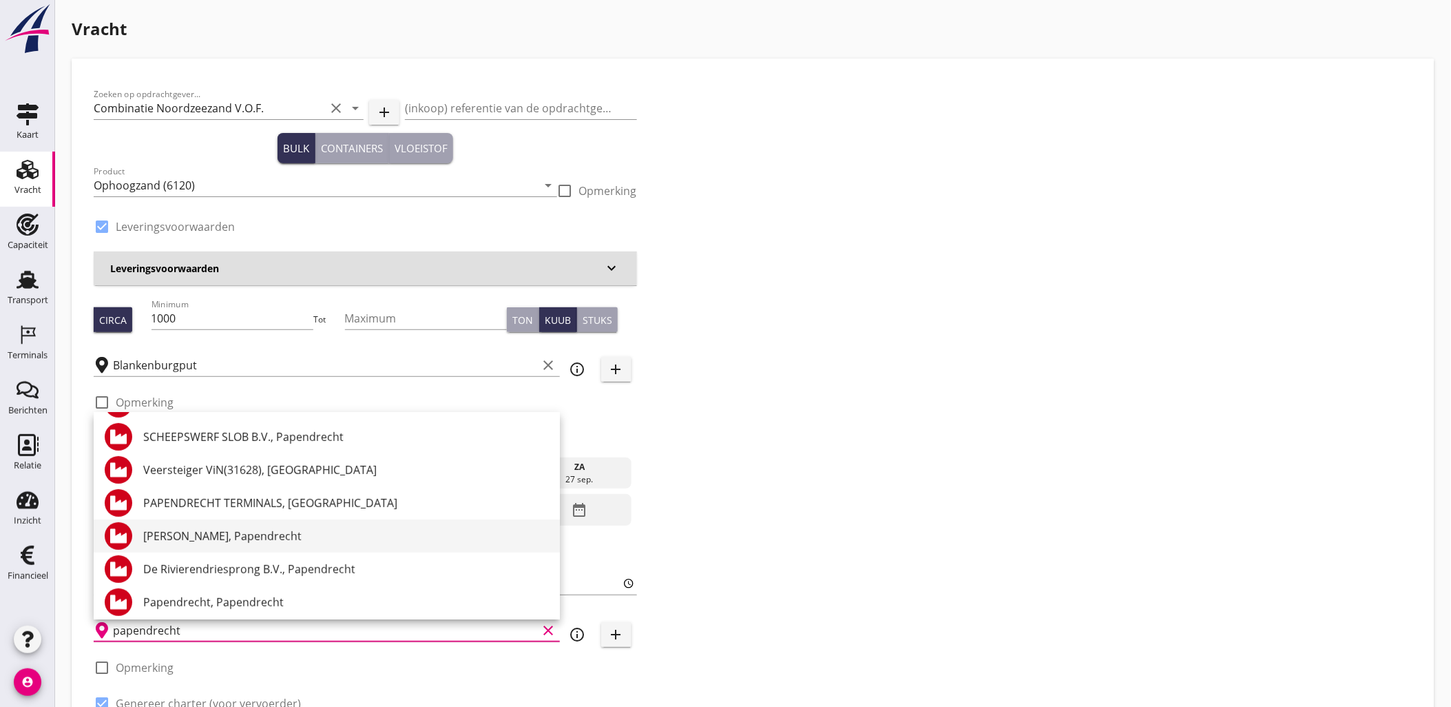
click at [230, 528] on div "[PERSON_NAME], Papendrecht" at bounding box center [346, 536] width 406 height 17
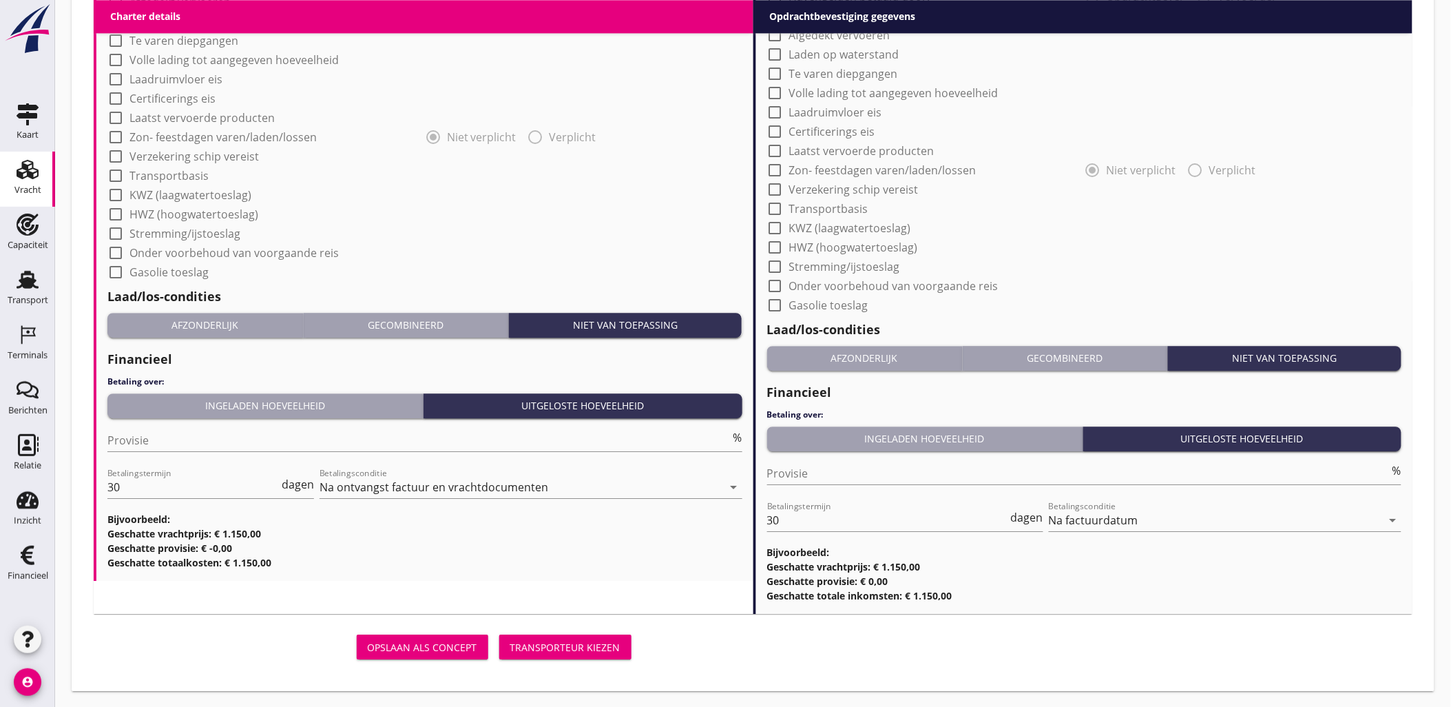
type input "[PERSON_NAME], Papendrecht"
click at [572, 648] on div "Transporteur kiezen" at bounding box center [565, 647] width 110 height 14
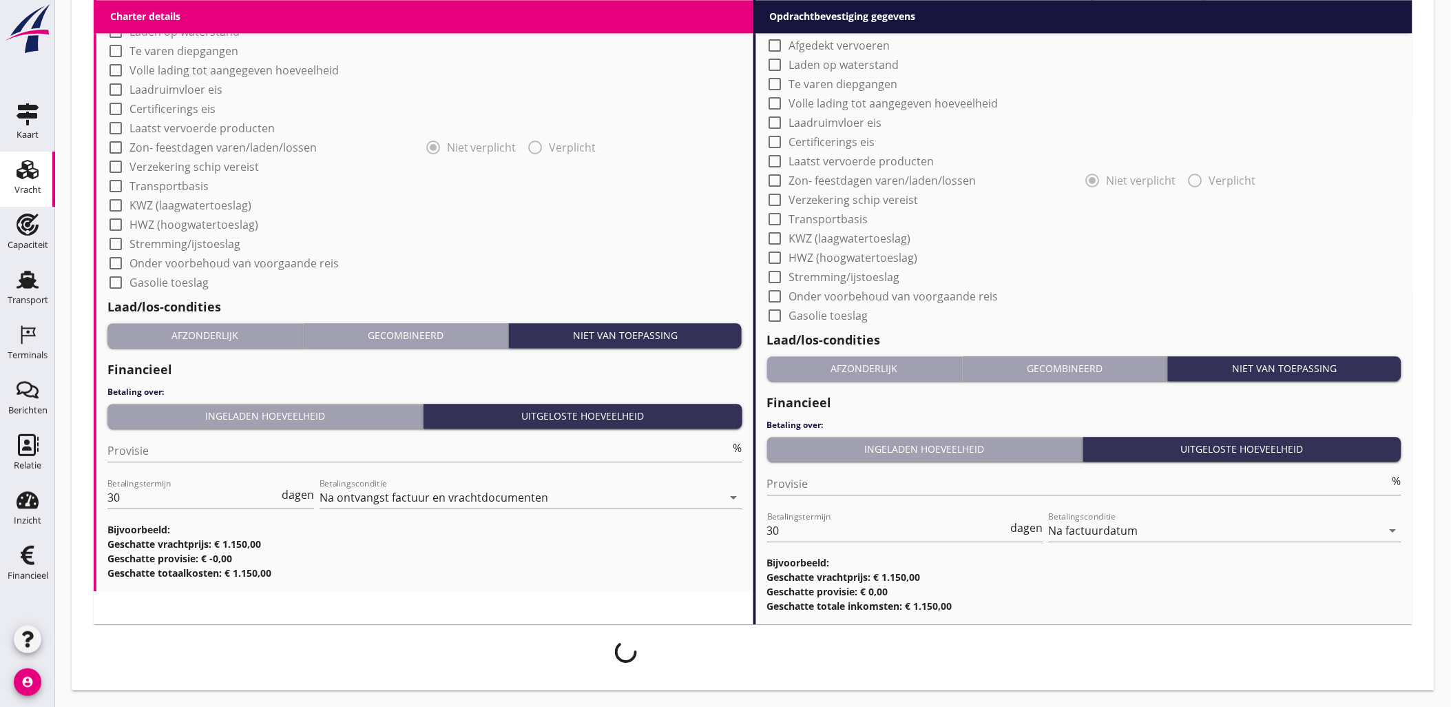
scroll to position [1188, 0]
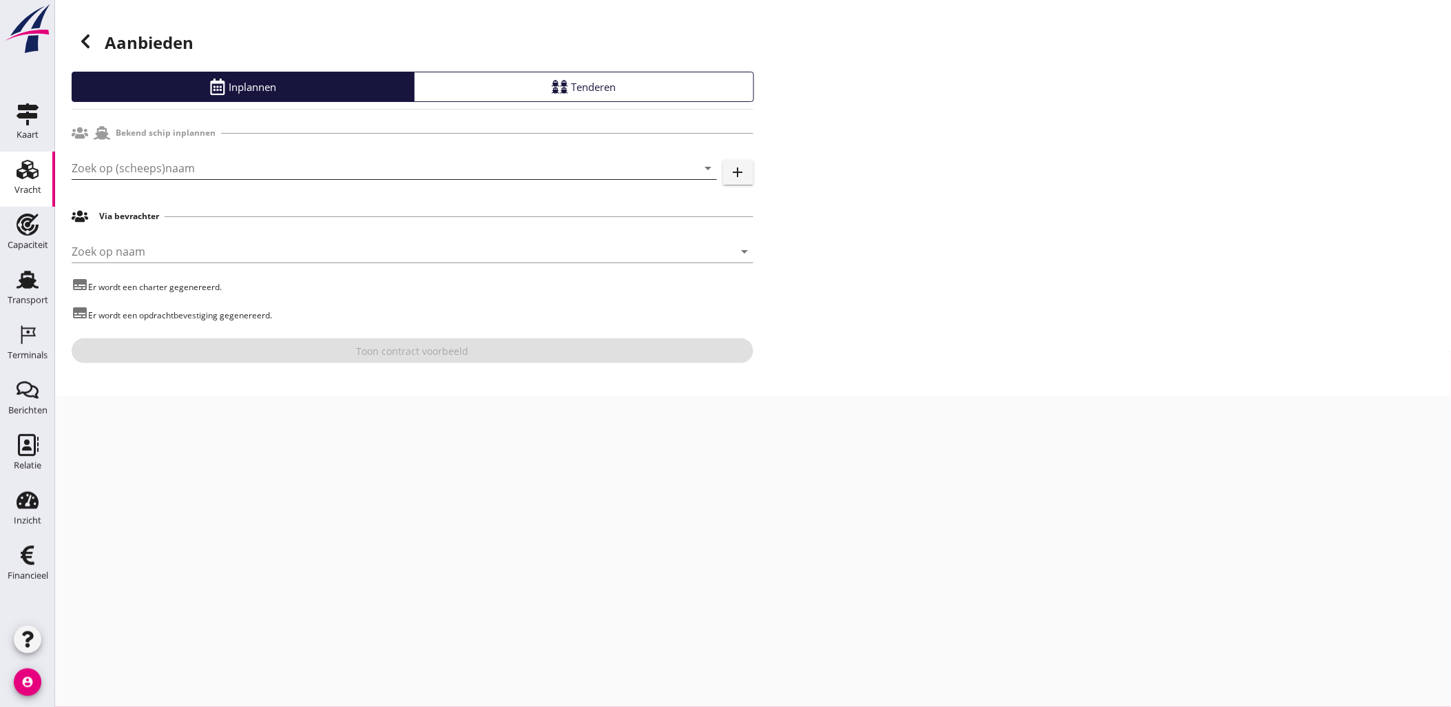
click at [192, 161] on input "Zoek op (scheeps)naam" at bounding box center [375, 168] width 607 height 22
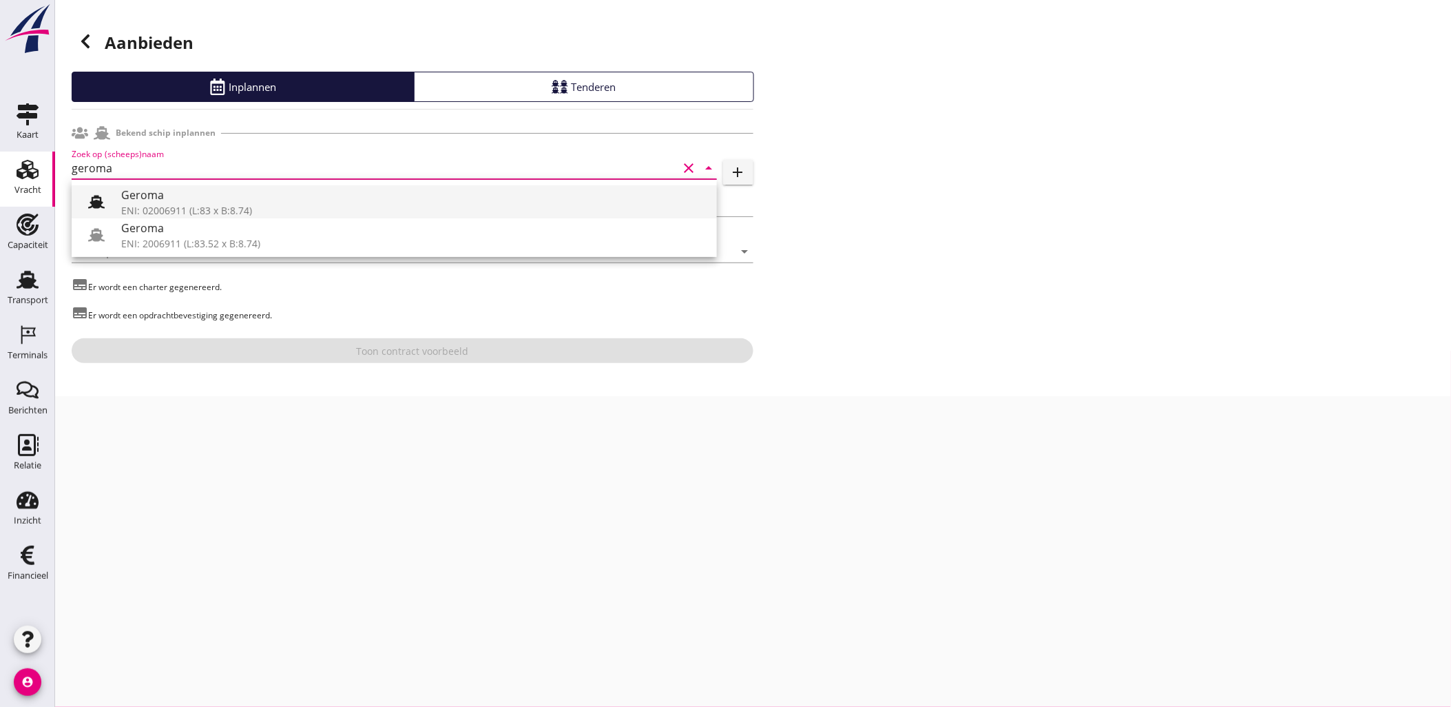
click at [211, 198] on div "Geroma" at bounding box center [413, 195] width 585 height 17
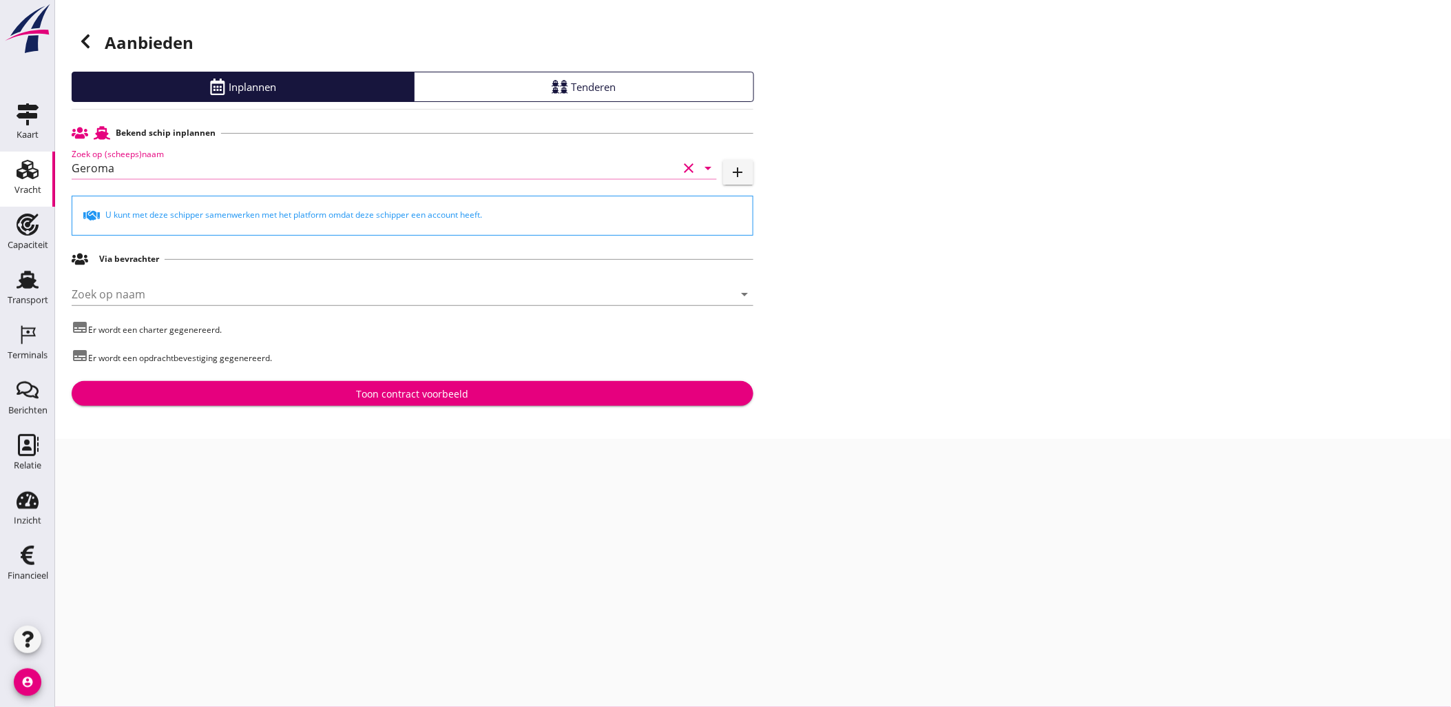
type input "Geroma"
click at [422, 388] on div "Toon contract voorbeeld" at bounding box center [412, 393] width 112 height 14
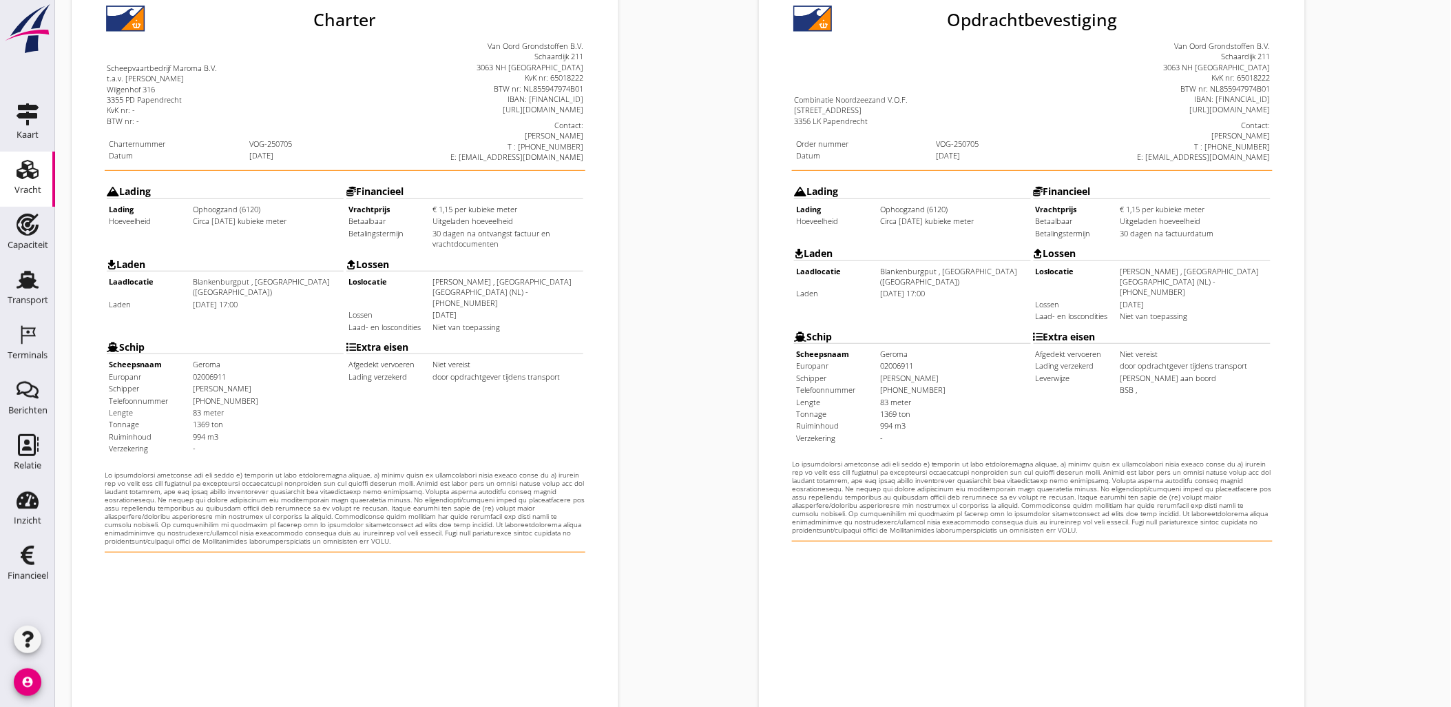
scroll to position [312, 0]
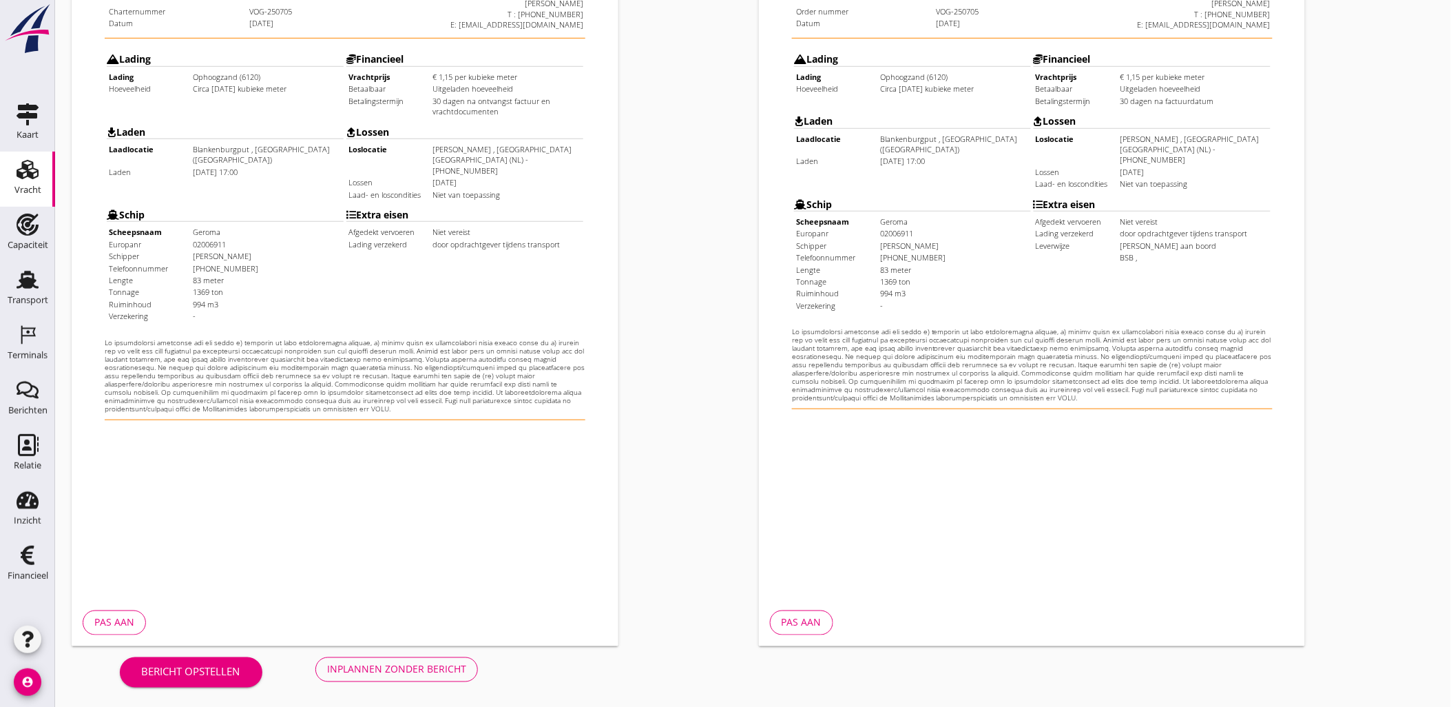
click at [444, 687] on div "Bericht opstellen Inplannen zonder bericht" at bounding box center [299, 668] width 455 height 45
click at [442, 677] on button "Inplannen zonder bericht" at bounding box center [397, 669] width 163 height 25
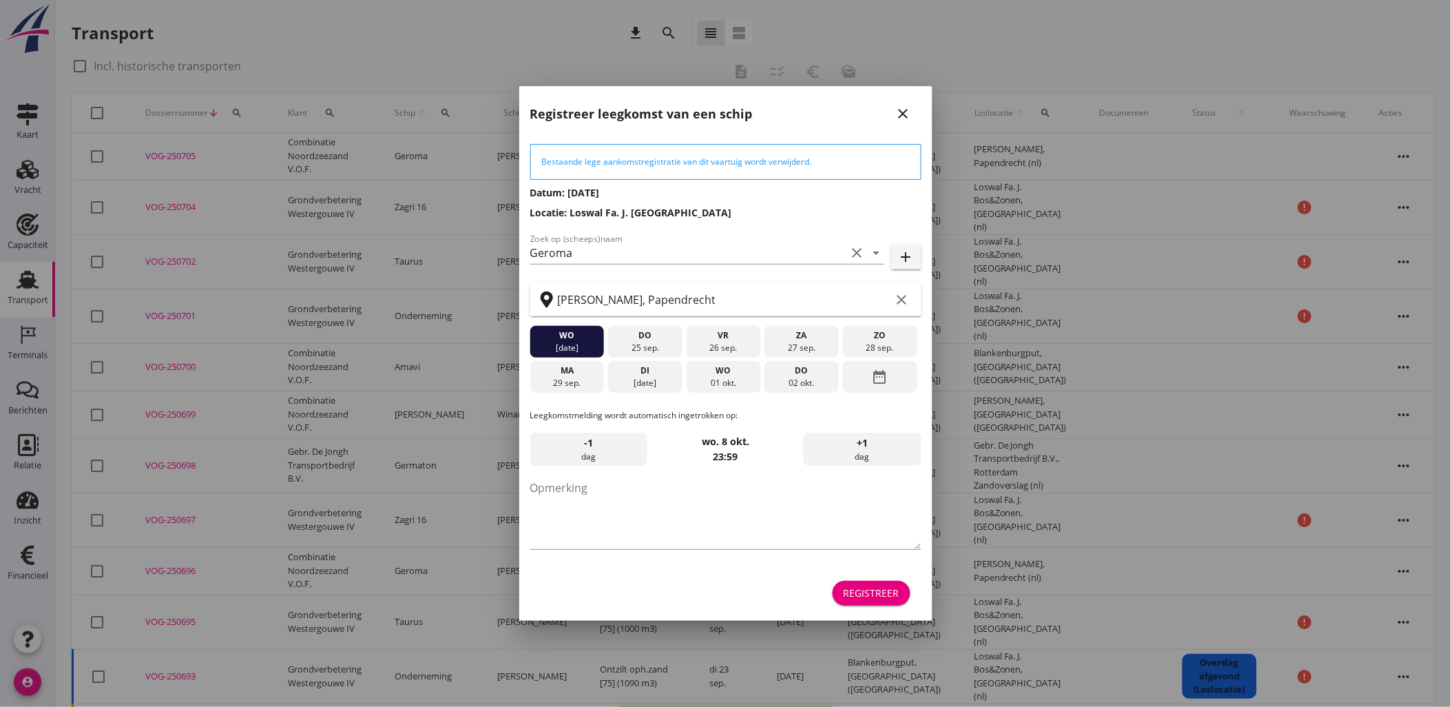
click at [869, 593] on div "Registreer" at bounding box center [872, 593] width 56 height 14
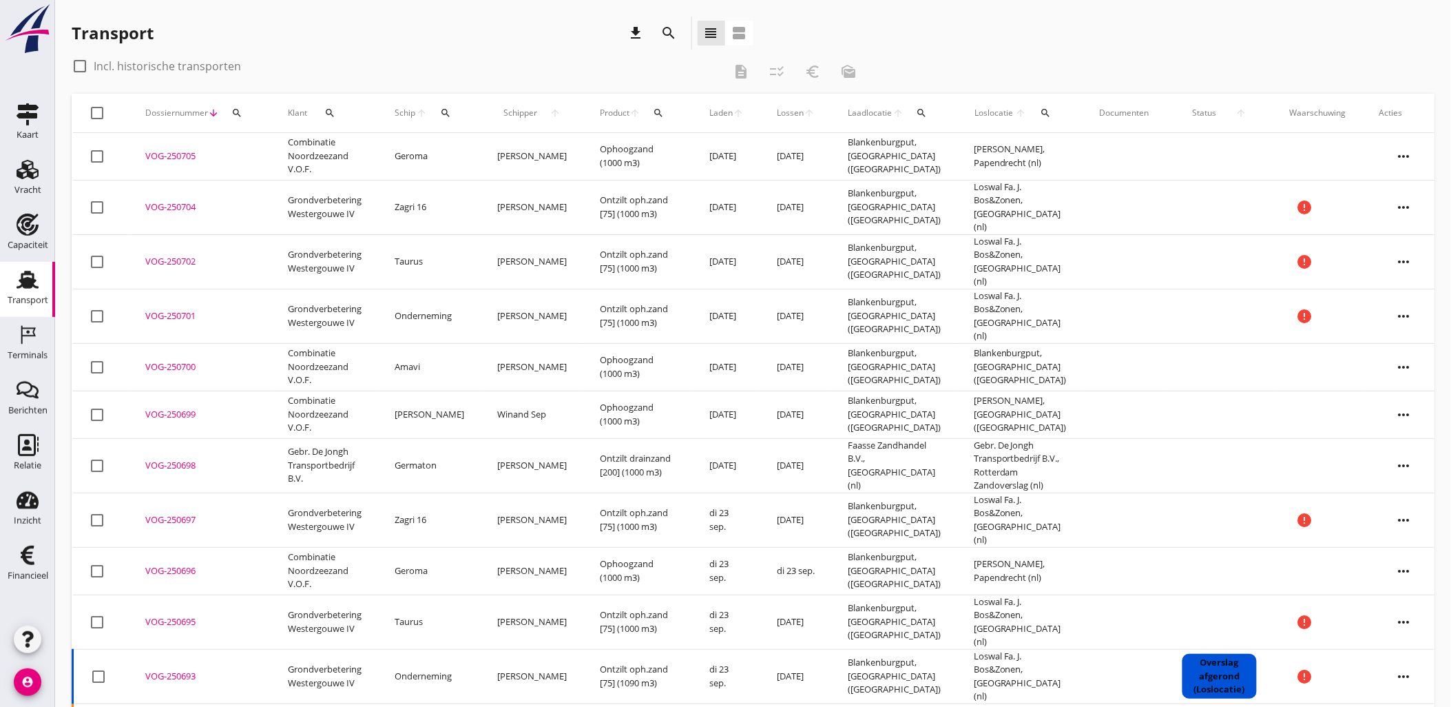
click at [1405, 348] on icon "more_horiz" at bounding box center [1404, 367] width 39 height 39
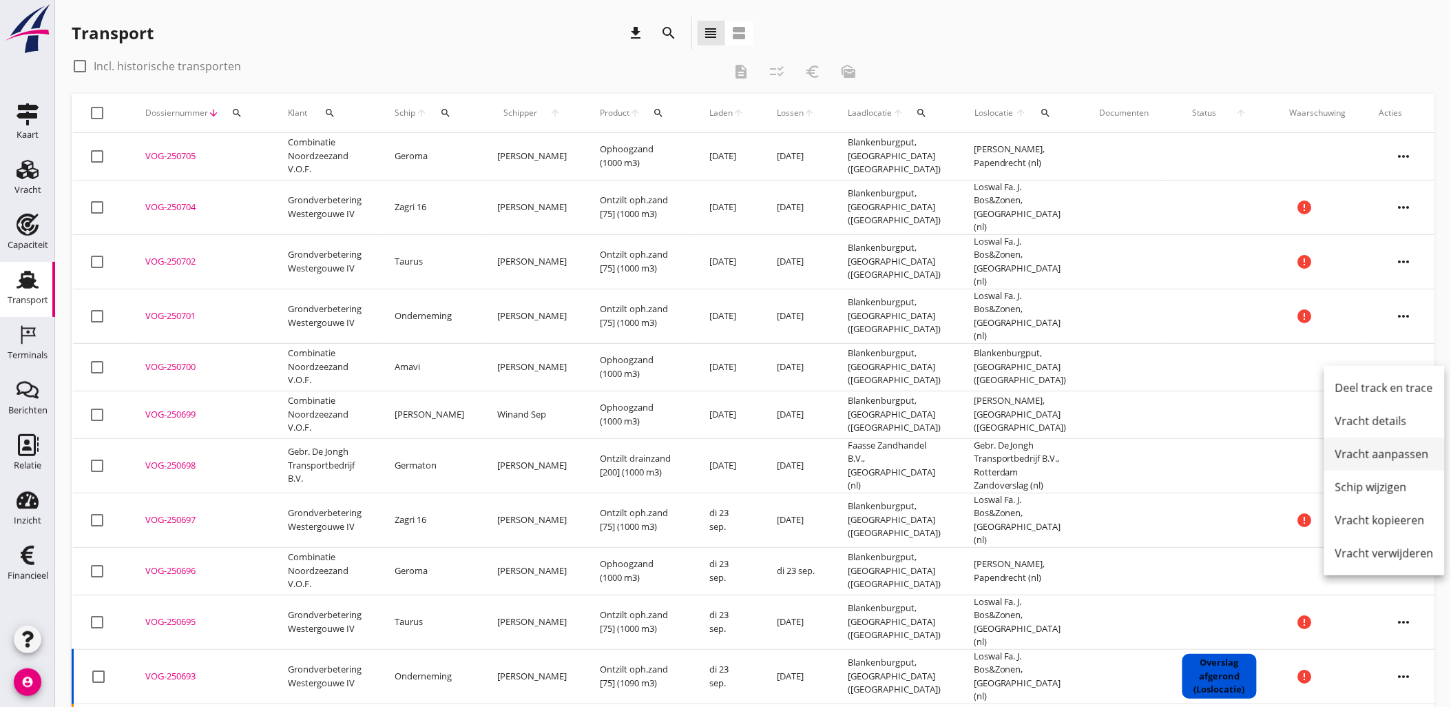
click at [1401, 451] on div "Vracht aanpassen" at bounding box center [1385, 454] width 99 height 17
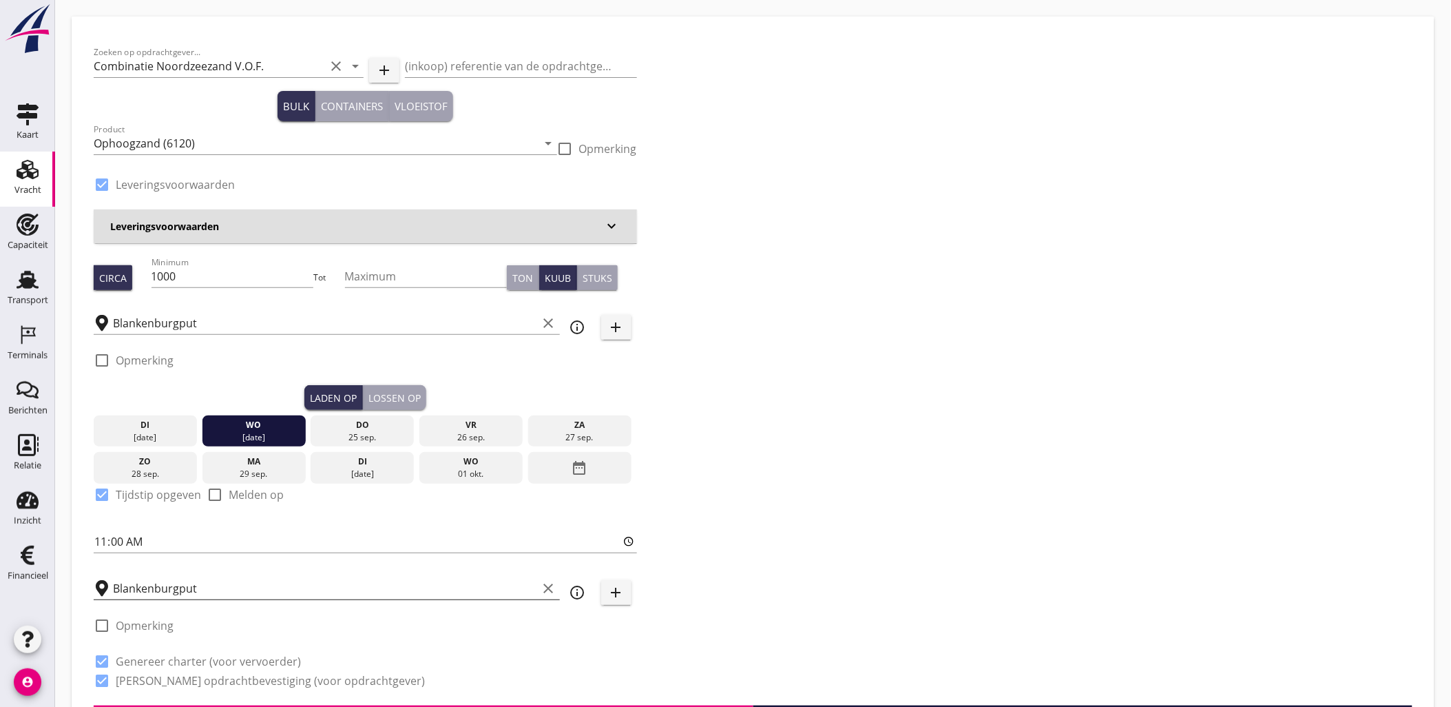
click at [211, 584] on input "Blankenburgput" at bounding box center [325, 588] width 425 height 22
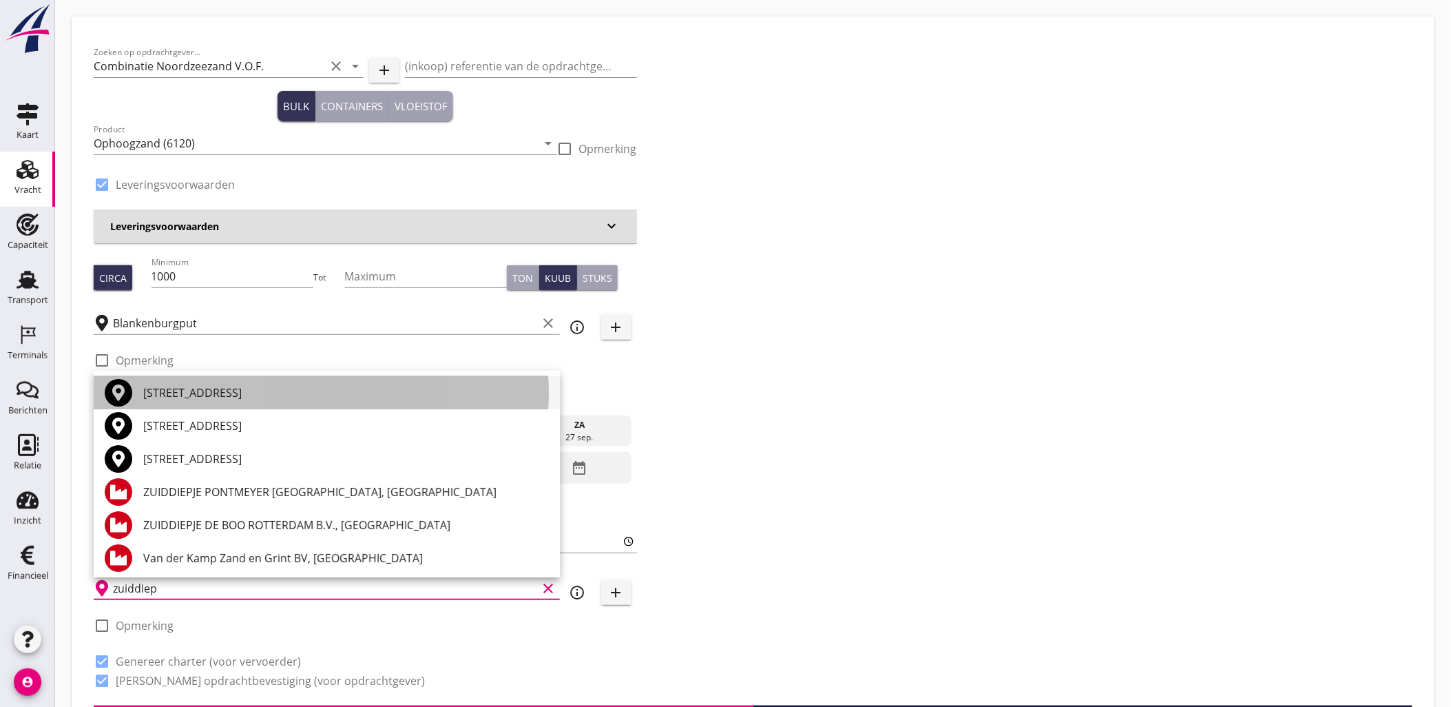
click at [296, 398] on div "[STREET_ADDRESS]" at bounding box center [346, 392] width 406 height 17
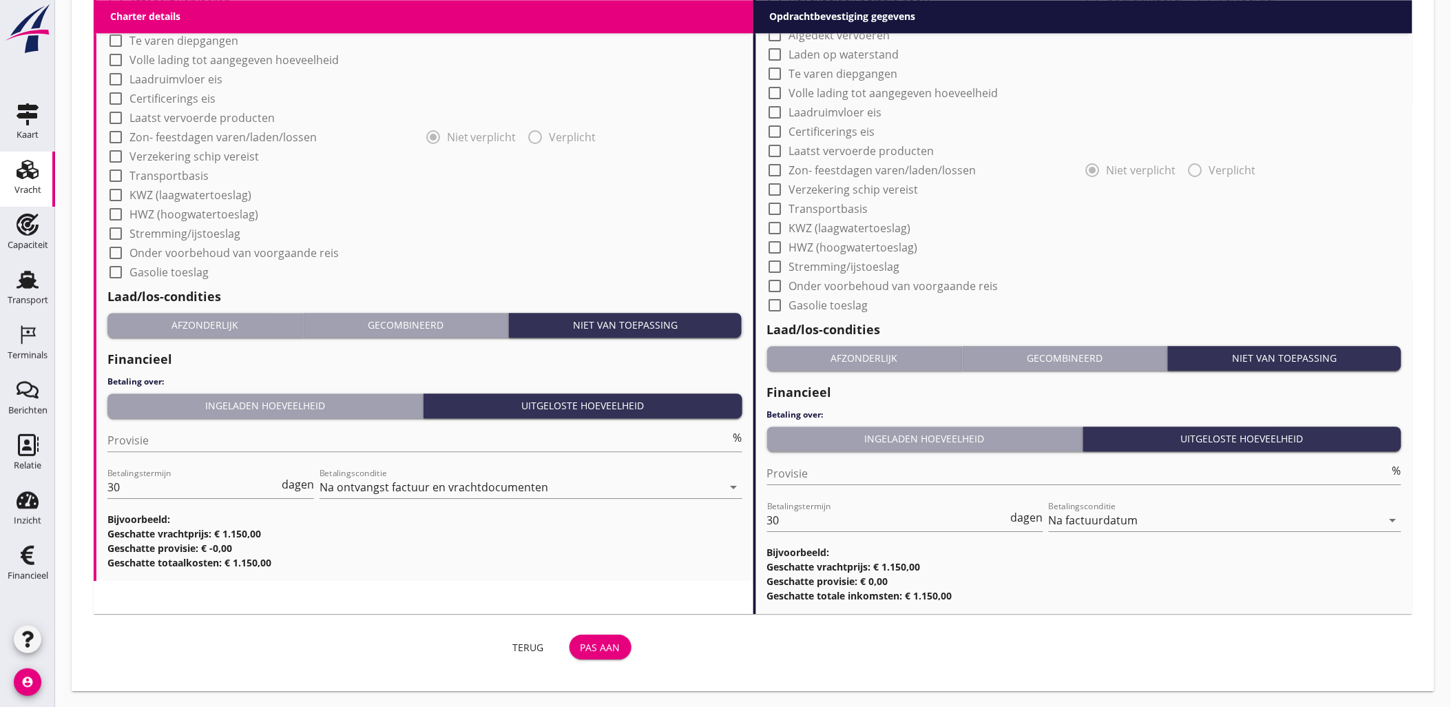
type input "[STREET_ADDRESS]"
click at [601, 652] on div "Pas aan" at bounding box center [601, 647] width 40 height 14
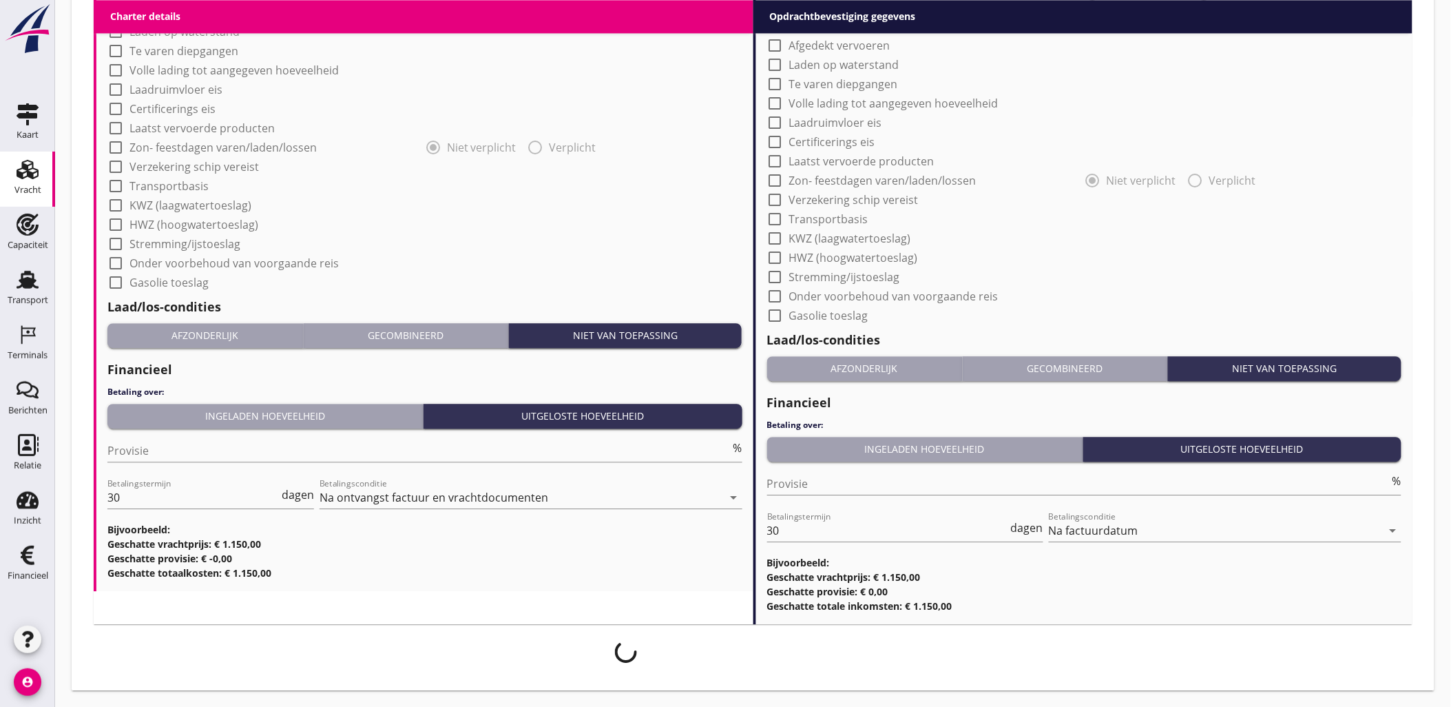
scroll to position [1146, 0]
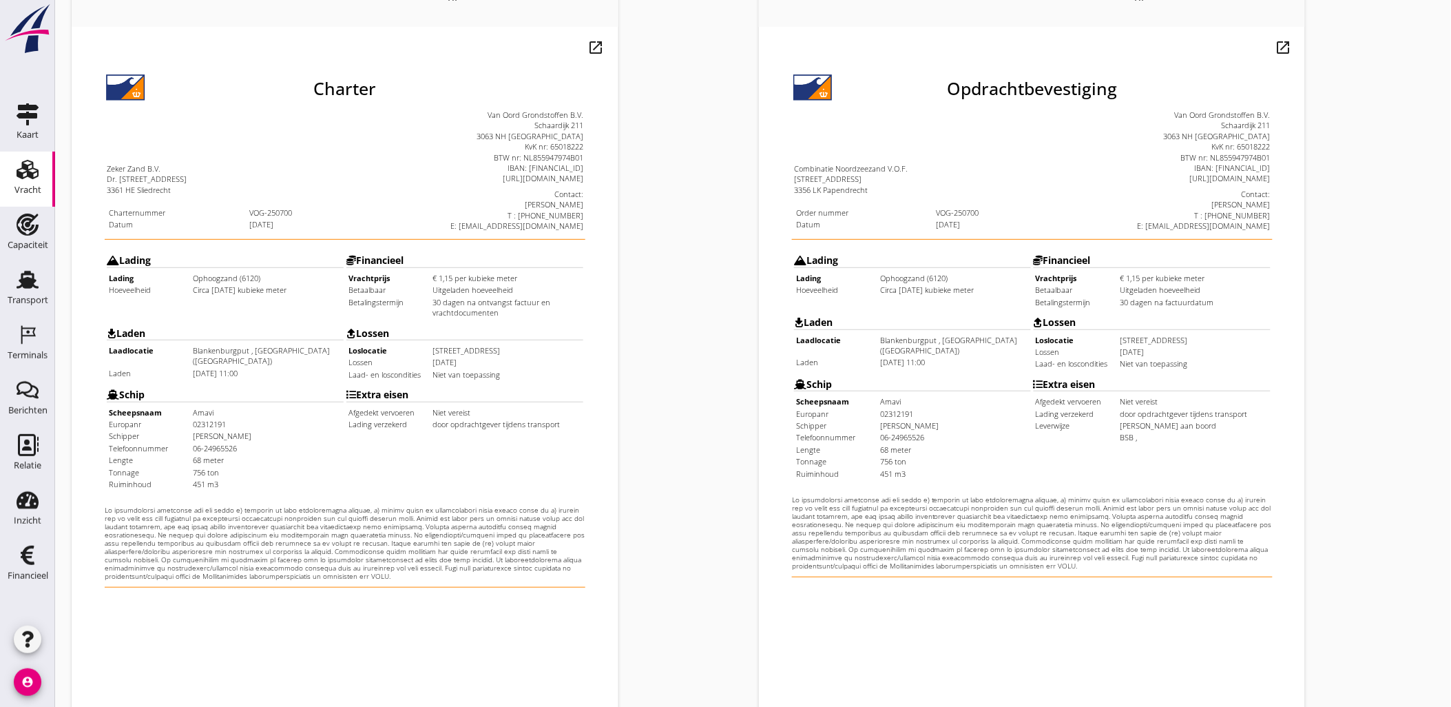
scroll to position [312, 0]
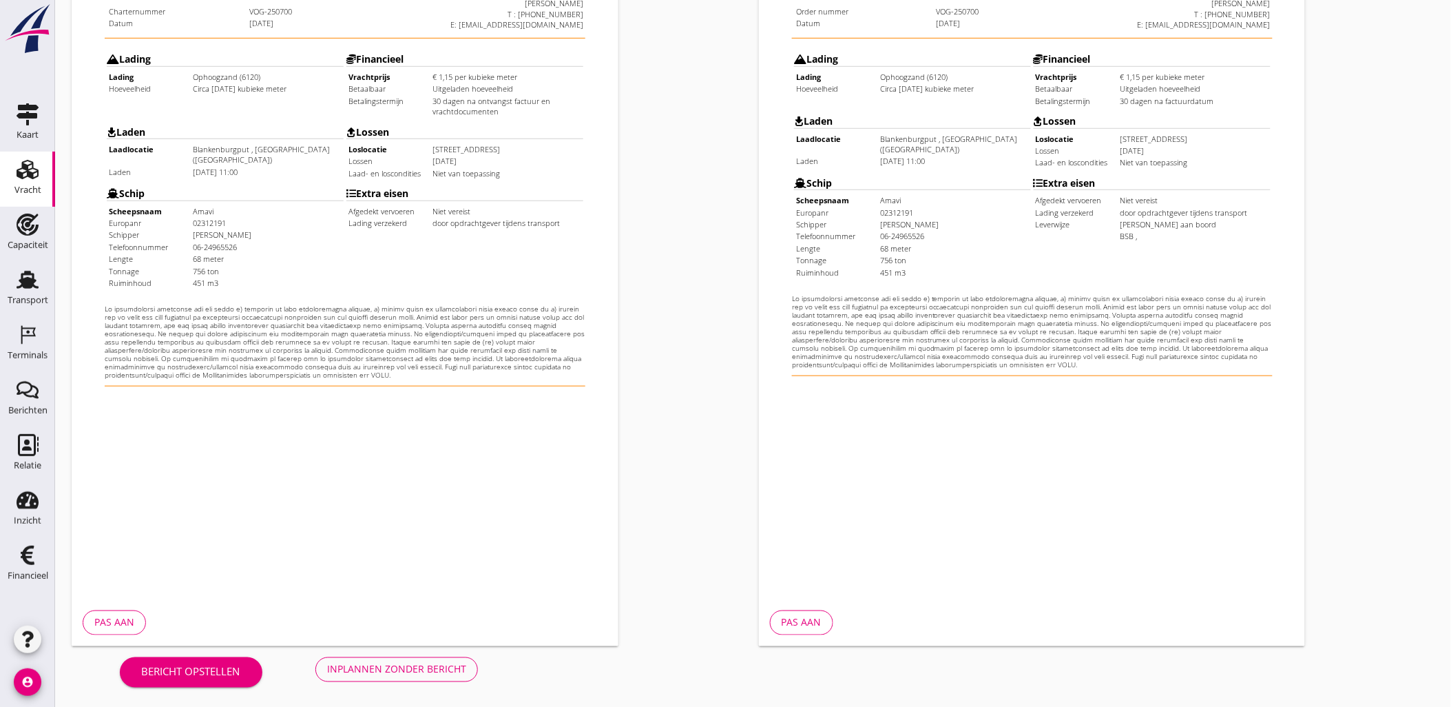
click at [441, 657] on button "Inplannen zonder bericht" at bounding box center [397, 669] width 163 height 25
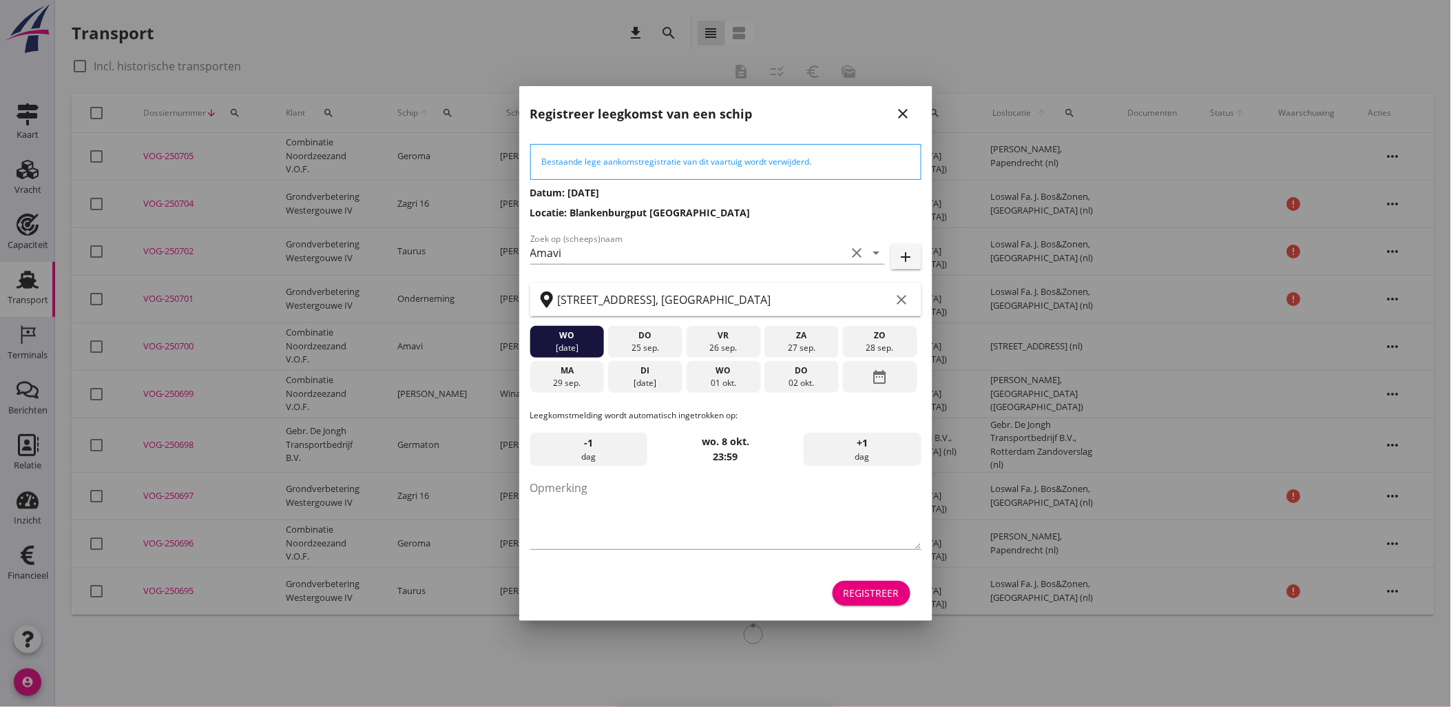
click at [859, 594] on div "Registreer" at bounding box center [872, 593] width 56 height 14
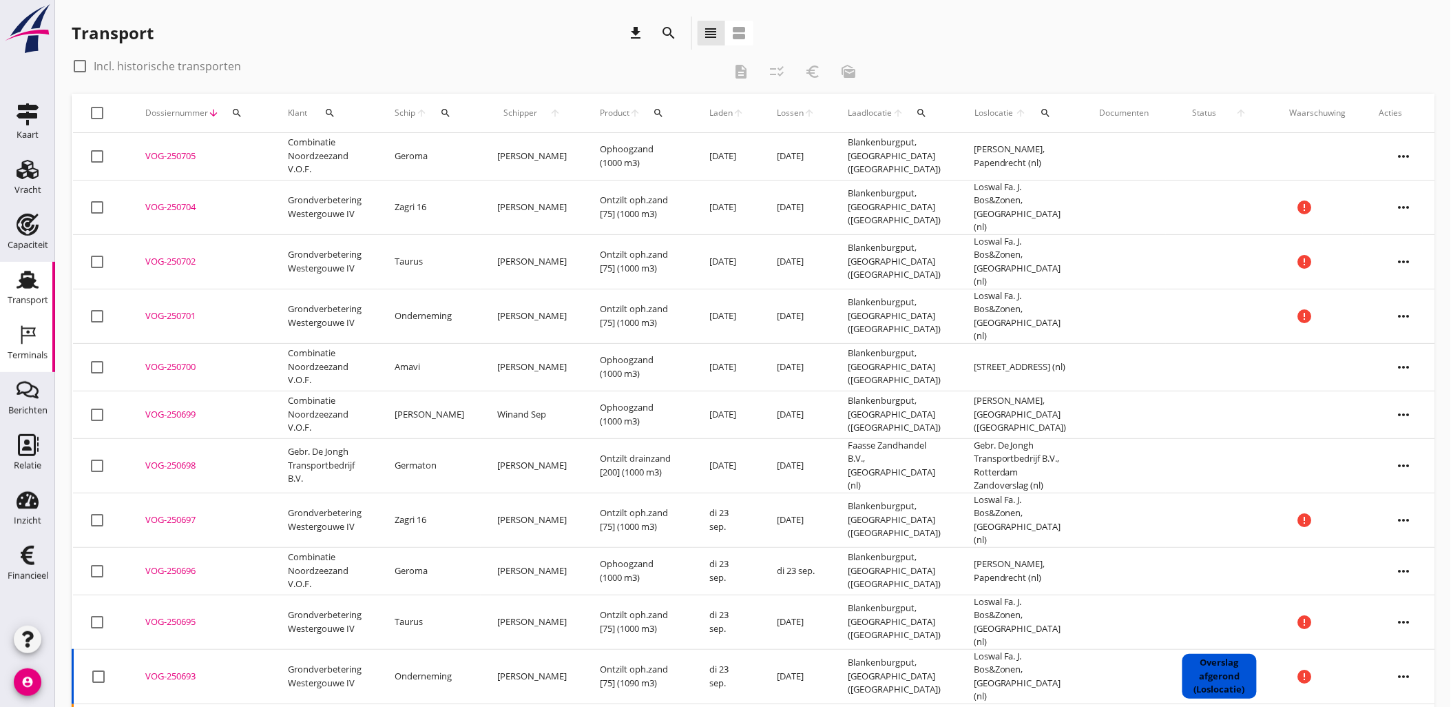
click at [25, 341] on icon "Terminals" at bounding box center [28, 335] width 22 height 22
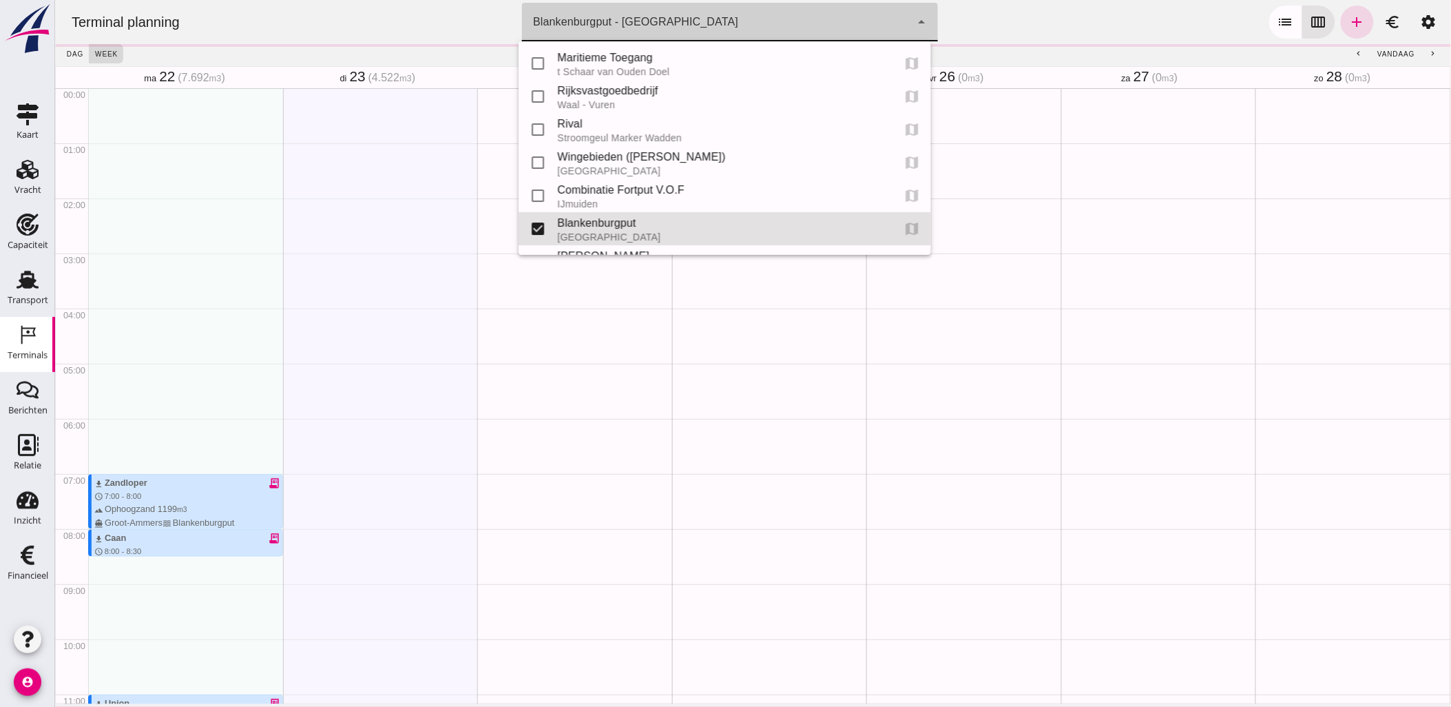
click at [781, 34] on div "Blankenburgput - [GEOGRAPHIC_DATA] e6c78bfd-e3f1-4bb9-b01e-b37ce3668b52" at bounding box center [715, 22] width 388 height 39
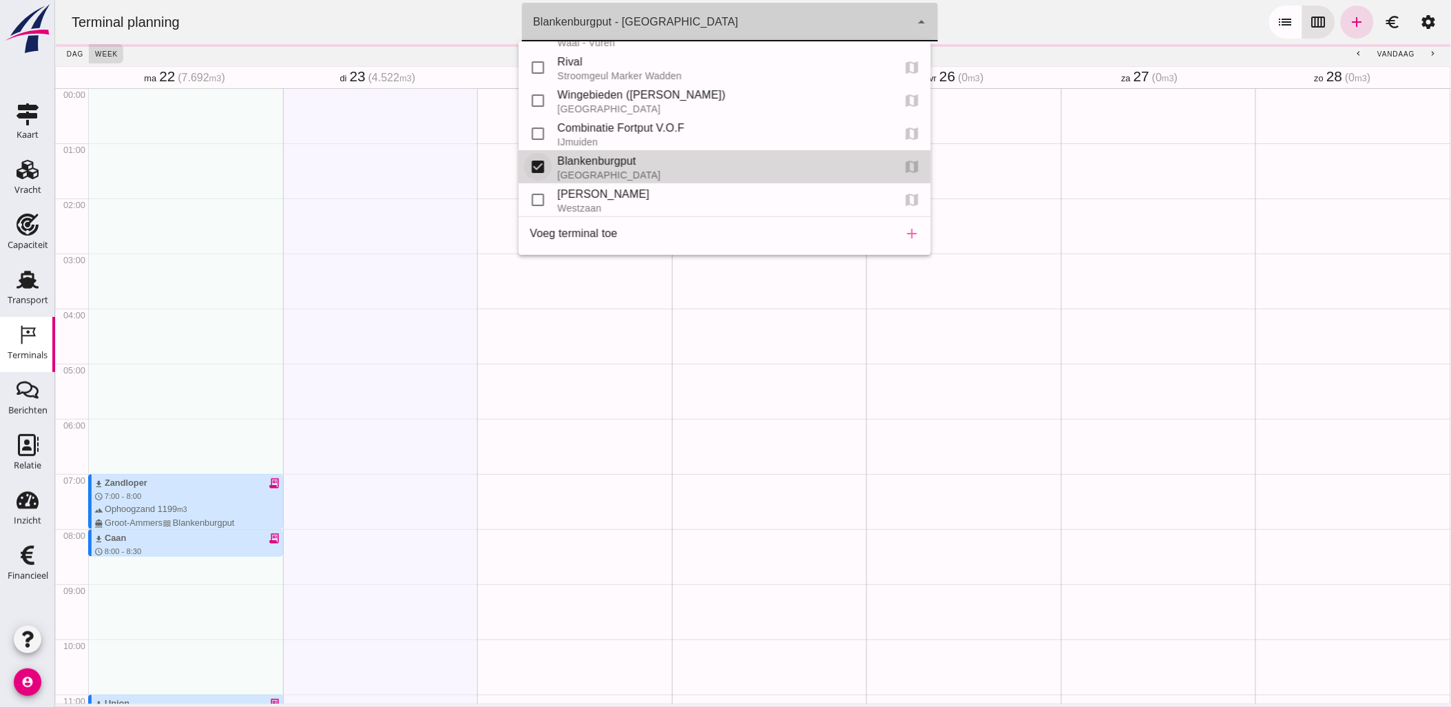
click at [535, 165] on input "checkbox" at bounding box center [538, 167] width 28 height 28
click at [535, 164] on input "checkbox" at bounding box center [538, 167] width 28 height 28
checkbox input "true"
click at [1055, 16] on div "Terminal planning terminal [GEOGRAPHIC_DATA] - [GEOGRAPHIC_DATA] e6c78bfd-e3f1-…" at bounding box center [752, 22] width 1385 height 44
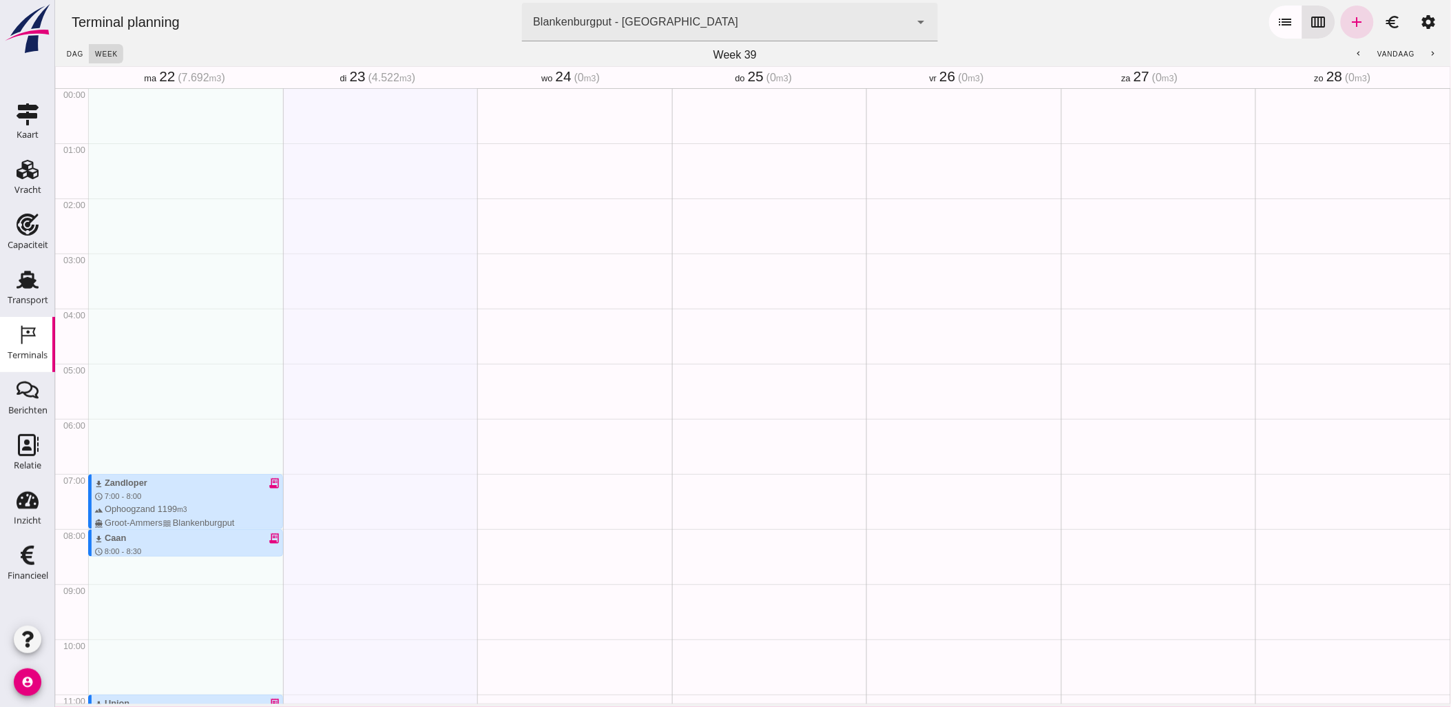
scroll to position [355, 0]
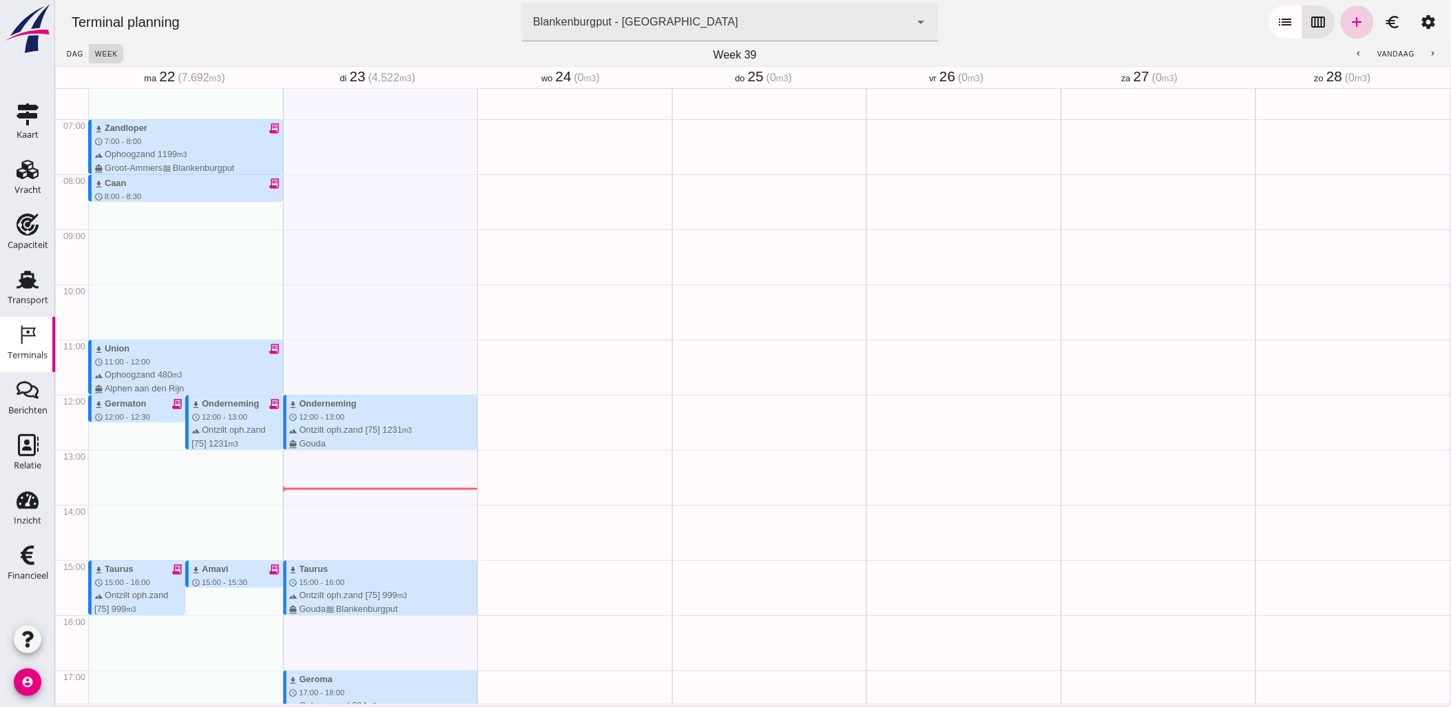
click at [1349, 16] on icon "add" at bounding box center [1357, 22] width 17 height 17
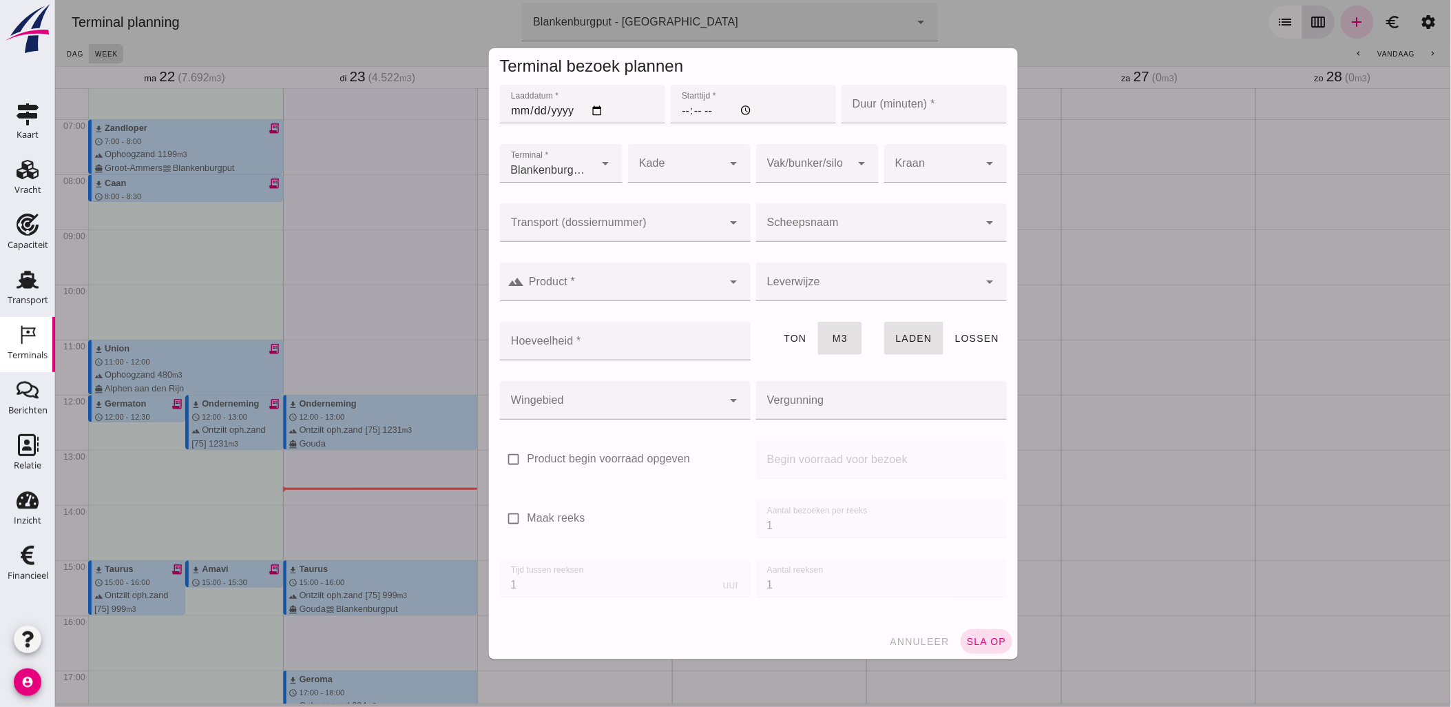
type input "Combinatie Noordzeezand V.O.F."
click at [597, 112] on input "Laaddatum *" at bounding box center [581, 104] width 165 height 39
type input "[DATE]"
click at [716, 110] on input "Starttijd *" at bounding box center [752, 104] width 165 height 39
click at [687, 110] on input "Starttijd *" at bounding box center [752, 104] width 165 height 39
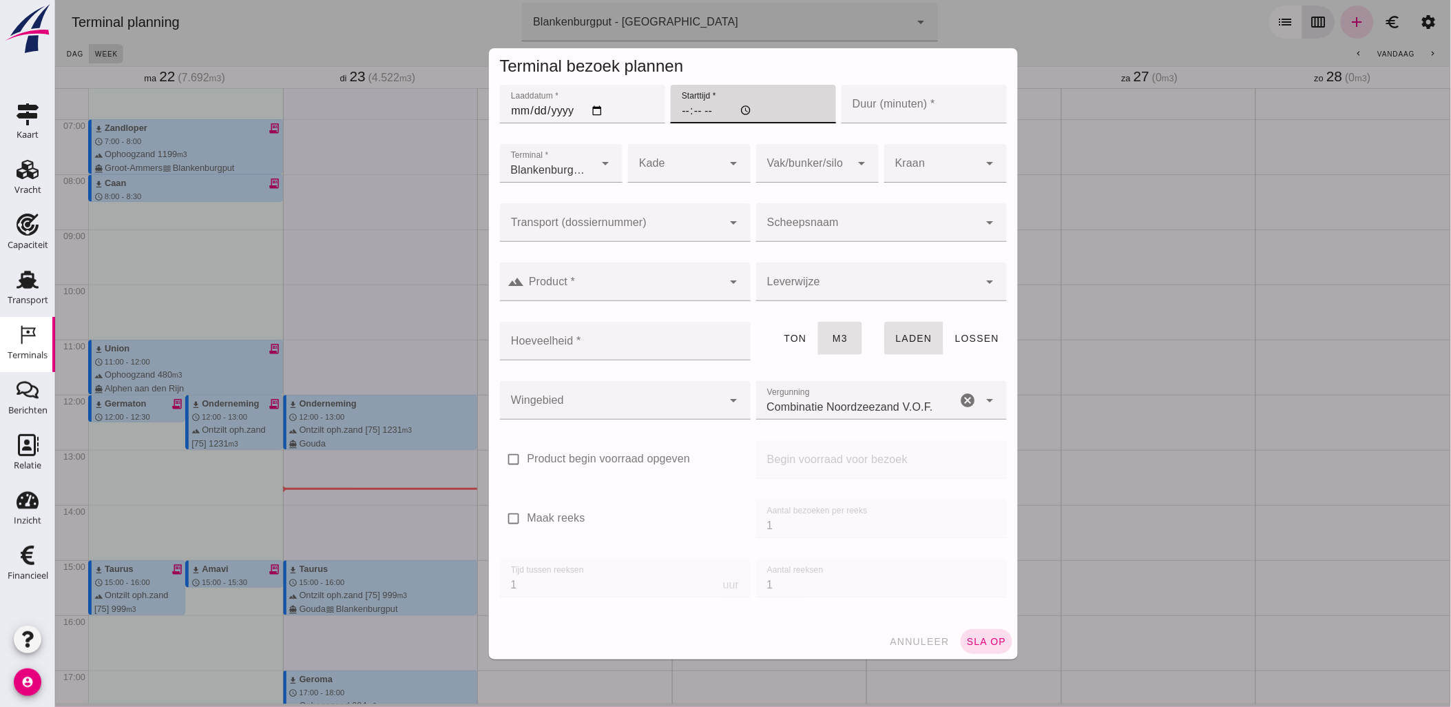
type input "07:00"
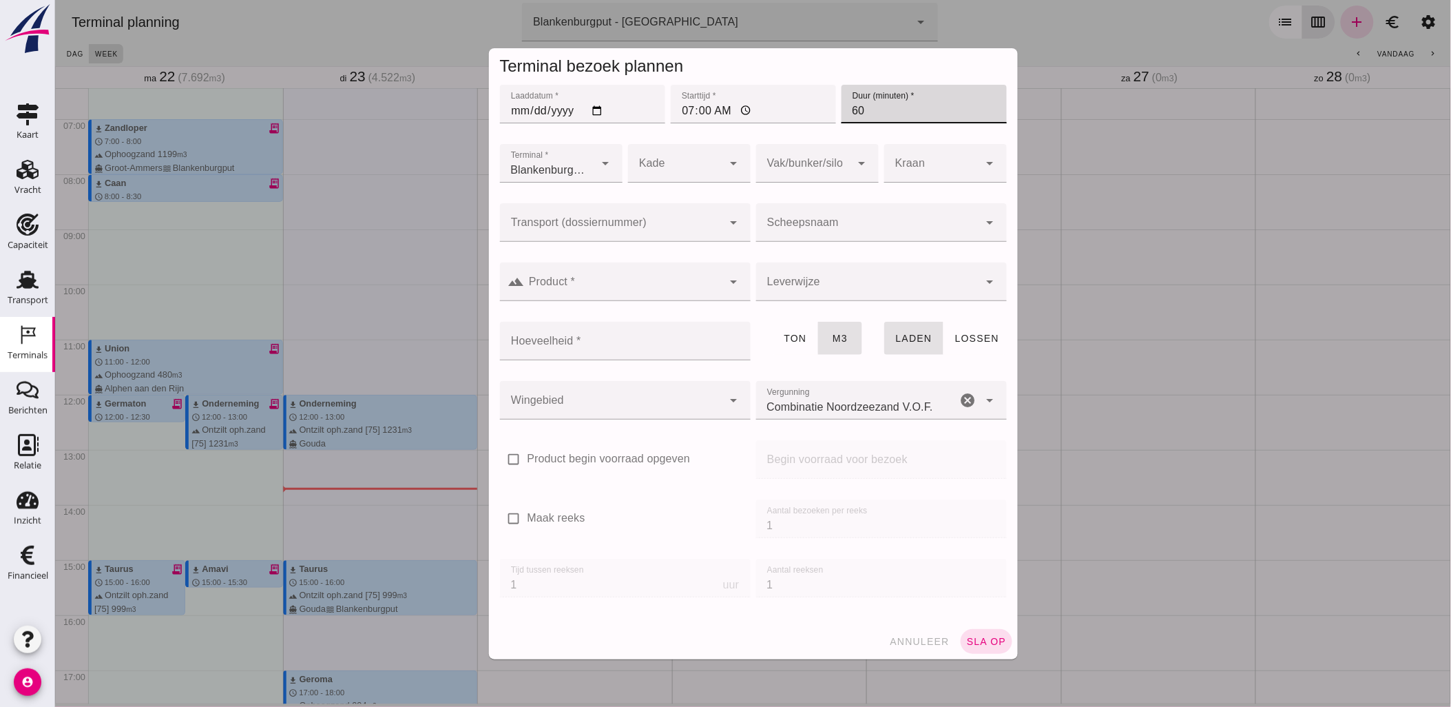
type input "60"
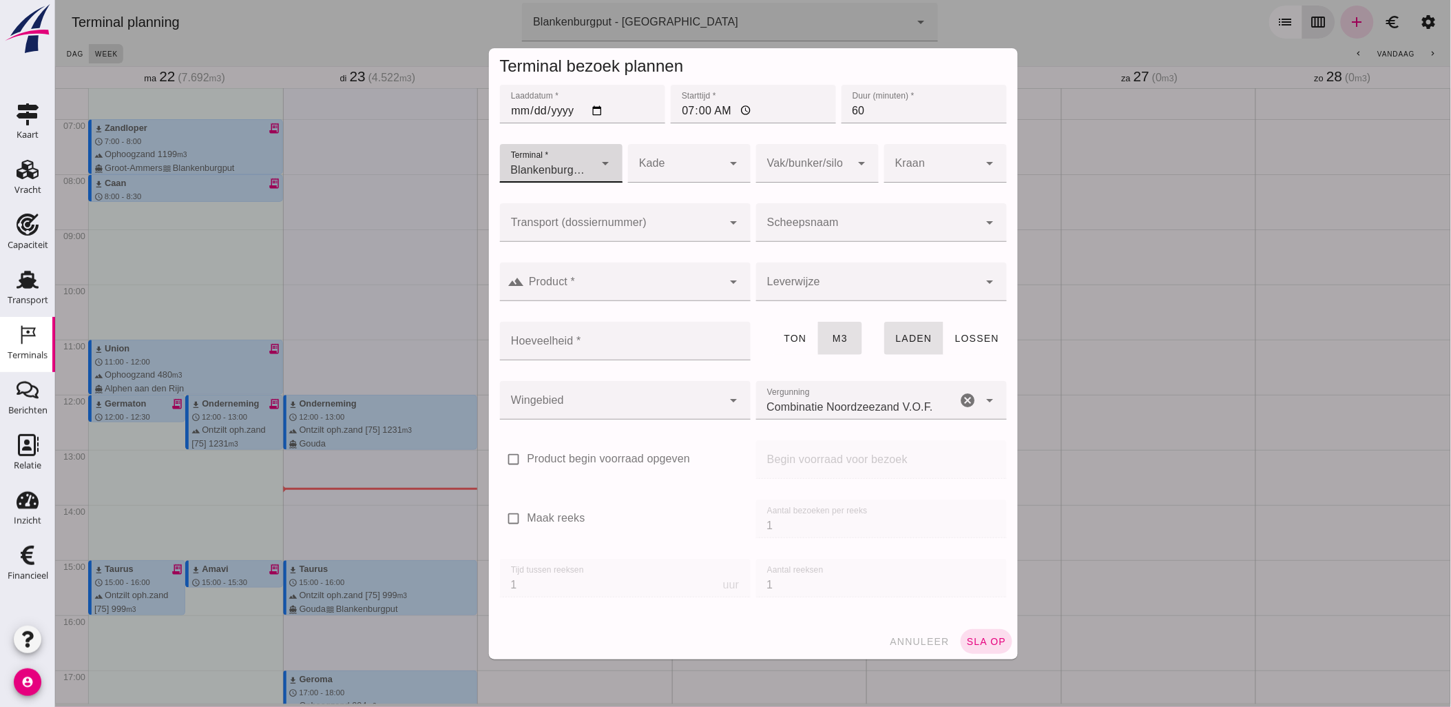
click at [639, 214] on div at bounding box center [610, 222] width 223 height 39
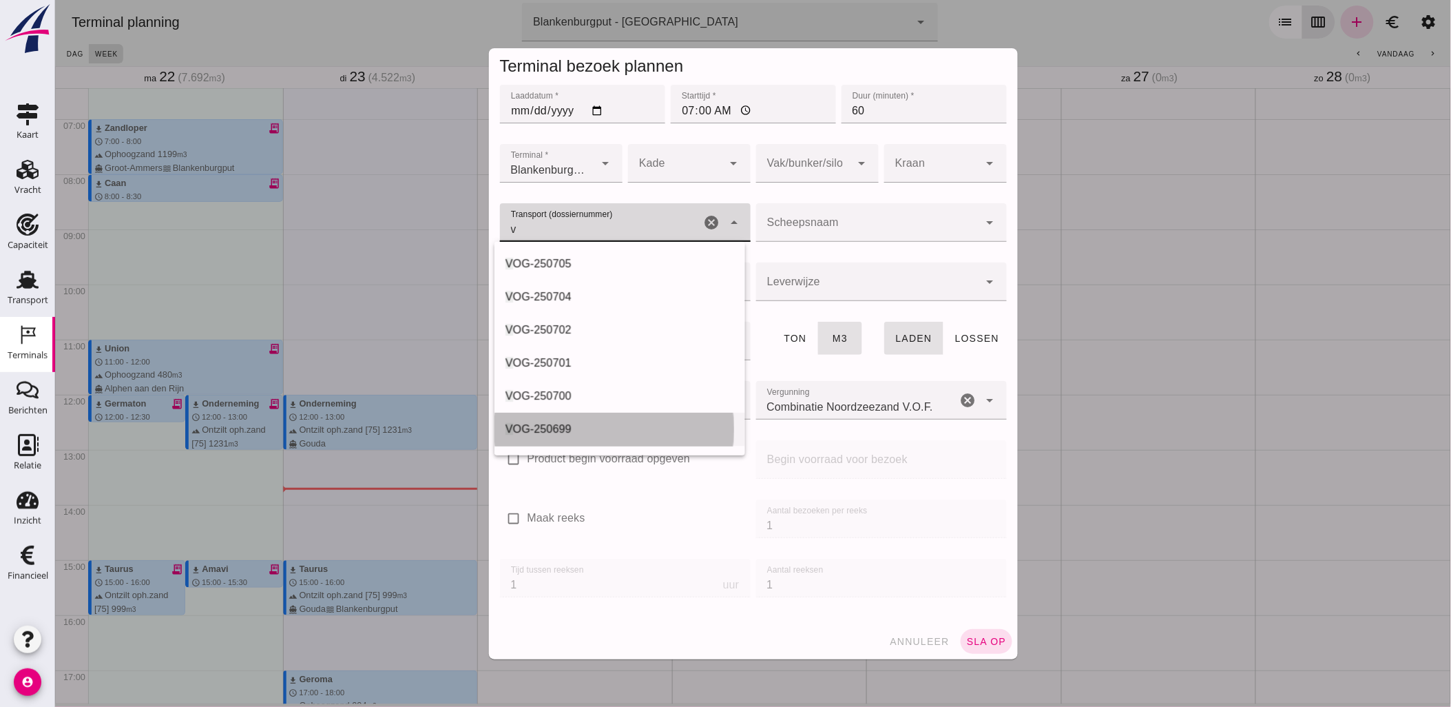
click at [632, 428] on div "V OG-250699" at bounding box center [619, 429] width 229 height 17
type input "VOG-250699"
type input "franco_on_board"
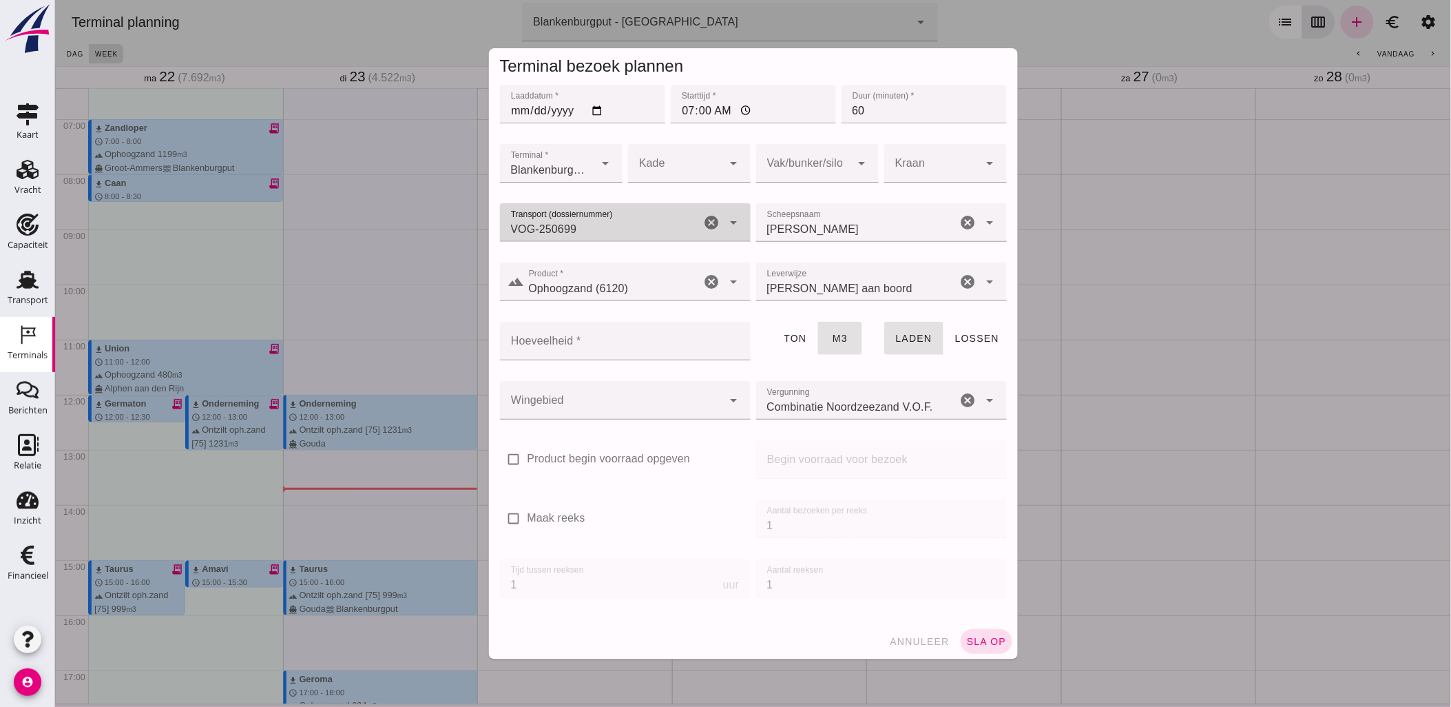
type input "VOG-250699"
type input "[PERSON_NAME]"
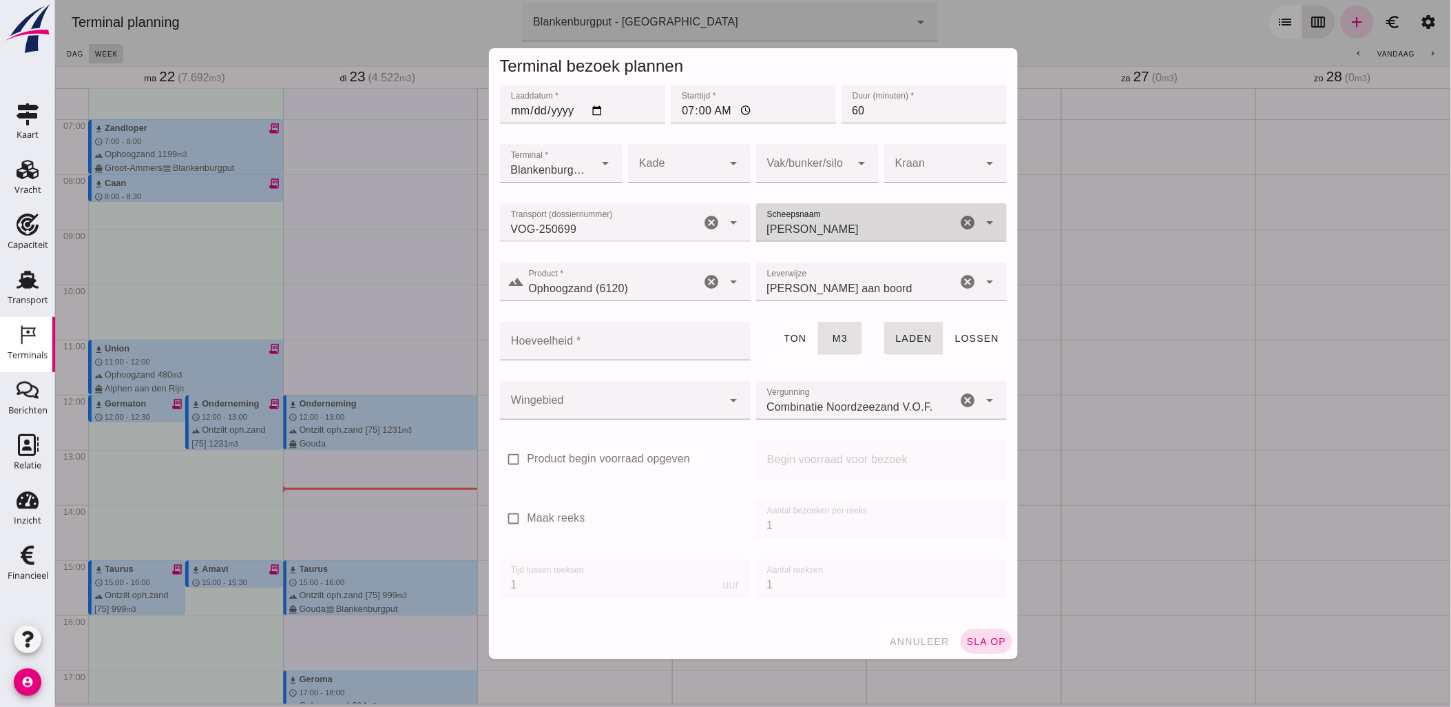
type input "Ophoogzand (6120)"
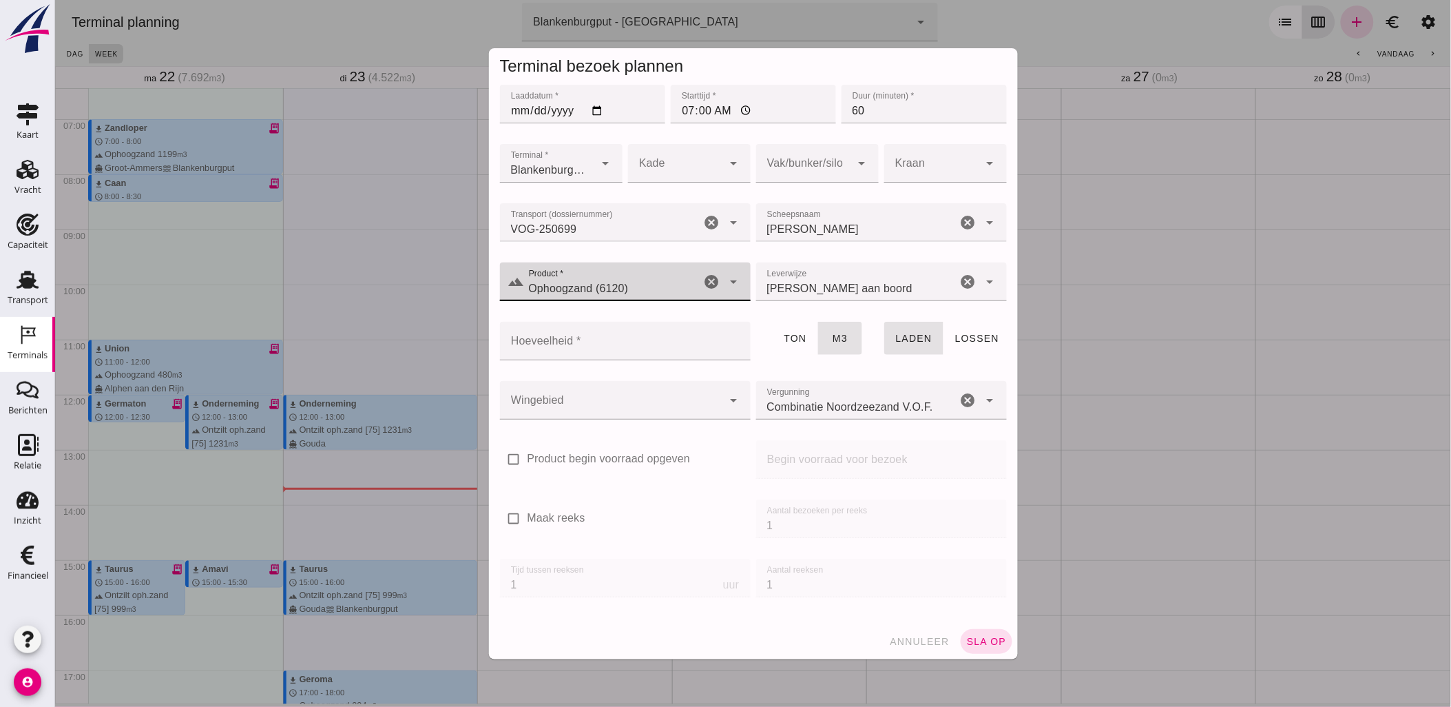
click at [620, 340] on input "Hoeveelheid *" at bounding box center [620, 341] width 242 height 39
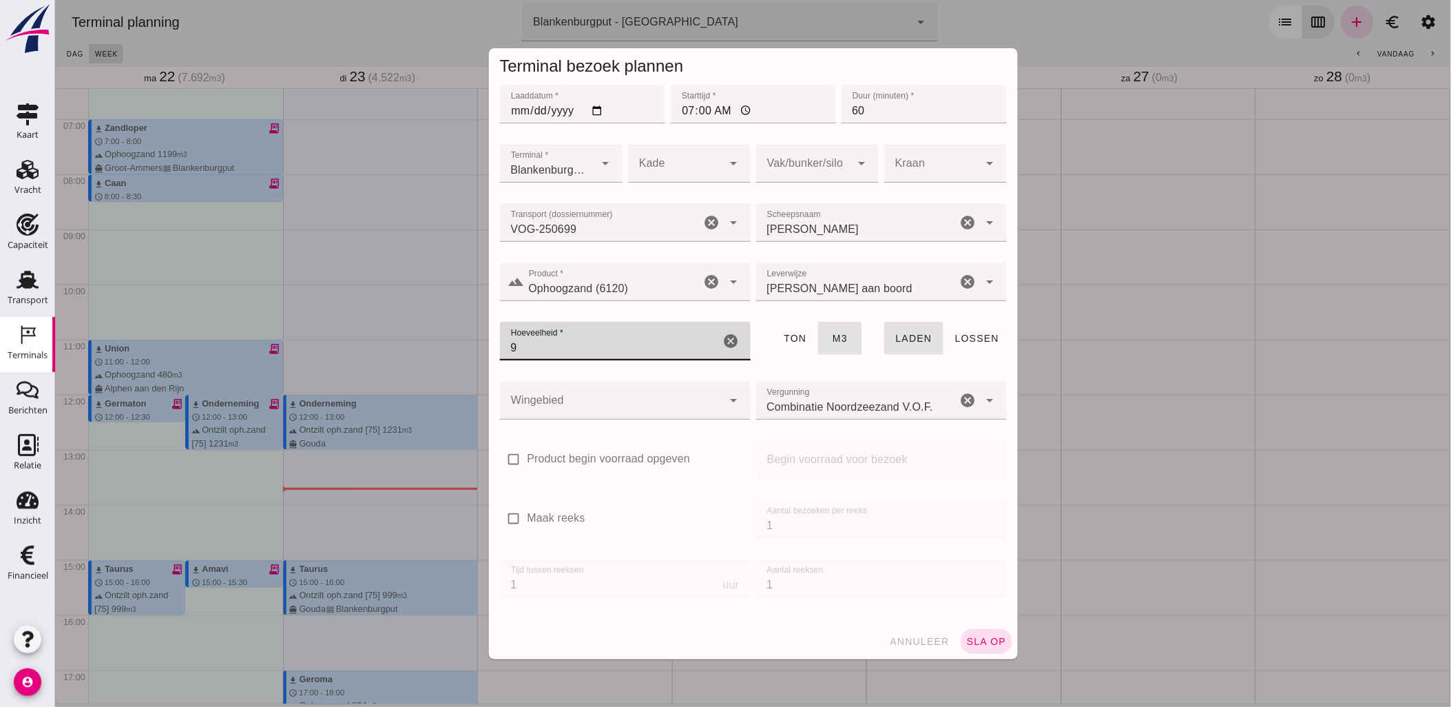
type input "9"
click at [621, 338] on input "3963" at bounding box center [609, 341] width 220 height 39
type input "396"
type button "tons"
click at [798, 180] on div at bounding box center [803, 163] width 95 height 39
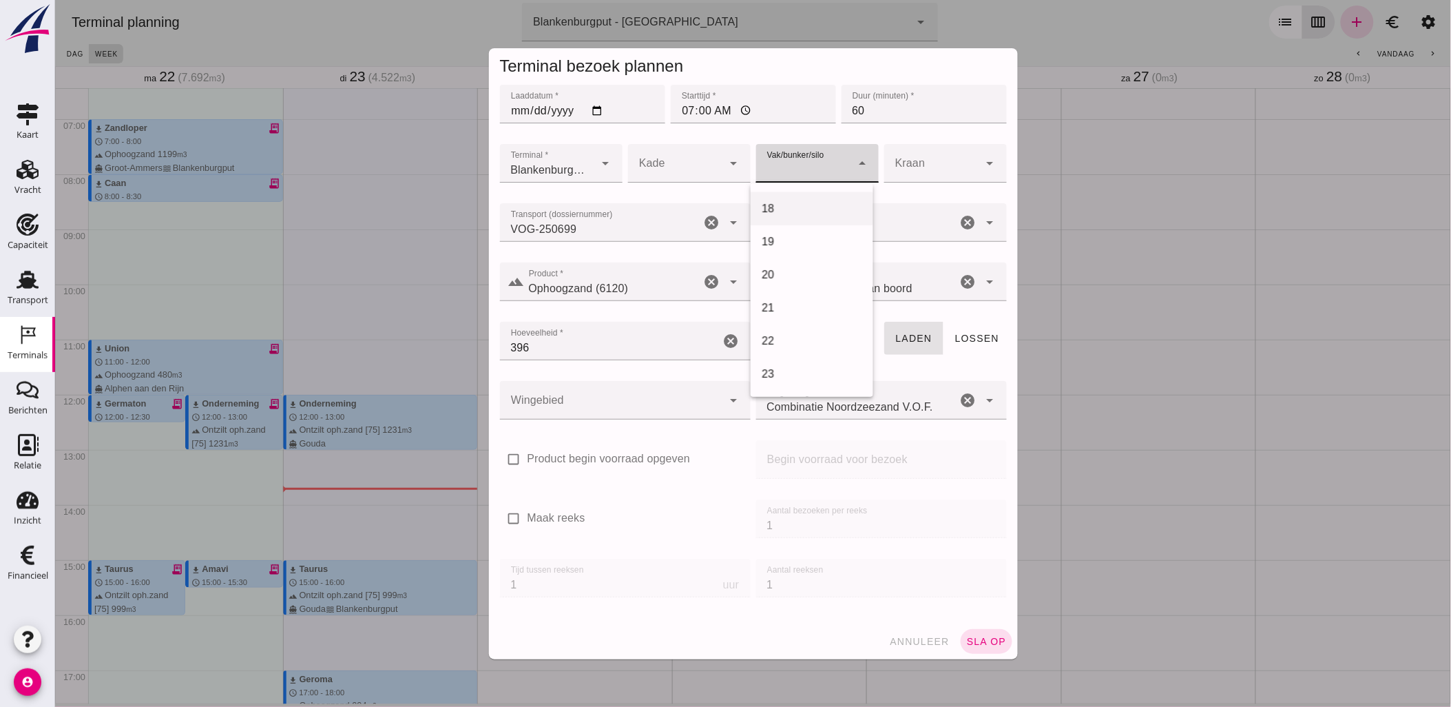
scroll to position [535, 0]
click at [794, 242] on div "18" at bounding box center [811, 232] width 123 height 33
type input "366"
click at [635, 395] on div at bounding box center [610, 400] width 223 height 39
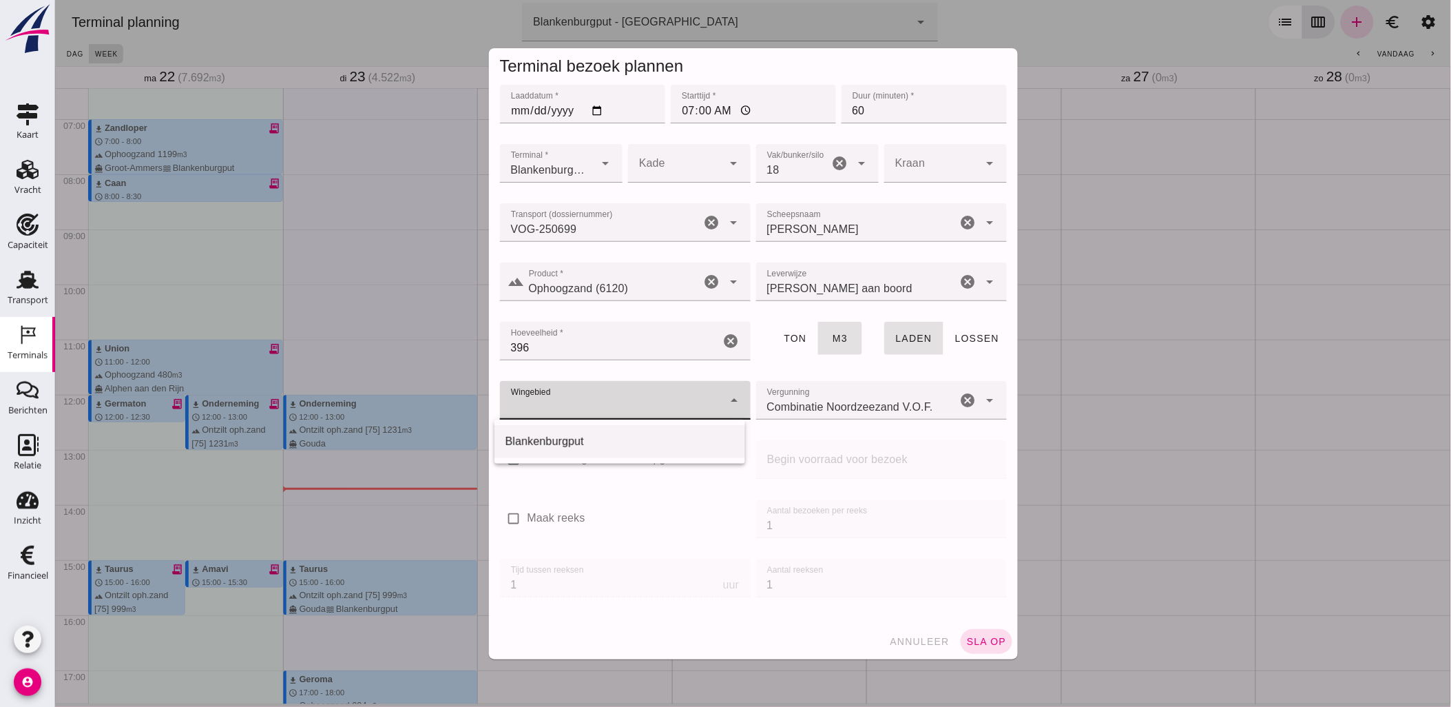
click at [622, 439] on div "Blankenburgput" at bounding box center [619, 441] width 229 height 17
type input "333"
click at [975, 639] on span "sla op" at bounding box center [986, 641] width 41 height 11
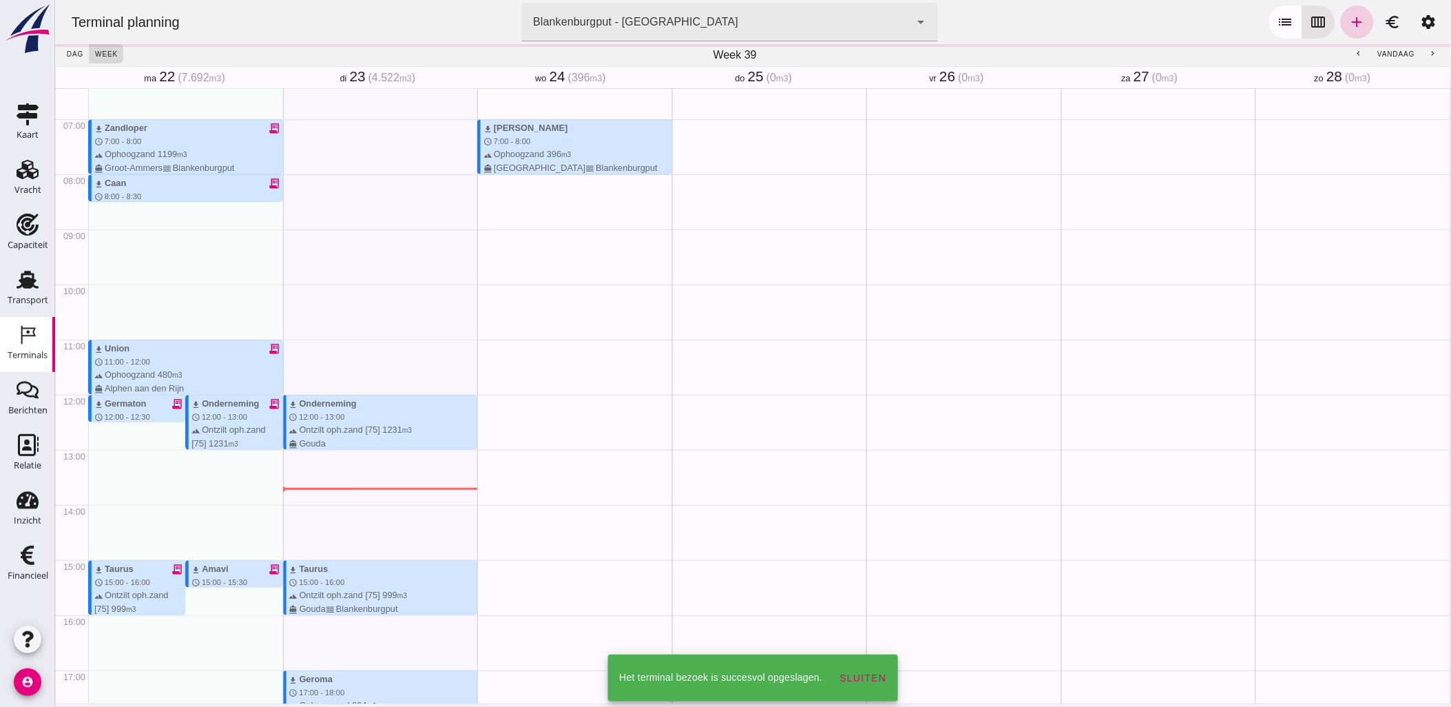
click at [1349, 17] on icon "add" at bounding box center [1357, 22] width 17 height 17
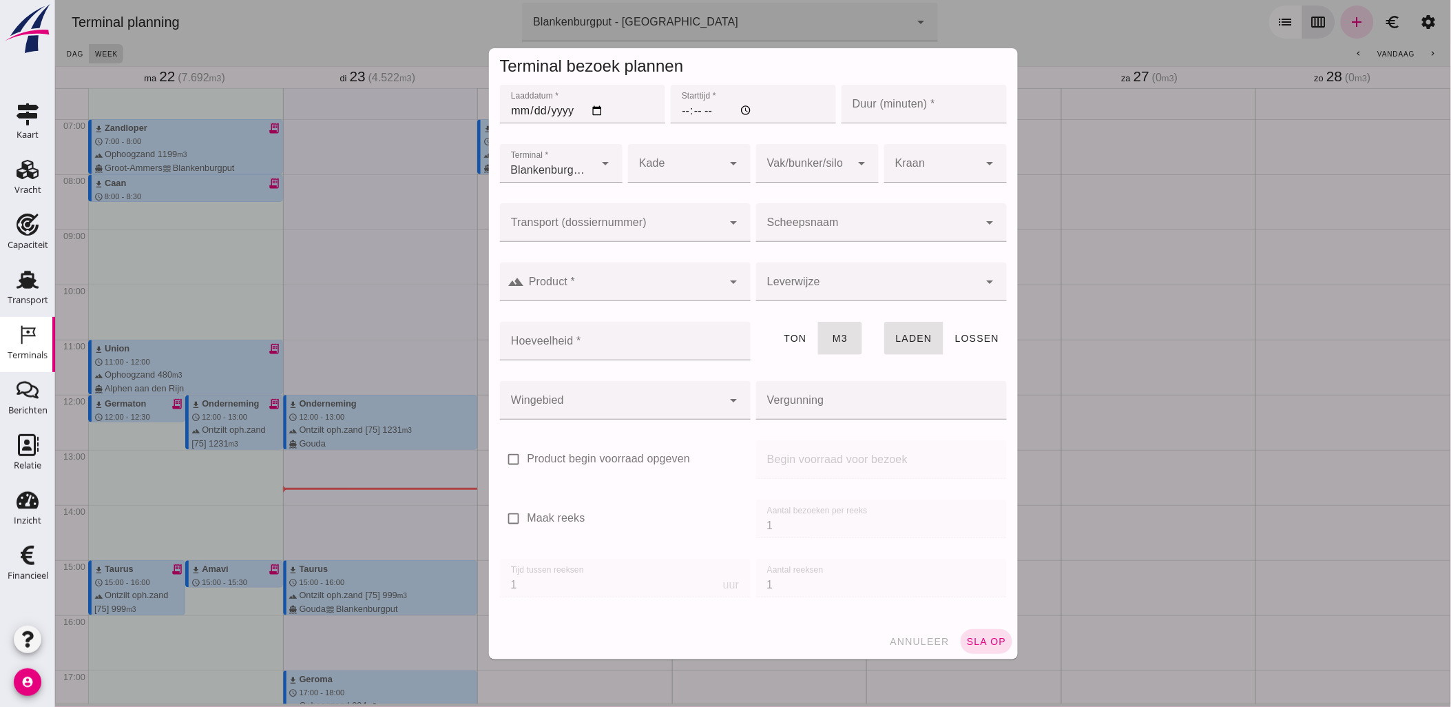
type input "Combinatie Noordzeezand V.O.F."
click at [588, 109] on input "Laaddatum *" at bounding box center [581, 104] width 165 height 39
type input "[DATE]"
click at [685, 112] on input "Starttijd *" at bounding box center [752, 104] width 165 height 39
click at [675, 116] on input "Starttijd *" at bounding box center [752, 104] width 165 height 39
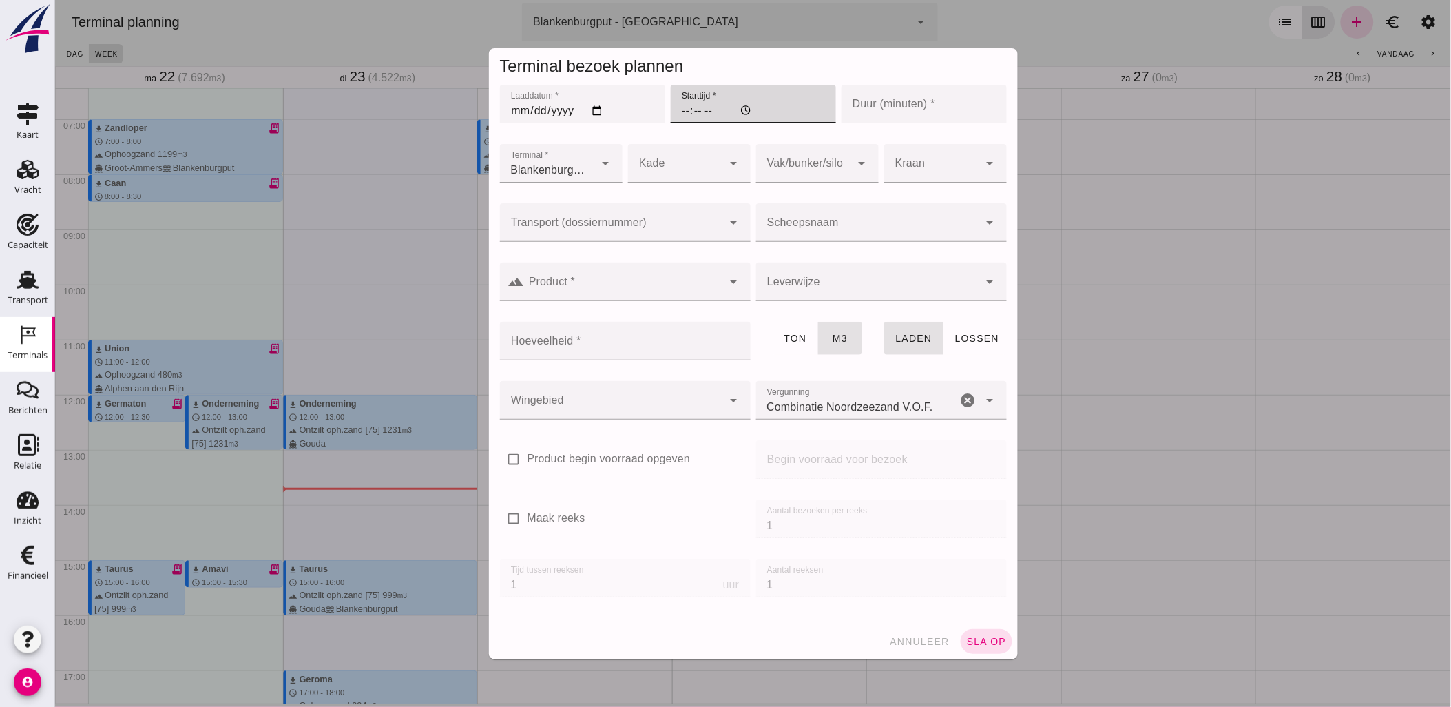
type input "11:00"
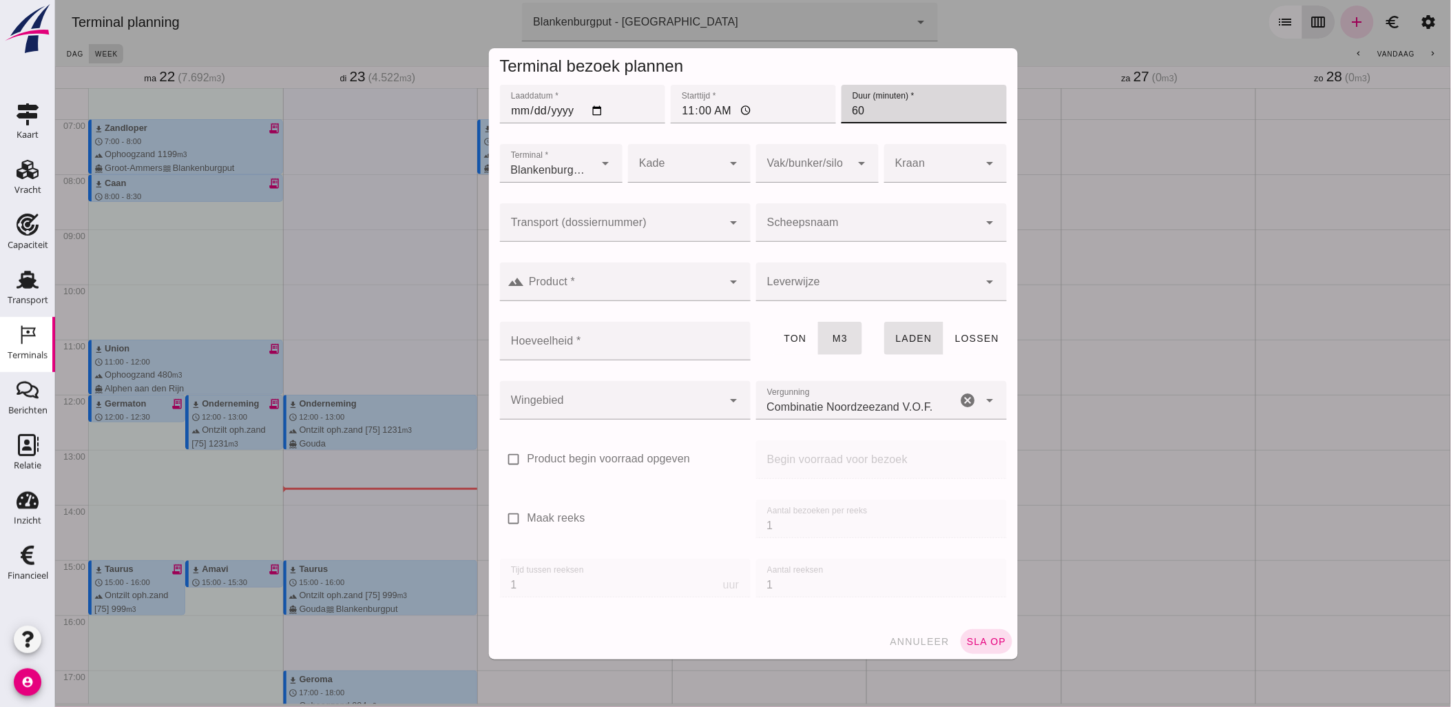
type input "60"
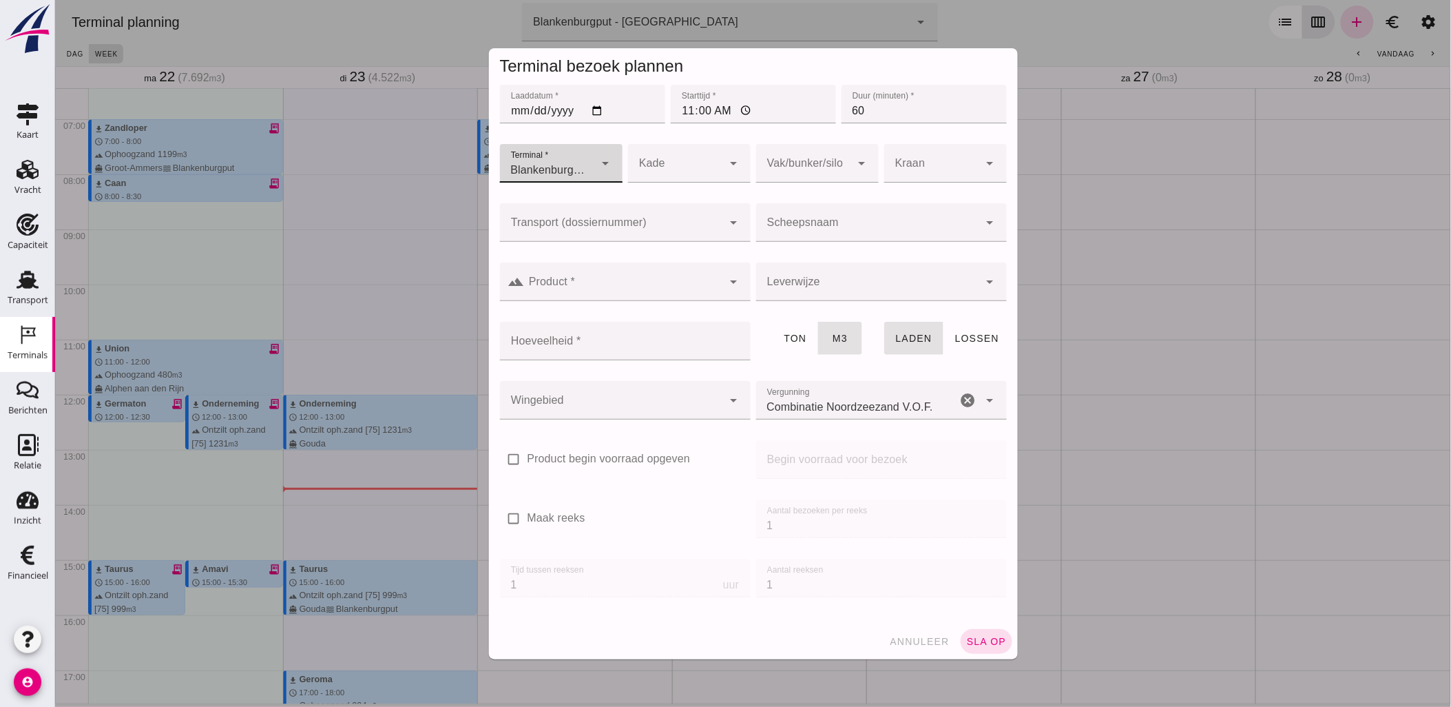
click at [639, 228] on input "Transport (dossiernummer)" at bounding box center [610, 229] width 223 height 17
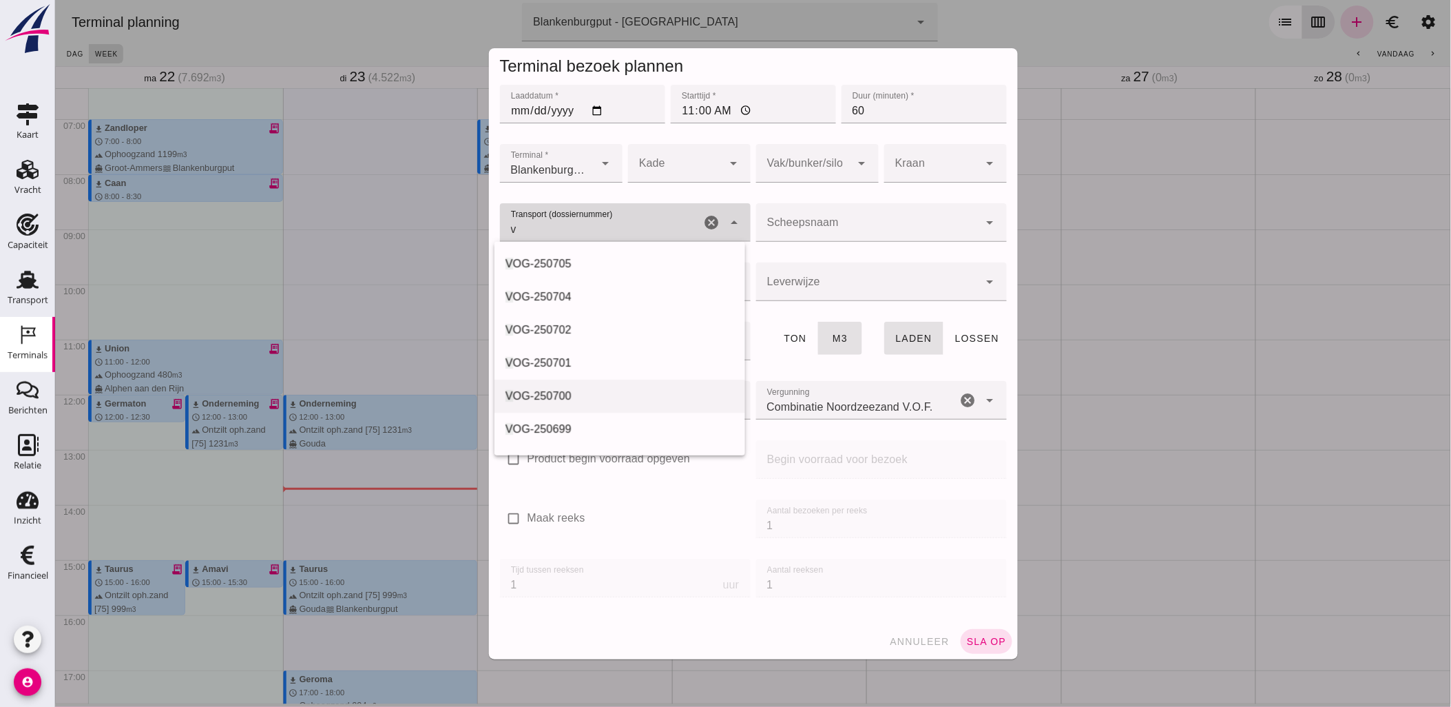
click at [649, 400] on div "V OG-250700" at bounding box center [619, 396] width 229 height 17
type input "VOG-250700"
type input "franco_on_board"
type input "451"
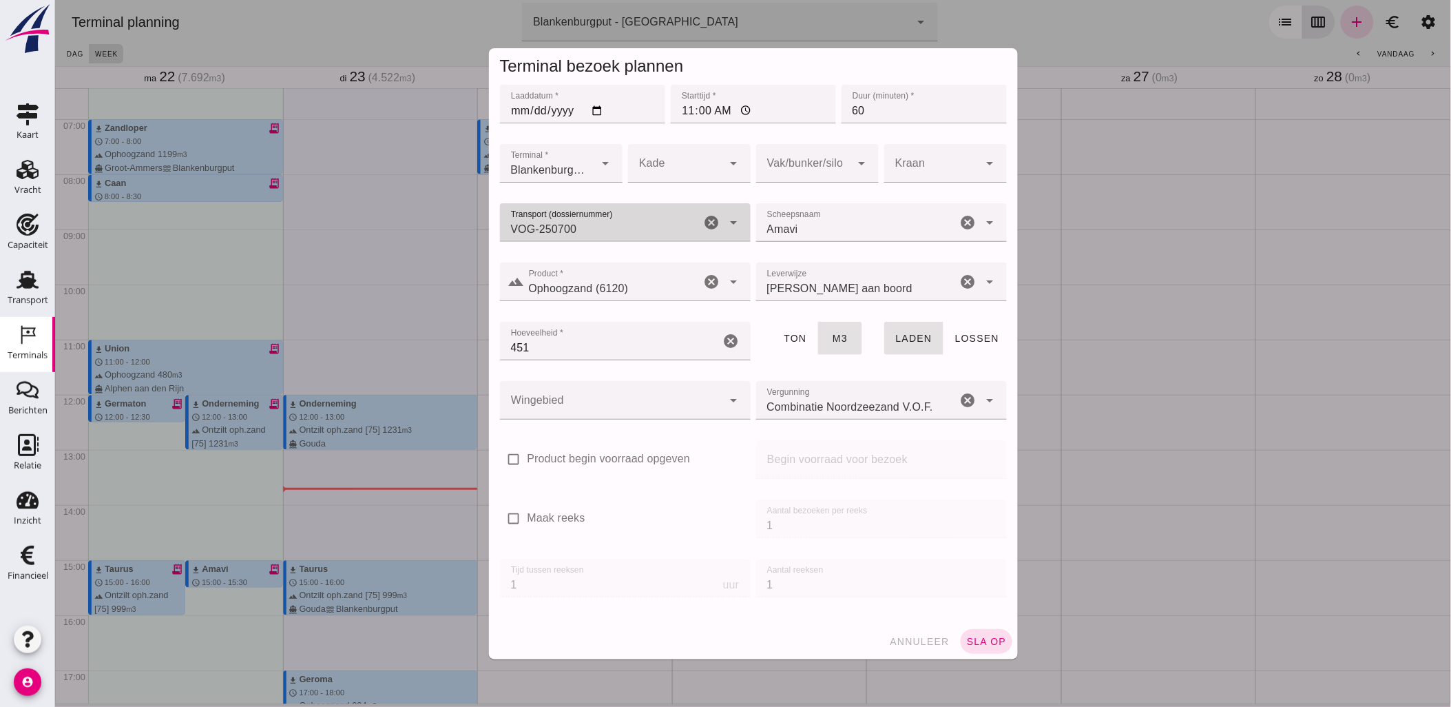
type input "VOG-250700"
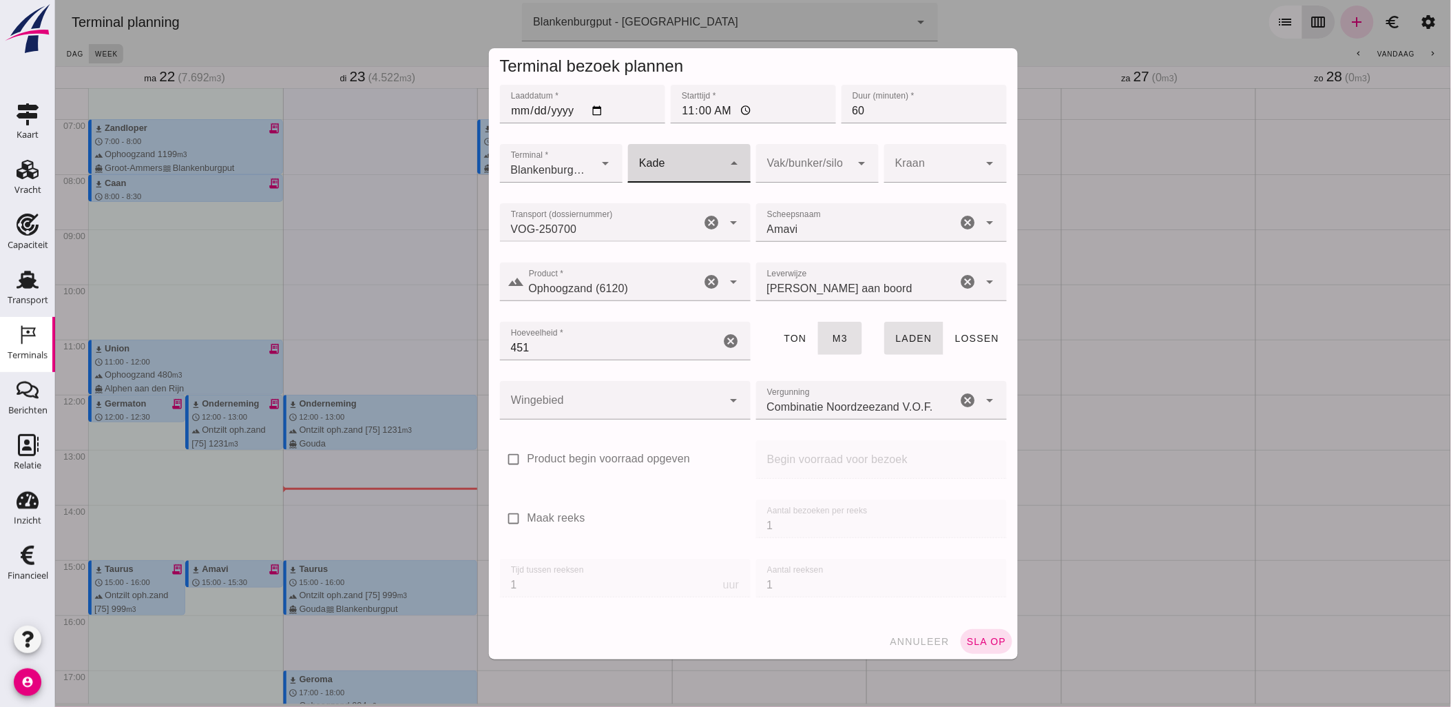
click at [685, 169] on div at bounding box center [675, 163] width 95 height 39
click at [806, 156] on div at bounding box center [803, 163] width 95 height 39
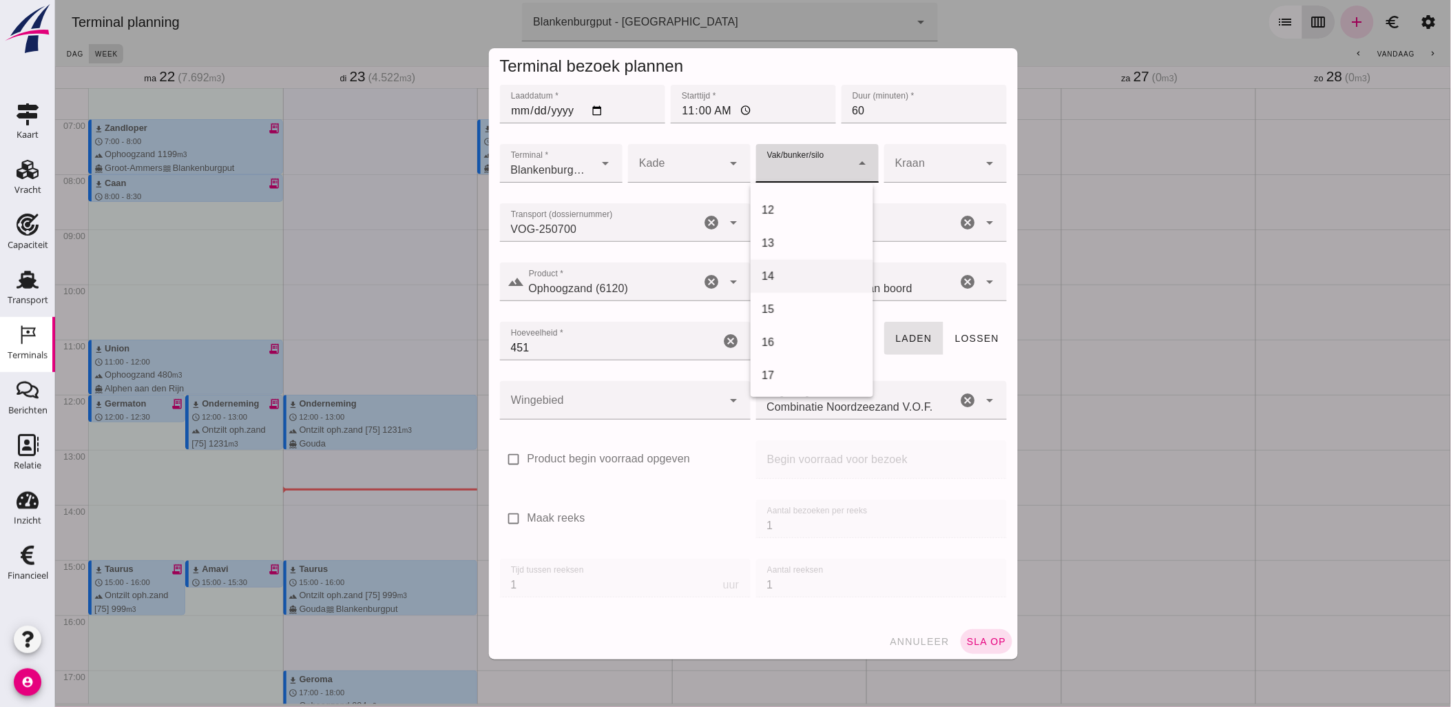
scroll to position [382, 0]
click at [803, 382] on div "18" at bounding box center [811, 385] width 101 height 17
type input "366"
click at [619, 404] on div at bounding box center [610, 400] width 223 height 39
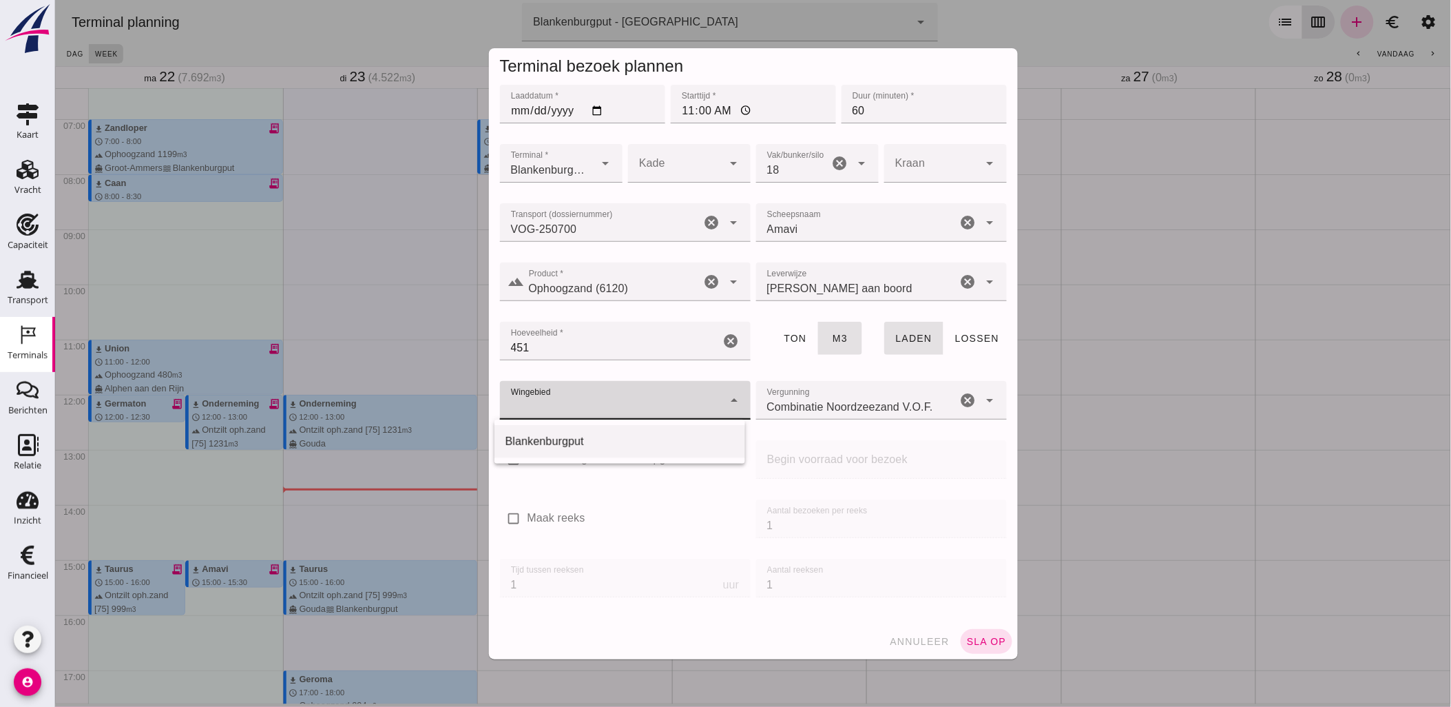
click at [619, 430] on div "Blankenburgput" at bounding box center [619, 441] width 251 height 33
type input "333"
click at [975, 634] on button "sla op" at bounding box center [986, 641] width 52 height 25
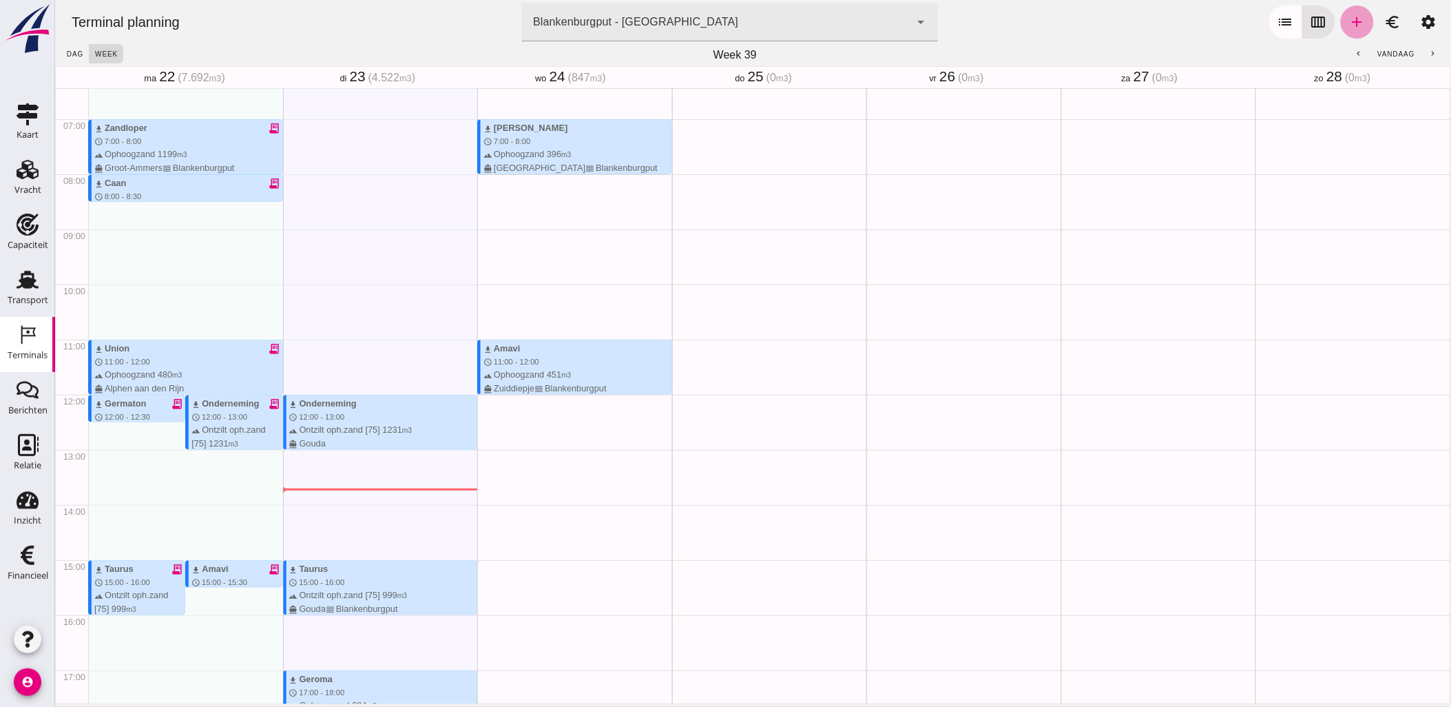
click at [1349, 24] on icon "add" at bounding box center [1357, 22] width 17 height 17
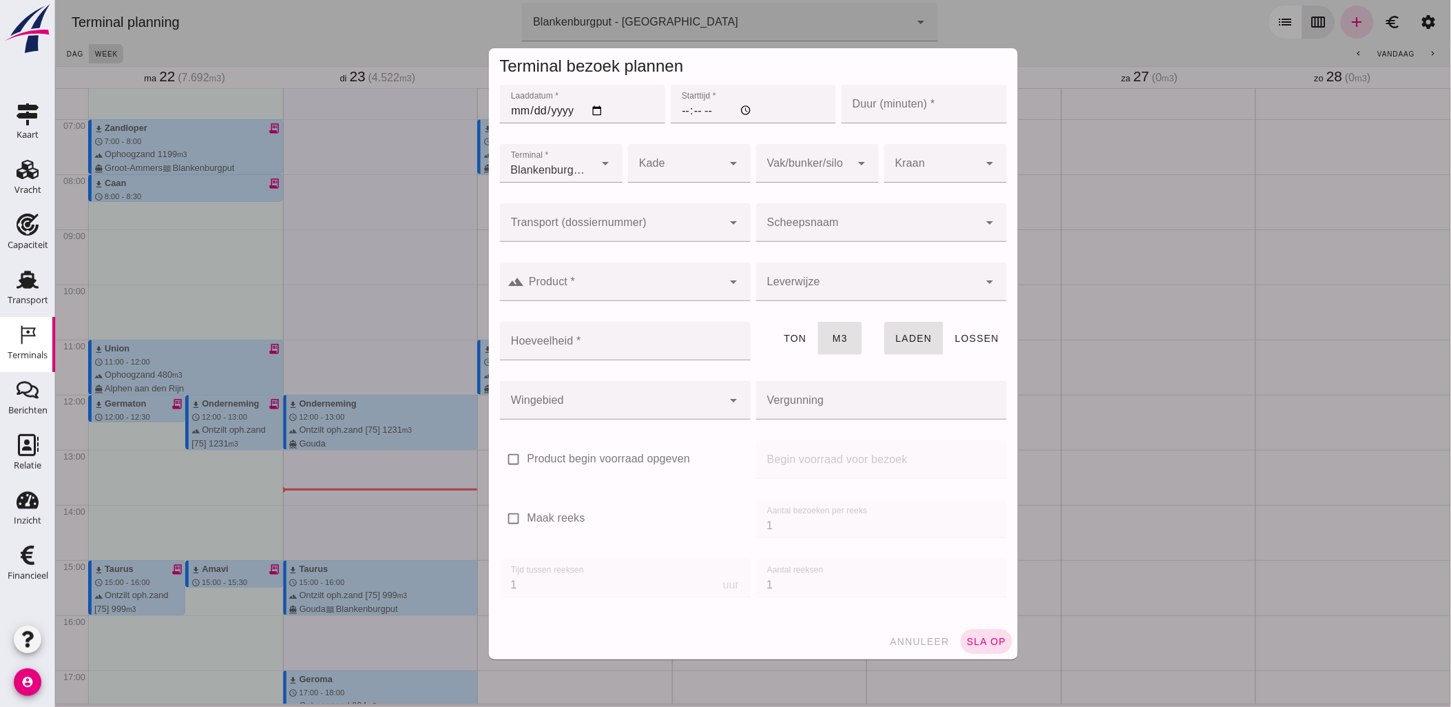
type input "Combinatie Noordzeezand V.O.F."
click at [589, 112] on input "Laaddatum *" at bounding box center [581, 104] width 165 height 39
type input "[DATE]"
click at [685, 113] on input "Starttijd *" at bounding box center [752, 104] width 165 height 39
type input "06:00"
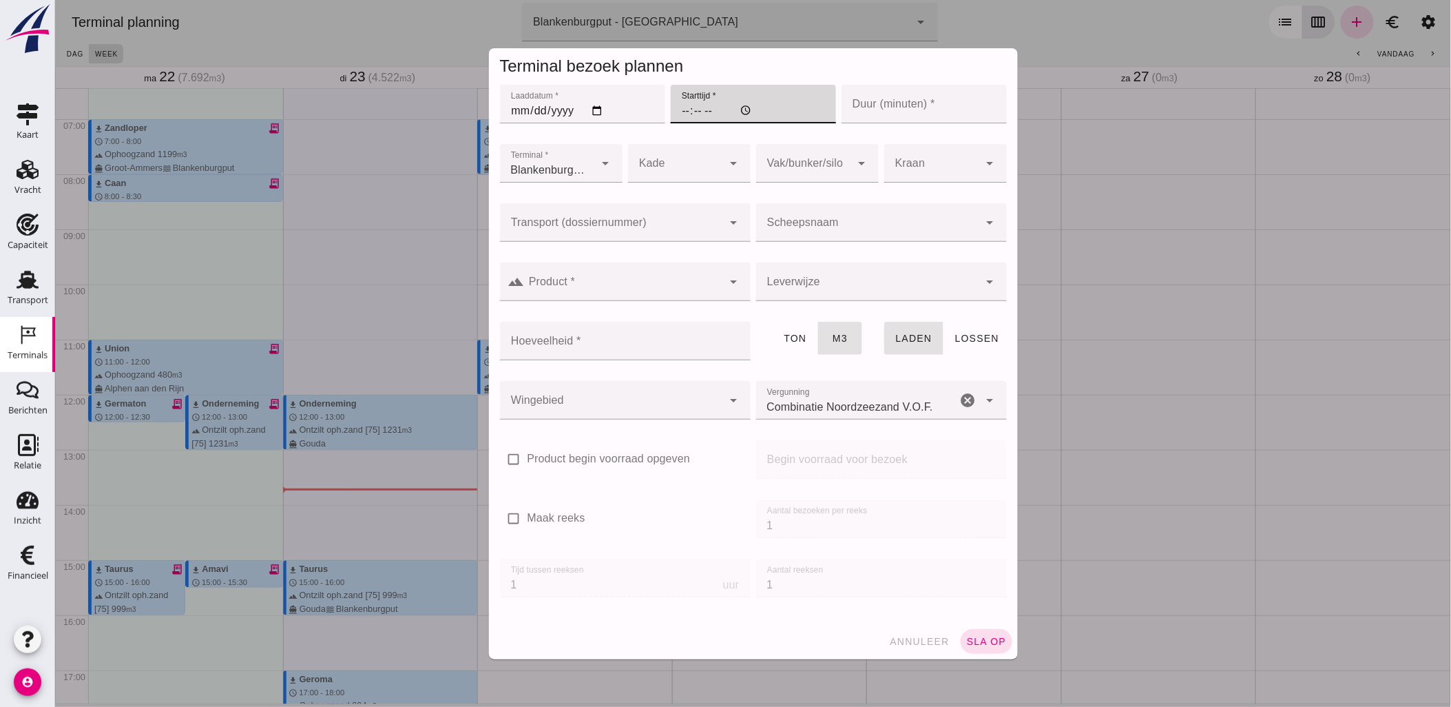
type input "12:00"
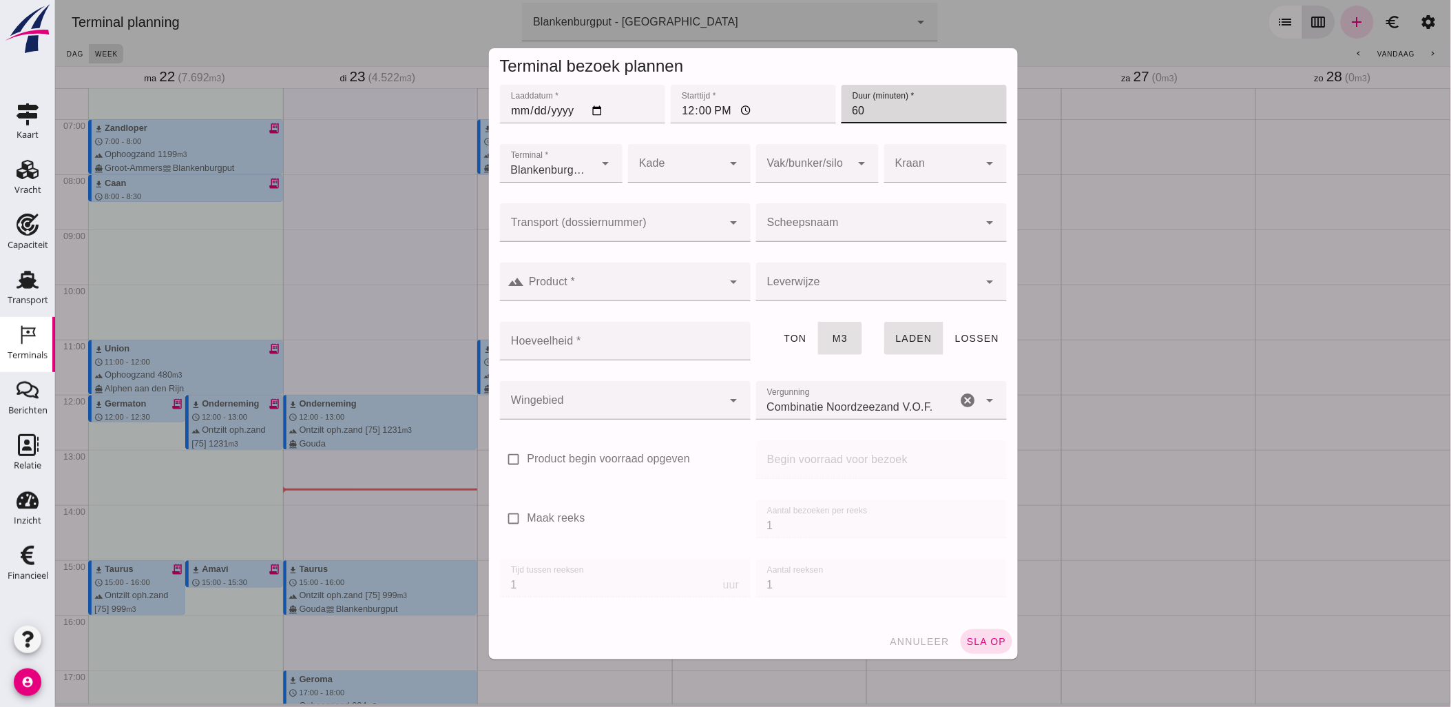
type input "60"
click at [672, 200] on div "Transport (dossiernummer) Transport (dossiernummer) cancel arrow_drop_down" at bounding box center [625, 229] width 256 height 59
click at [682, 211] on div at bounding box center [610, 222] width 223 height 39
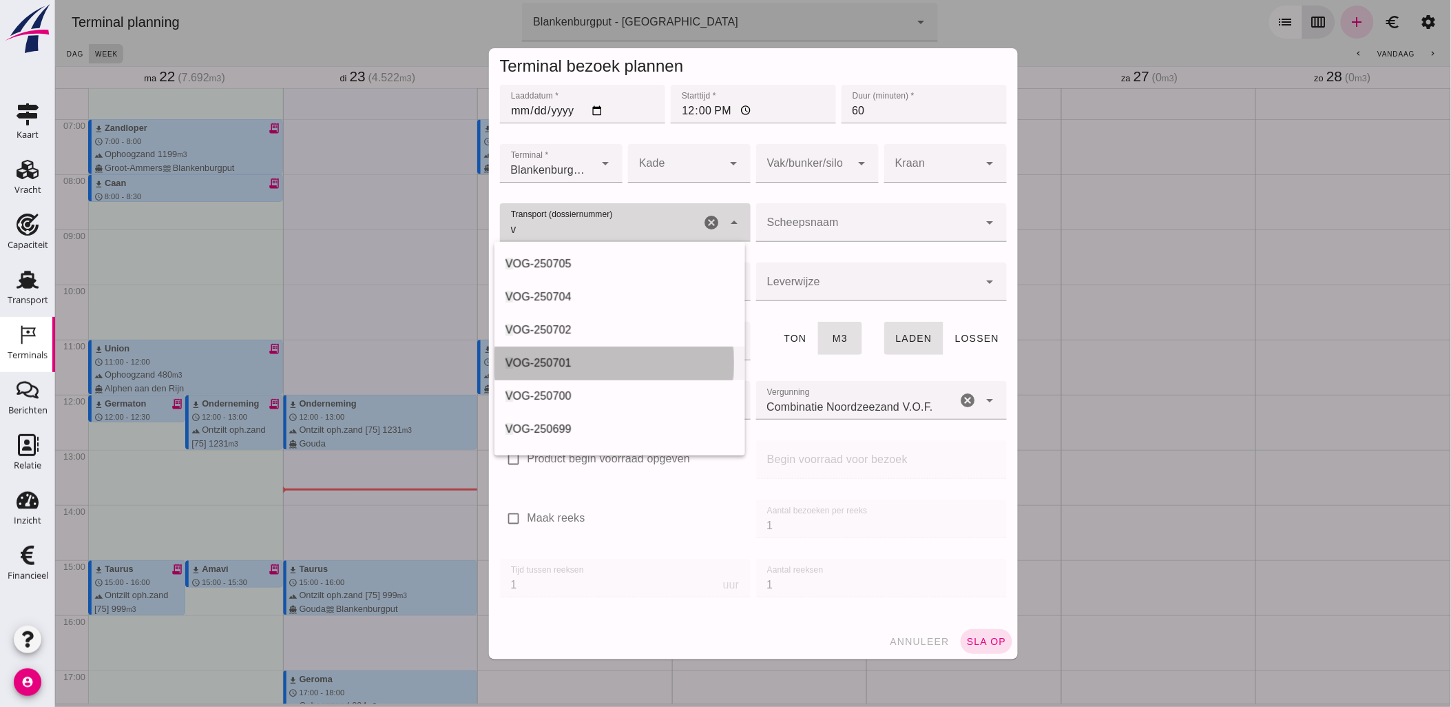
click at [566, 368] on span "OG-250701" at bounding box center [542, 363] width 59 height 12
type input "VOG-250701"
type input "franco_on_shore"
type input "1231"
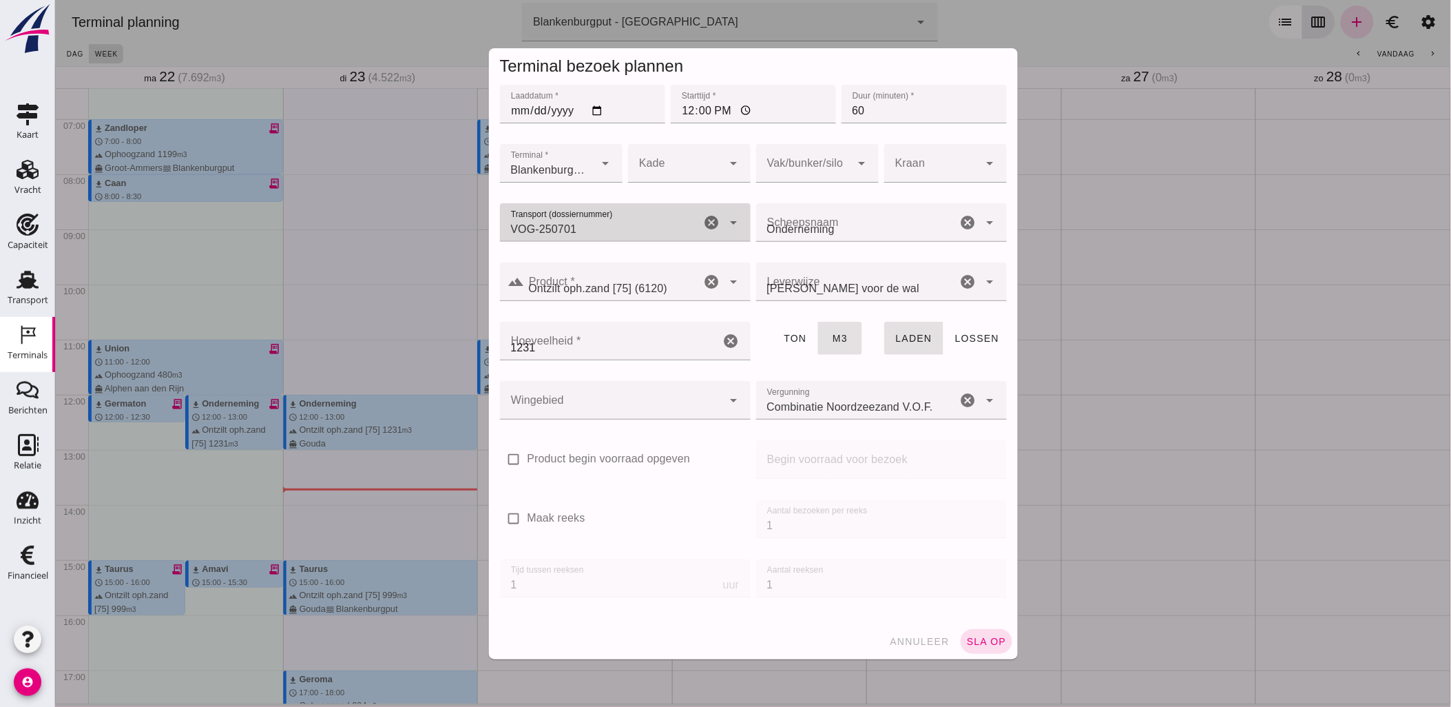
type input "VOG-250701"
click at [808, 155] on div at bounding box center [803, 163] width 95 height 39
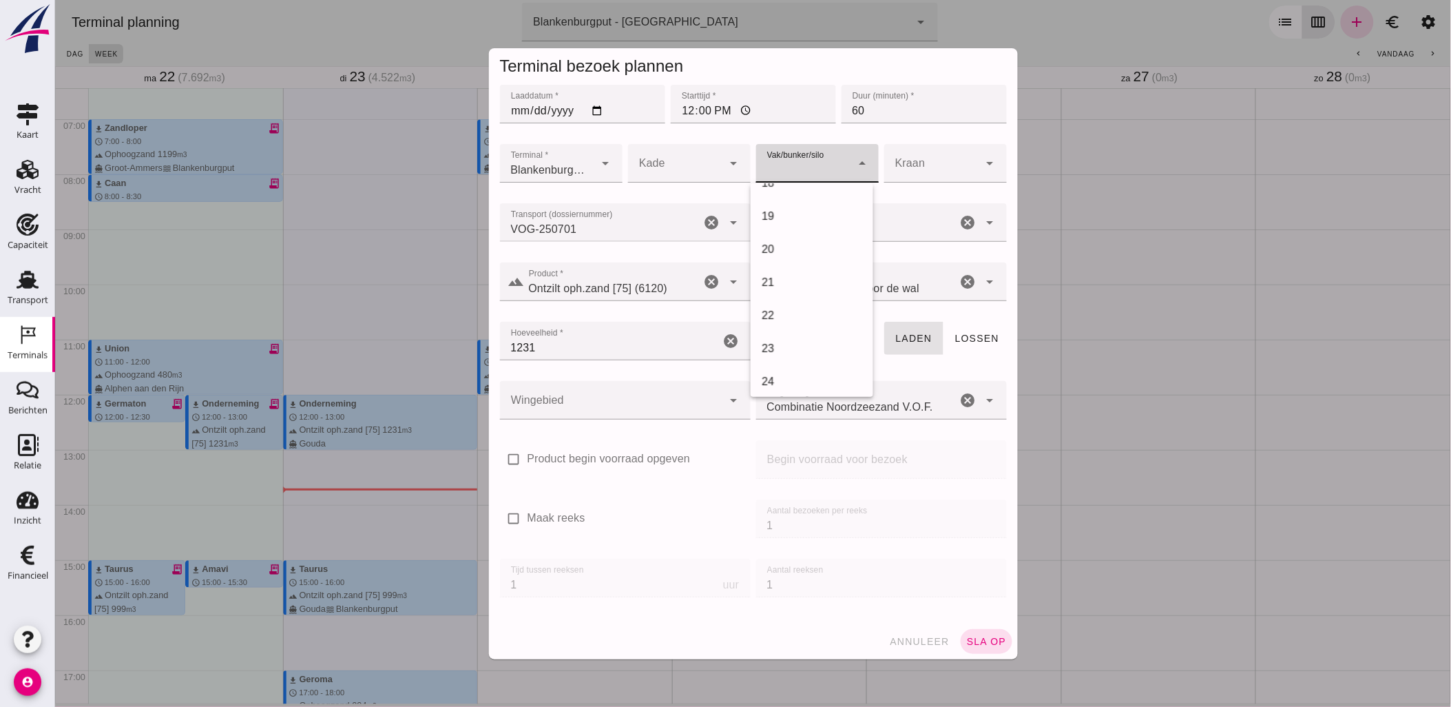
scroll to position [612, 0]
click at [796, 164] on div "18" at bounding box center [811, 155] width 101 height 17
type input "366"
click at [588, 391] on div at bounding box center [610, 400] width 223 height 39
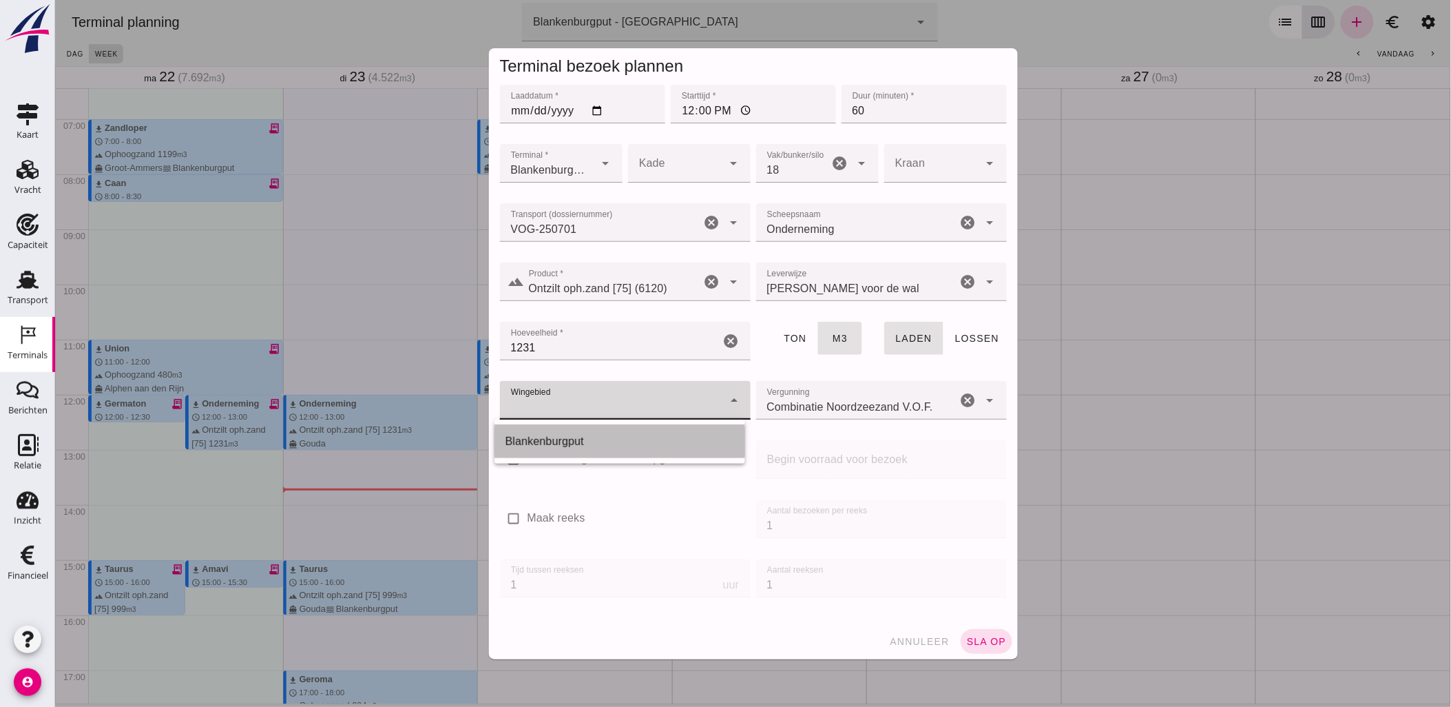
click at [588, 436] on div "Blankenburgput" at bounding box center [619, 441] width 229 height 17
type input "333"
click at [978, 639] on span "sla op" at bounding box center [986, 641] width 41 height 11
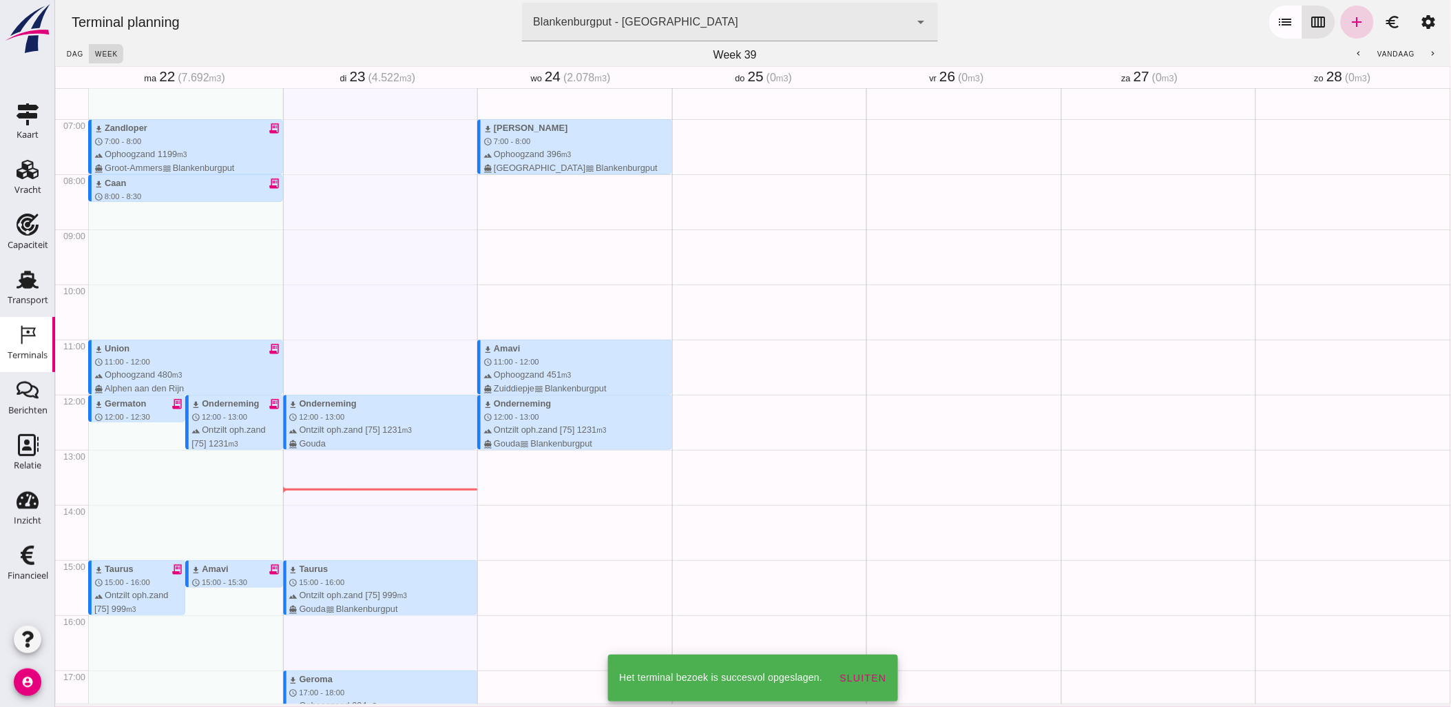
click at [1349, 26] on icon "add" at bounding box center [1357, 22] width 17 height 17
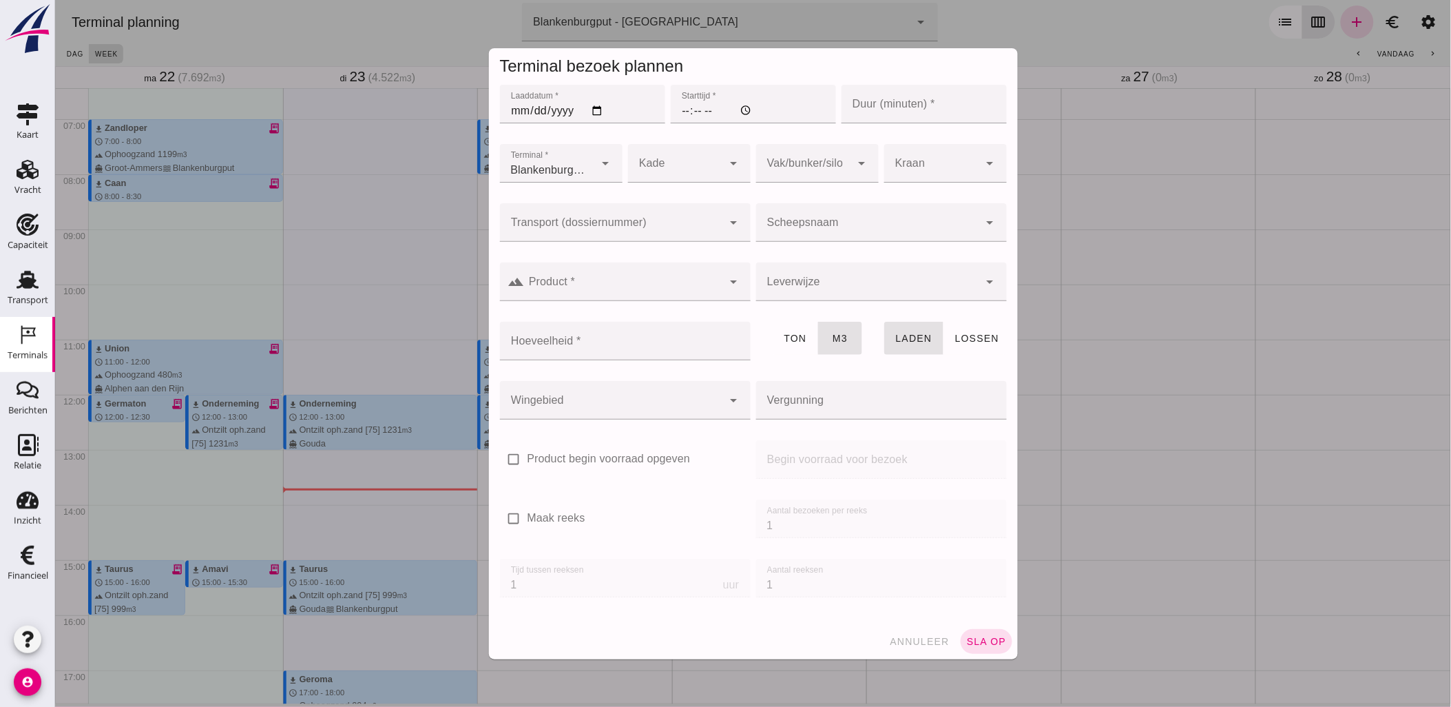
type input "Combinatie Noordzeezand V.O.F."
click at [707, 223] on input "Transport (dossiernummer)" at bounding box center [610, 229] width 223 height 17
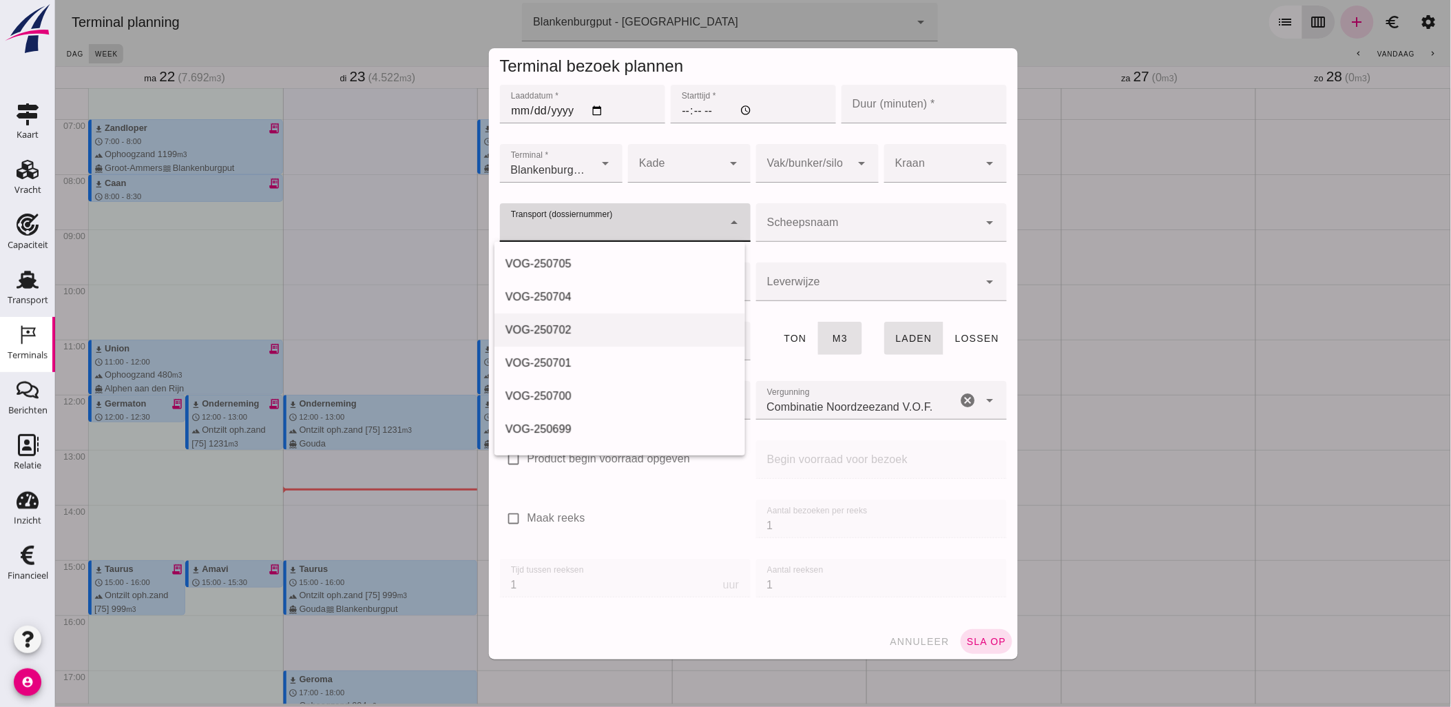
click at [604, 336] on div "VOG-250702" at bounding box center [619, 330] width 229 height 17
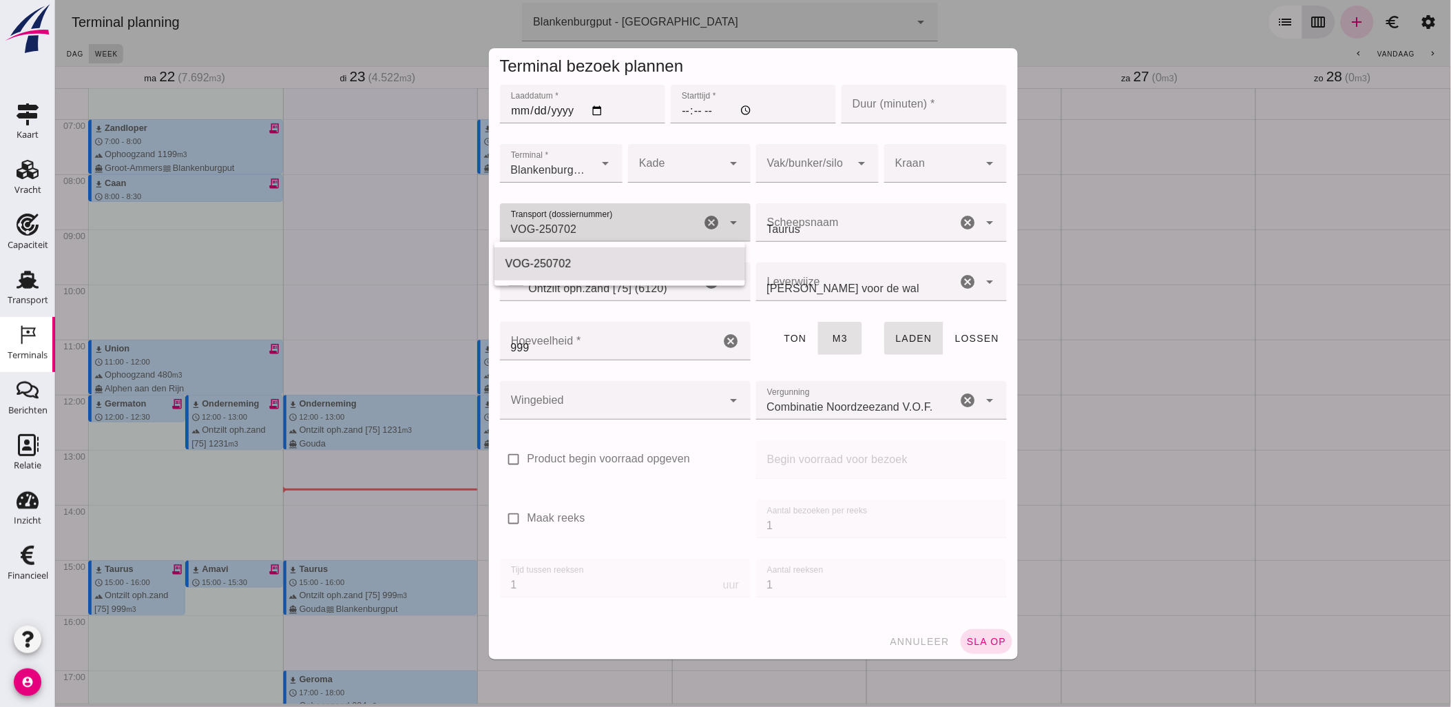
type input "VOG-250702"
type input "franco_on_shore"
type input "999"
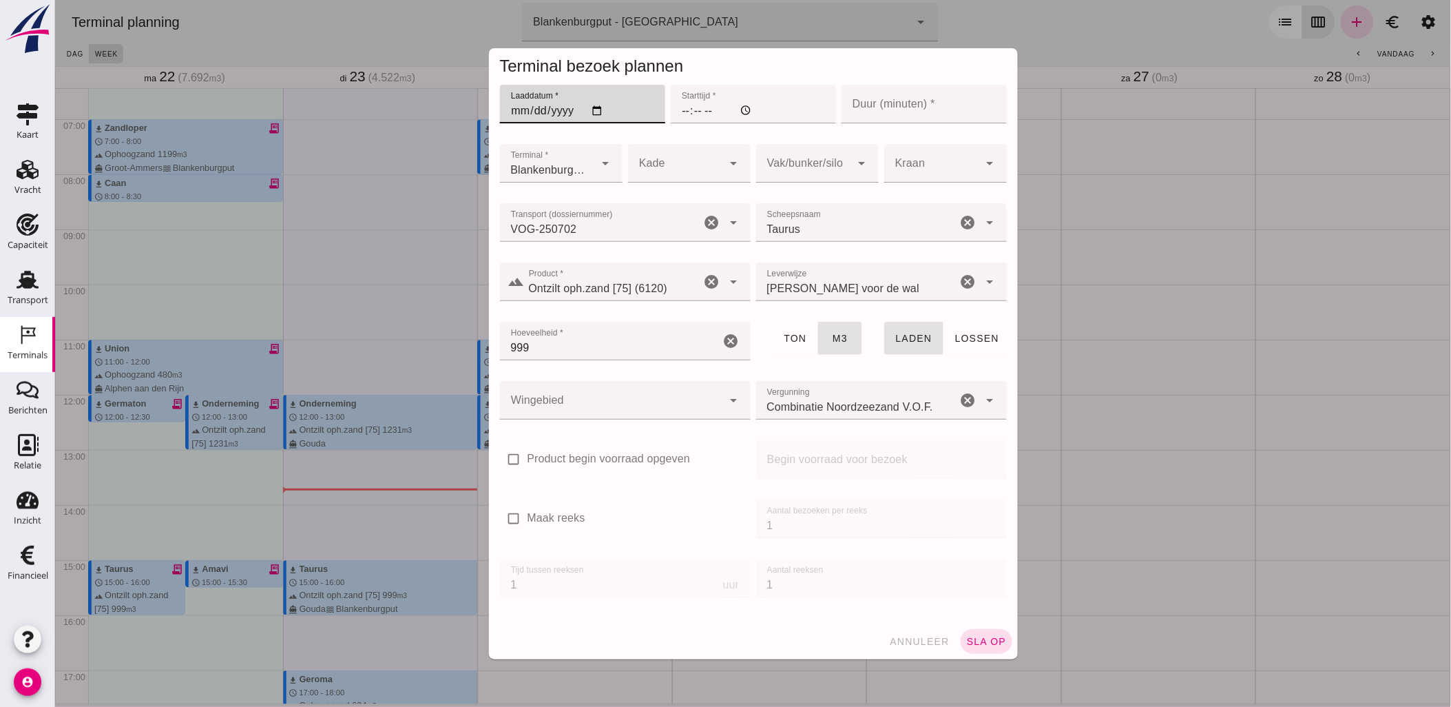
click at [594, 114] on input "Laaddatum *" at bounding box center [581, 104] width 165 height 39
type input "[DATE]"
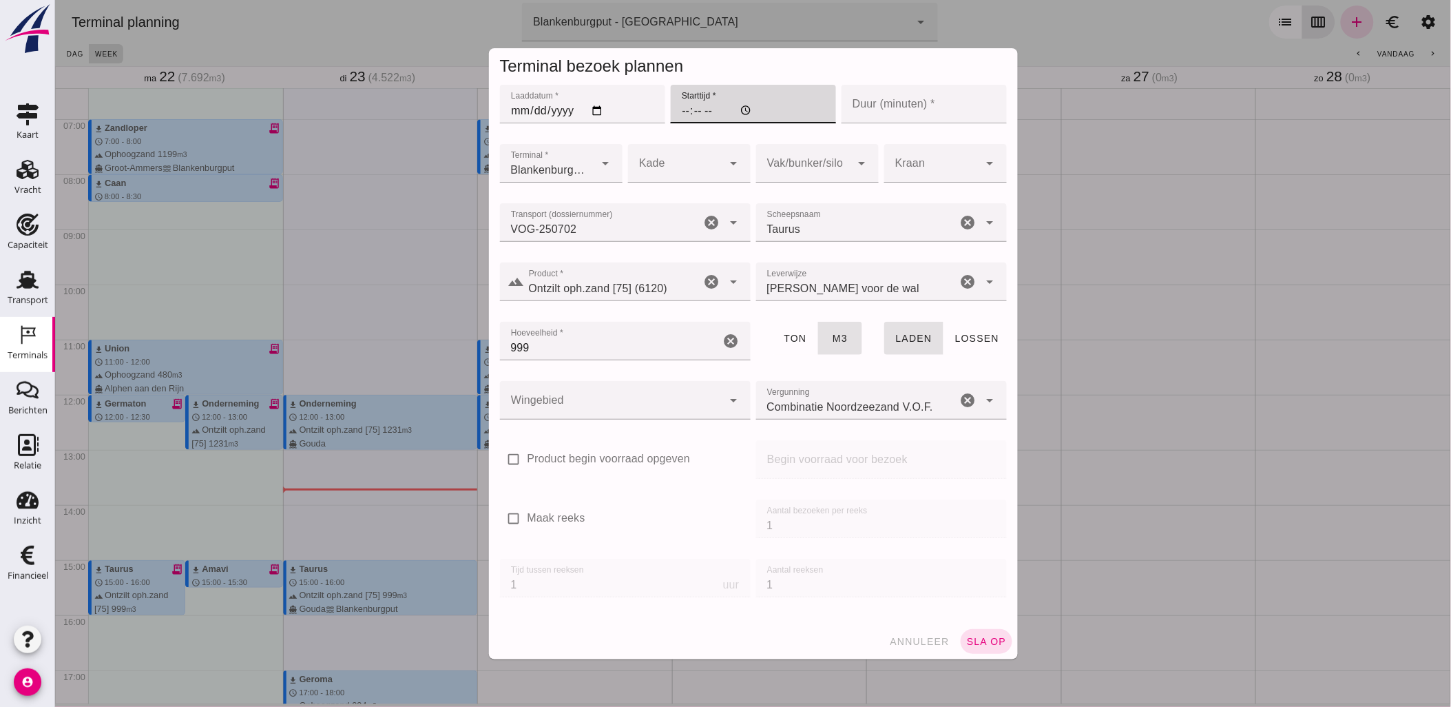
click at [677, 118] on input "Starttijd *" at bounding box center [752, 104] width 165 height 39
type input "14:30"
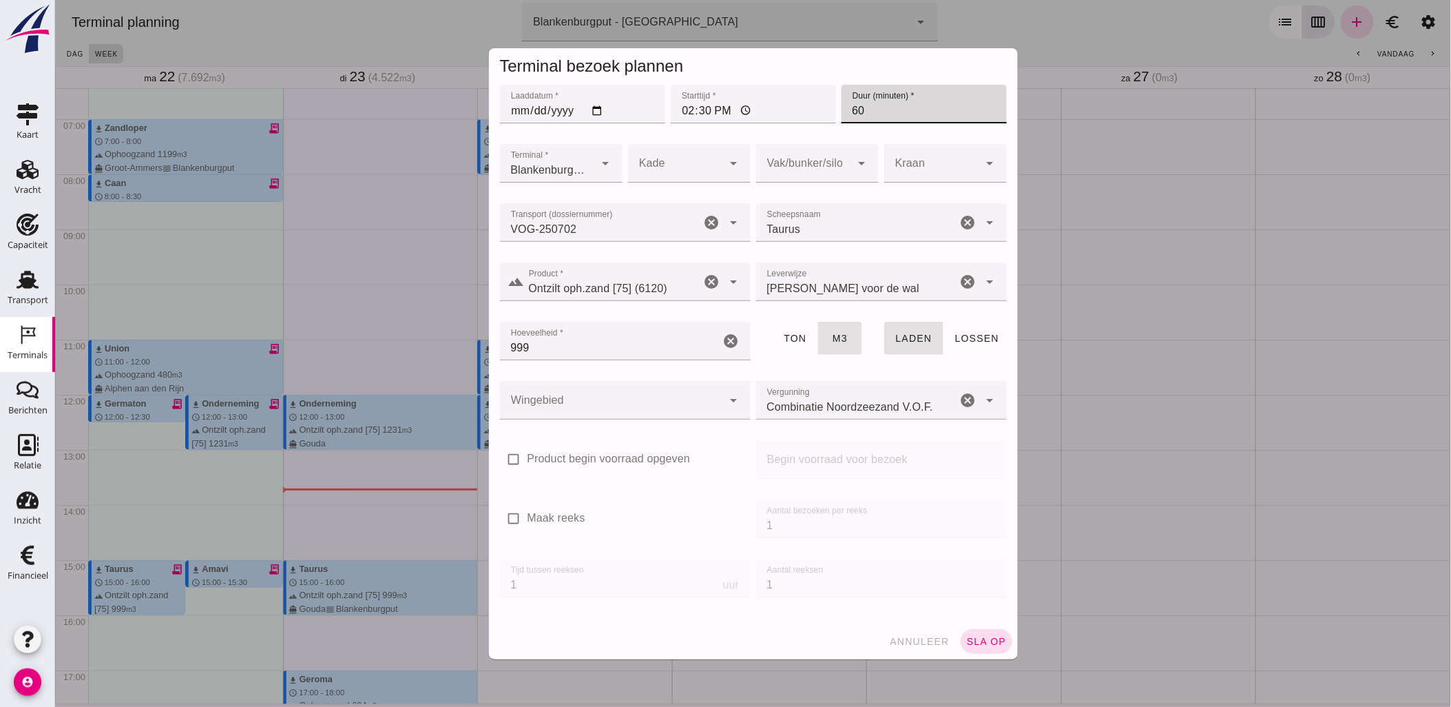
type input "60"
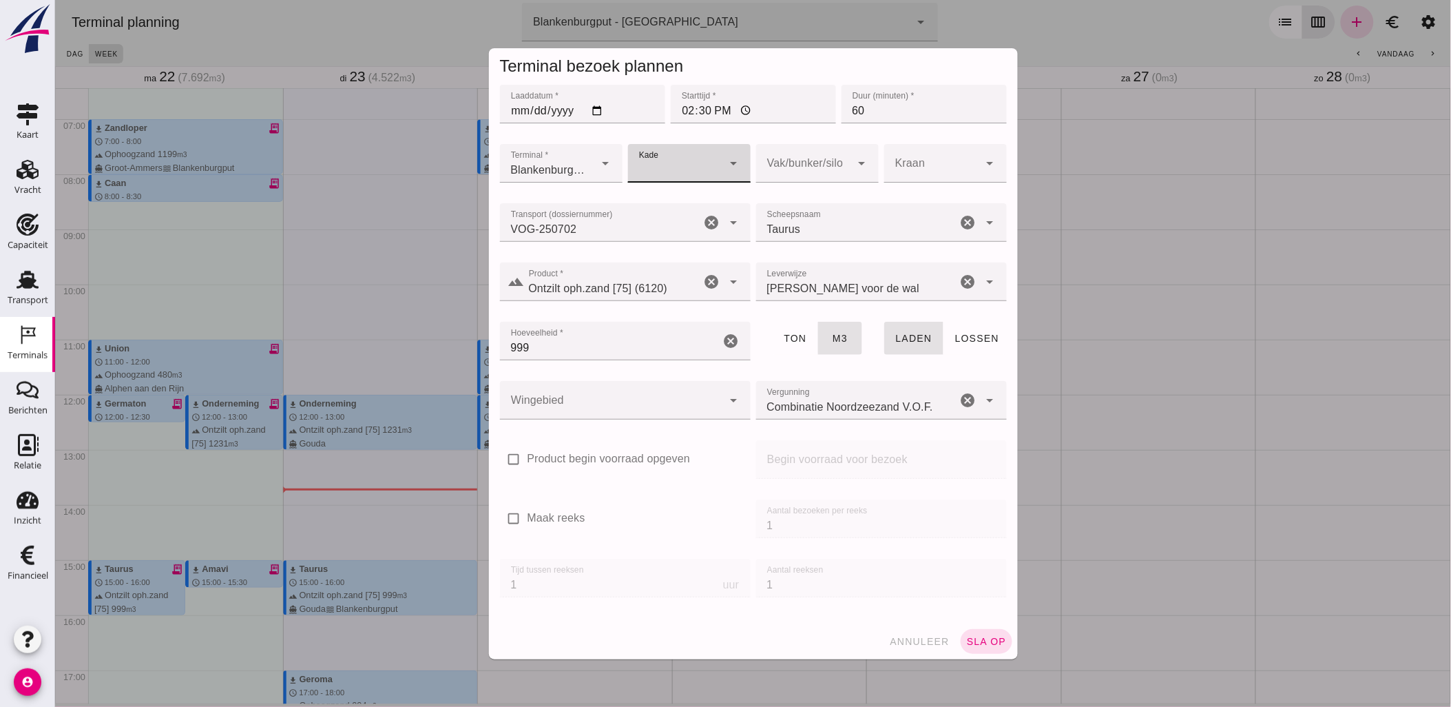
click at [779, 143] on div "Vak/bunker/silo Vak/bunker/silo cancel arrow_drop_down" at bounding box center [817, 170] width 128 height 59
click at [789, 152] on div at bounding box center [803, 163] width 95 height 39
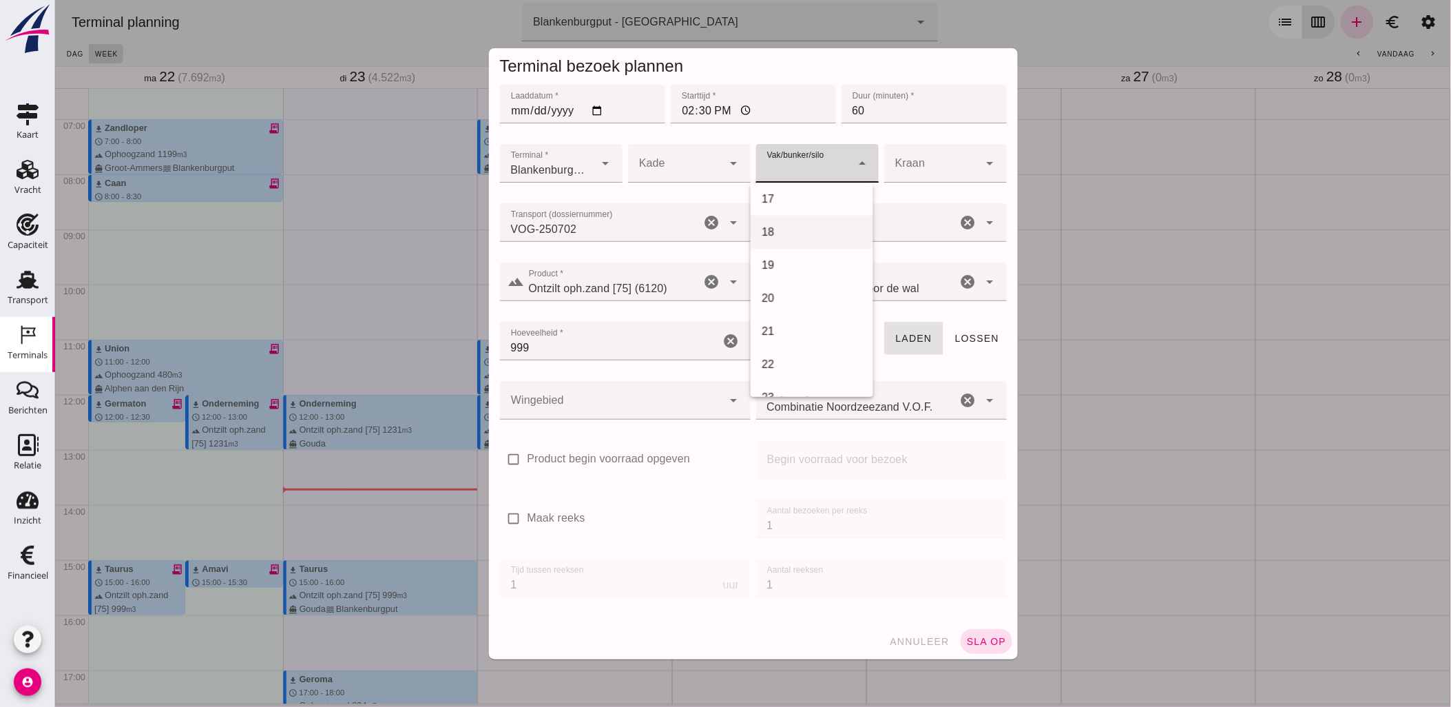
click at [794, 244] on div "18" at bounding box center [811, 232] width 123 height 33
type input "366"
click at [675, 389] on div at bounding box center [610, 400] width 223 height 39
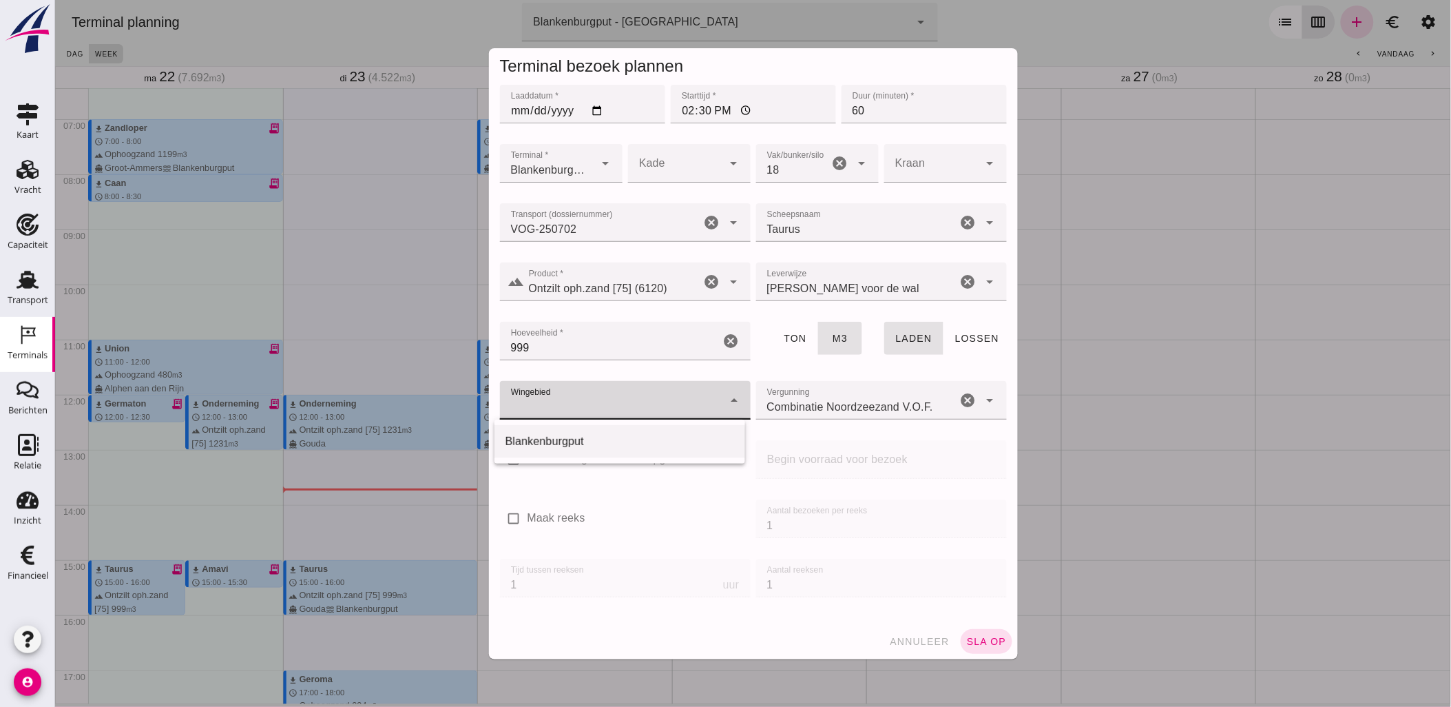
click at [651, 431] on div "Blankenburgput" at bounding box center [619, 441] width 251 height 33
type input "333"
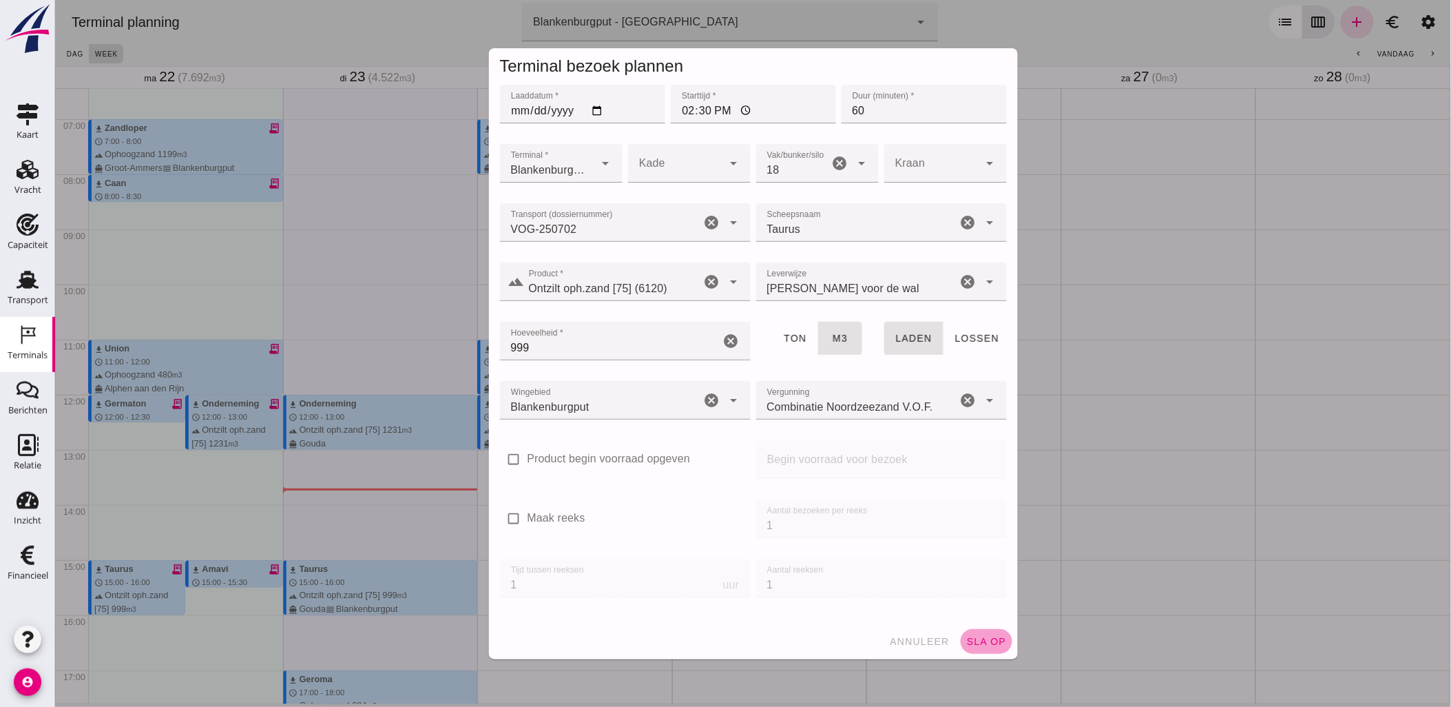
click at [966, 636] on span "sla op" at bounding box center [986, 641] width 41 height 11
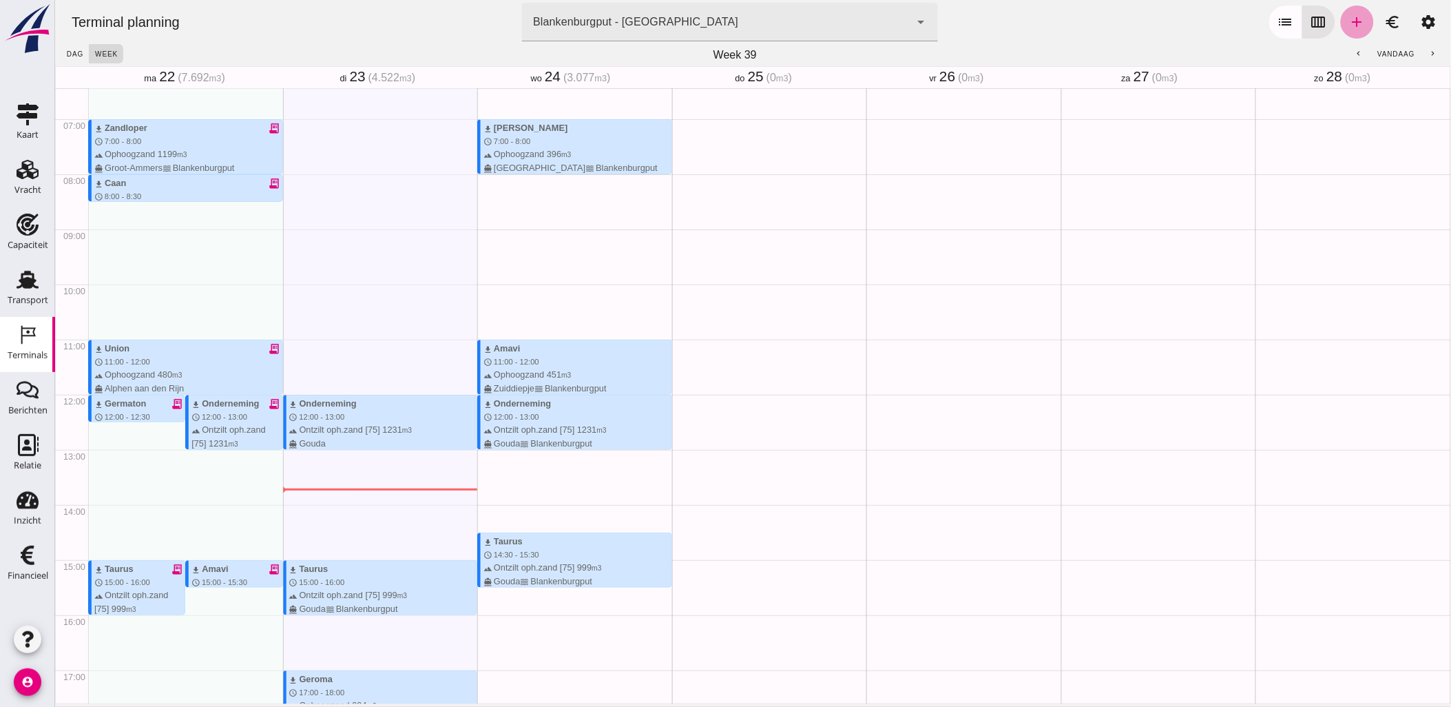
click at [1341, 23] on link "add" at bounding box center [1357, 22] width 33 height 33
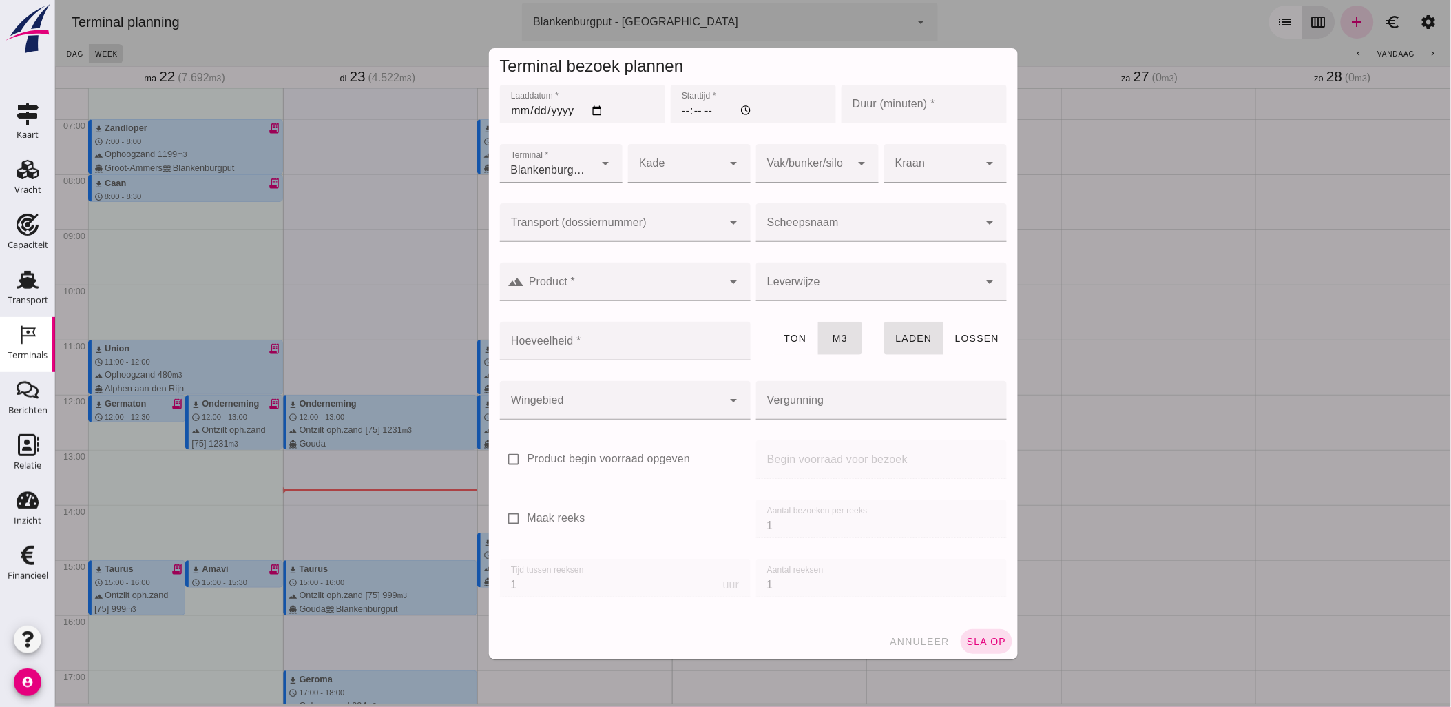
type input "Combinatie Noordzeezand V.O.F."
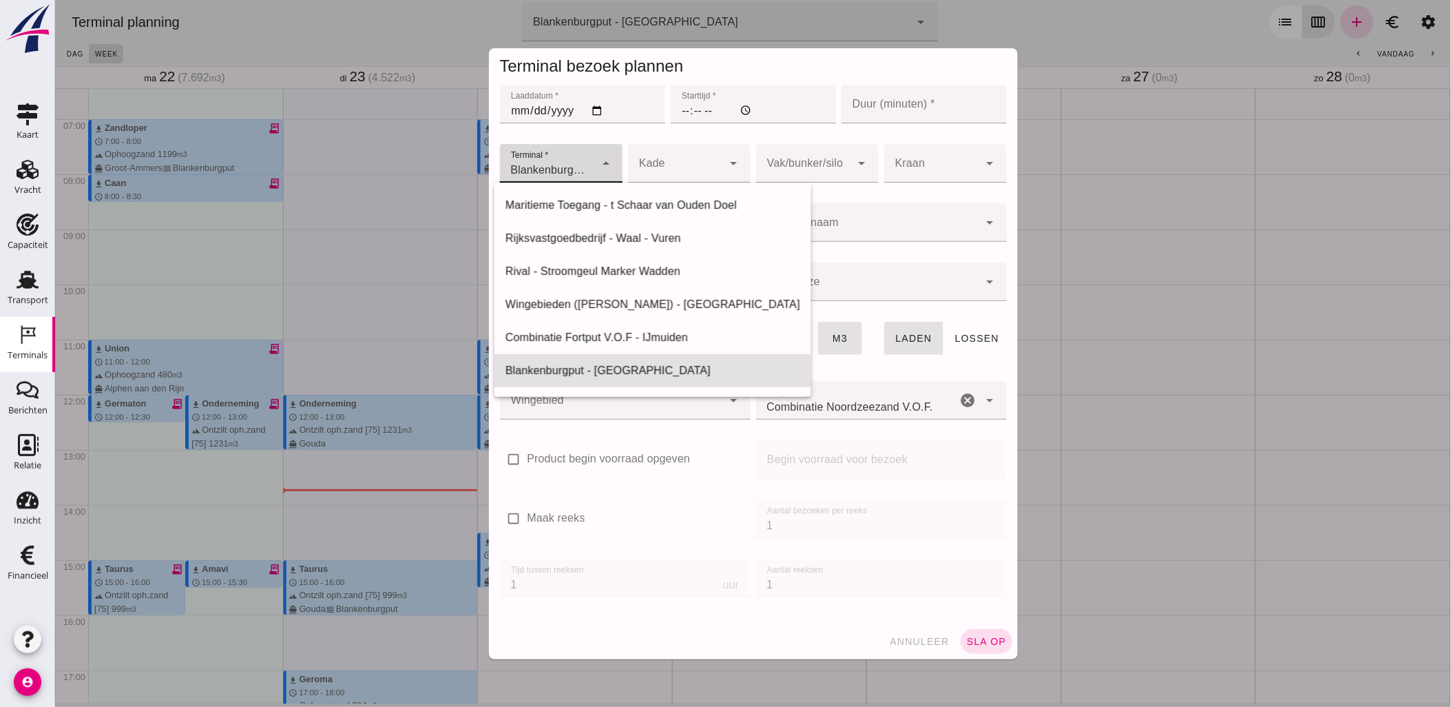
scroll to position [0, 112]
click at [587, 164] on div "Blankenburgput - [GEOGRAPHIC_DATA] e6c78bfd-e3f1-4bb9-b01e-b37ce3668b52" at bounding box center [546, 163] width 95 height 39
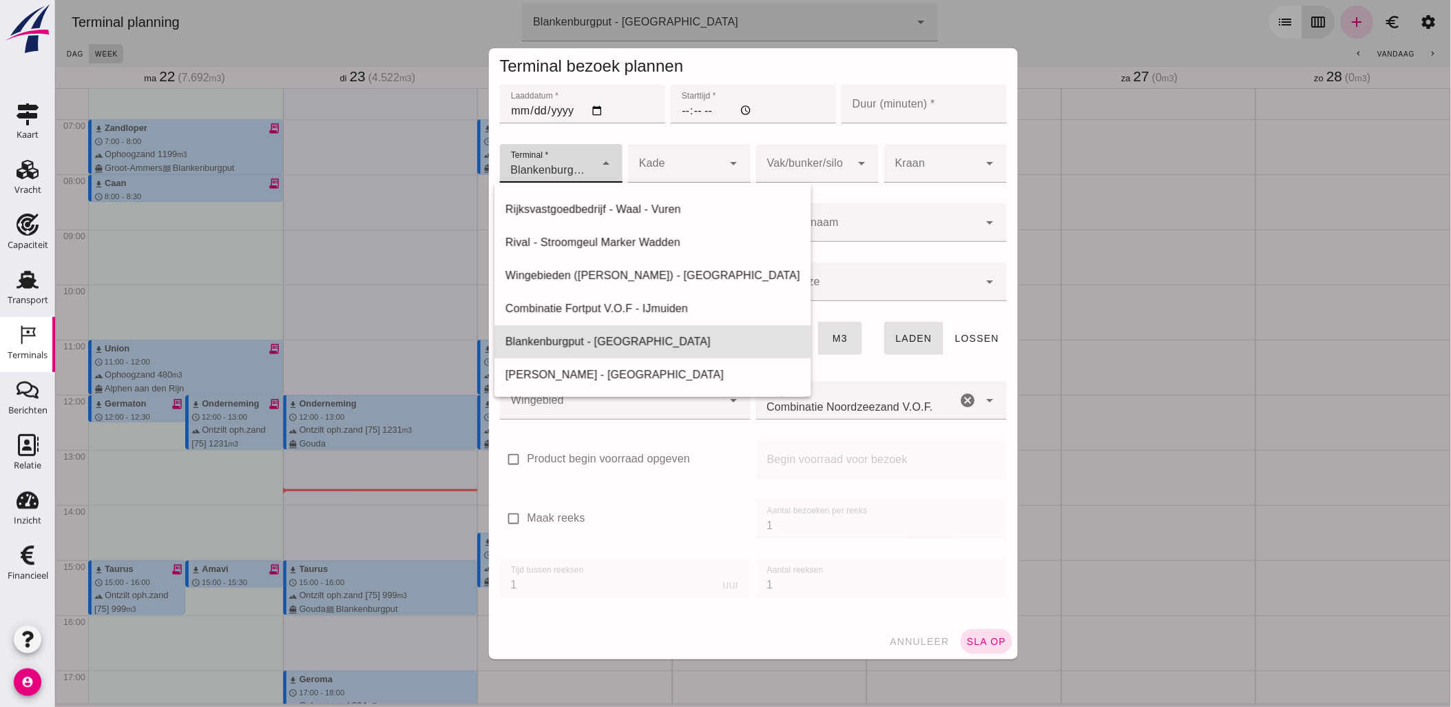
click at [587, 163] on div "Blankenburgput - [GEOGRAPHIC_DATA] e6c78bfd-e3f1-4bb9-b01e-b37ce3668b52" at bounding box center [546, 163] width 95 height 39
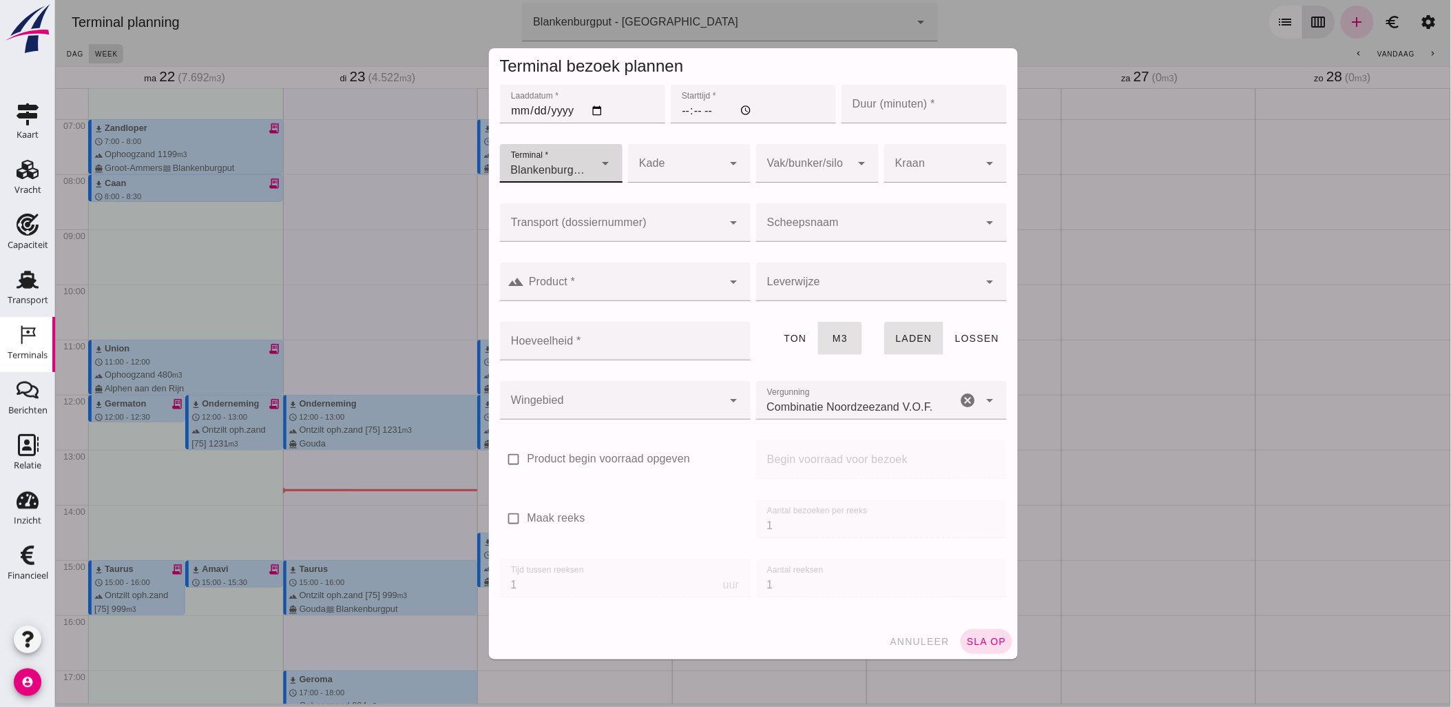
click at [643, 221] on input "Transport (dossiernummer)" at bounding box center [610, 229] width 223 height 17
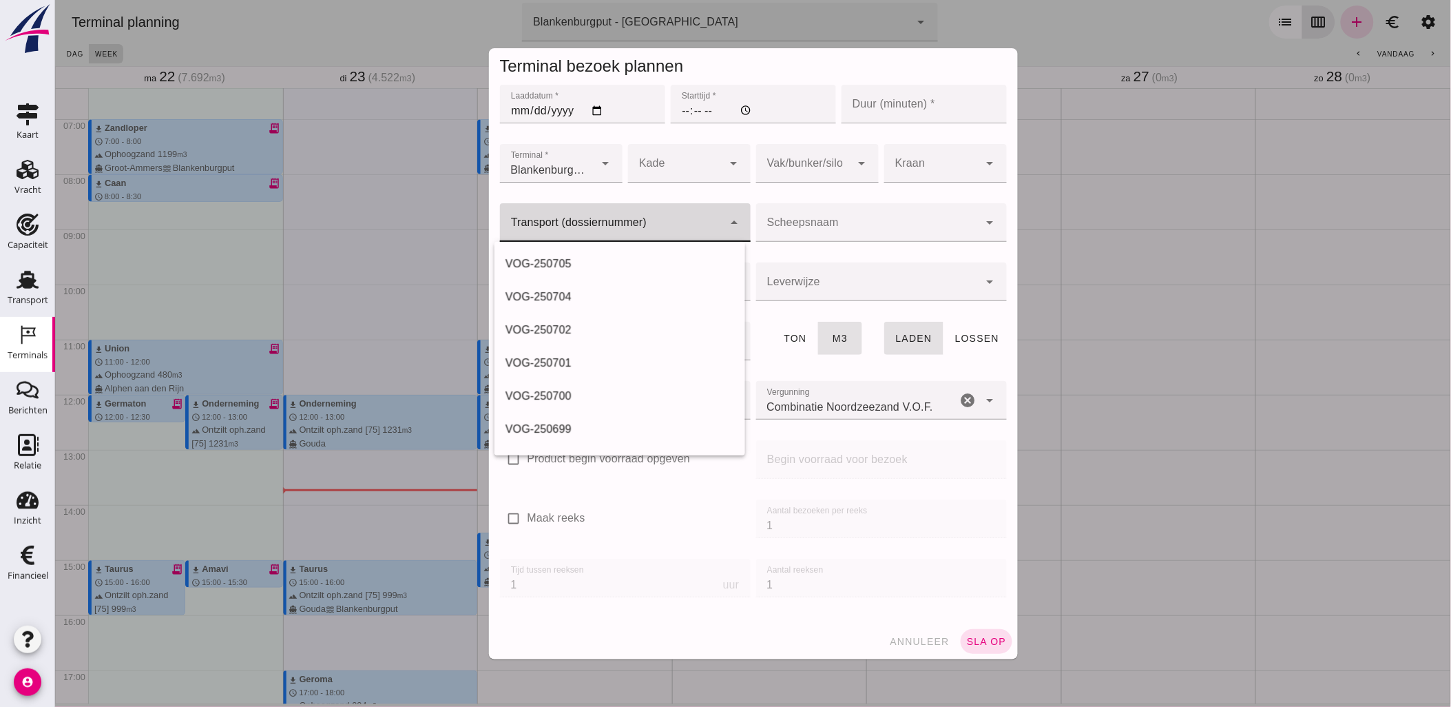
scroll to position [0, 0]
click at [634, 287] on div "VOG-250704" at bounding box center [619, 296] width 251 height 33
type input "VOG-250704"
type input "franco_on_shore"
type input "1298"
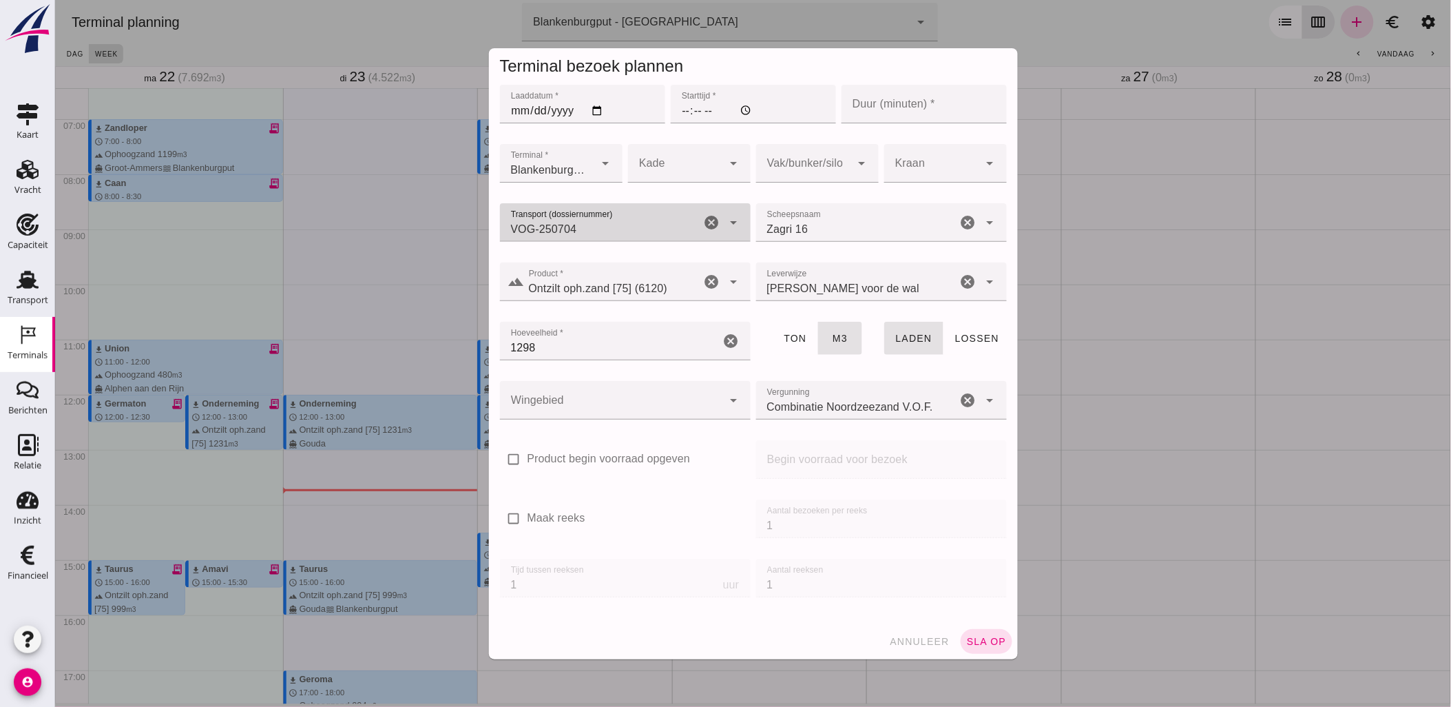
click at [594, 109] on input "Laaddatum *" at bounding box center [581, 104] width 165 height 39
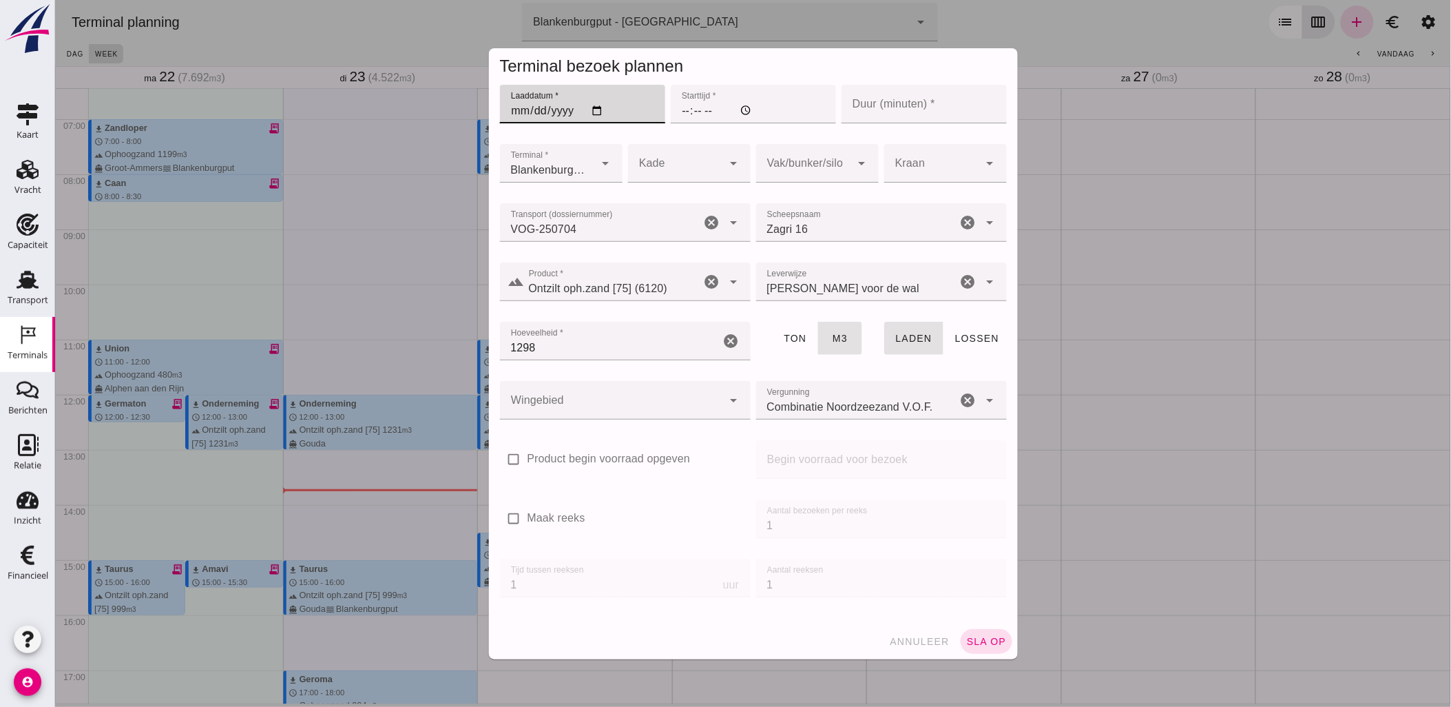
type input "[DATE]"
click at [673, 112] on input "Starttijd *" at bounding box center [752, 104] width 165 height 39
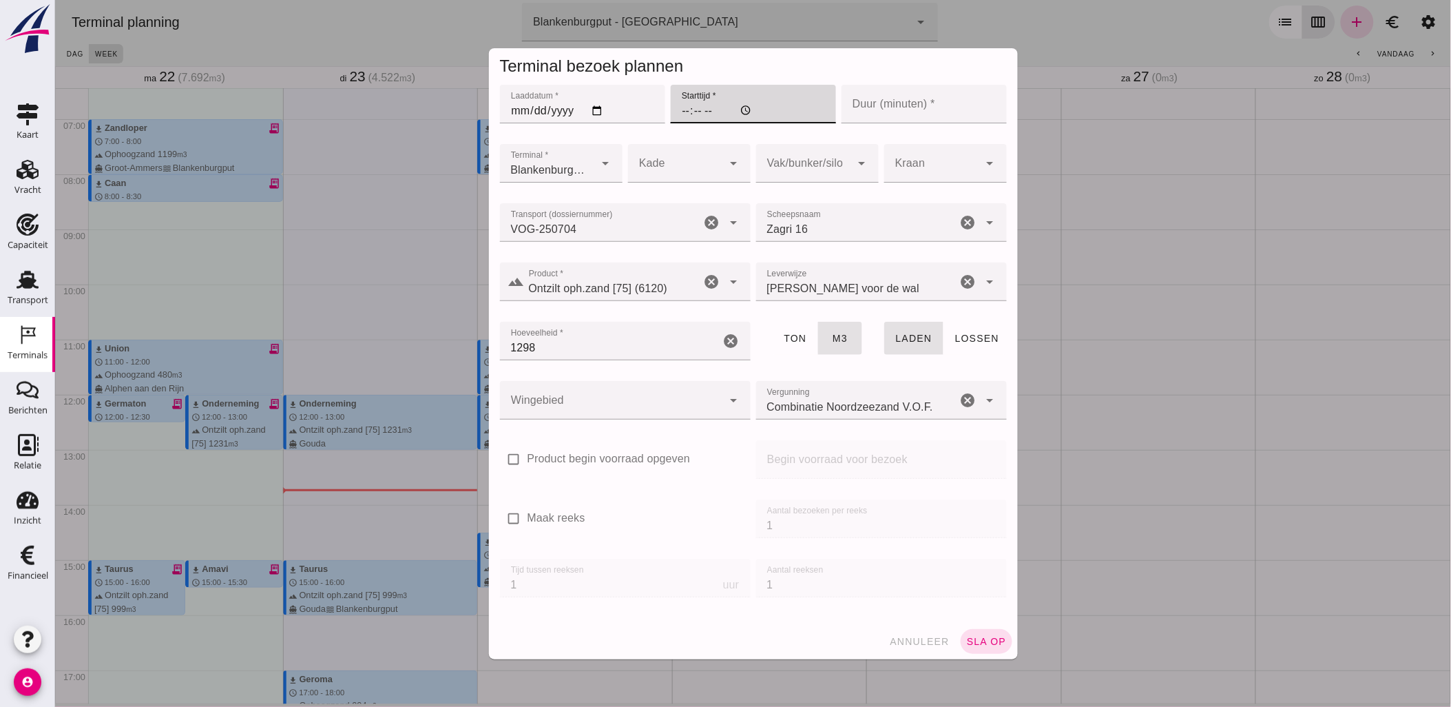
type input "19:00"
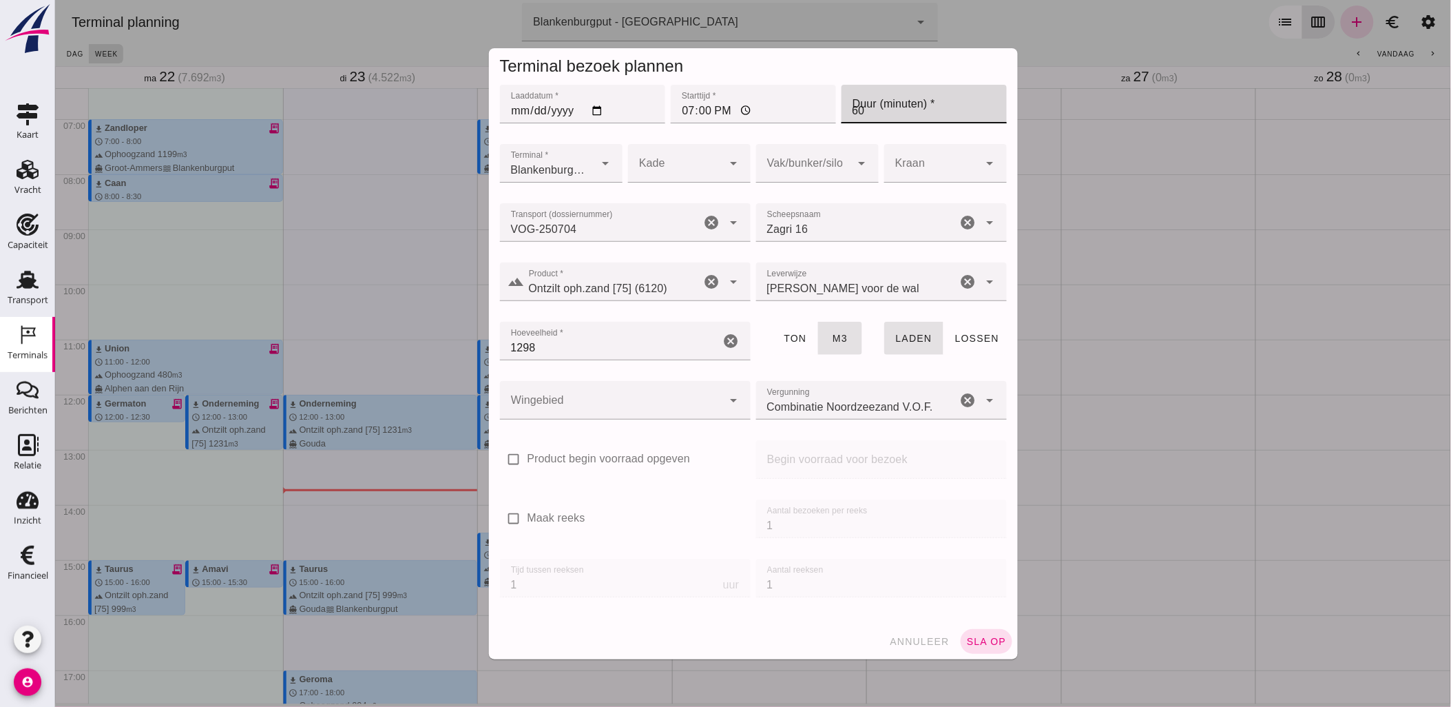
type input "60"
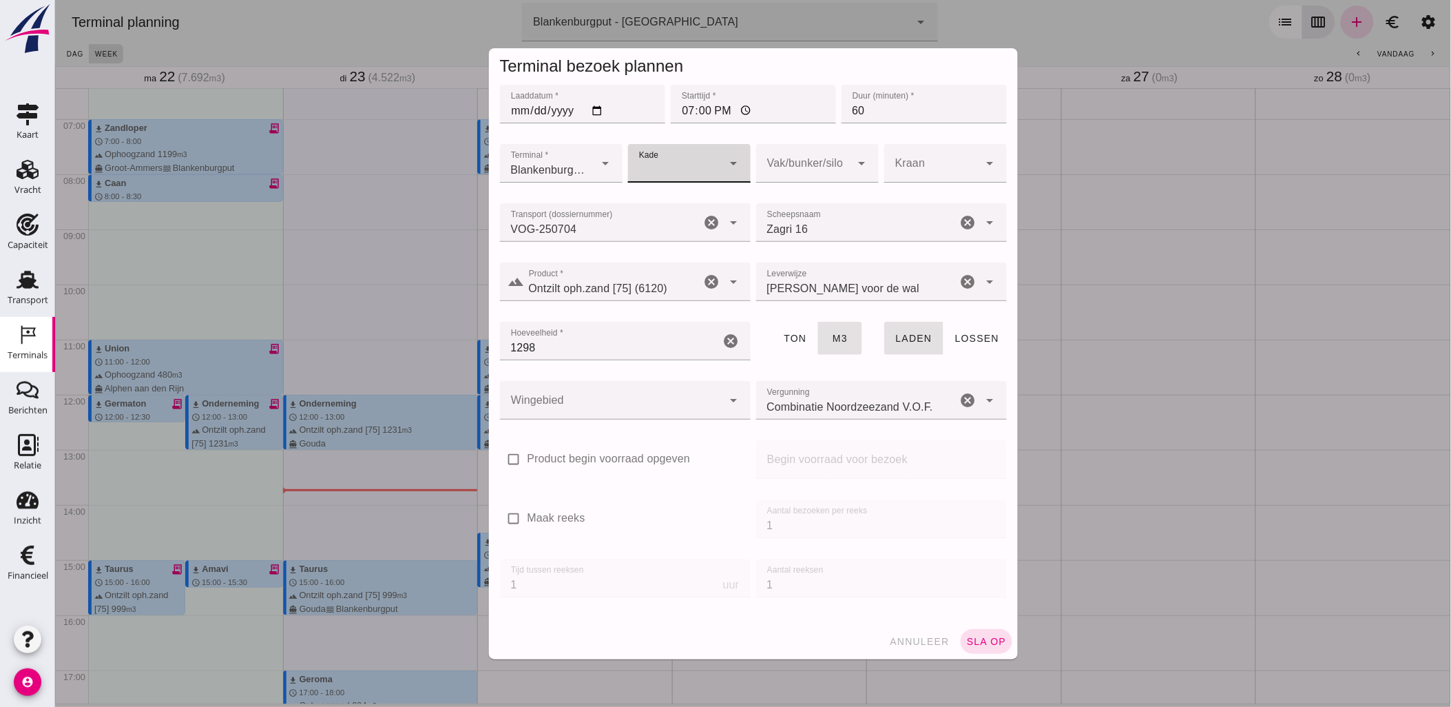
click at [790, 156] on div at bounding box center [803, 163] width 95 height 39
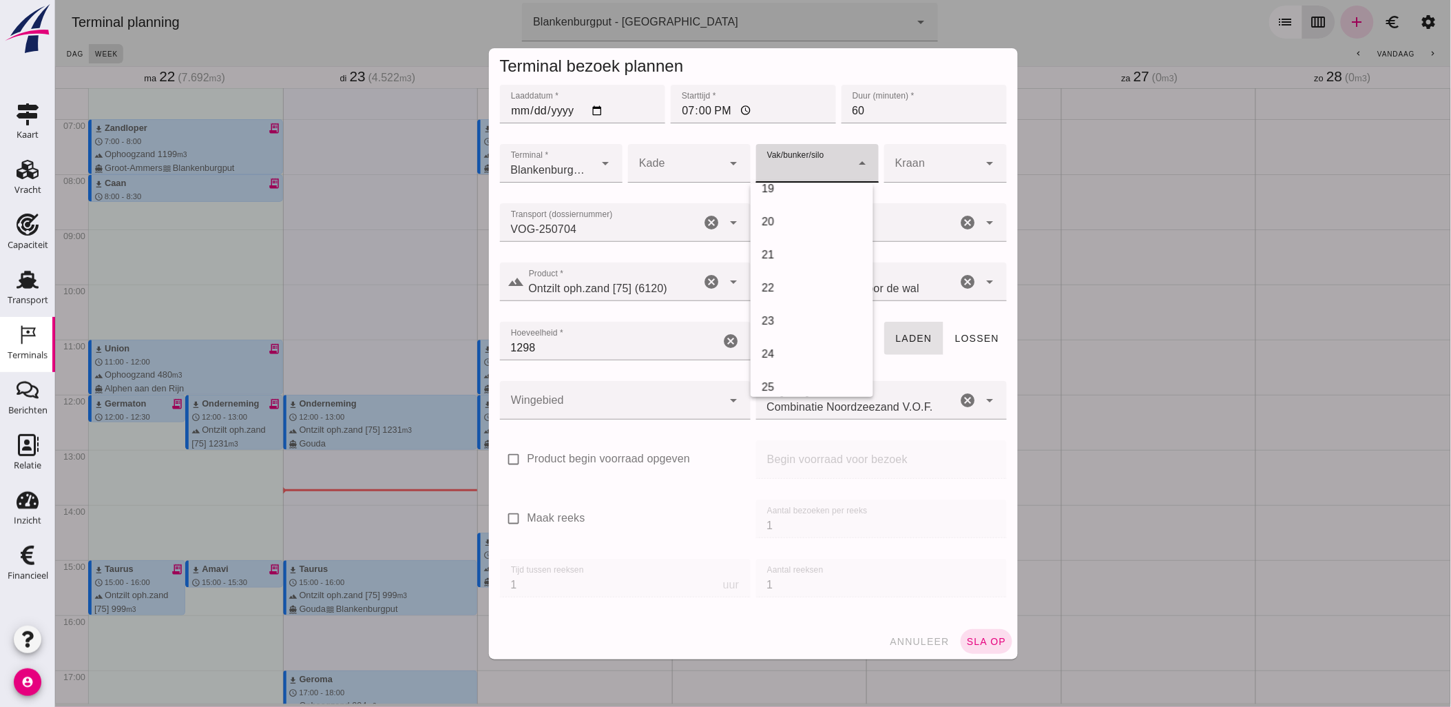
scroll to position [535, 0]
click at [797, 229] on div "18" at bounding box center [811, 232] width 101 height 17
type input "366"
drag, startPoint x: 661, startPoint y: 384, endPoint x: 650, endPoint y: 396, distance: 16.1
click at [661, 386] on div at bounding box center [610, 400] width 223 height 39
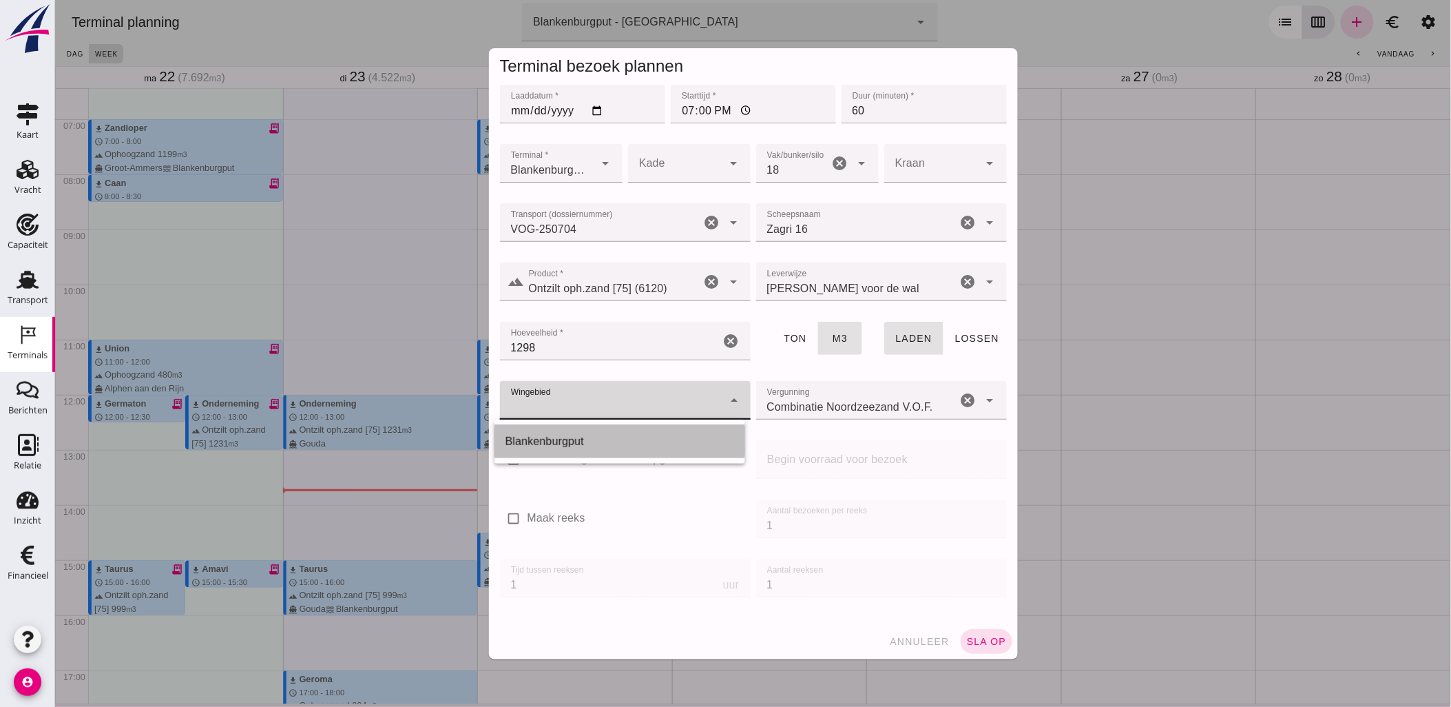
click at [629, 444] on div "Blankenburgput" at bounding box center [619, 441] width 229 height 17
type input "333"
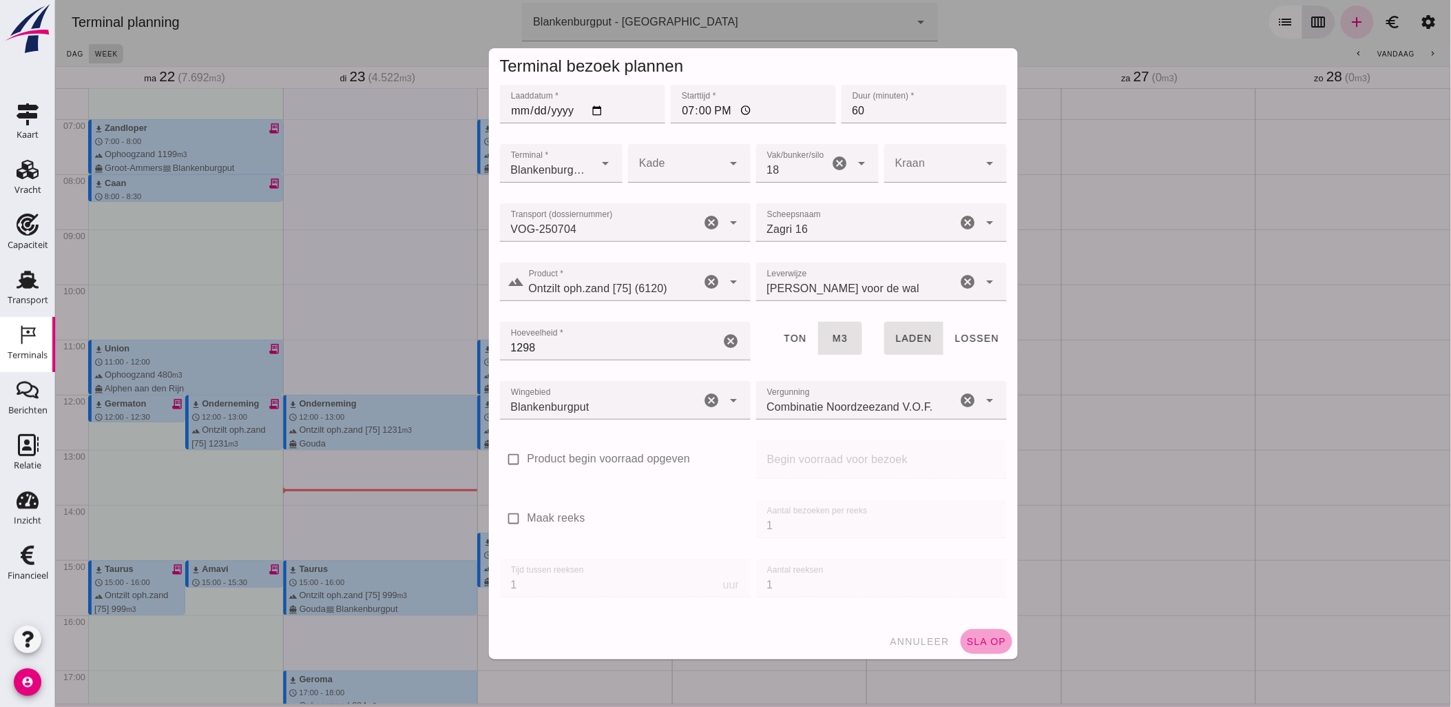
click at [976, 637] on span "sla op" at bounding box center [986, 641] width 41 height 11
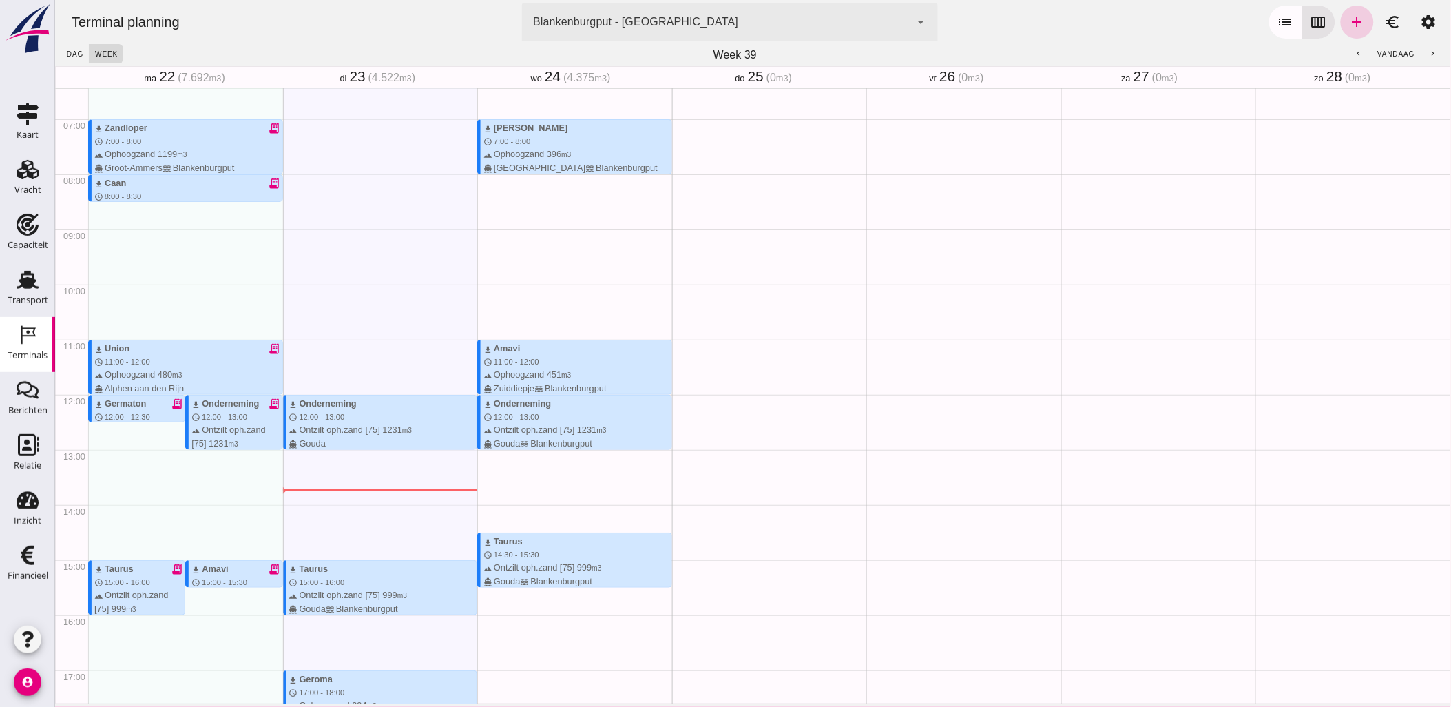
click at [1349, 25] on icon "add" at bounding box center [1357, 22] width 17 height 17
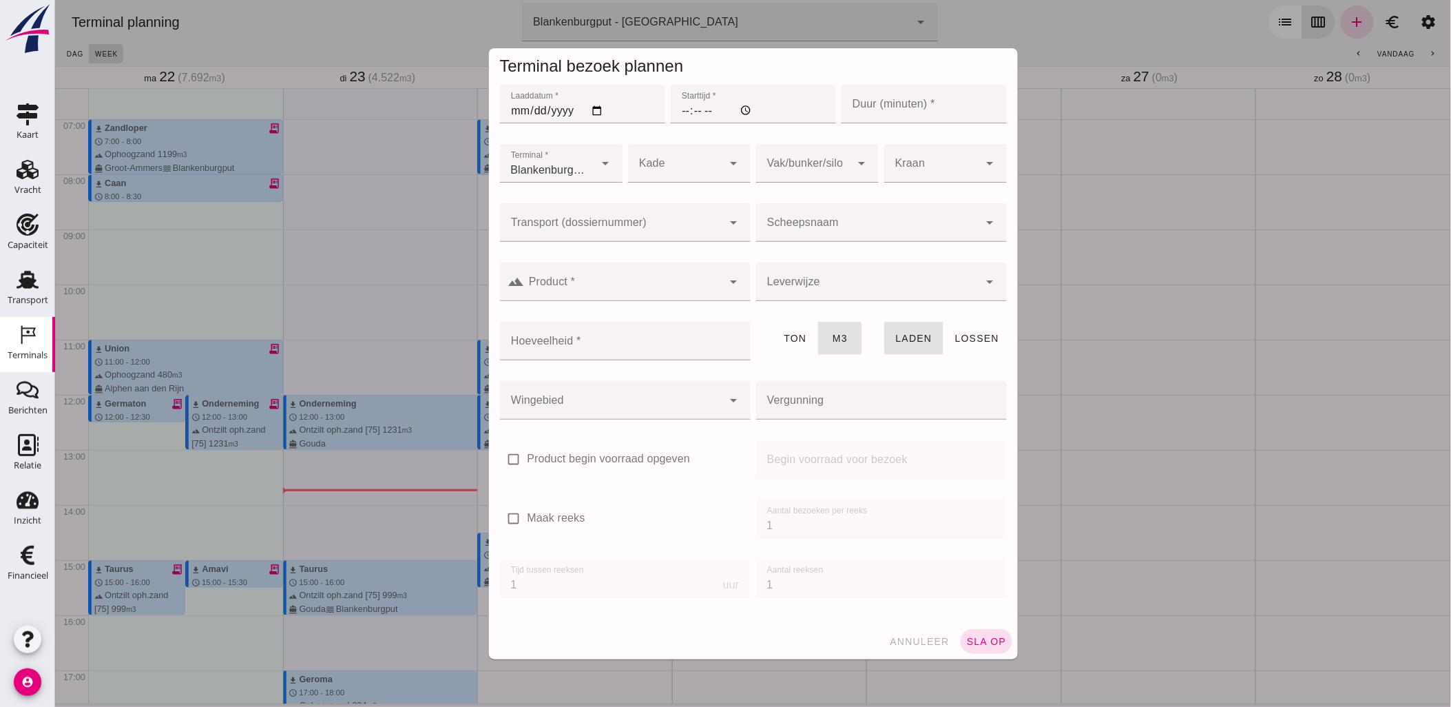
type input "Combinatie Noordzeezand V.O.F."
click at [590, 112] on input "Laaddatum *" at bounding box center [581, 104] width 165 height 39
type input "[DATE]"
click at [696, 114] on input "Starttijd *" at bounding box center [752, 104] width 165 height 39
type input "17:00"
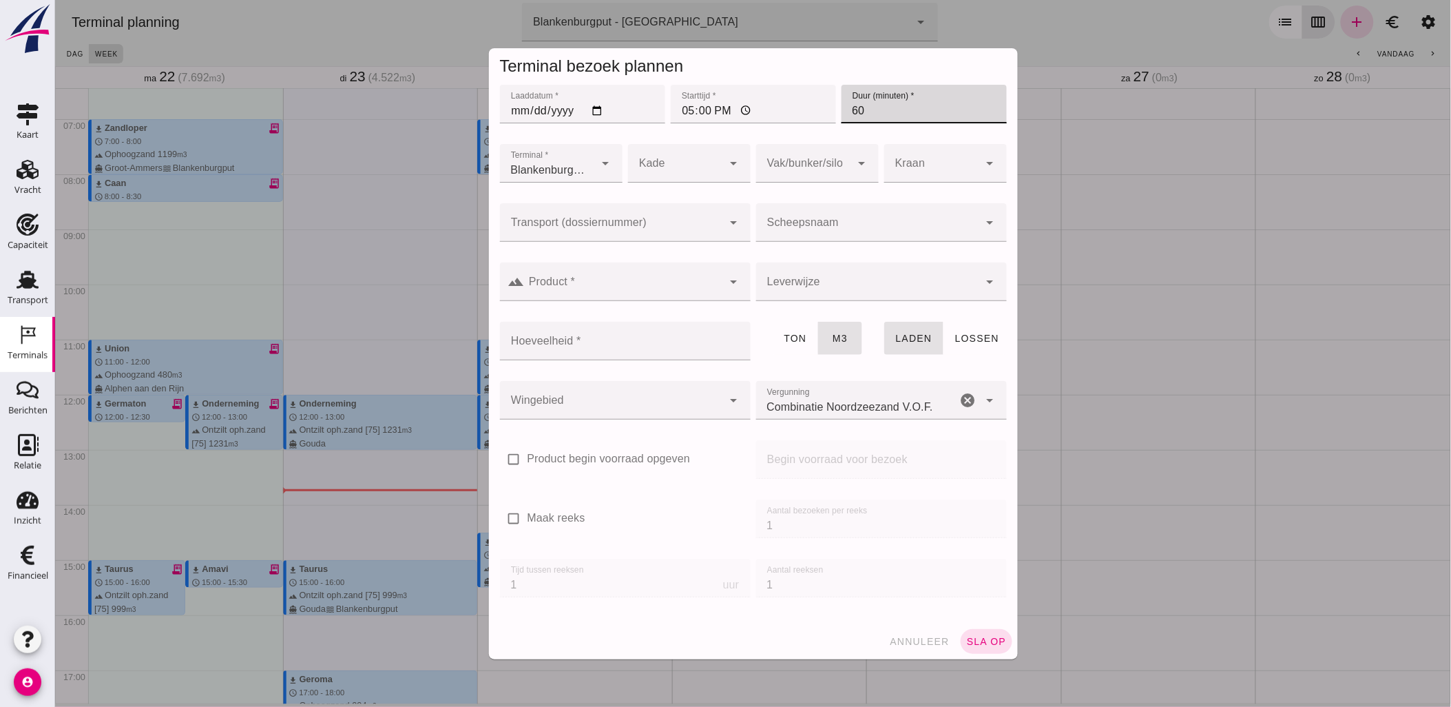
type input "60"
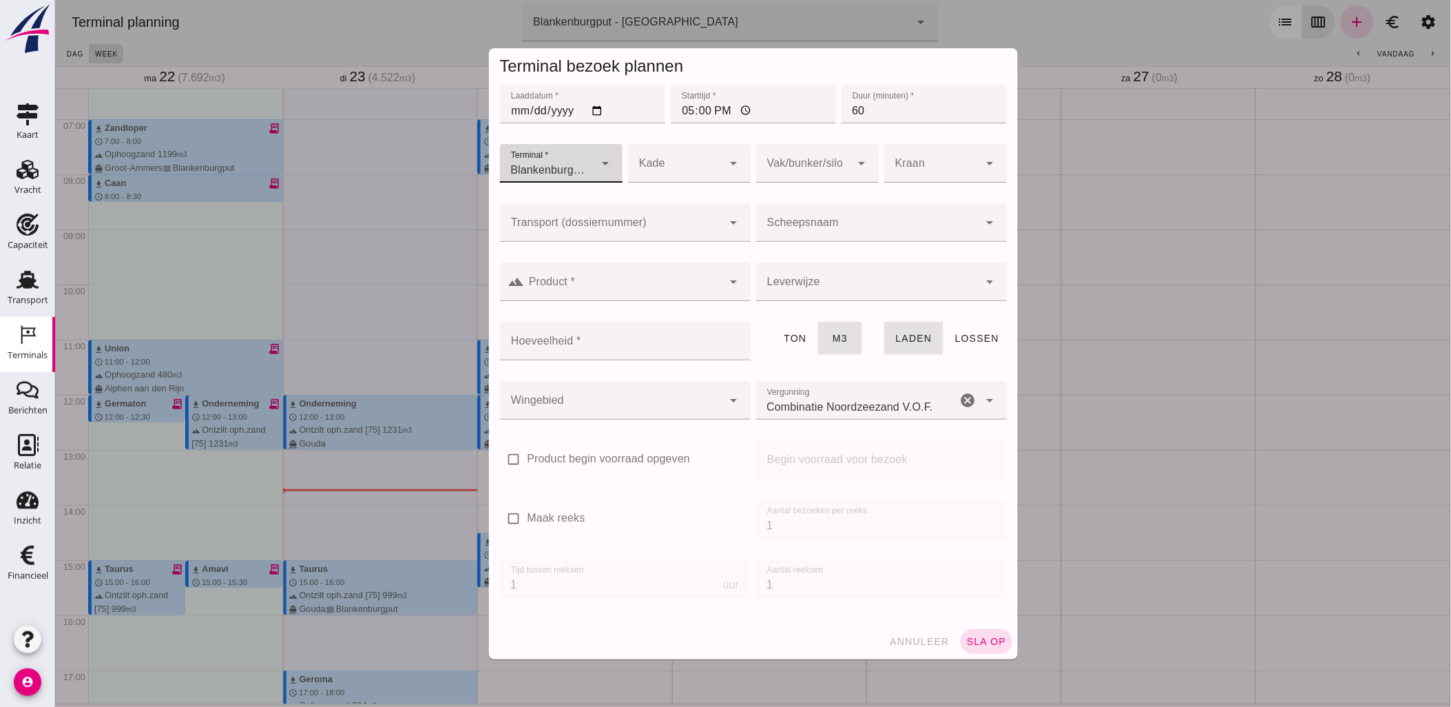
click at [702, 224] on input "Transport (dossiernummer)" at bounding box center [610, 229] width 223 height 17
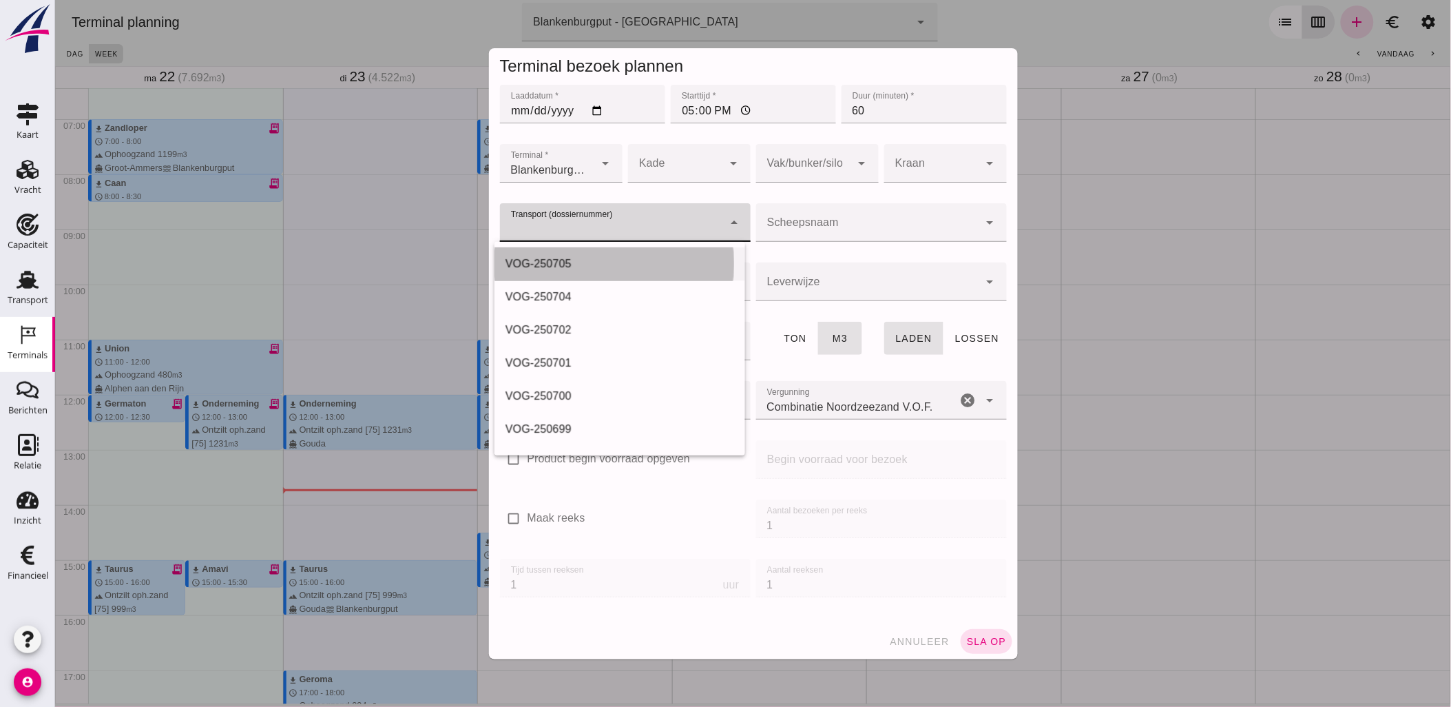
click at [633, 262] on div "VOG-250705" at bounding box center [619, 264] width 229 height 17
type input "VOG-250705"
type input "franco_on_board"
type input "994"
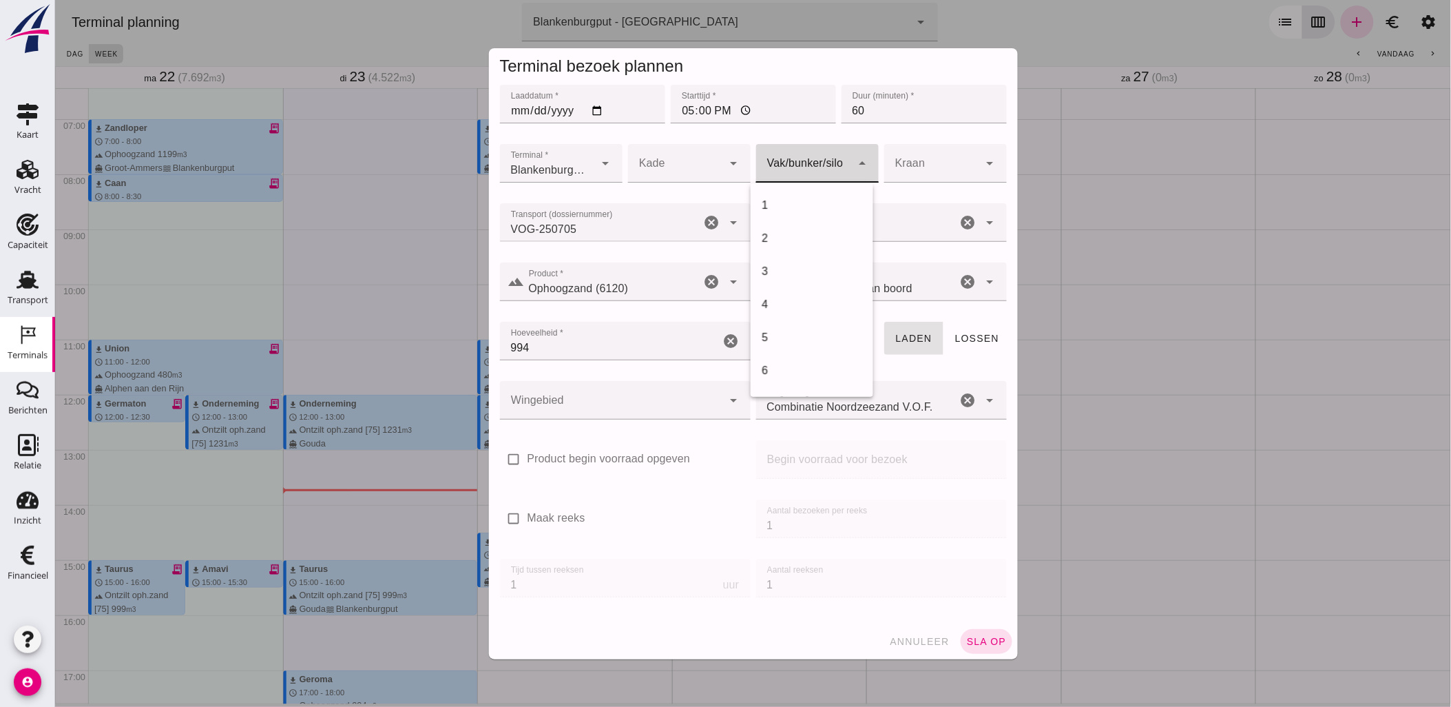
click at [765, 163] on div at bounding box center [803, 163] width 95 height 39
click at [800, 236] on div "18" at bounding box center [811, 232] width 101 height 17
click at [635, 378] on div "Wingebied Wingebied cancel arrow_drop_down" at bounding box center [625, 407] width 256 height 59
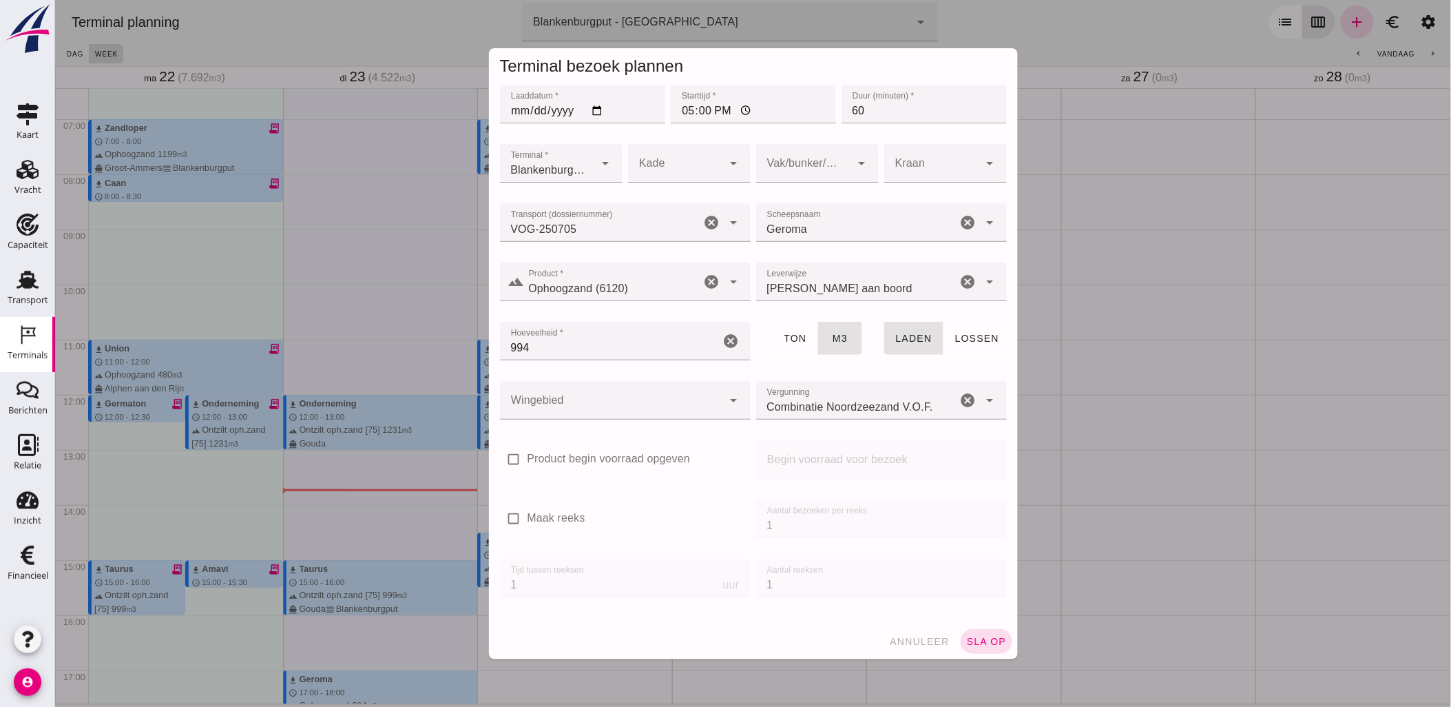
click at [638, 394] on div at bounding box center [610, 400] width 223 height 39
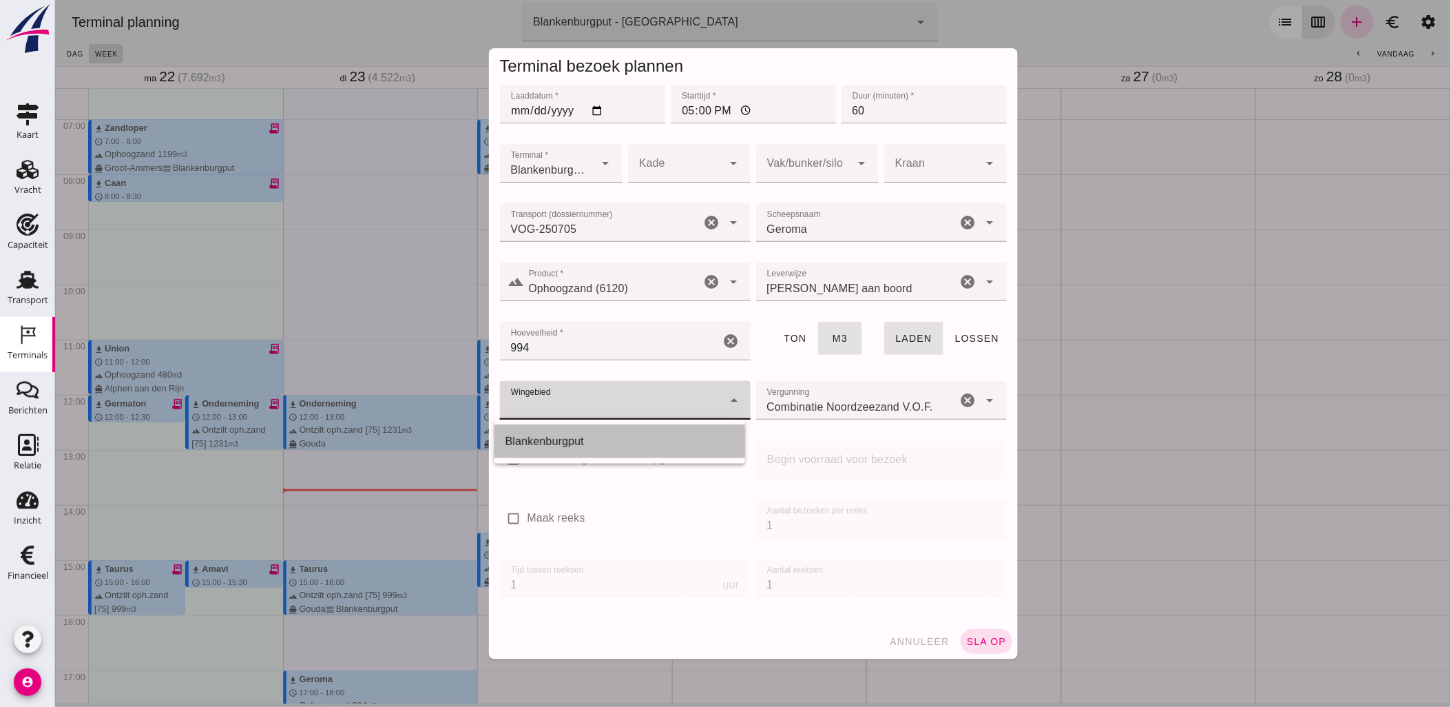
click at [603, 446] on div "Blankenburgput" at bounding box center [619, 441] width 229 height 17
type input "333"
click at [982, 637] on span "sla op" at bounding box center [986, 641] width 41 height 11
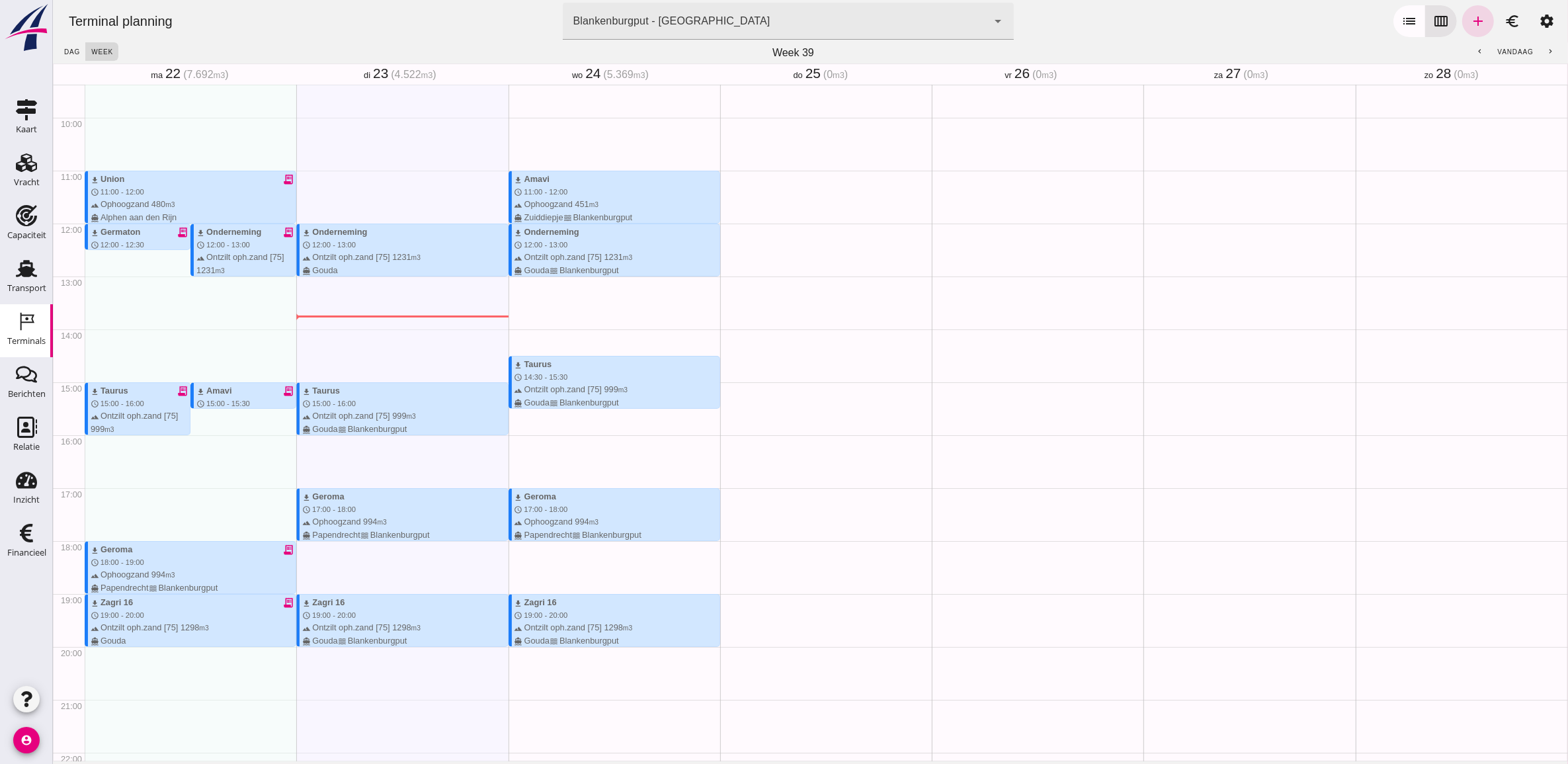
scroll to position [414, 0]
